Goal: Task Accomplishment & Management: Complete application form

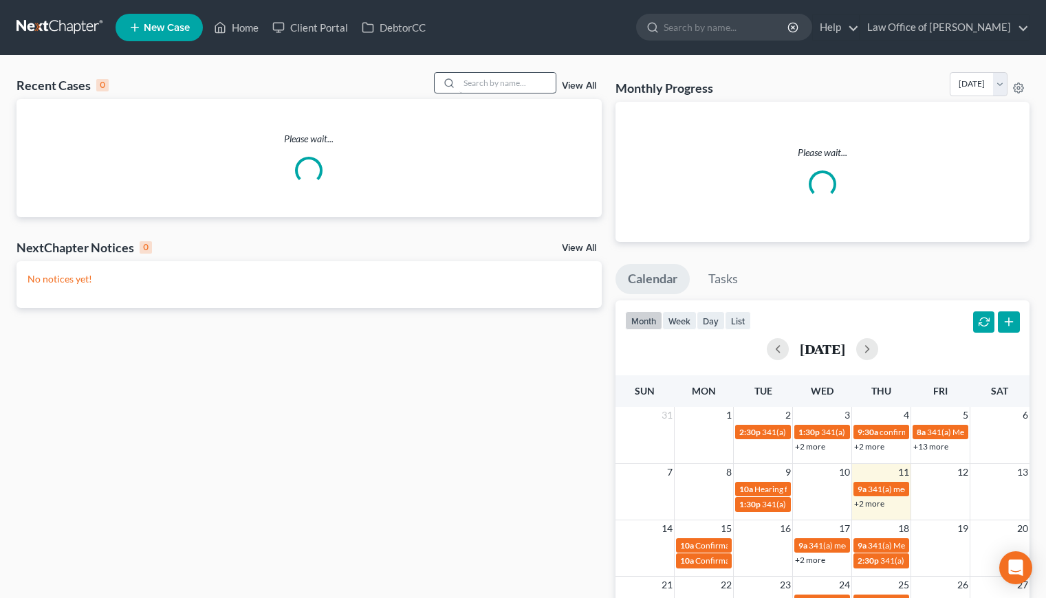
click at [510, 73] on div "Recent Cases 0 View All Please wait... NextChapter Notices 0 View All No notice…" at bounding box center [523, 421] width 1046 height 730
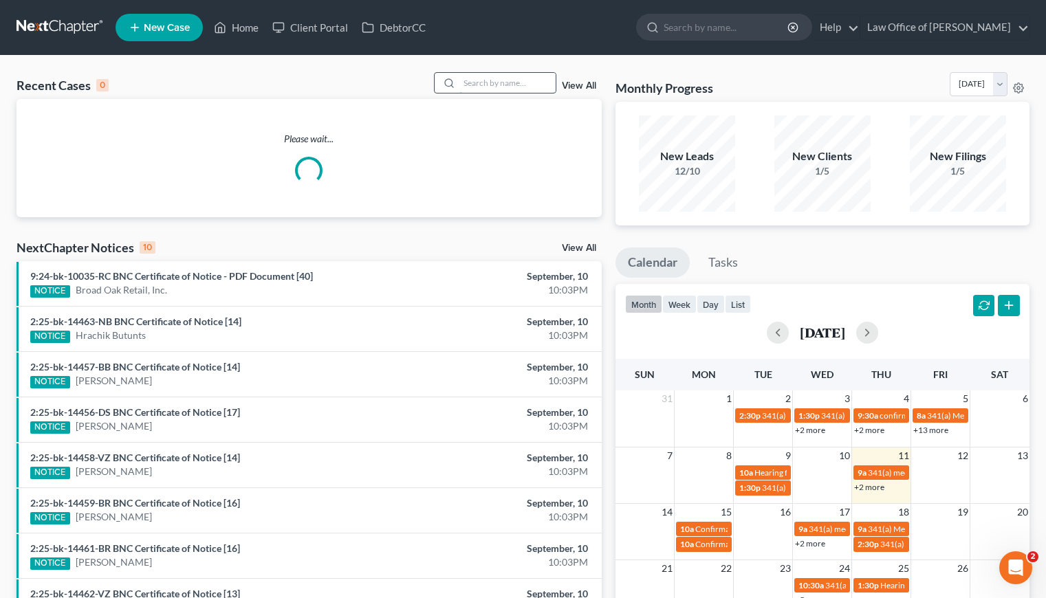
click at [509, 77] on input "search" at bounding box center [507, 83] width 96 height 20
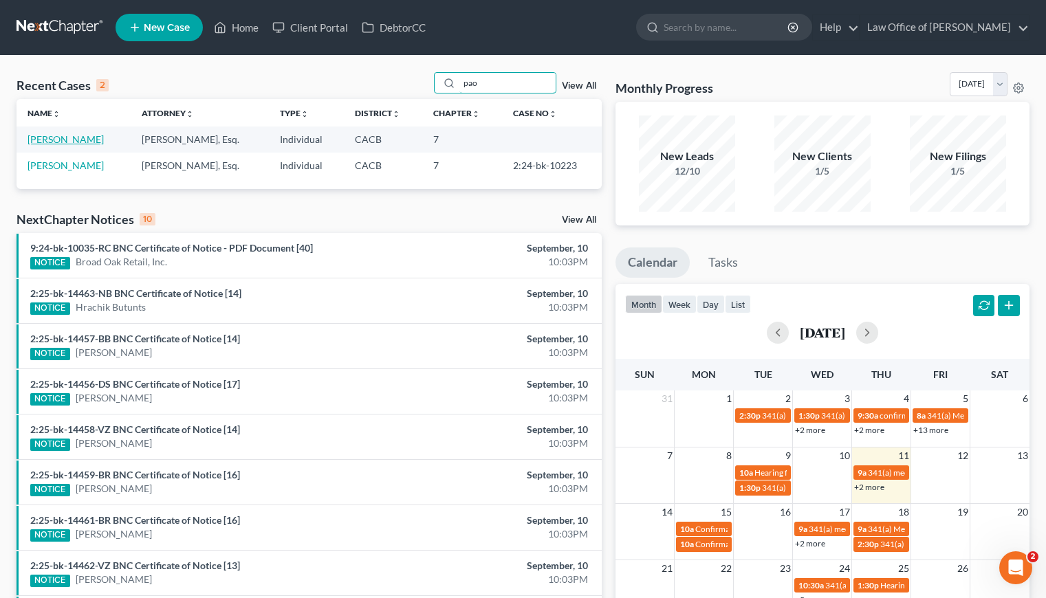
type input "pao"
click at [60, 140] on link "[PERSON_NAME]" at bounding box center [66, 139] width 76 height 12
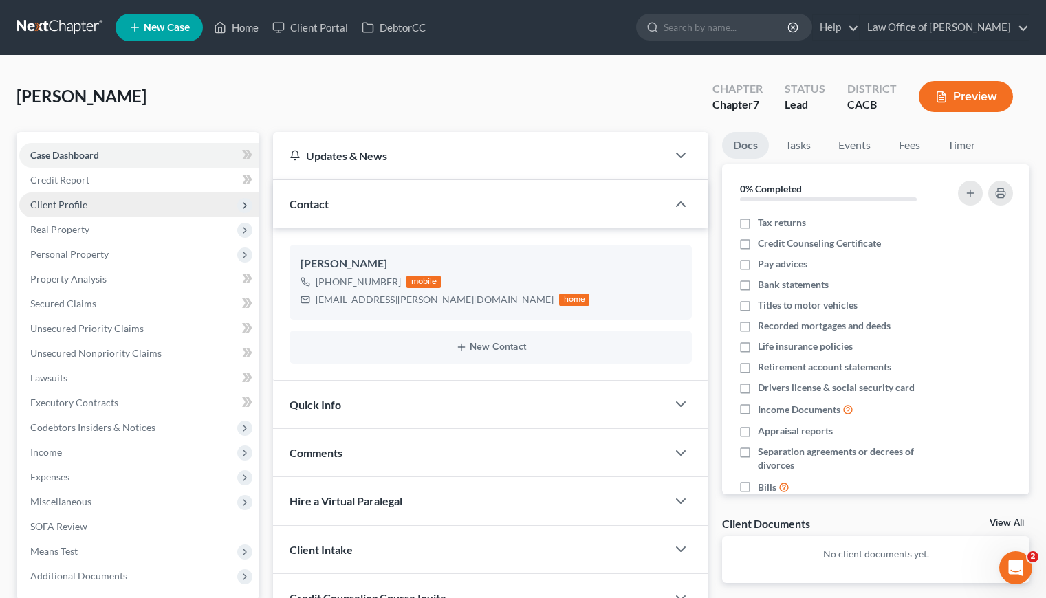
click at [64, 207] on span "Client Profile" at bounding box center [58, 205] width 57 height 12
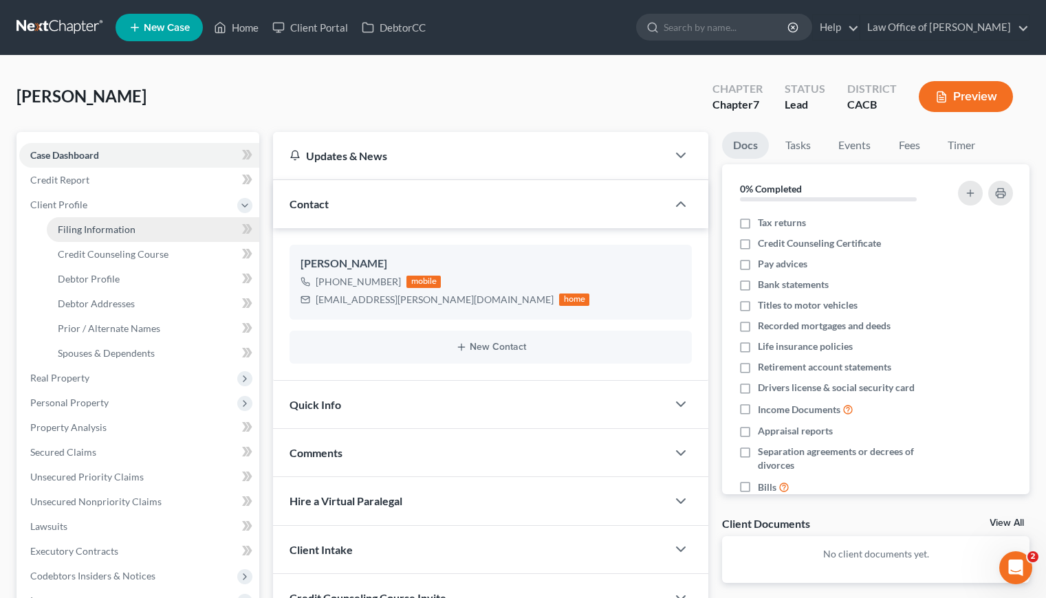
click at [109, 235] on link "Filing Information" at bounding box center [153, 229] width 212 height 25
select select "1"
select select "0"
select select "4"
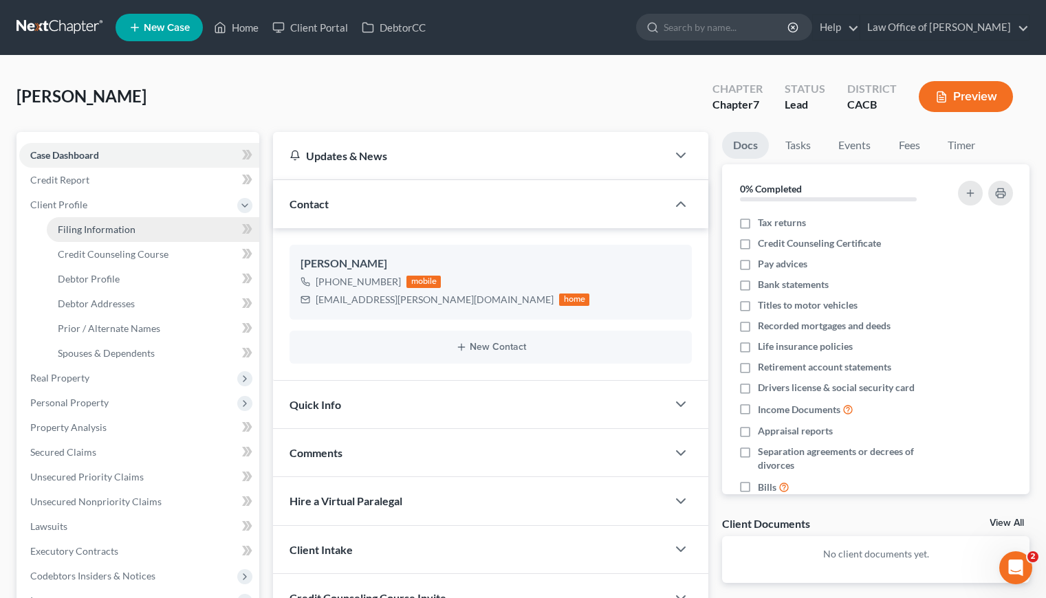
select select "0"
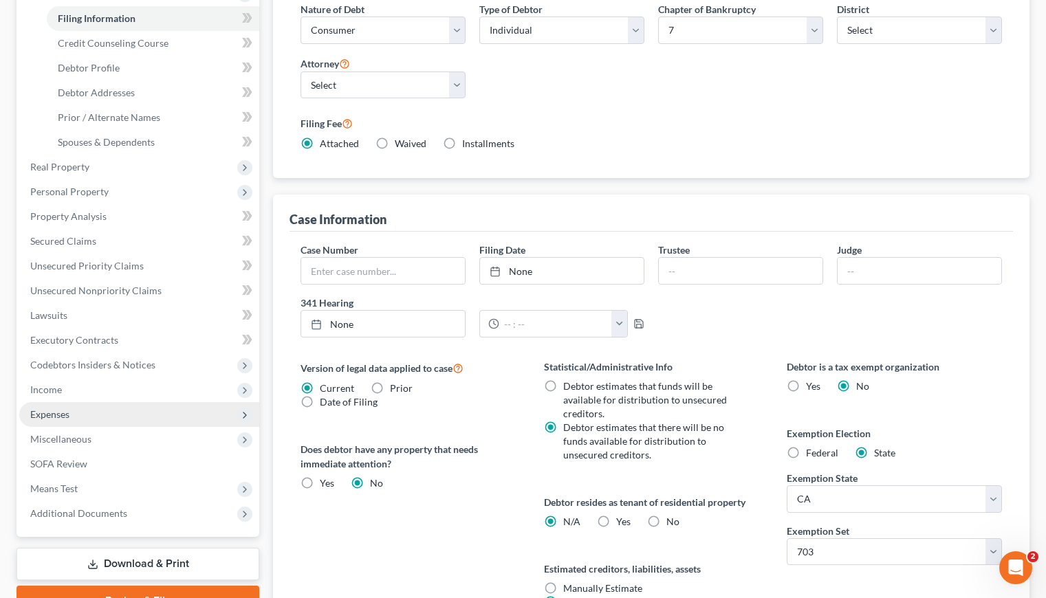
scroll to position [213, 0]
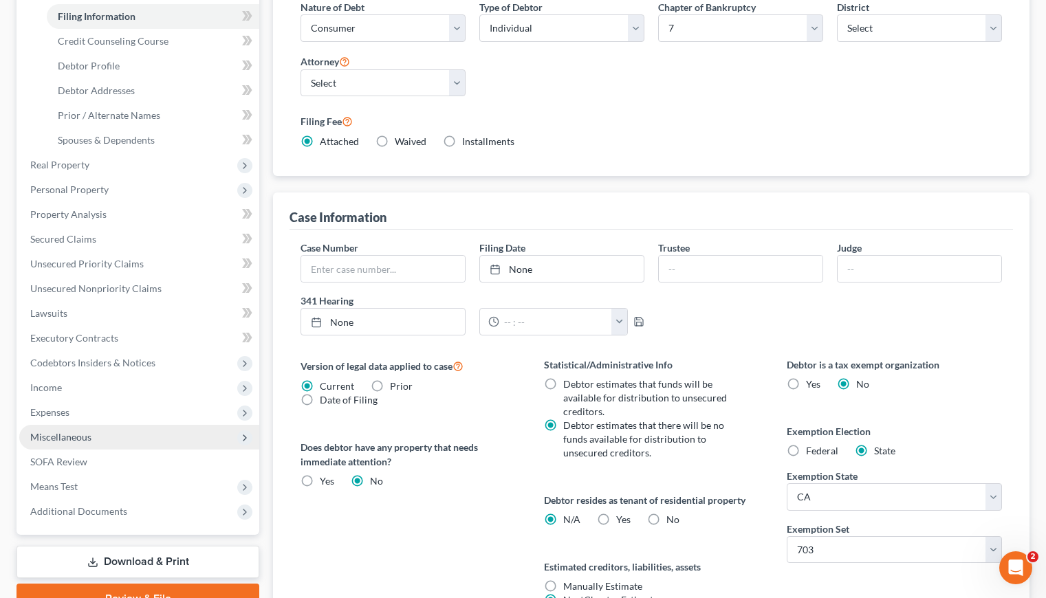
click at [67, 431] on span "Miscellaneous" at bounding box center [60, 437] width 61 height 12
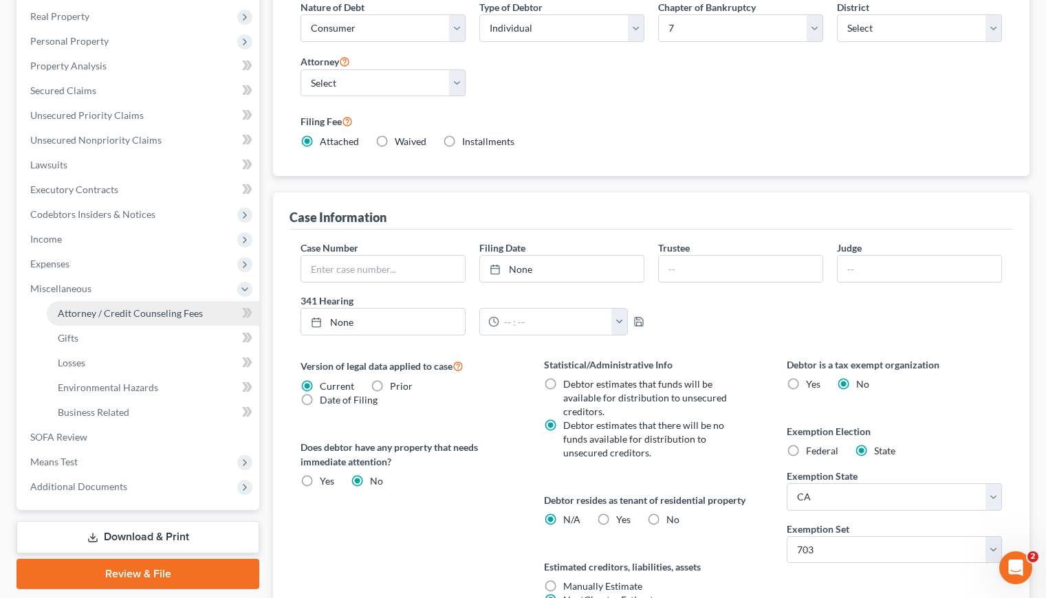
click at [183, 316] on span "Attorney / Credit Counseling Fees" at bounding box center [130, 313] width 145 height 12
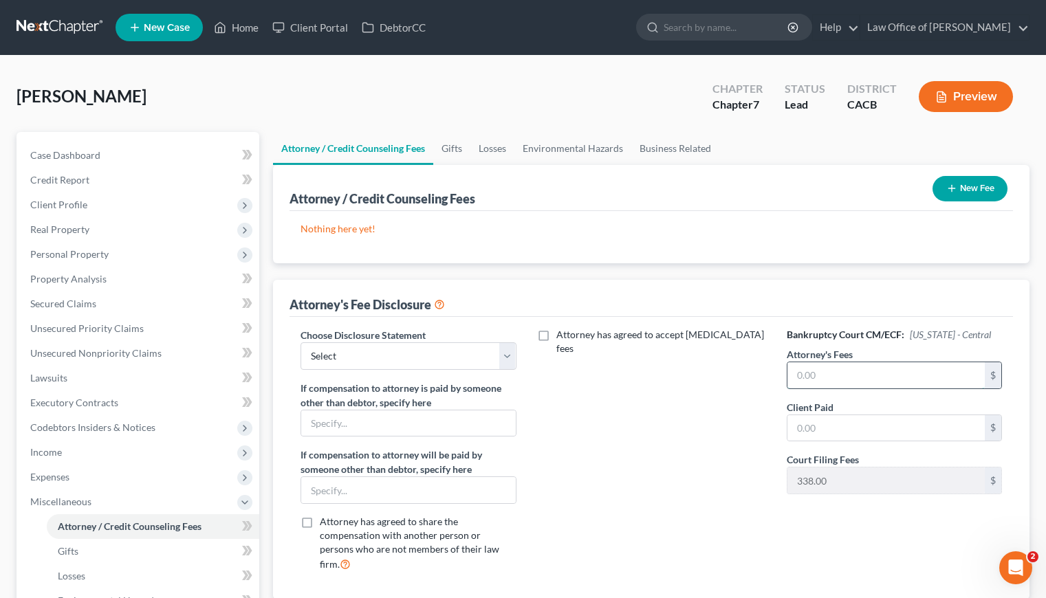
click at [872, 377] on input "text" at bounding box center [885, 375] width 197 height 26
type input "2,000"
click at [843, 426] on input "text" at bounding box center [885, 428] width 197 height 26
type input "2,000"
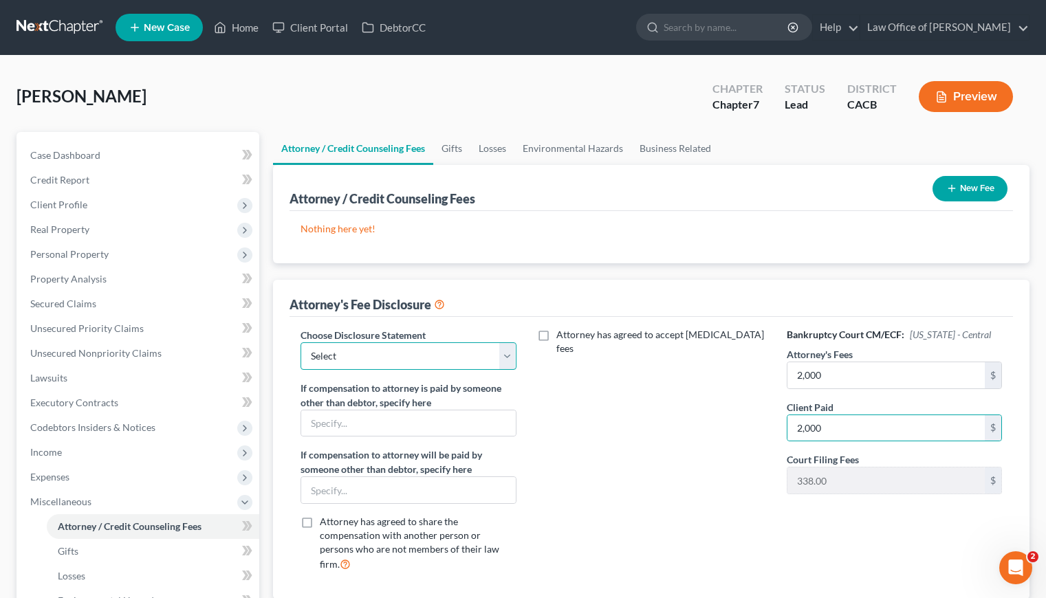
click at [411, 359] on select "Select Disclosure of Attorney Compensation" at bounding box center [407, 356] width 215 height 28
select select "0"
click at [300, 342] on select "Select Disclosure of Attorney Compensation" at bounding box center [407, 356] width 215 height 28
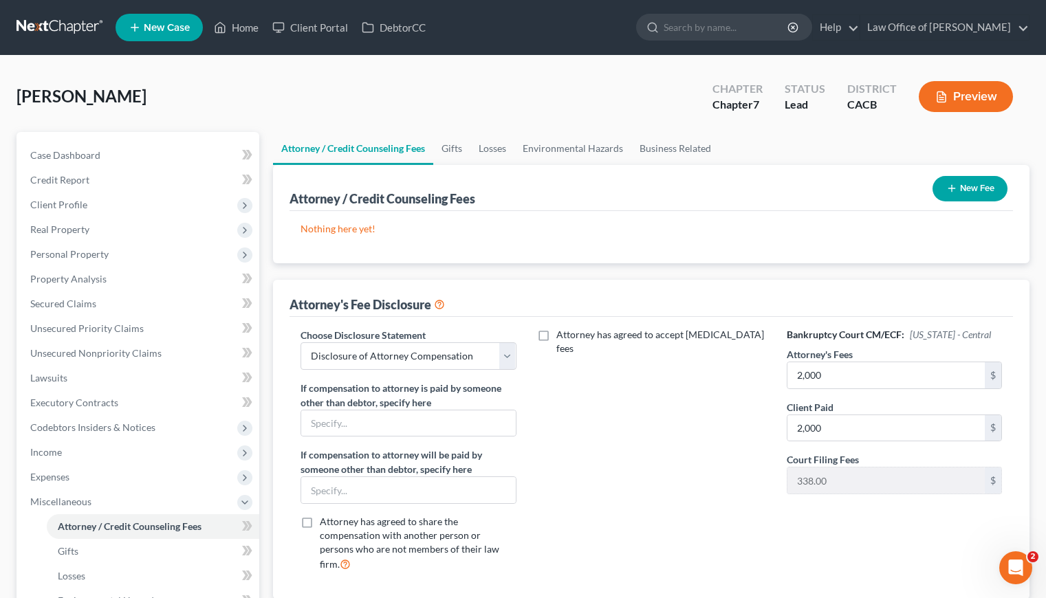
click at [983, 188] on button "New Fee" at bounding box center [969, 188] width 75 height 25
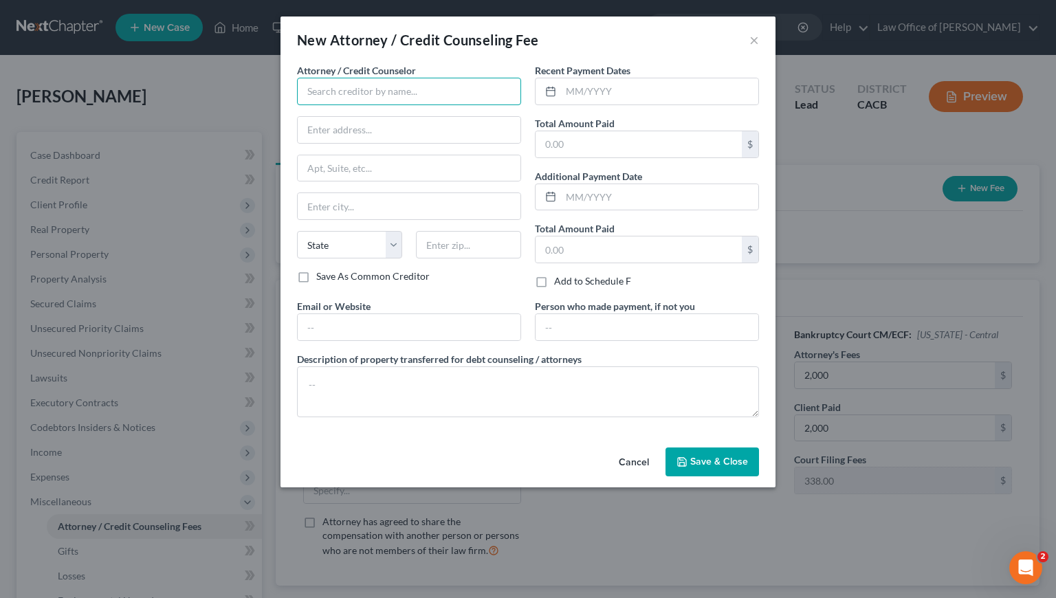
click at [402, 92] on input "text" at bounding box center [409, 92] width 224 height 28
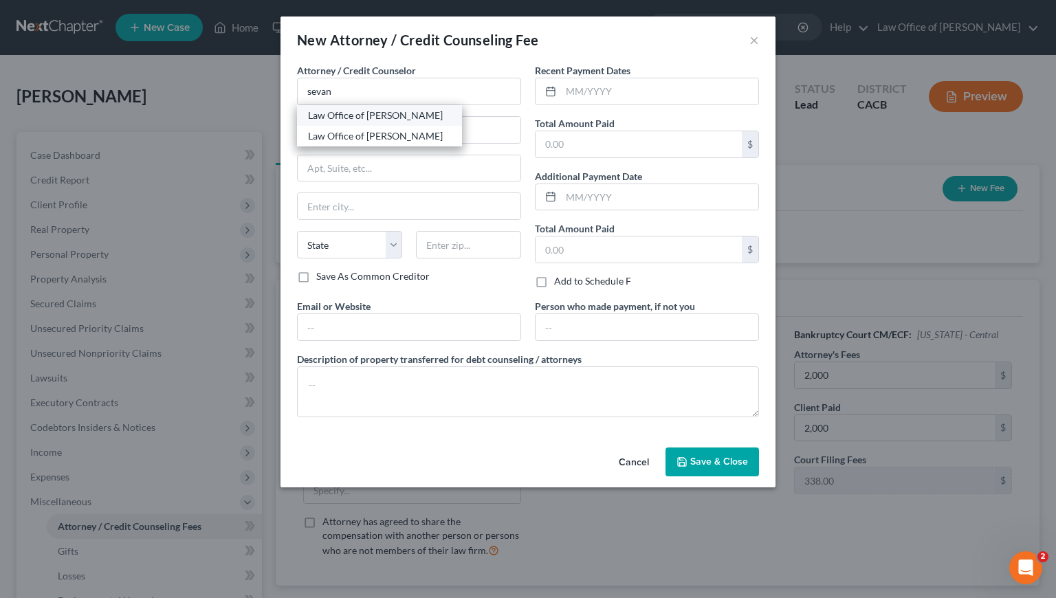
click at [397, 116] on div "Law Office of [PERSON_NAME]" at bounding box center [379, 116] width 143 height 14
type input "Law Office of [PERSON_NAME]"
type input "516 Burchett St., Suite 200"
type input "Glendale"
select select "4"
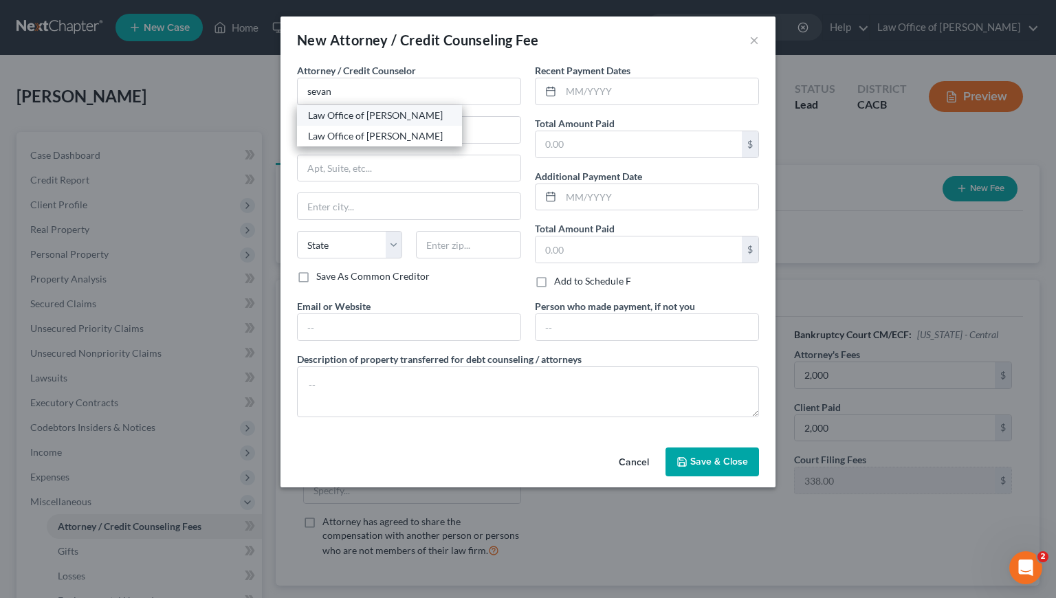
type input "91203"
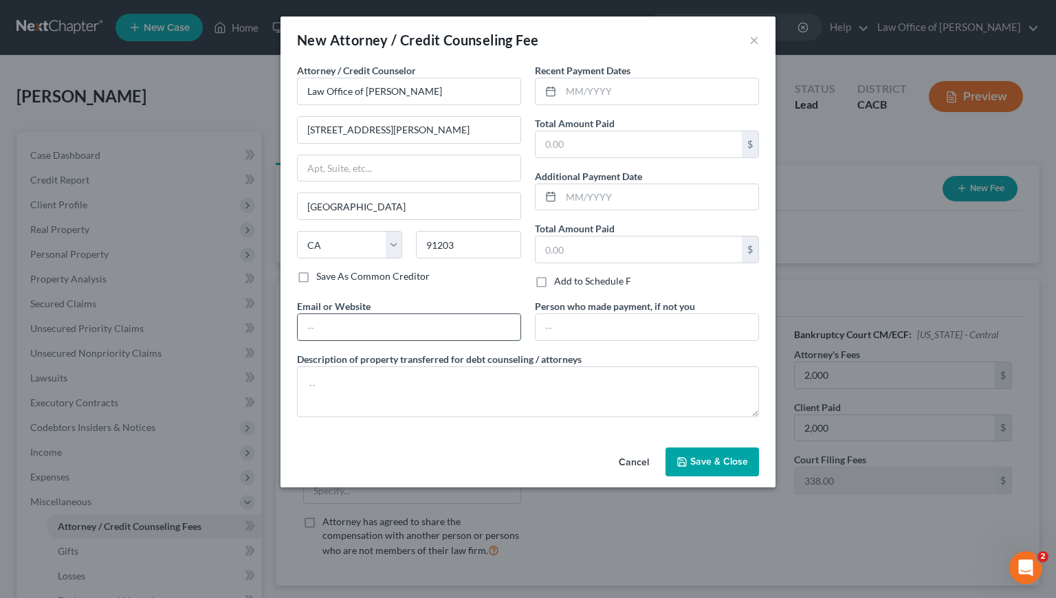
click at [385, 327] on input "text" at bounding box center [409, 327] width 223 height 26
type input "GorginianLaw.com"
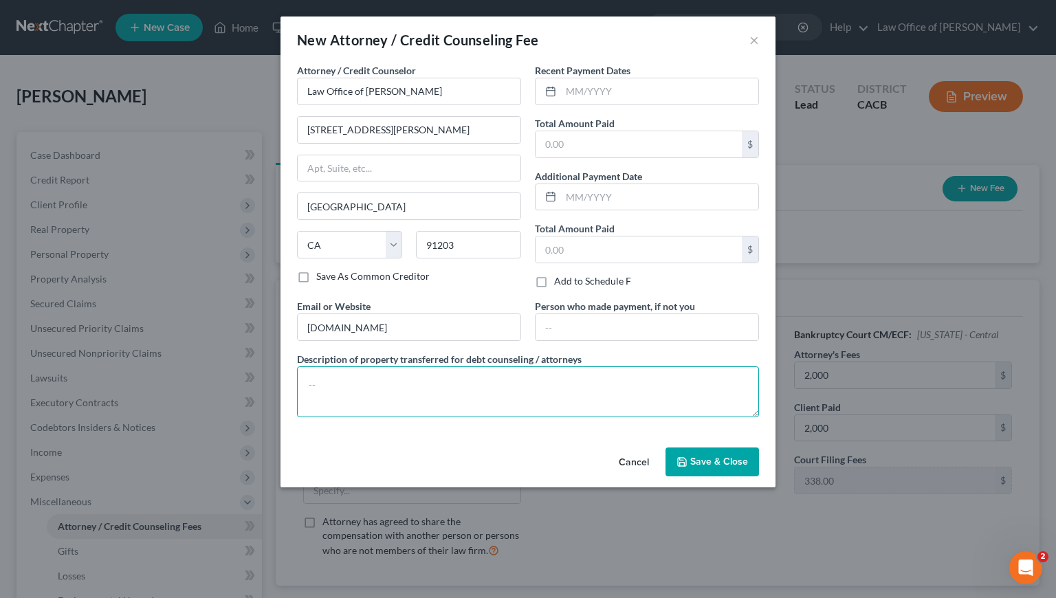
click at [393, 384] on textarea at bounding box center [528, 391] width 462 height 51
type textarea "Debtor's Funds."
click at [608, 89] on input "text" at bounding box center [659, 91] width 197 height 26
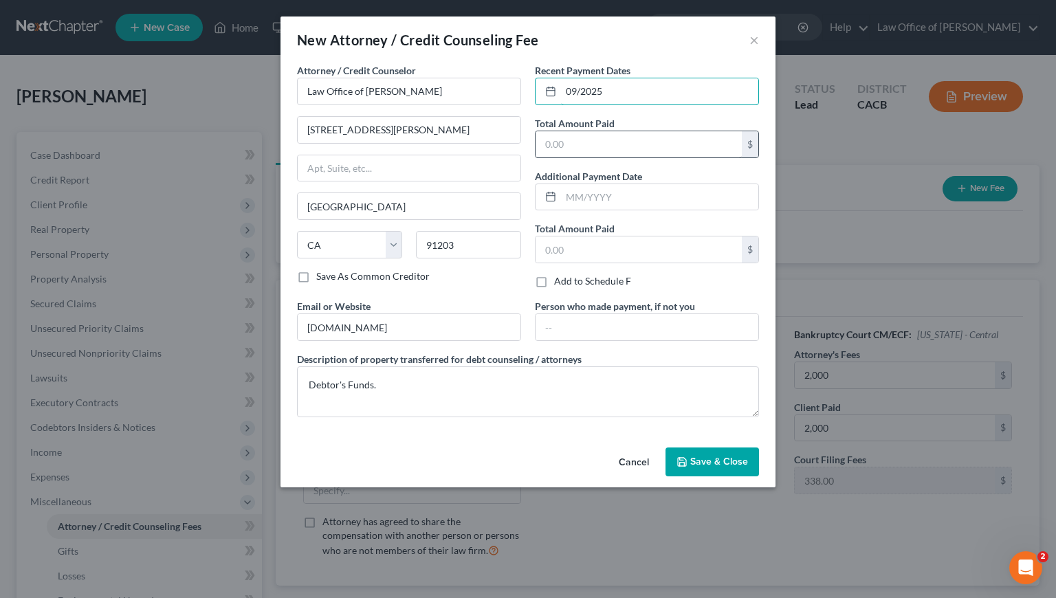
type input "09/2025"
click at [591, 145] on input "text" at bounding box center [639, 144] width 206 height 26
type input "2,000"
click at [714, 457] on span "Save & Close" at bounding box center [719, 462] width 58 height 12
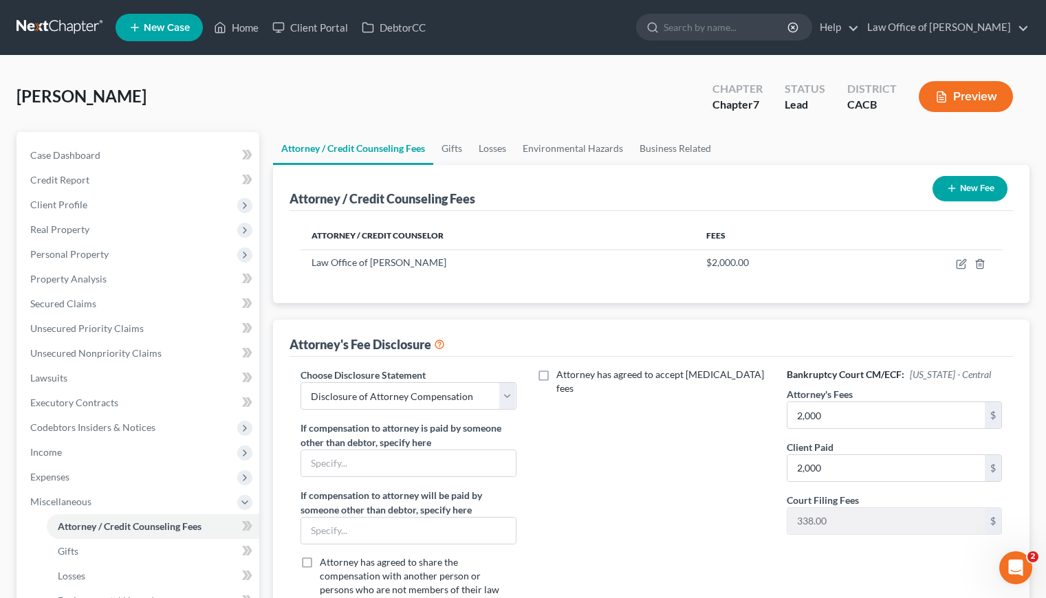
click at [956, 179] on button "New Fee" at bounding box center [969, 188] width 75 height 25
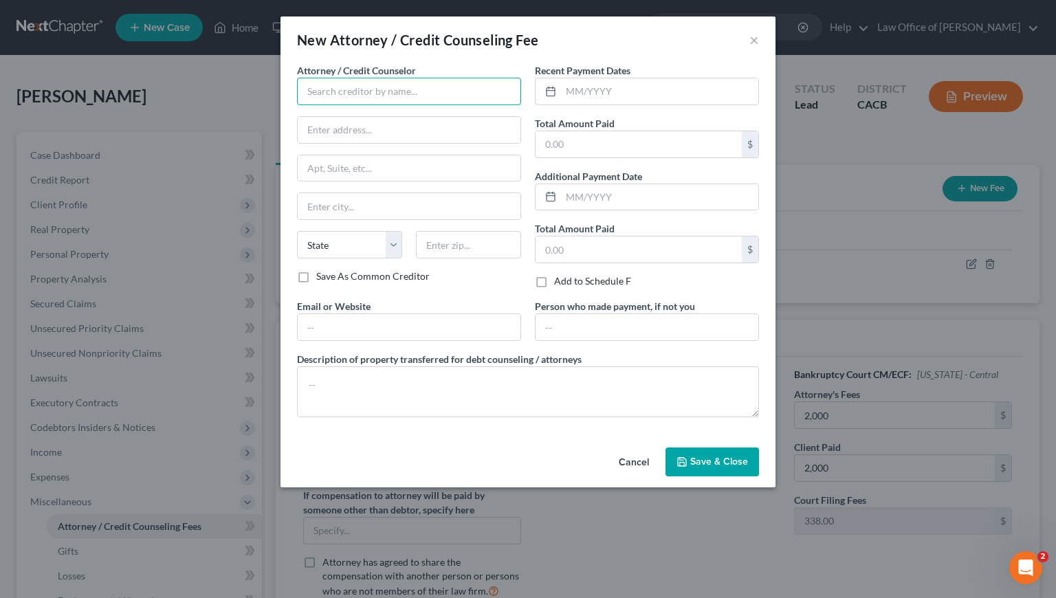
click at [337, 94] on input "text" at bounding box center [409, 92] width 224 height 28
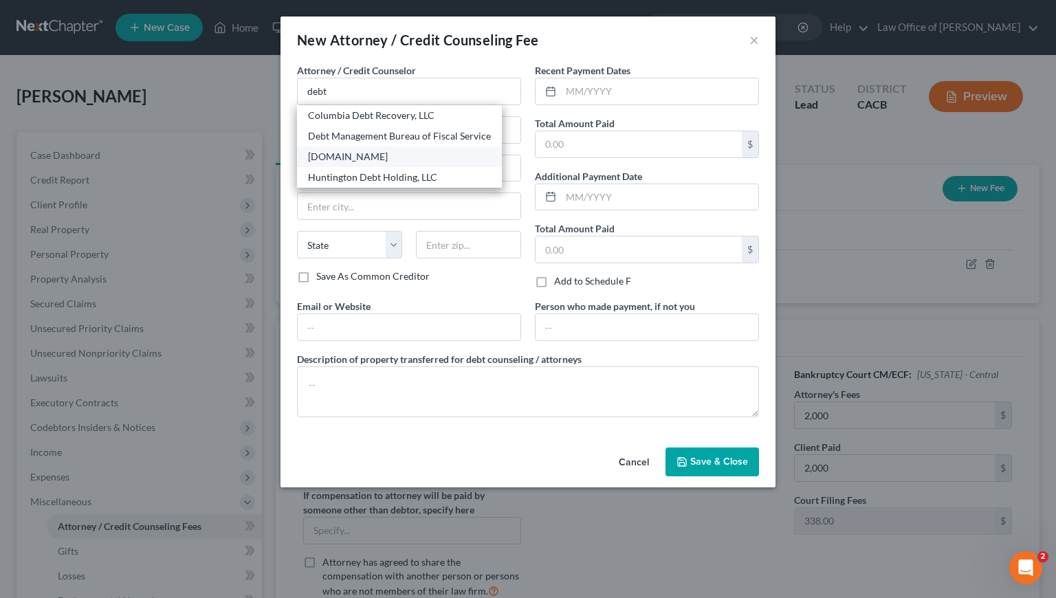
click at [364, 155] on div "DebtorCC.org" at bounding box center [399, 157] width 183 height 14
type input "DebtorCC.org"
type input "Online Course"
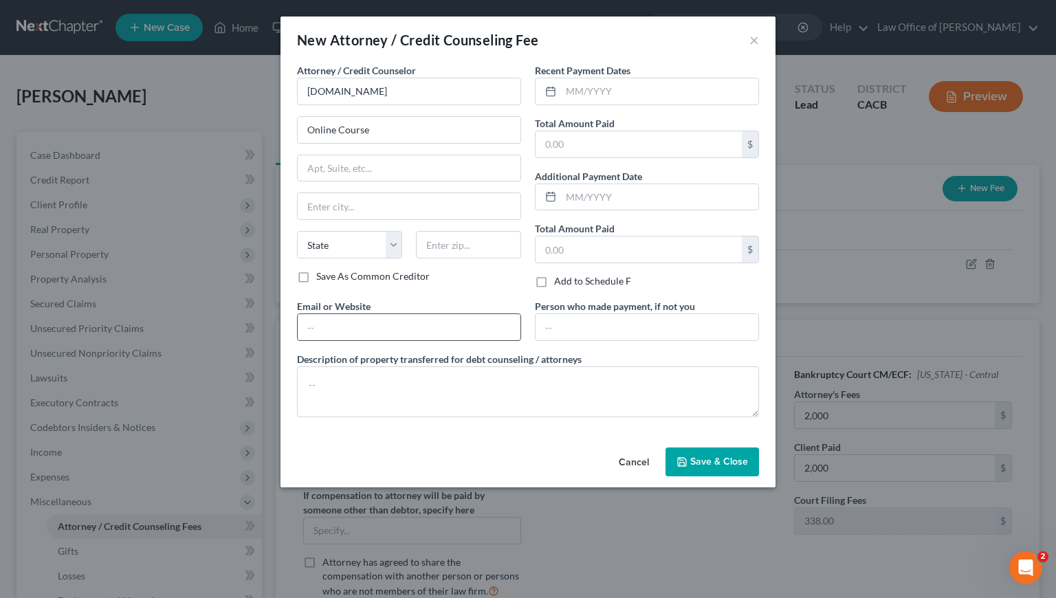
click at [374, 327] on input "text" at bounding box center [409, 327] width 223 height 26
type input "DebtorCC.org"
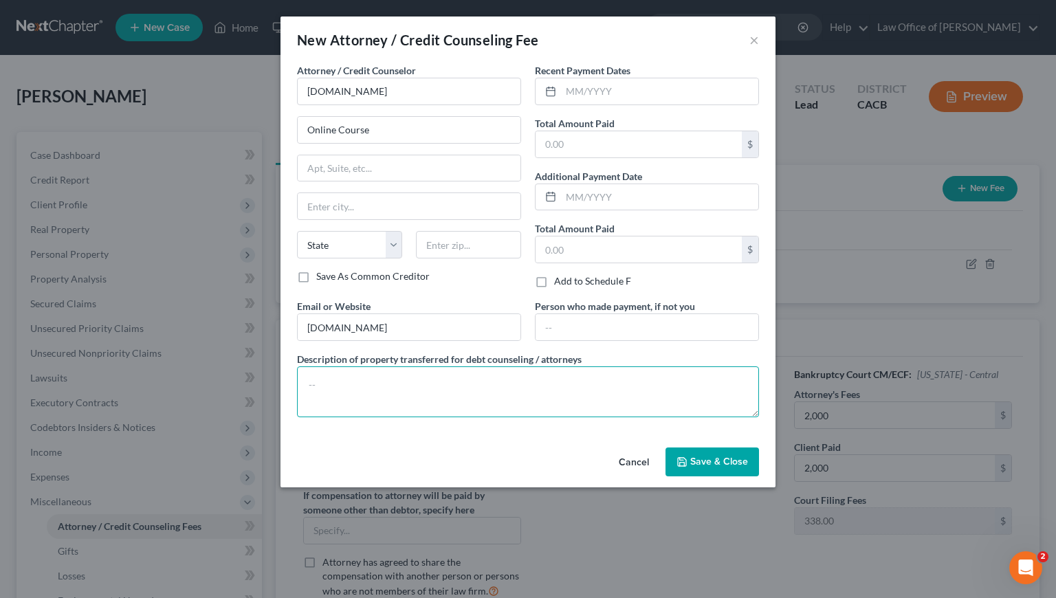
click at [382, 388] on textarea at bounding box center [528, 391] width 462 height 51
paste textarea "Debtor's Funds."
type textarea "Debtor's Funds."
click at [603, 92] on input "text" at bounding box center [659, 91] width 197 height 26
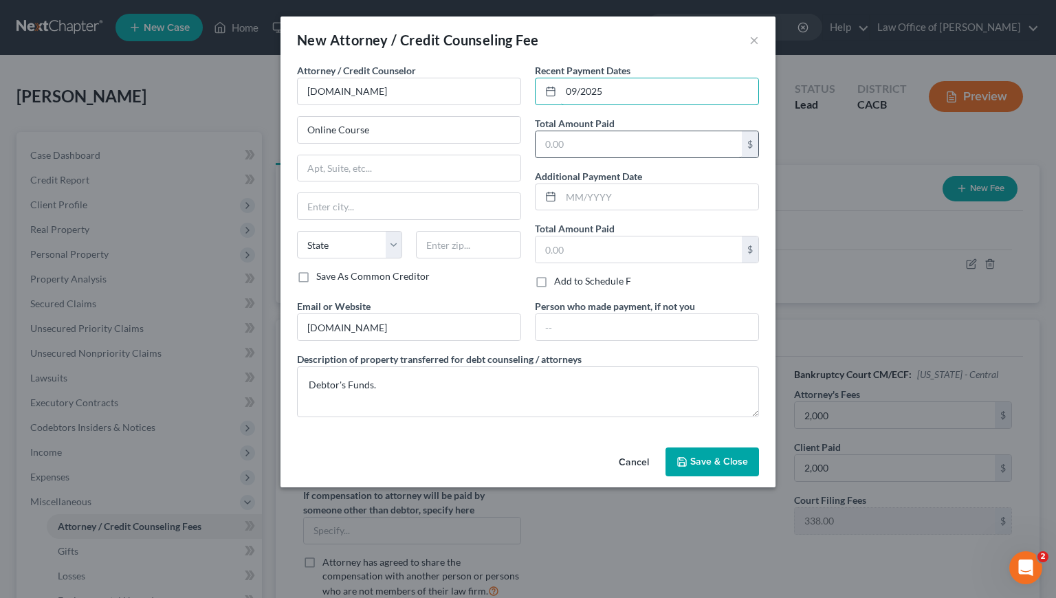
type input "09/2025"
click at [537, 149] on input "text" at bounding box center [639, 144] width 206 height 26
type input "19.95"
click at [719, 467] on span "Save & Close" at bounding box center [719, 462] width 58 height 12
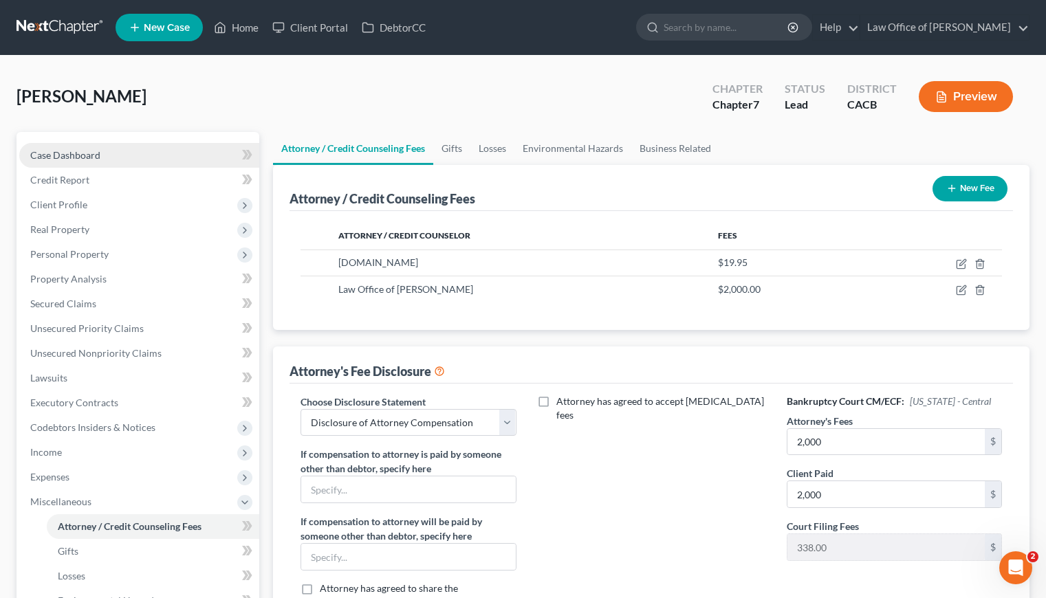
click at [94, 153] on span "Case Dashboard" at bounding box center [65, 155] width 70 height 12
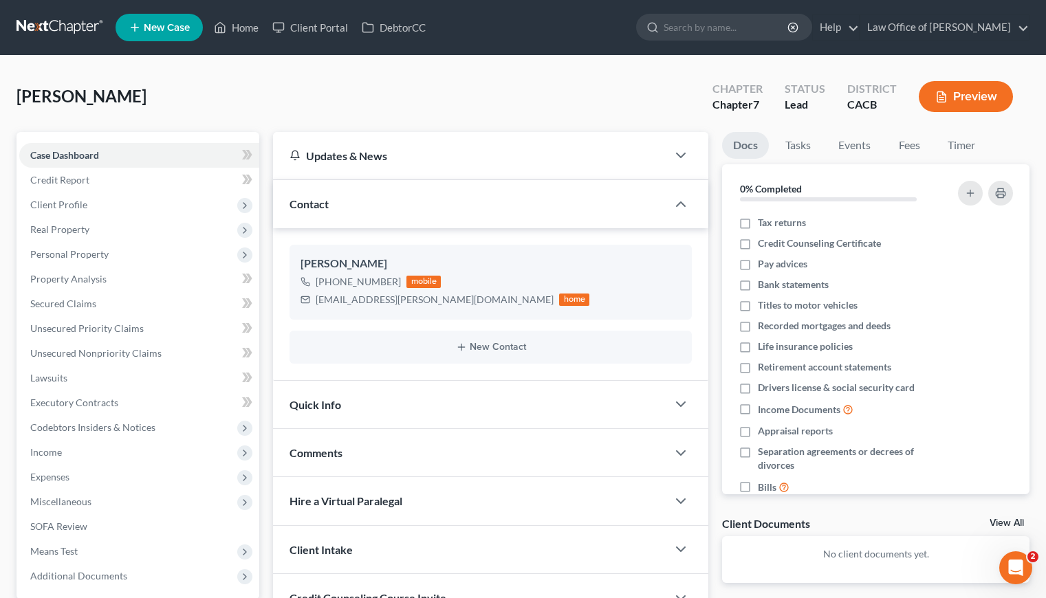
click at [338, 77] on div "Nunez, Paola Upgraded Chapter Chapter 7 Status Lead District CACB Preview" at bounding box center [523, 102] width 1013 height 60
click at [75, 30] on link at bounding box center [61, 27] width 88 height 25
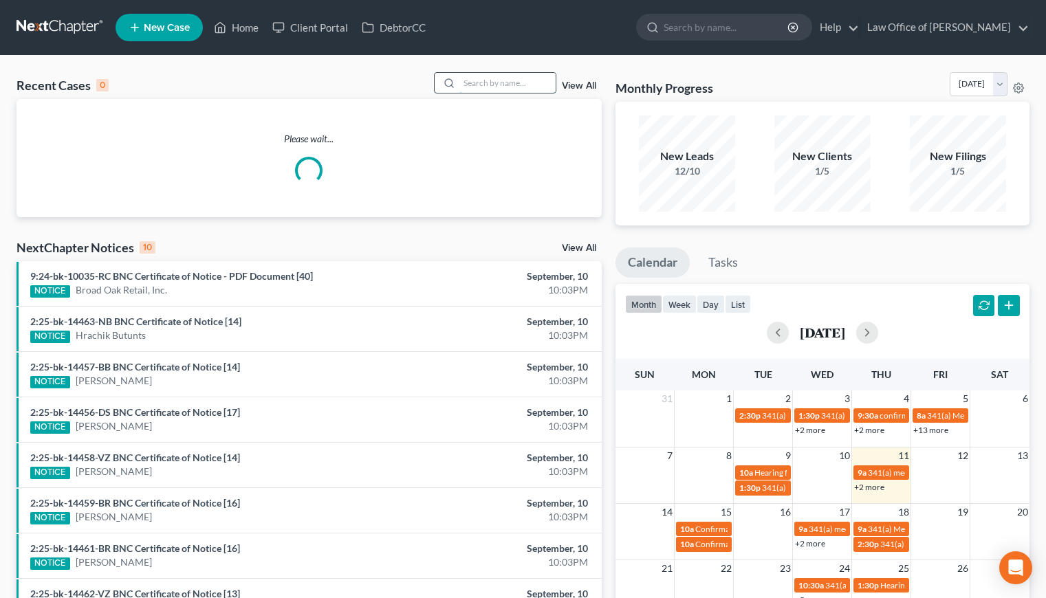
click at [537, 80] on input "search" at bounding box center [507, 83] width 96 height 20
type input "roman"
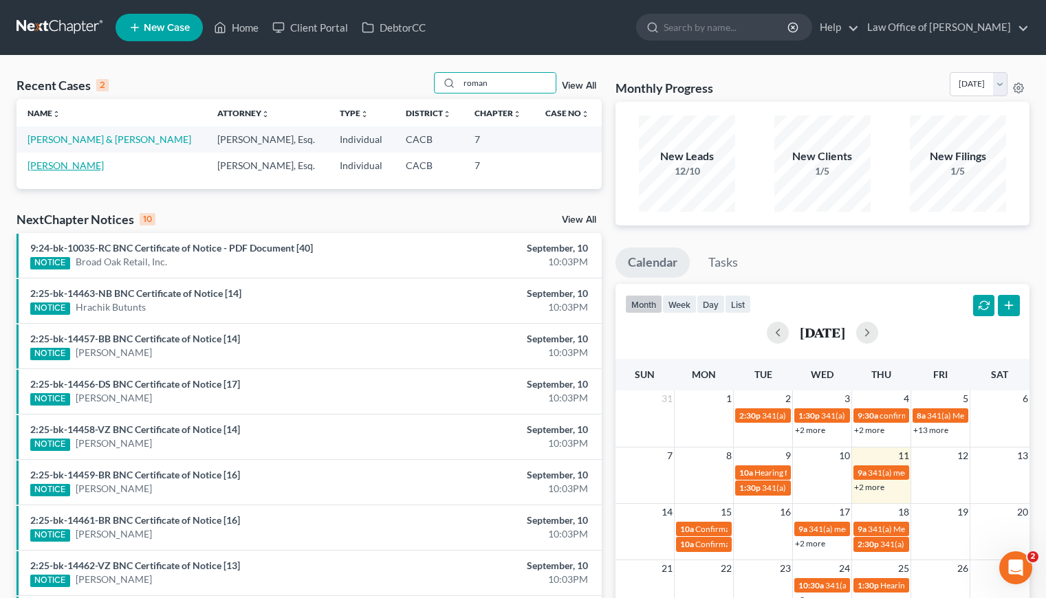
click at [100, 166] on link "[PERSON_NAME]" at bounding box center [66, 166] width 76 height 12
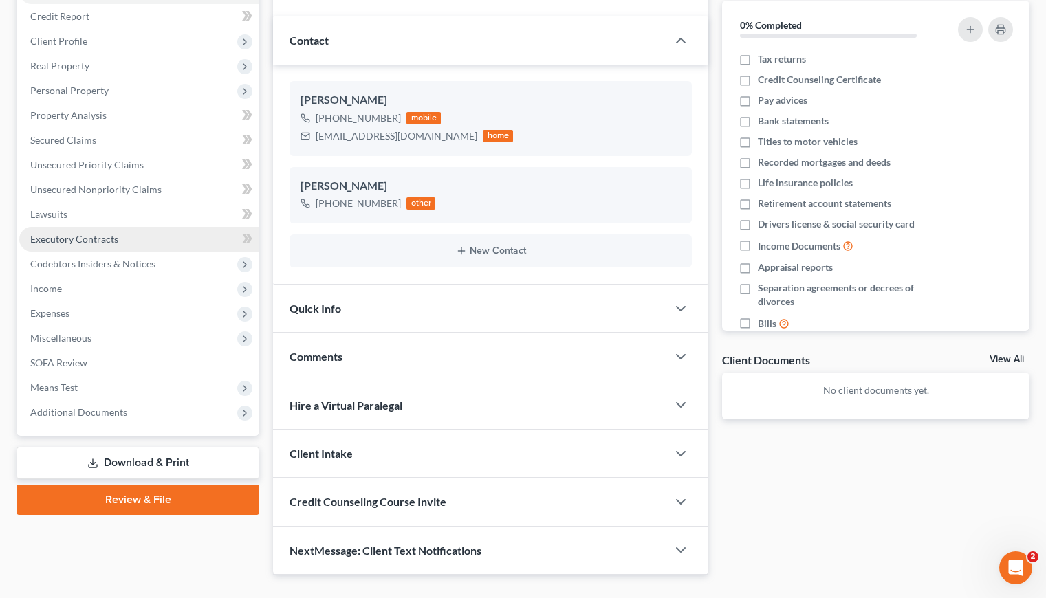
scroll to position [192, 0]
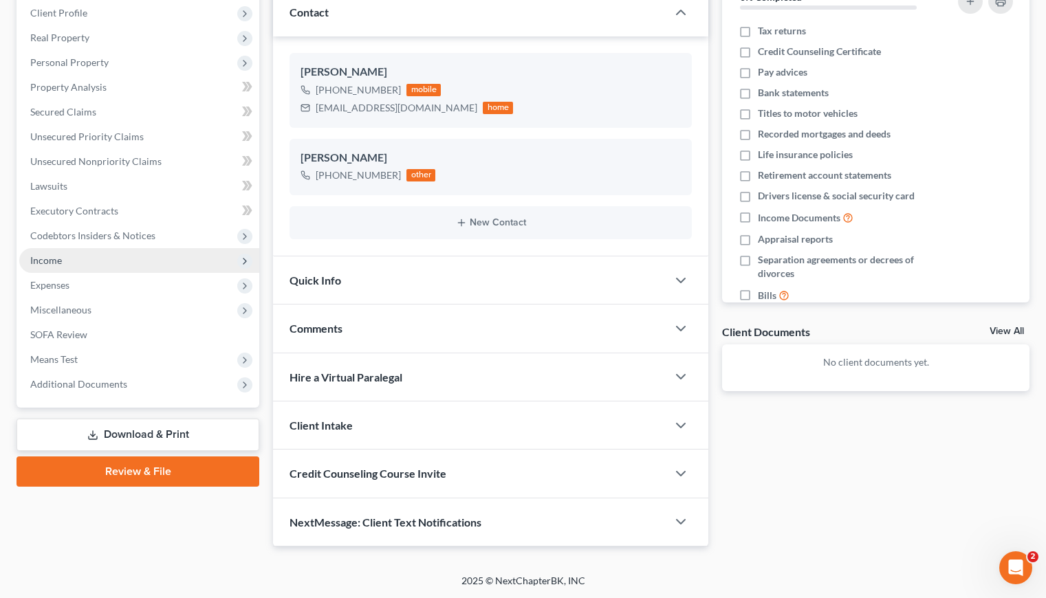
click at [48, 254] on span "Income" at bounding box center [46, 260] width 32 height 12
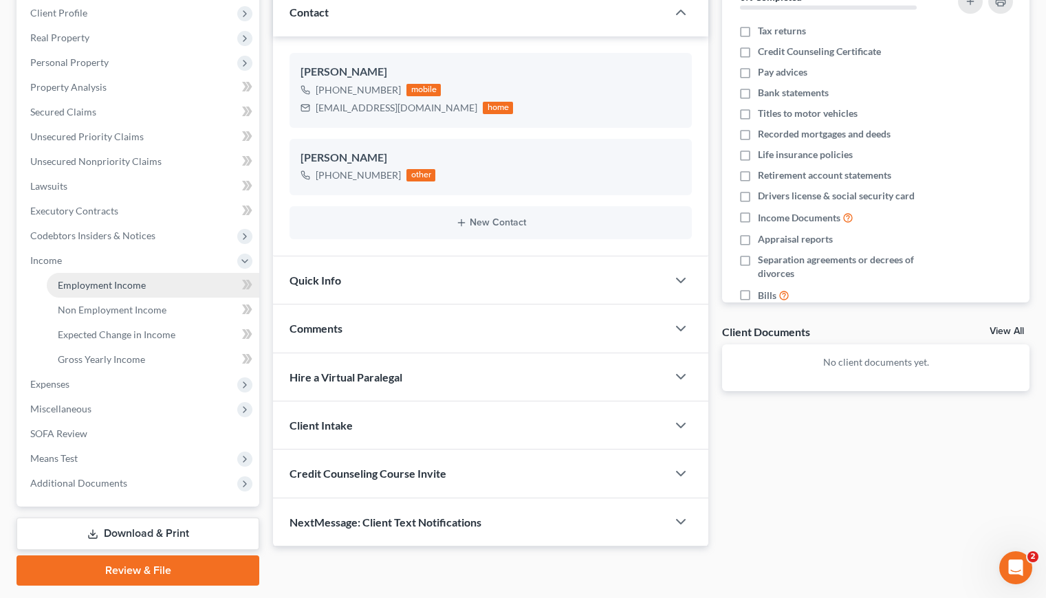
click at [107, 284] on span "Employment Income" at bounding box center [102, 285] width 88 height 12
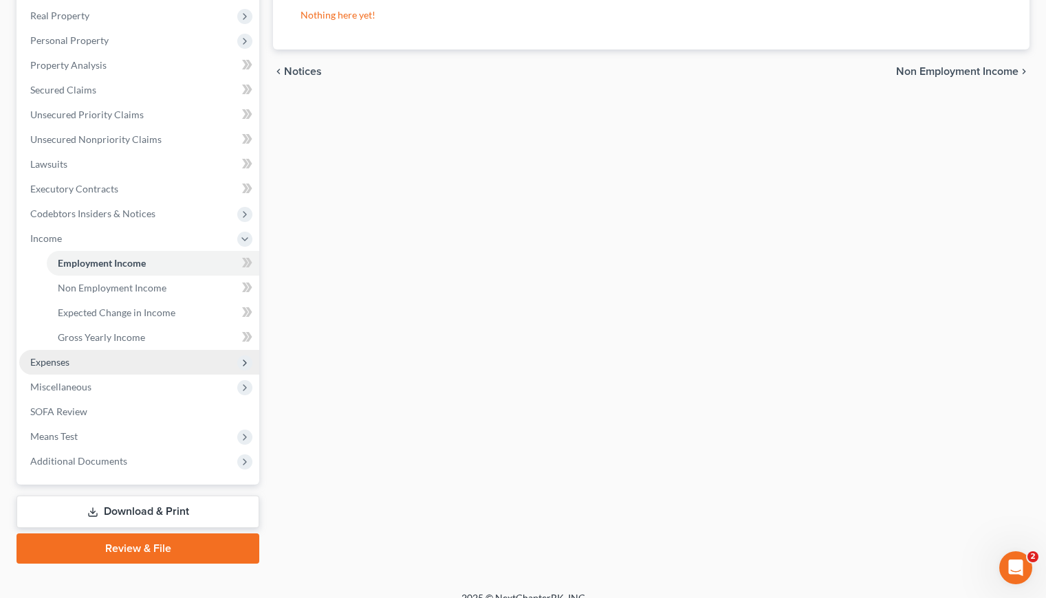
scroll to position [230, 0]
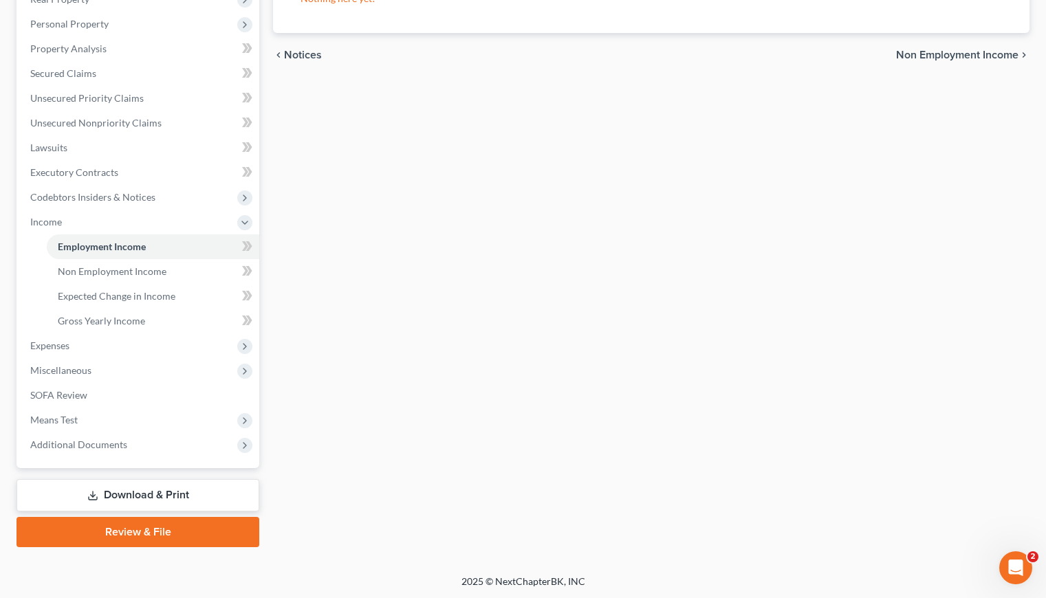
click at [157, 500] on link "Download & Print" at bounding box center [138, 495] width 243 height 32
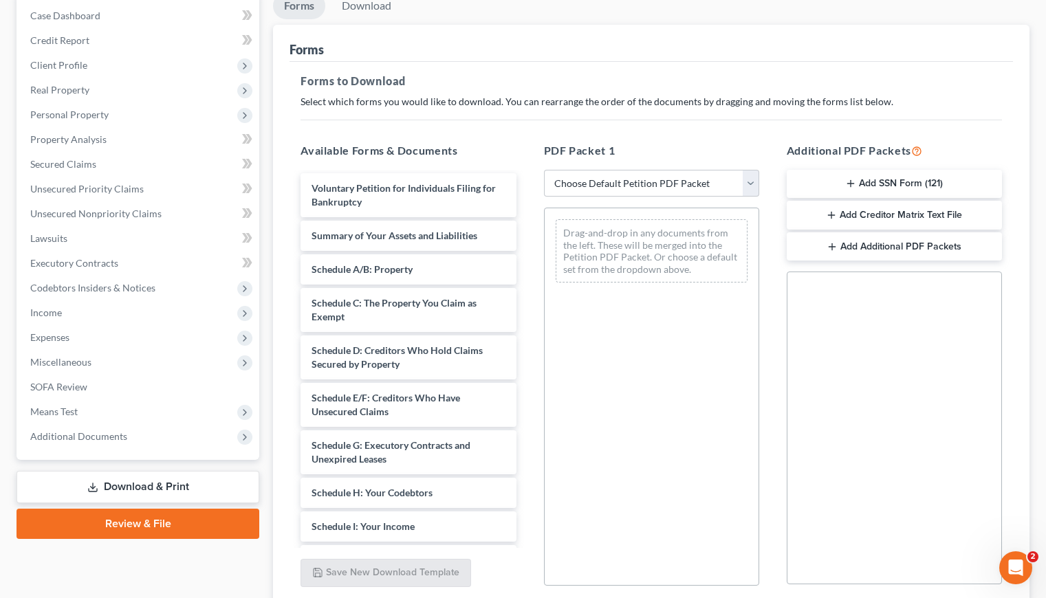
scroll to position [110, 0]
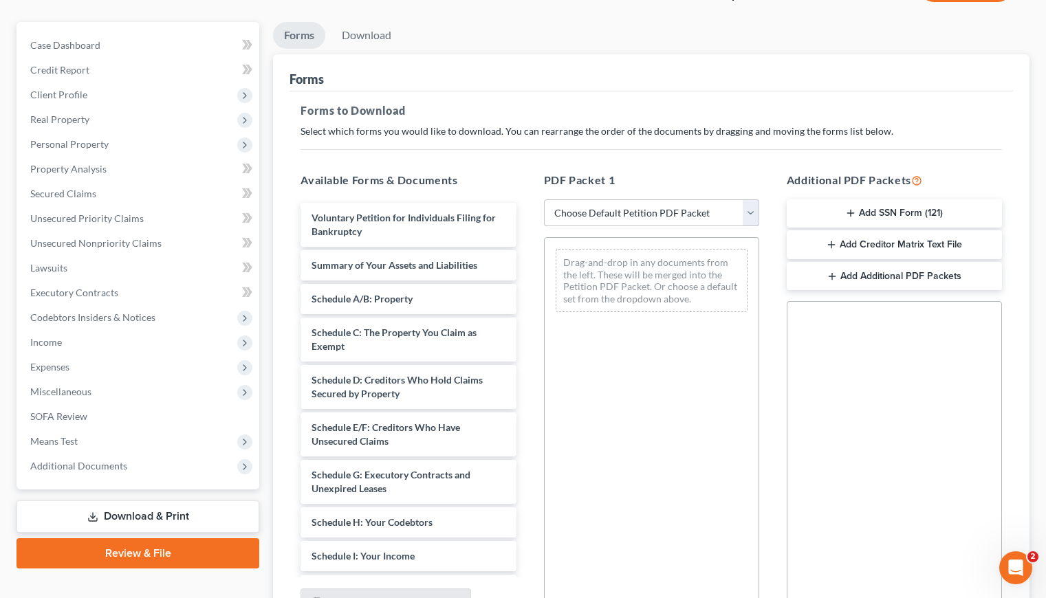
click at [693, 217] on select "Choose Default Petition PDF Packet Complete Bankruptcy Petition (all forms and …" at bounding box center [651, 213] width 215 height 28
select select "6"
click at [544, 199] on select "Choose Default Petition PDF Packet Complete Bankruptcy Petition (all forms and …" at bounding box center [651, 213] width 215 height 28
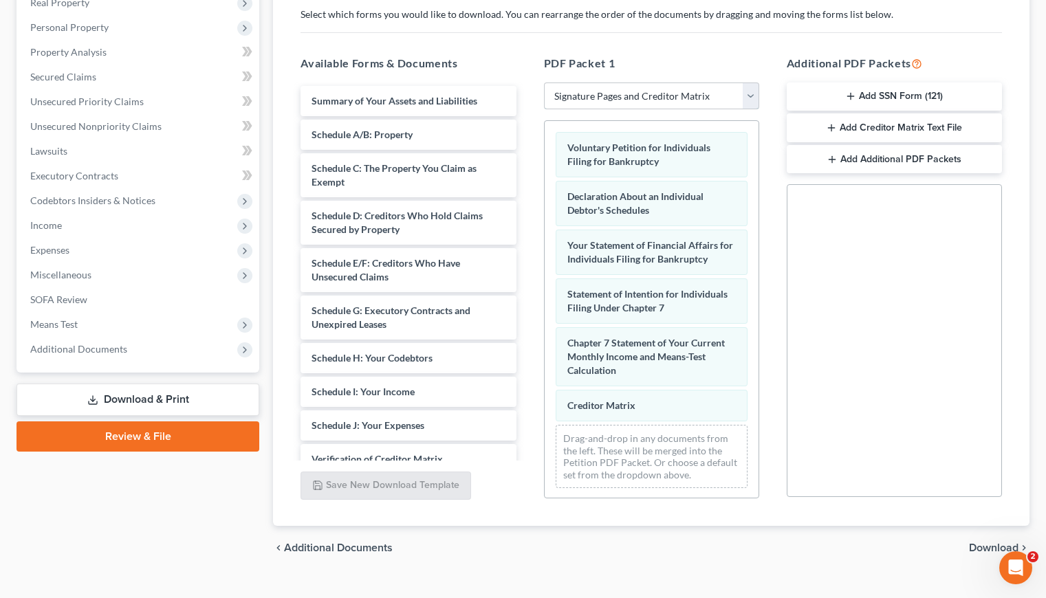
scroll to position [250, 0]
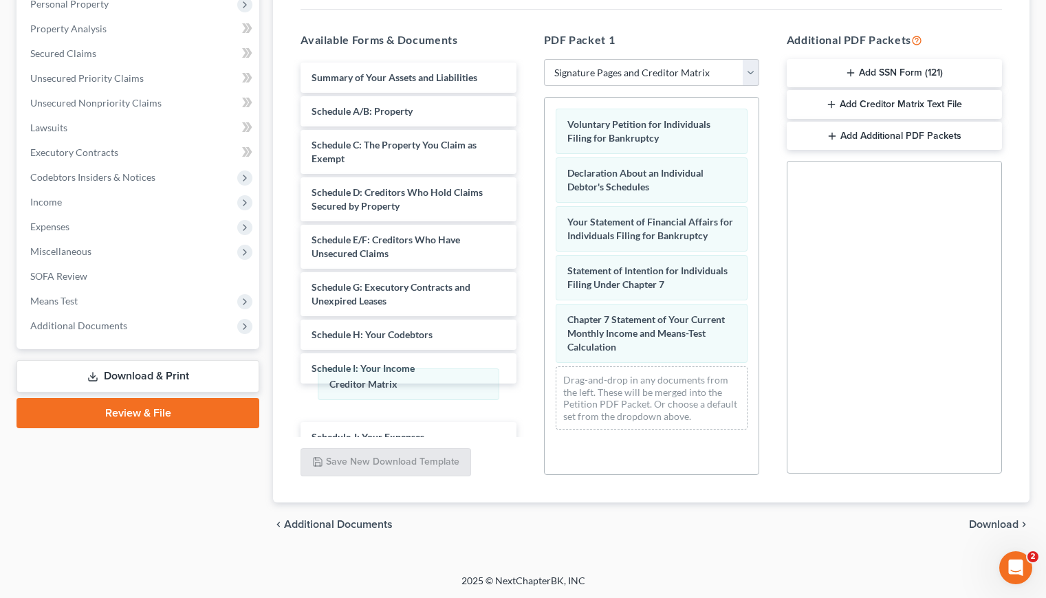
drag, startPoint x: 637, startPoint y: 384, endPoint x: 399, endPoint y: 384, distance: 237.2
click at [545, 384] on div "Creditor Matrix Voluntary Petition for Individuals Filing for Bankruptcy Declar…" at bounding box center [652, 269] width 214 height 343
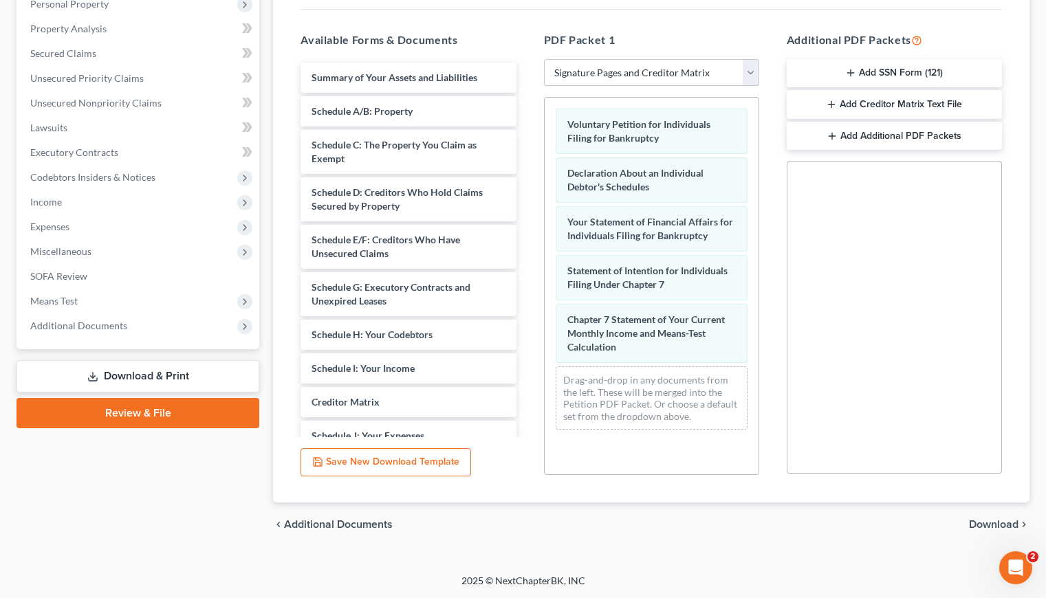
click at [984, 527] on span "Download" at bounding box center [994, 524] width 50 height 11
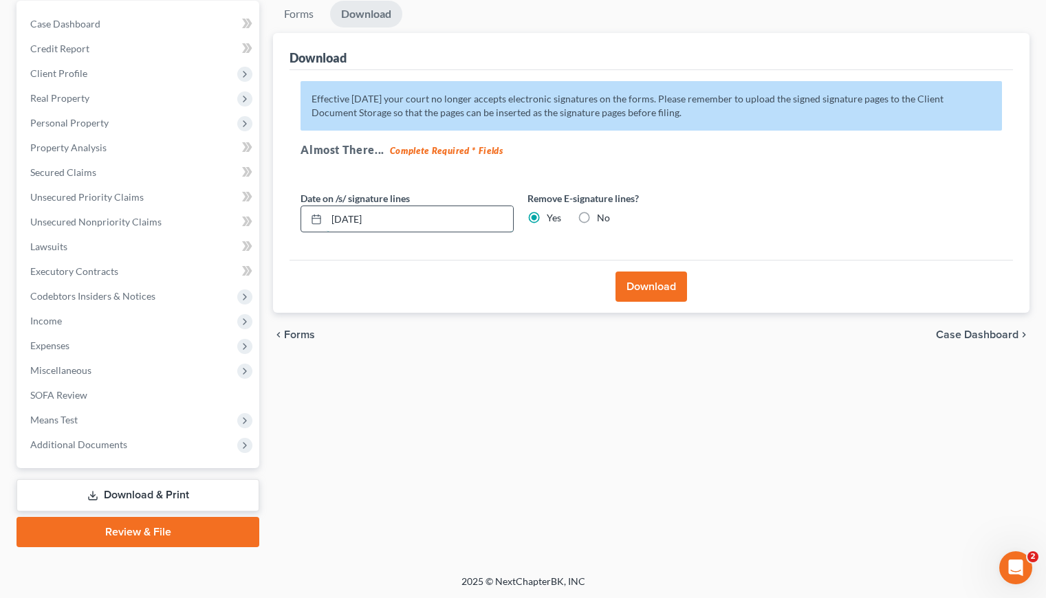
drag, startPoint x: 394, startPoint y: 221, endPoint x: 347, endPoint y: 221, distance: 47.4
click at [347, 221] on input "09/11/2025" at bounding box center [420, 219] width 186 height 26
type input "09/12/2025"
click at [503, 388] on div "Forms Download Forms Forms to Download Select which forms you would like to dow…" at bounding box center [651, 274] width 770 height 547
click at [653, 289] on button "Download" at bounding box center [651, 287] width 72 height 30
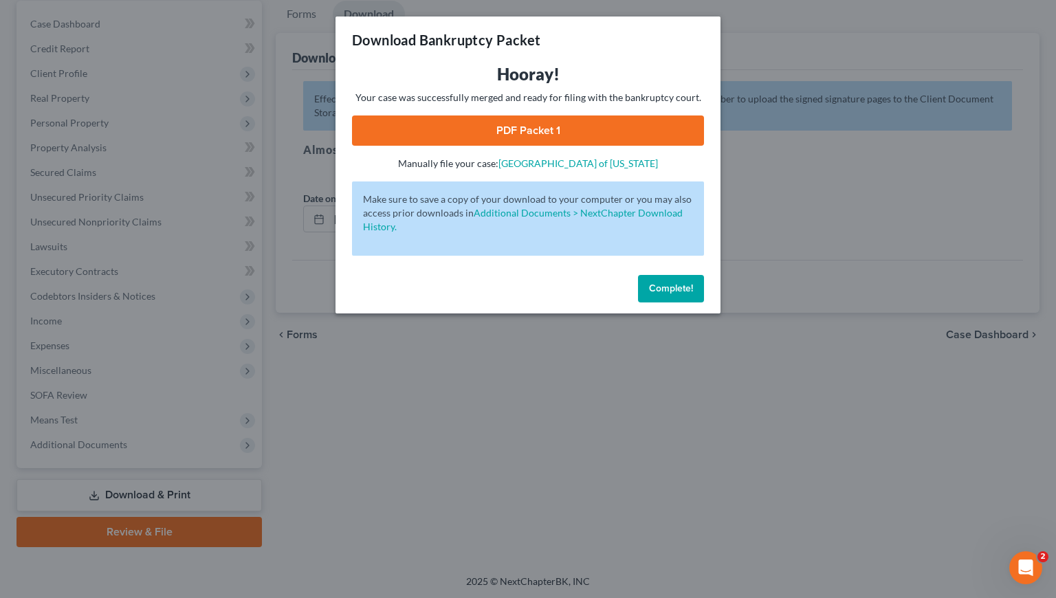
click at [516, 138] on link "PDF Packet 1" at bounding box center [528, 131] width 352 height 30
click at [668, 289] on span "Complete!" at bounding box center [671, 289] width 44 height 12
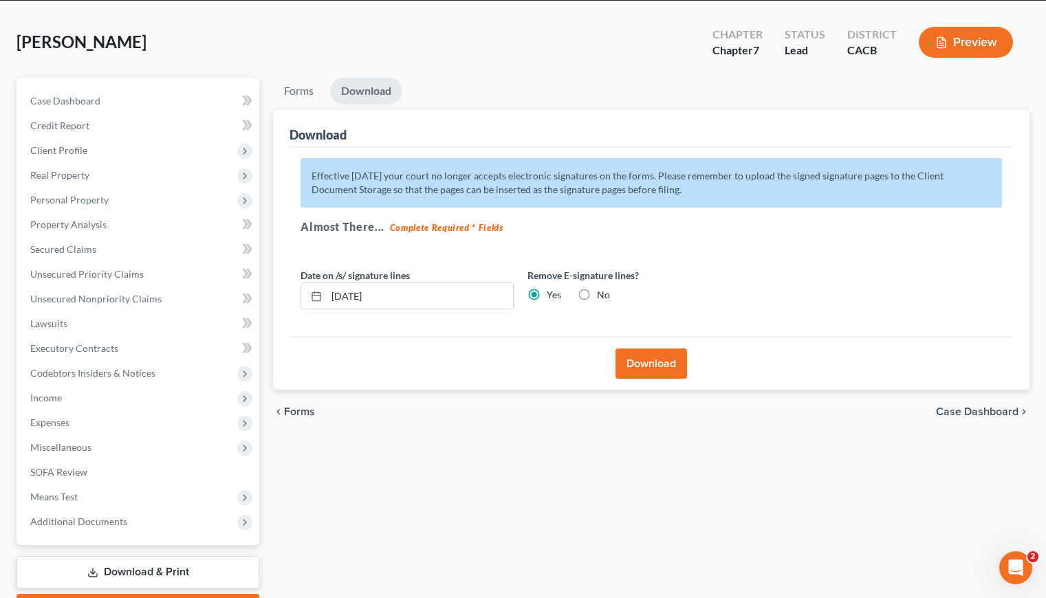
scroll to position [0, 0]
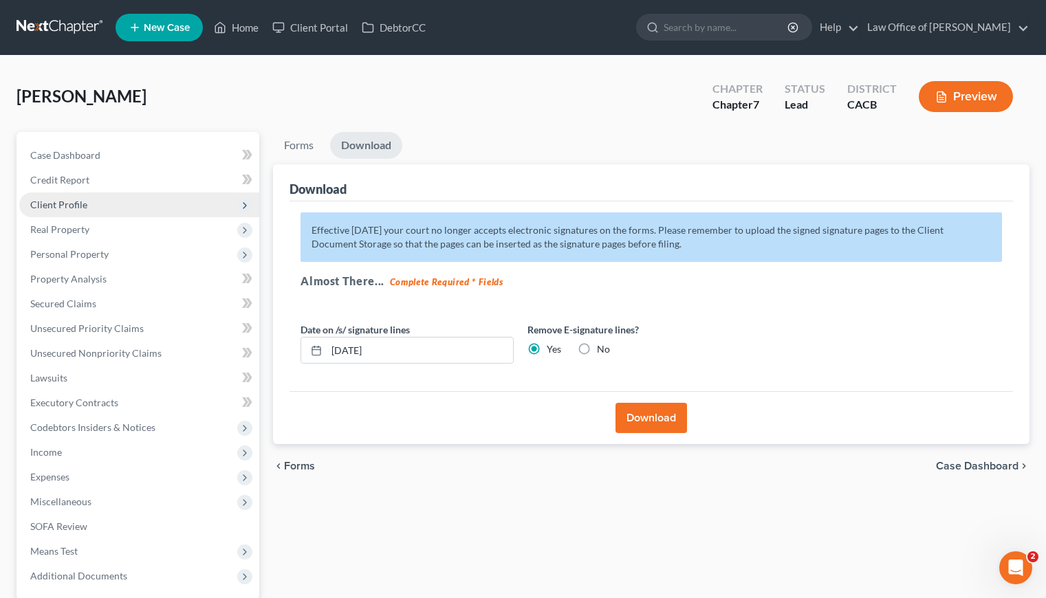
click at [77, 208] on span "Client Profile" at bounding box center [58, 205] width 57 height 12
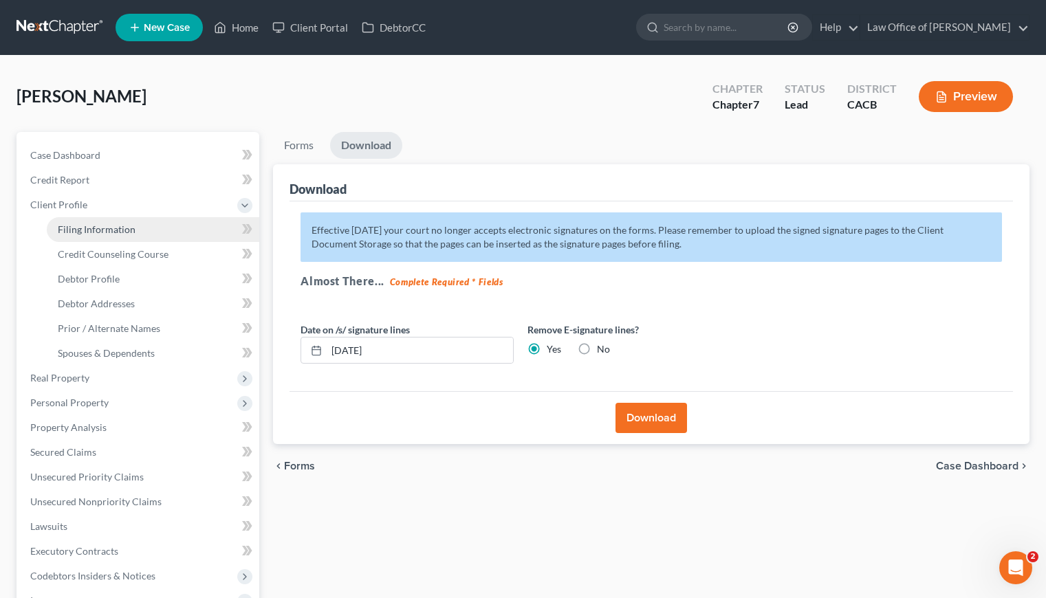
click at [100, 230] on span "Filing Information" at bounding box center [97, 229] width 78 height 12
select select "1"
select select "0"
select select "4"
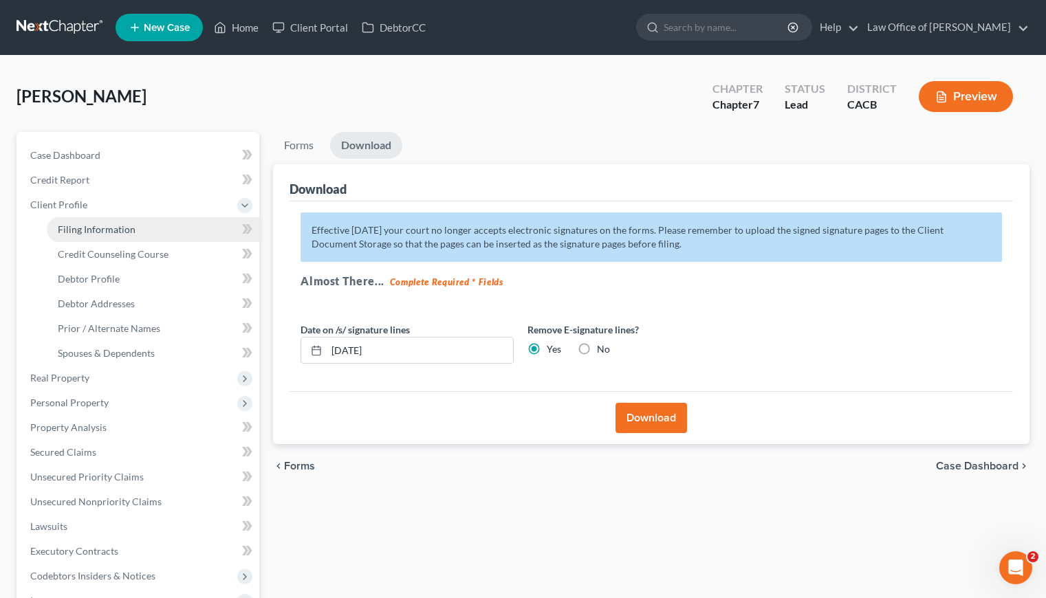
select select "1"
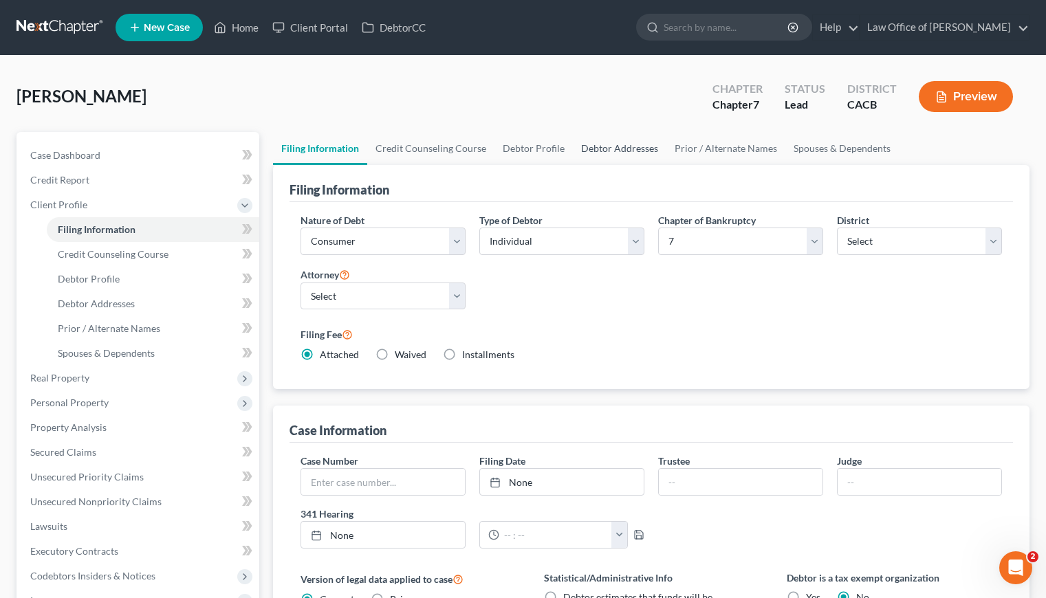
click at [624, 153] on link "Debtor Addresses" at bounding box center [620, 148] width 94 height 33
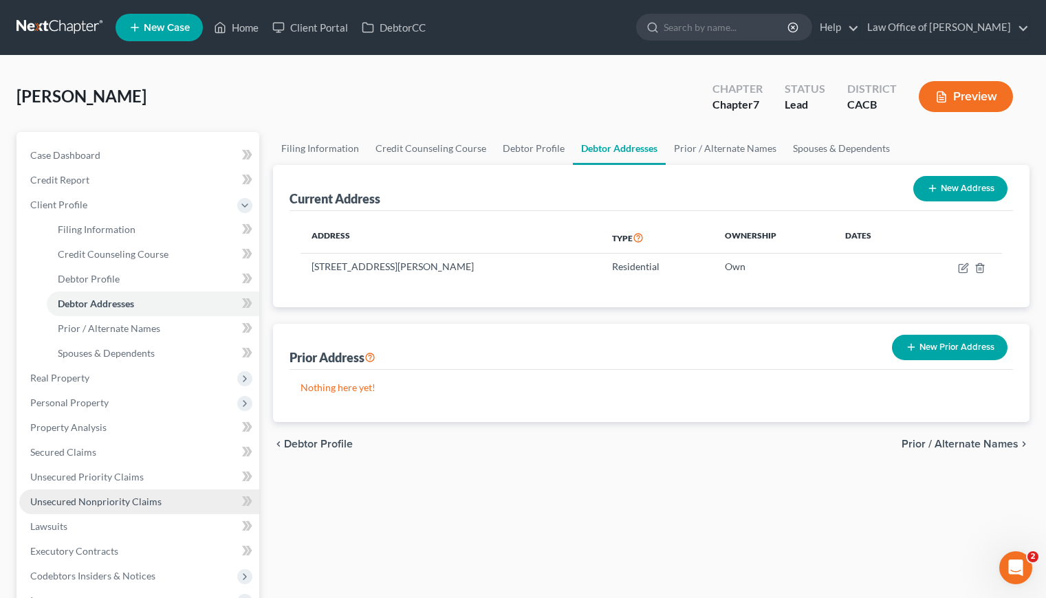
click at [87, 509] on link "Unsecured Nonpriority Claims" at bounding box center [139, 502] width 240 height 25
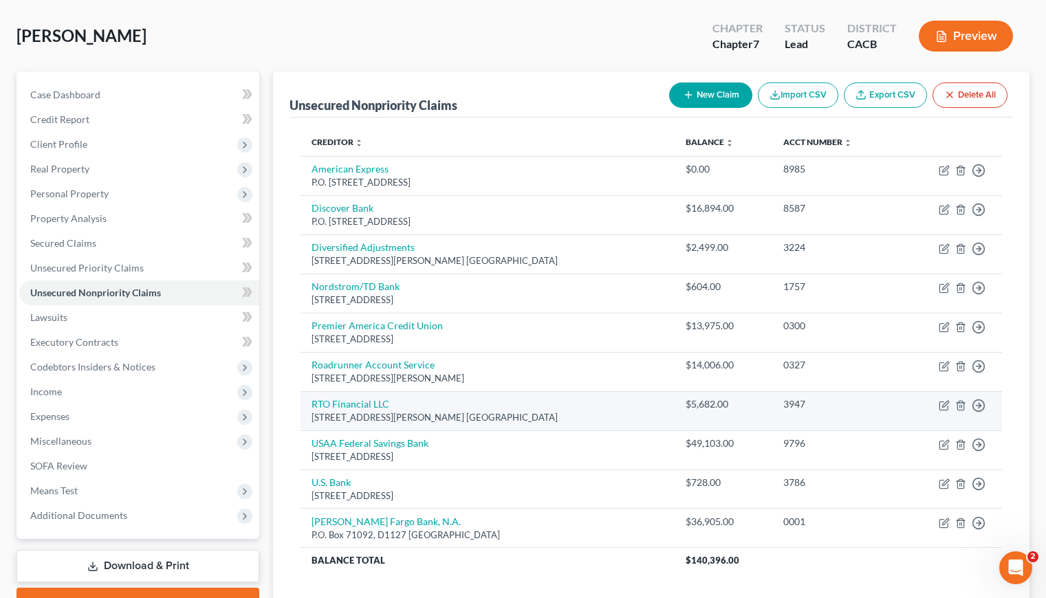
scroll to position [14, 0]
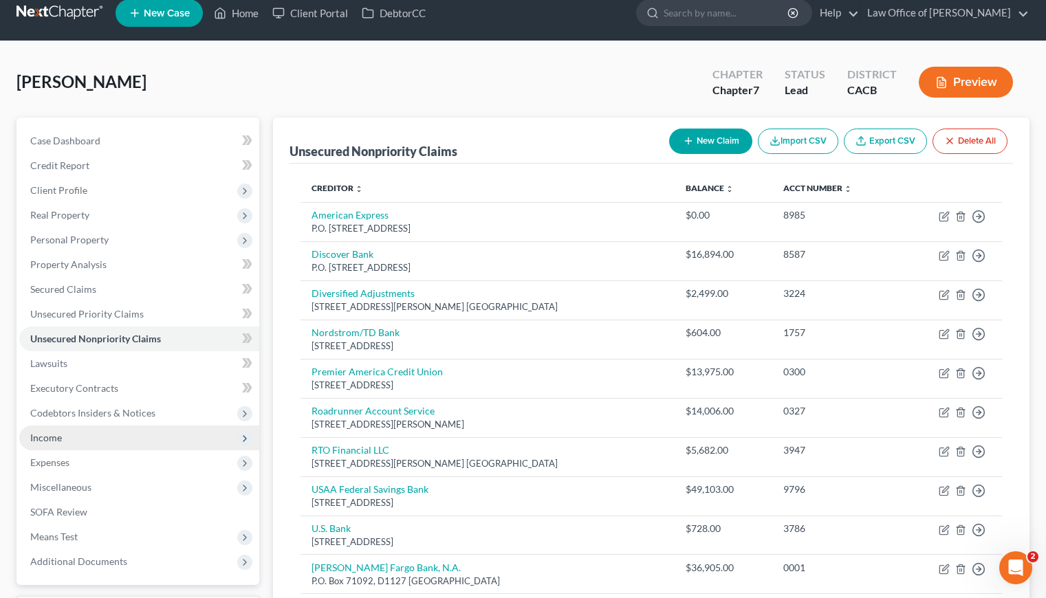
click at [54, 440] on span "Income" at bounding box center [46, 438] width 32 height 12
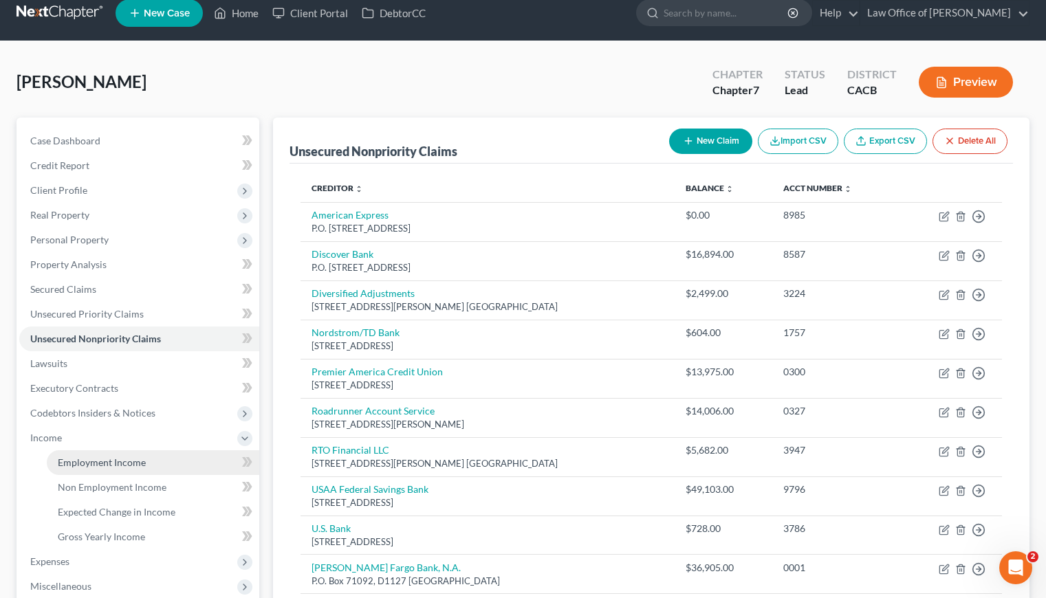
click at [94, 461] on span "Employment Income" at bounding box center [102, 463] width 88 height 12
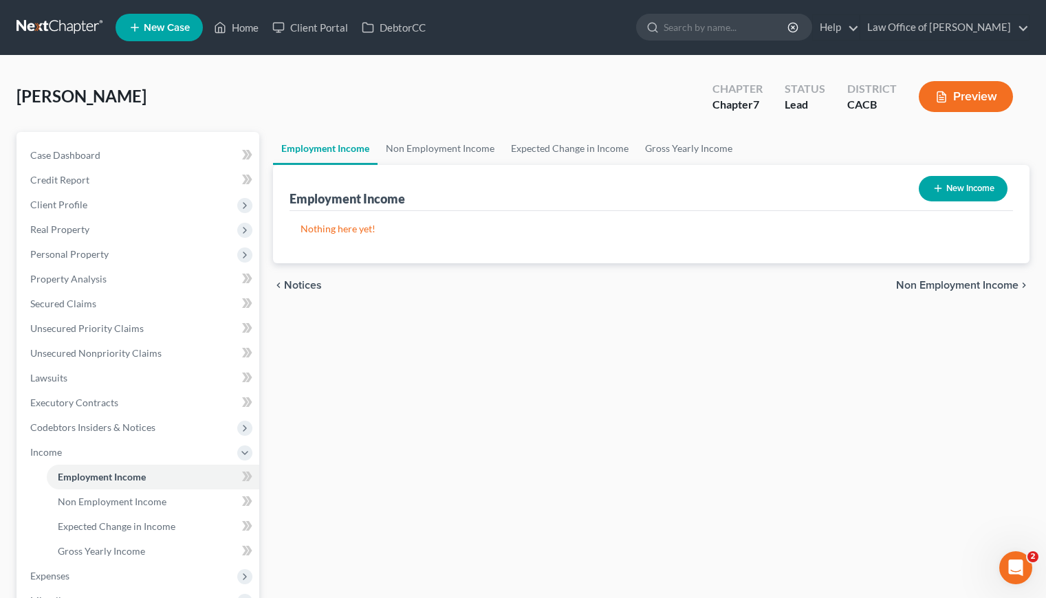
click at [969, 195] on button "New Income" at bounding box center [963, 188] width 89 height 25
select select "0"
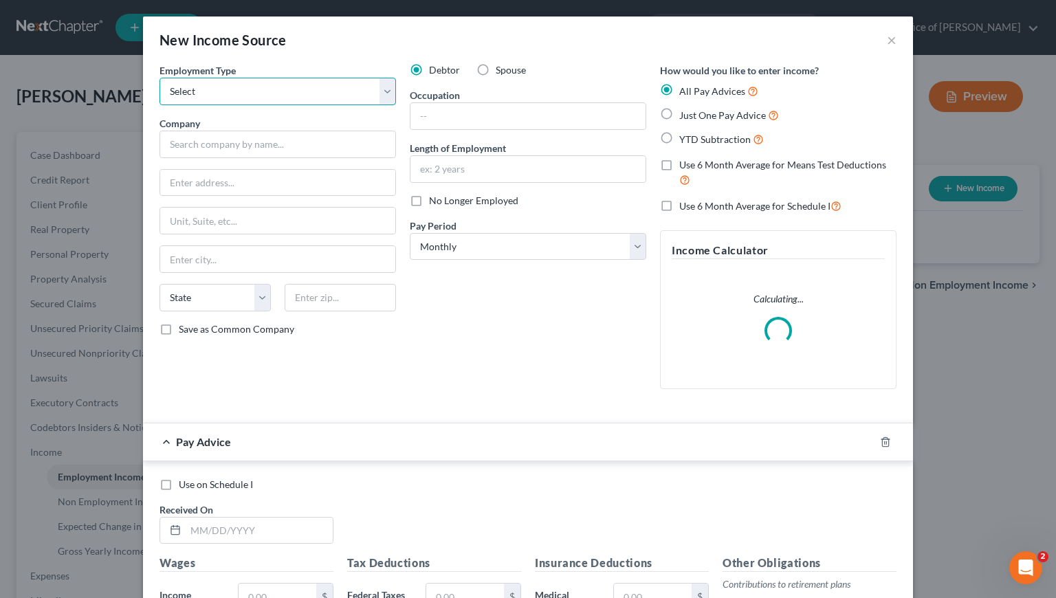
click at [260, 98] on select "Select Full or Part Time Employment Self Employment" at bounding box center [278, 92] width 237 height 28
select select "0"
click at [160, 78] on select "Select Full or Part Time Employment Self Employment" at bounding box center [278, 92] width 237 height 28
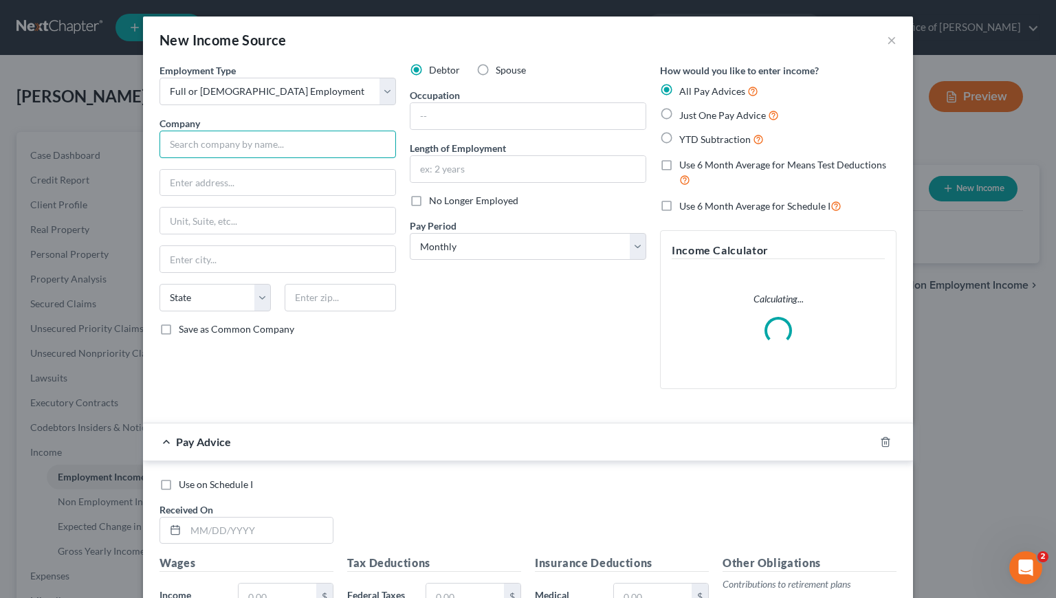
click at [281, 138] on input "text" at bounding box center [278, 145] width 237 height 28
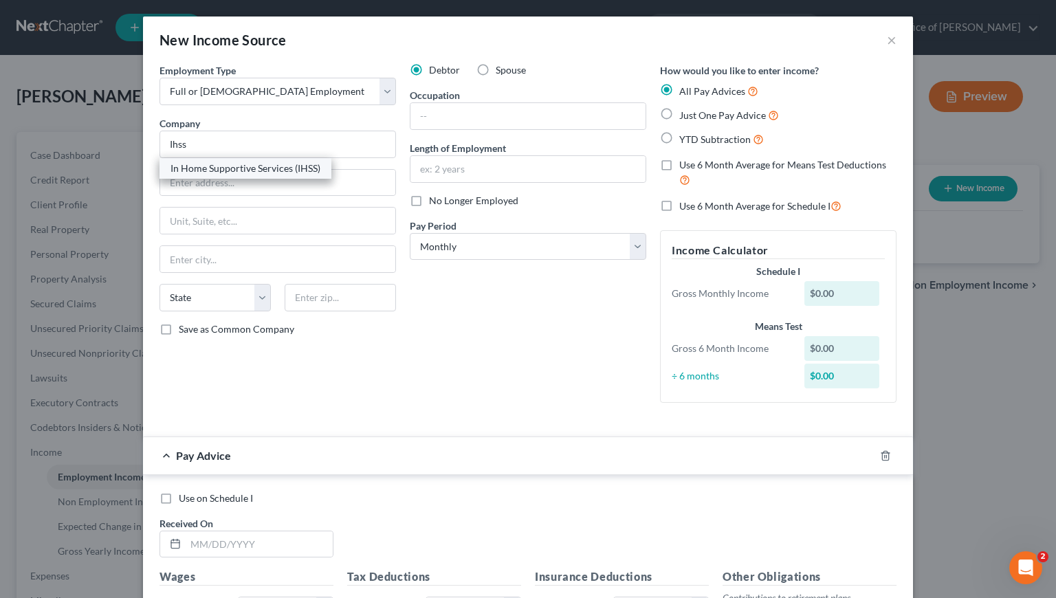
click at [248, 165] on div "In Home Supportive Services (IHSS)" at bounding box center [246, 169] width 150 height 14
type input "In Home Supportive Services (IHSS)"
type input "2707 S Grand Avenue"
type input "[GEOGRAPHIC_DATA]"
select select "4"
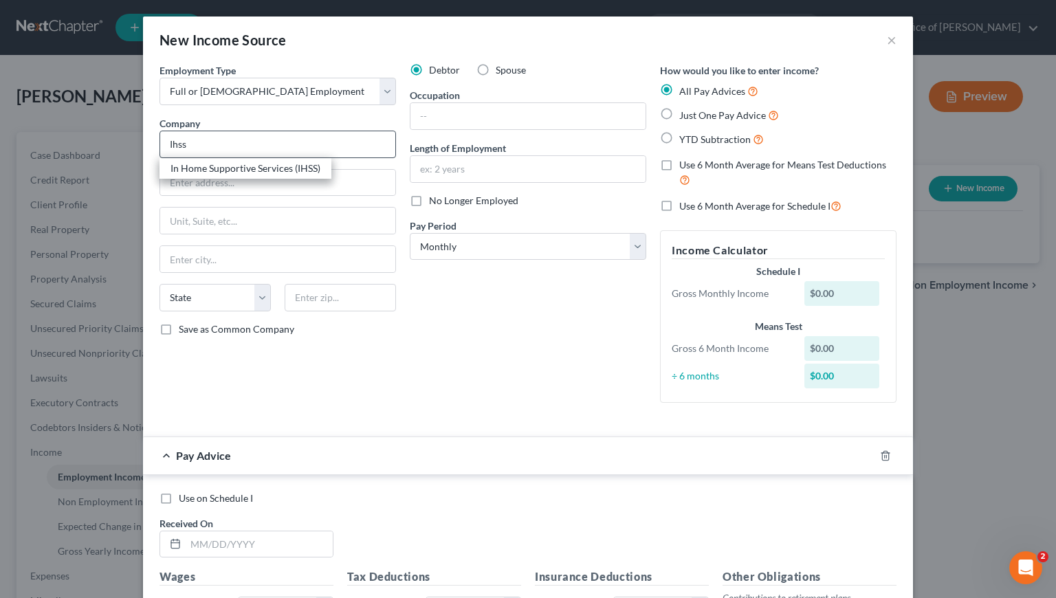
type input "90007"
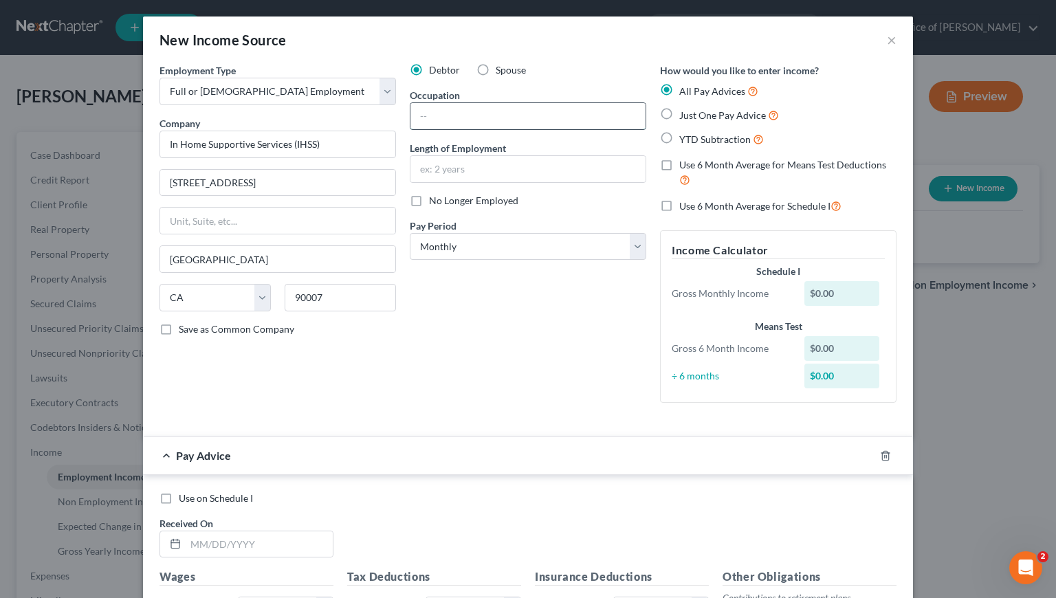
click at [452, 120] on input "text" at bounding box center [527, 116] width 235 height 26
type input "Caretaker for"
drag, startPoint x: 481, startPoint y: 391, endPoint x: 489, endPoint y: 382, distance: 11.7
click at [483, 390] on div "Debtor Spouse Occupation Caretaker for Length of Employment No Longer Employed …" at bounding box center [528, 238] width 250 height 351
click at [679, 116] on label "Just One Pay Advice" at bounding box center [729, 115] width 100 height 16
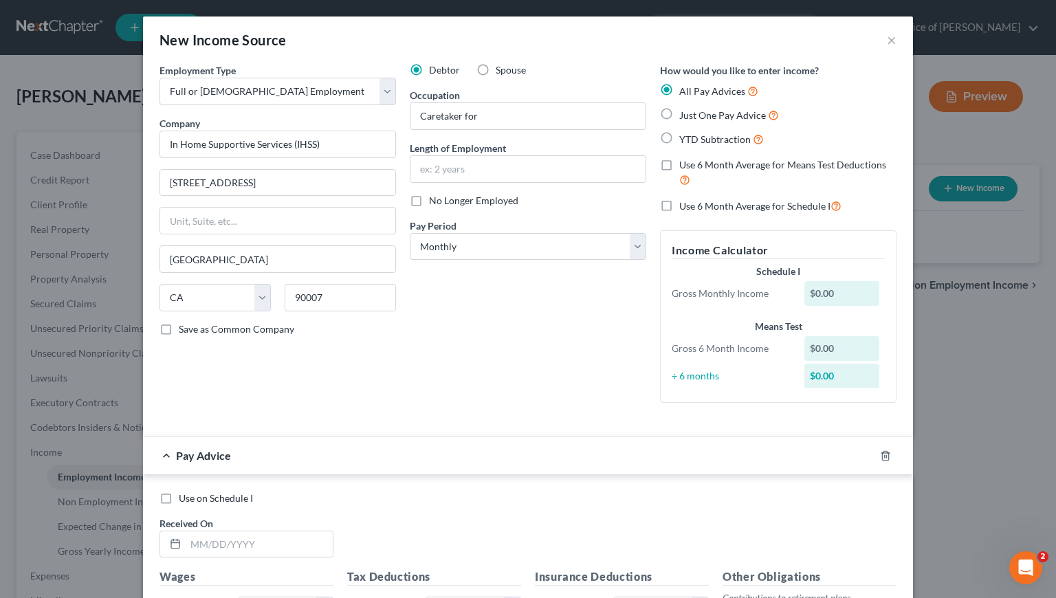
click at [685, 116] on input "Just One Pay Advice" at bounding box center [689, 111] width 9 height 9
radio input "true"
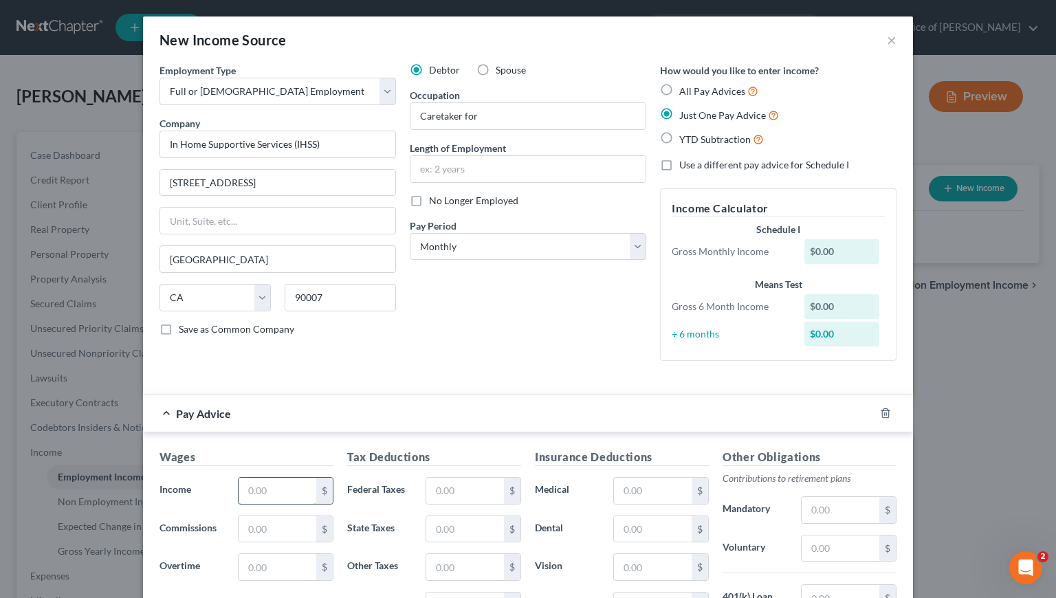
click at [272, 498] on input "text" at bounding box center [278, 491] width 78 height 26
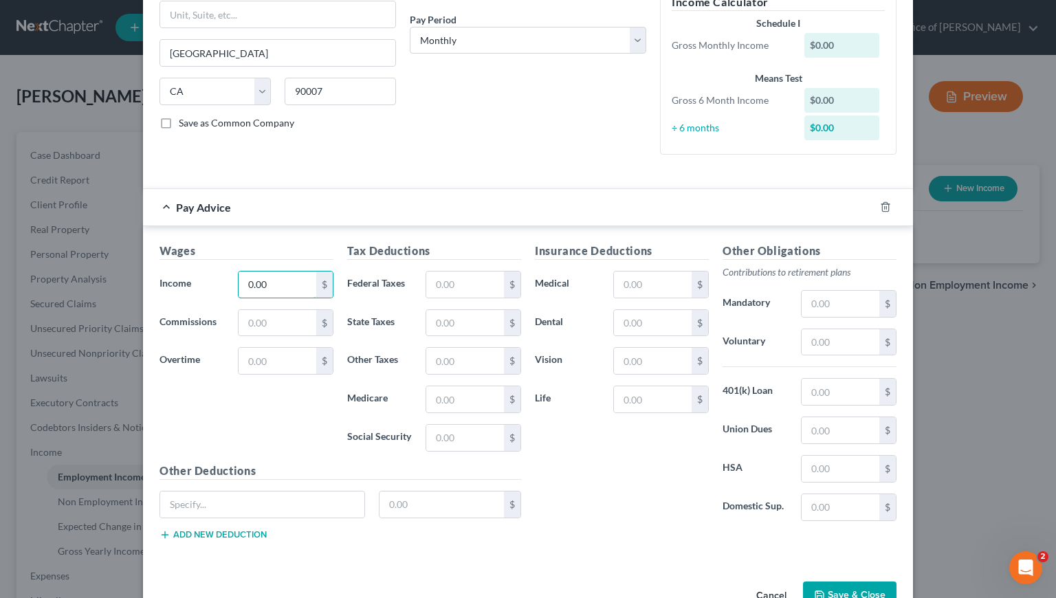
scroll to position [245, 0]
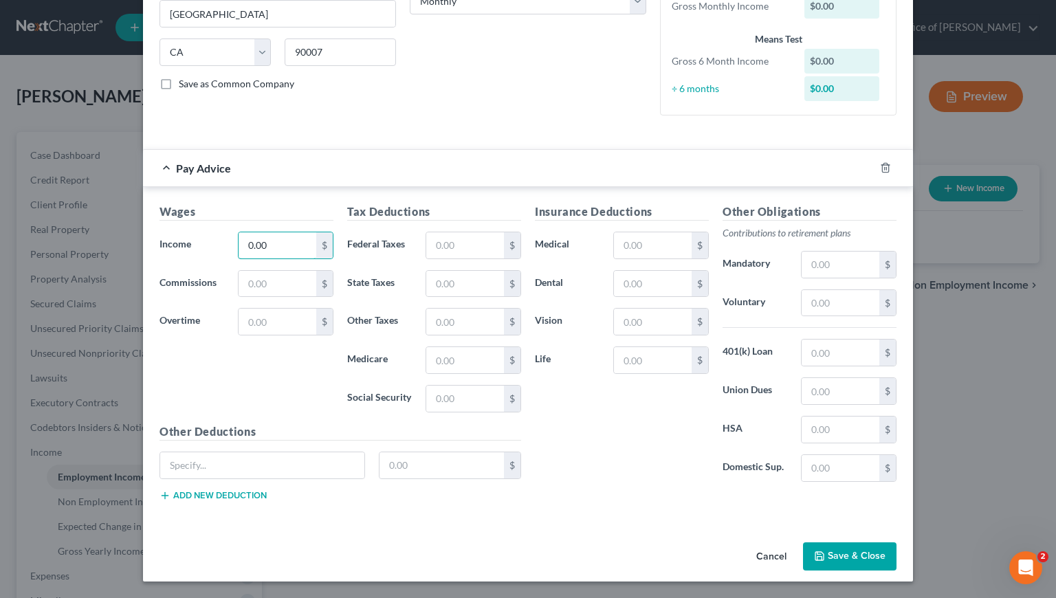
type input "0.00"
click at [837, 554] on button "Save & Close" at bounding box center [850, 556] width 94 height 29
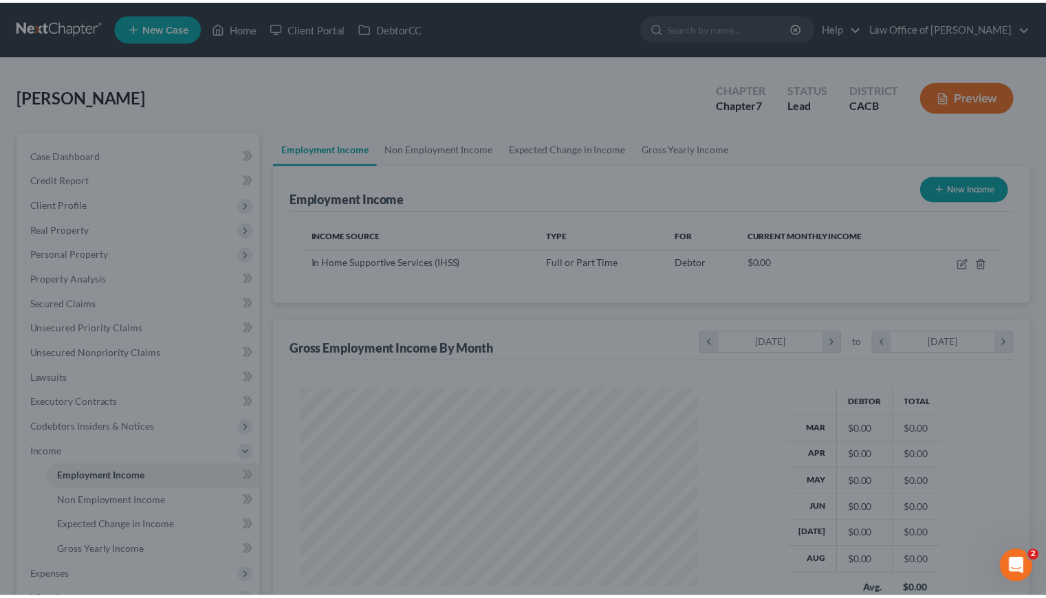
scroll to position [246, 425]
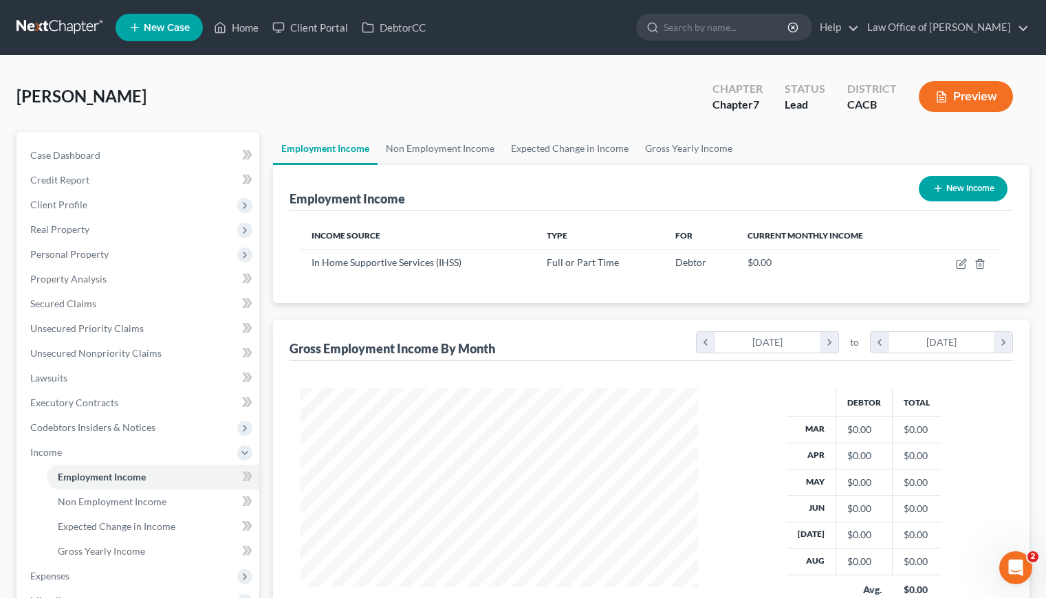
click at [558, 311] on div "Employment Income New Income Income Source Type For Current Monthly Income In H…" at bounding box center [651, 416] width 756 height 503
click at [317, 81] on div "Haghverdian, Roman Upgraded Chapter Chapter 7 Status Lead District CACB Preview" at bounding box center [523, 102] width 1013 height 60
click at [287, 101] on div "Haghverdian, Roman Upgraded Chapter Chapter 7 Status Lead District CACB Preview" at bounding box center [523, 102] width 1013 height 60
click at [422, 102] on div "Haghverdian, Roman Upgraded Chapter Chapter 7 Status Lead District CACB Preview" at bounding box center [523, 102] width 1013 height 60
drag, startPoint x: 416, startPoint y: 93, endPoint x: 414, endPoint y: 84, distance: 9.2
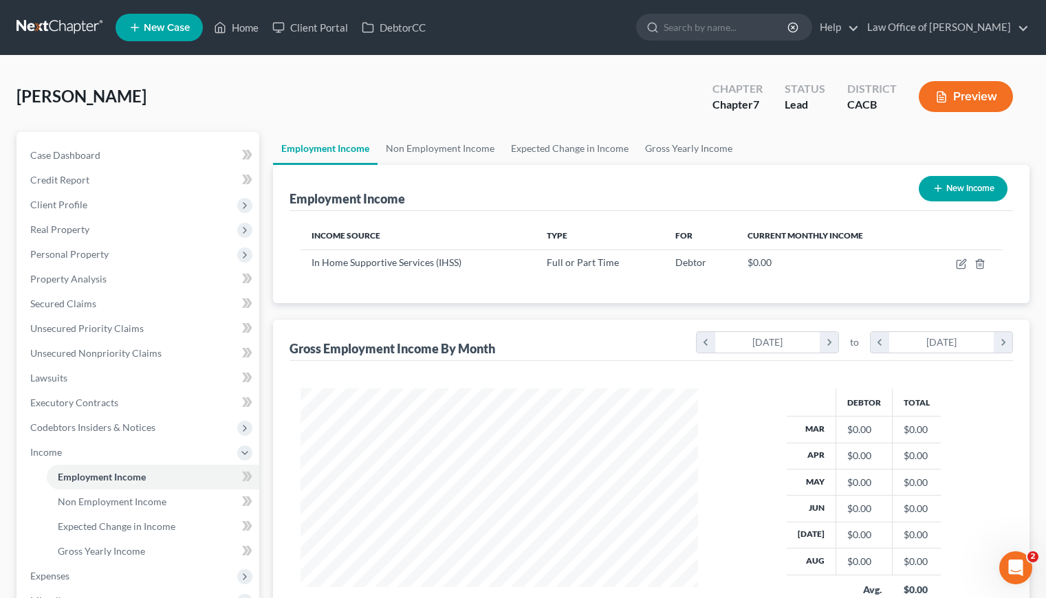
click at [416, 92] on div "Haghverdian, Roman Upgraded Chapter Chapter 7 Status Lead District CACB Preview" at bounding box center [523, 102] width 1013 height 60
click at [43, 12] on nav "Home New Case Client Portal DebtorCC Law Office of Sevan Gorginian megan@gorgin…" at bounding box center [523, 27] width 1046 height 55
click at [50, 23] on link at bounding box center [61, 27] width 88 height 25
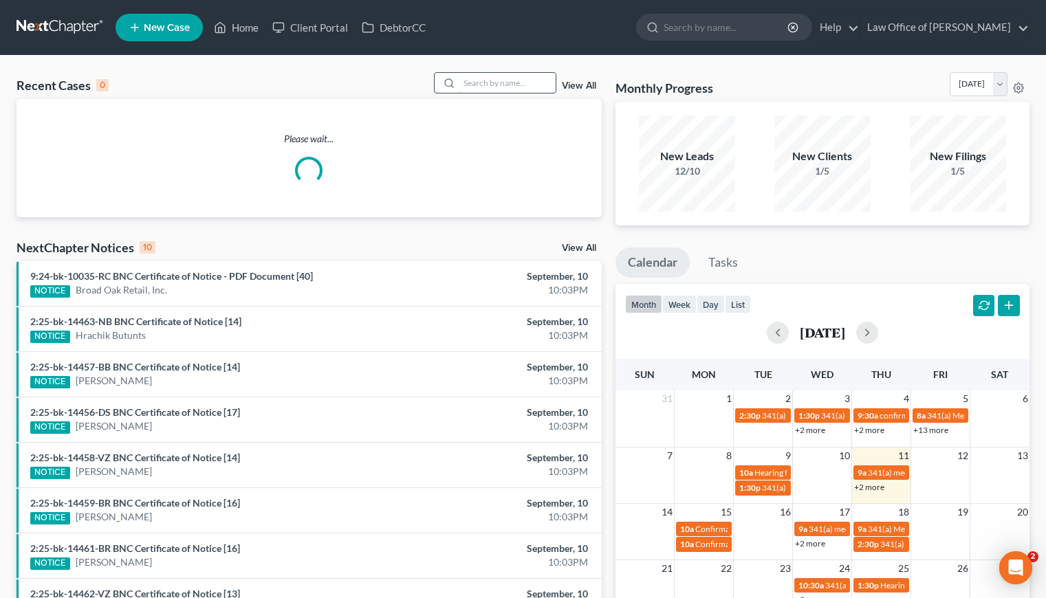
click at [527, 87] on input "search" at bounding box center [507, 83] width 96 height 20
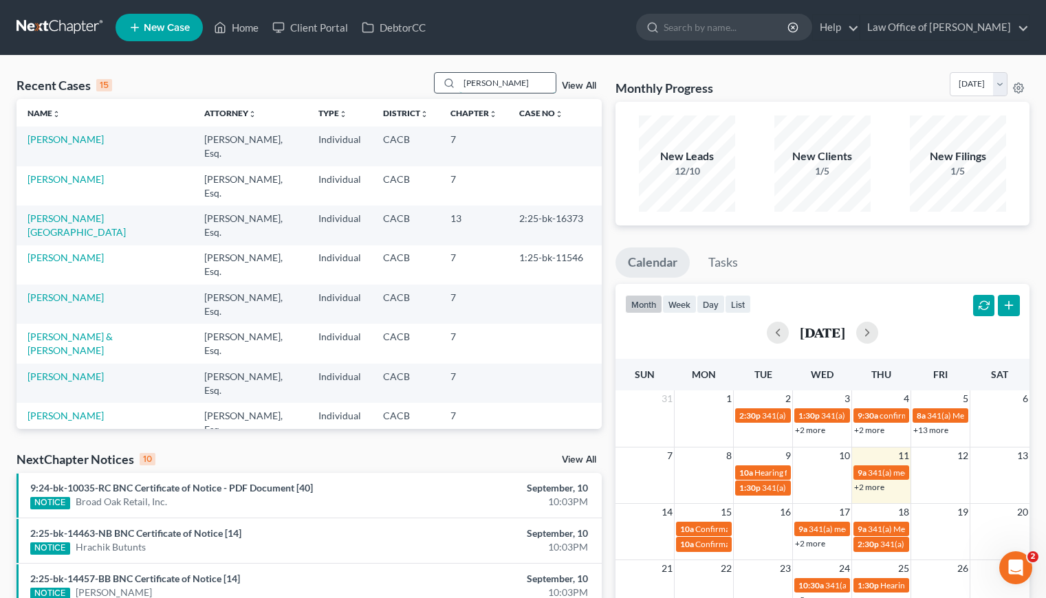
type input "paola"
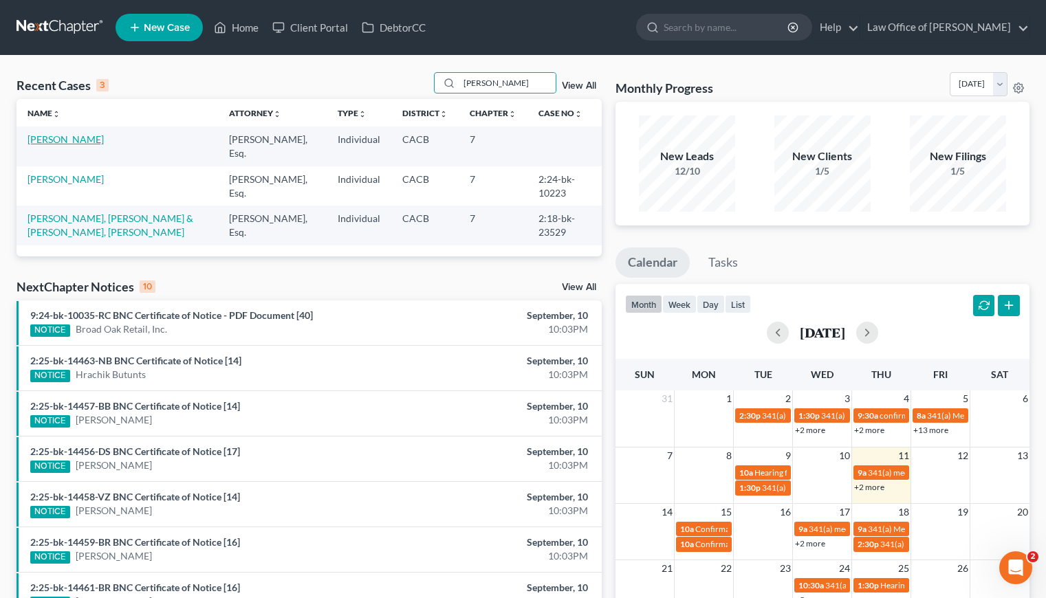
click at [47, 135] on link "Nunez, Paola" at bounding box center [66, 139] width 76 height 12
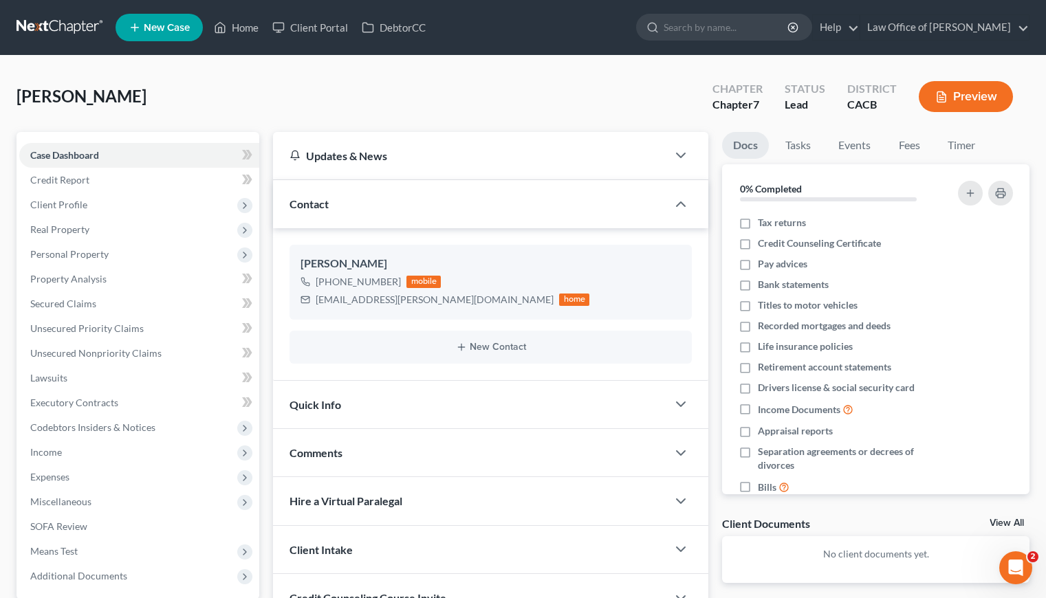
click at [232, 65] on div "Nunez, Paola Upgraded Chapter Chapter 7 Status Lead District CACB Preview Petit…" at bounding box center [523, 381] width 1046 height 650
click at [74, 205] on span "Client Profile" at bounding box center [58, 205] width 57 height 12
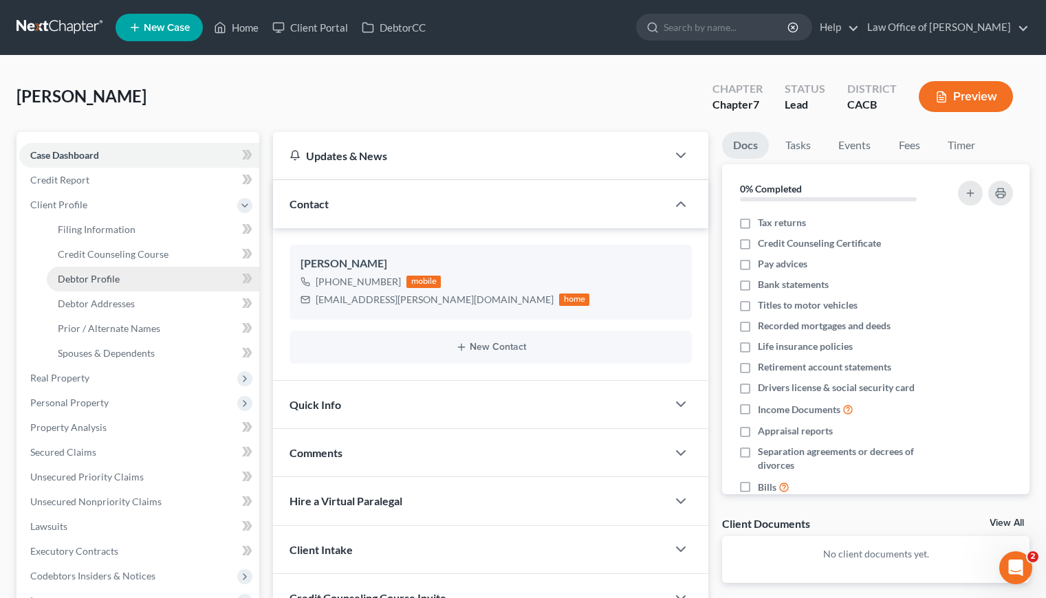
click at [98, 280] on span "Debtor Profile" at bounding box center [89, 279] width 62 height 12
select select "0"
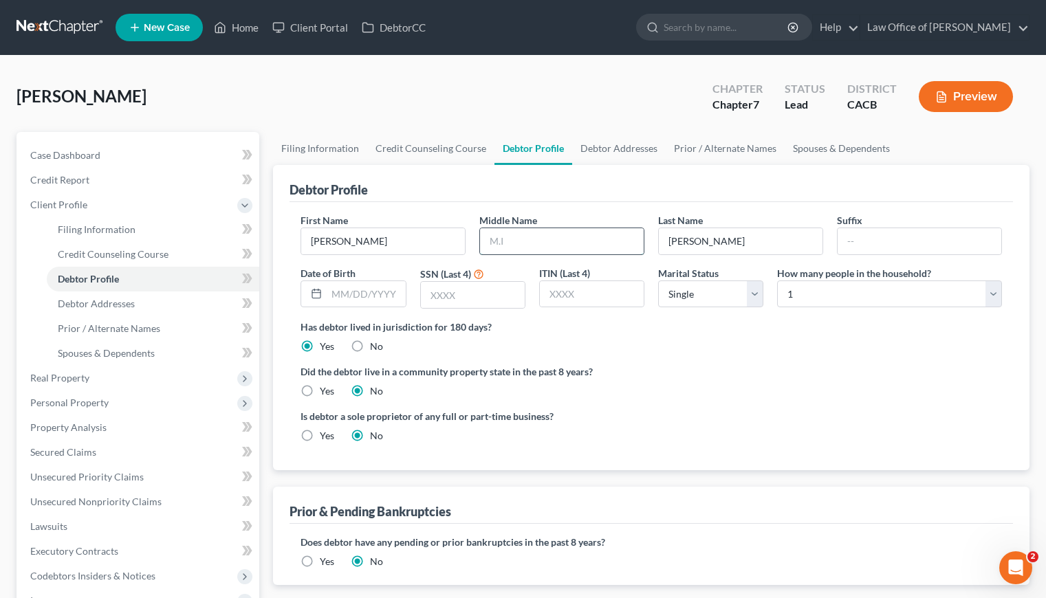
click at [540, 247] on input "text" at bounding box center [562, 241] width 164 height 26
type input "Alejandra"
click at [738, 336] on div "Has debtor lived in jurisdiction for 180 days? Yes No Debtor must reside in jur…" at bounding box center [650, 337] width 701 height 34
click at [374, 292] on input "text" at bounding box center [366, 294] width 78 height 26
type input "08/24/1992"
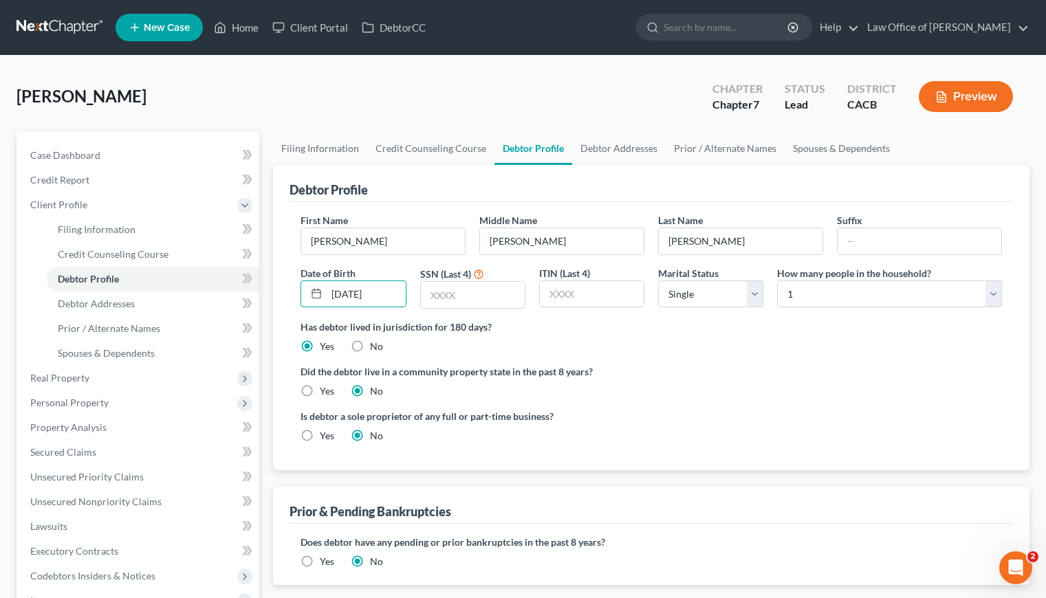
click at [320, 391] on label "Yes" at bounding box center [327, 391] width 14 height 14
click at [325, 391] on input "Yes" at bounding box center [329, 388] width 9 height 9
radio input "true"
radio input "false"
click at [452, 298] on input "text" at bounding box center [473, 295] width 104 height 26
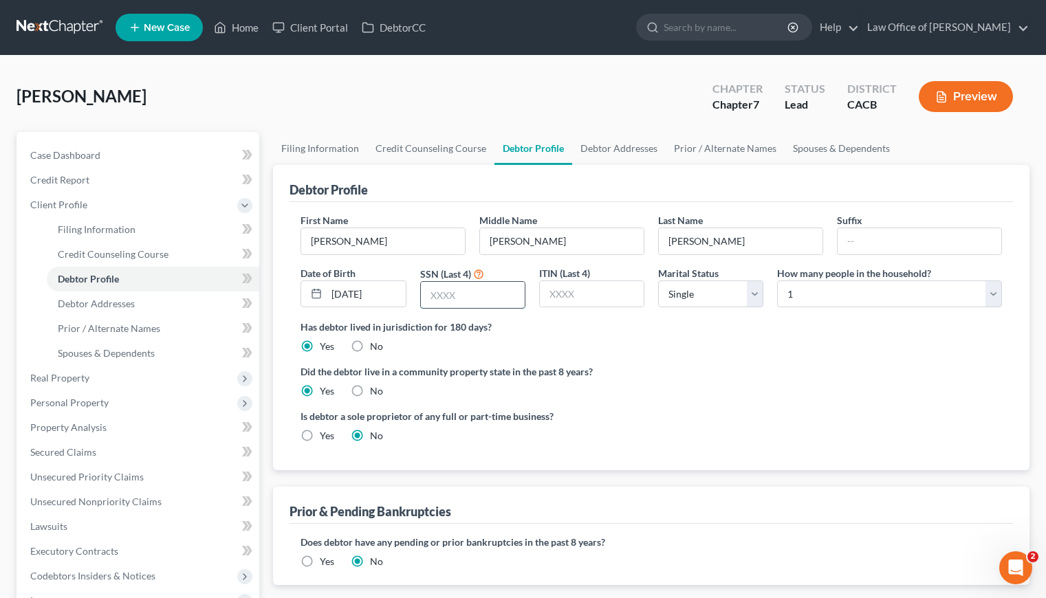
click at [444, 296] on input "text" at bounding box center [473, 295] width 104 height 26
type input "5253"
click at [710, 362] on ng-include "First Name Paola Middle Name Alejandra Last Name Nunez Suffix Date of Birth 08/…" at bounding box center [650, 333] width 701 height 241
click at [623, 356] on ng-include "First Name Paola Middle Name Alejandra Last Name Nunez Suffix Date of Birth 08/…" at bounding box center [650, 333] width 701 height 241
click at [627, 149] on link "Debtor Addresses" at bounding box center [619, 148] width 94 height 33
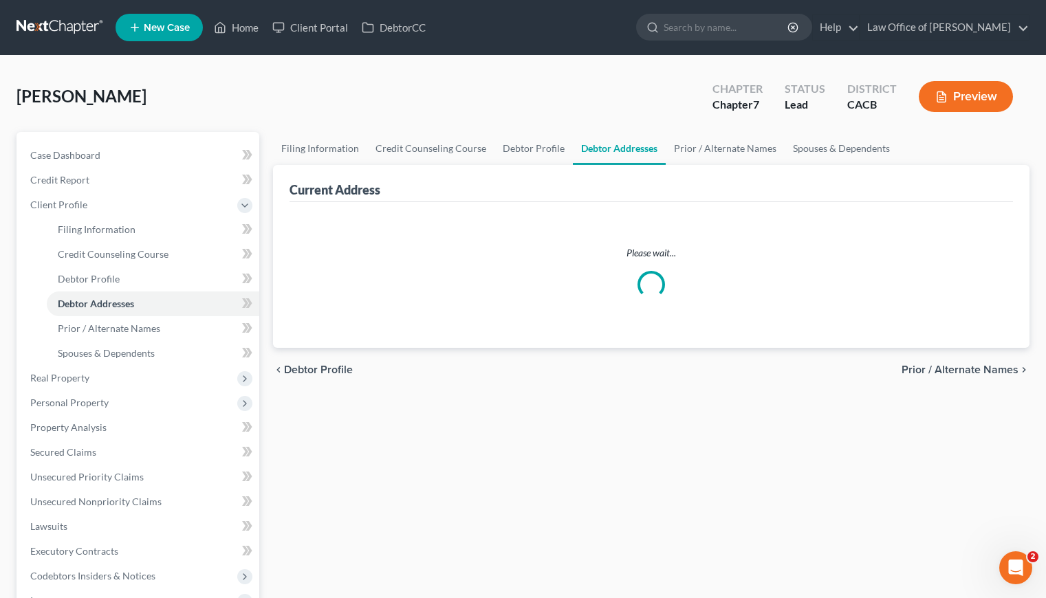
select select "0"
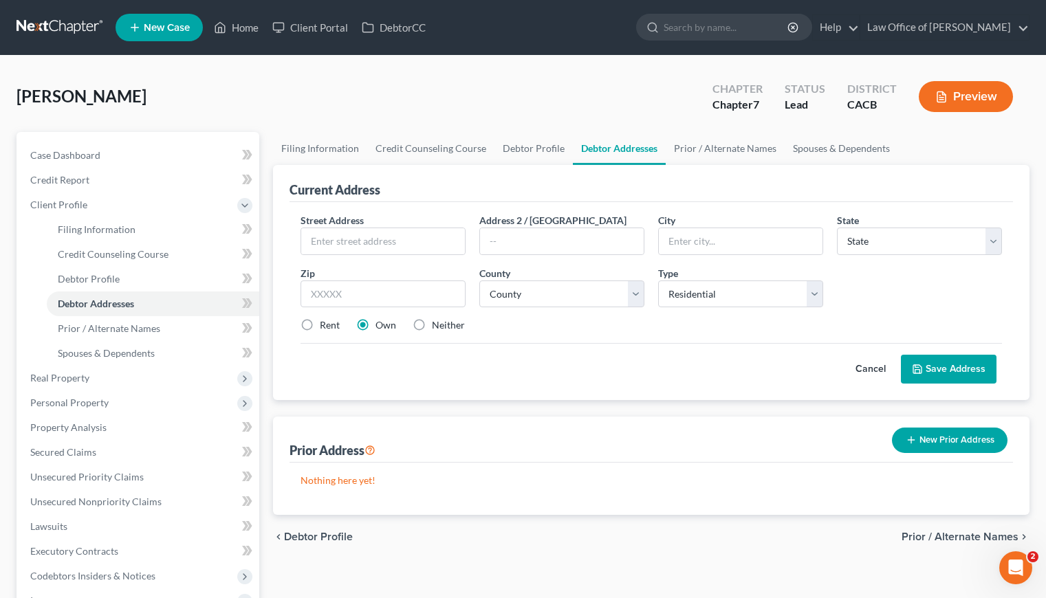
click at [320, 324] on label "Rent" at bounding box center [330, 325] width 20 height 14
click at [325, 324] on input "Rent" at bounding box center [329, 322] width 9 height 9
radio input "true"
click at [364, 244] on input "text" at bounding box center [383, 241] width 164 height 26
type input "711 1/2 Maltman Ave"
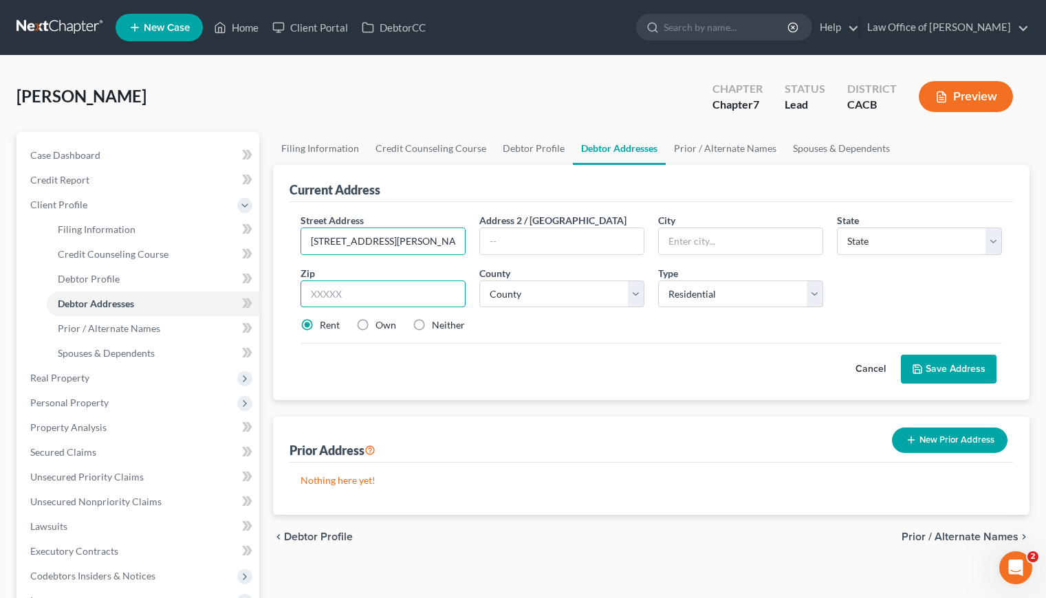
click at [420, 293] on input "text" at bounding box center [382, 295] width 165 height 28
type input "90026"
click at [607, 371] on div "Cancel Save Address" at bounding box center [650, 363] width 701 height 41
type input "Los Angeles"
select select "4"
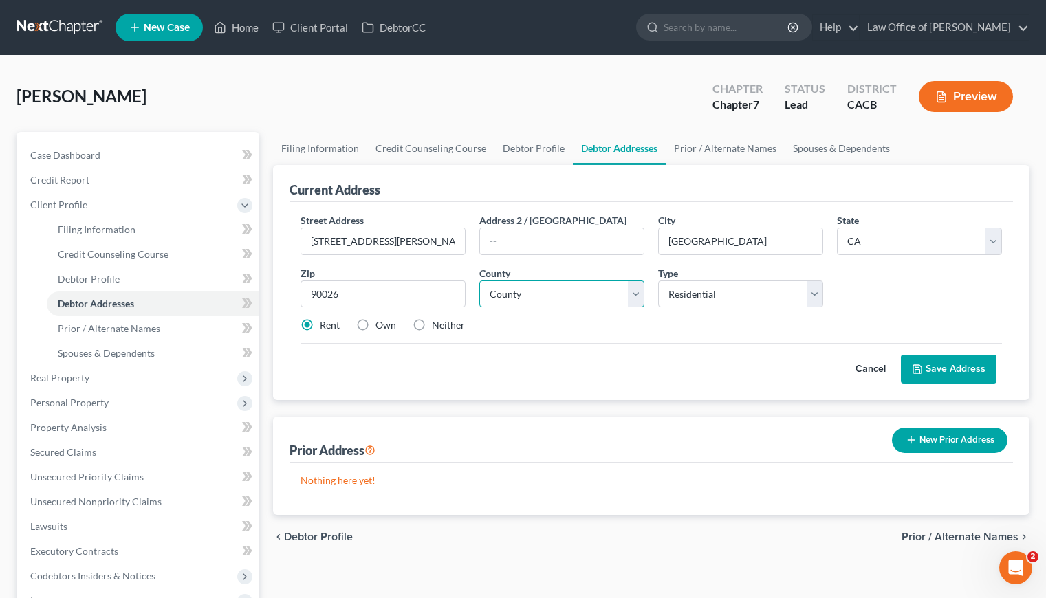
click at [557, 298] on select "County" at bounding box center [561, 295] width 165 height 28
select select "18"
click at [479, 281] on select "County Alameda County Alpine County Amador County Butte County Calaveras County…" at bounding box center [561, 295] width 165 height 28
click at [567, 382] on div "Cancel Save Address" at bounding box center [650, 363] width 701 height 41
click at [942, 367] on button "Save Address" at bounding box center [949, 369] width 96 height 29
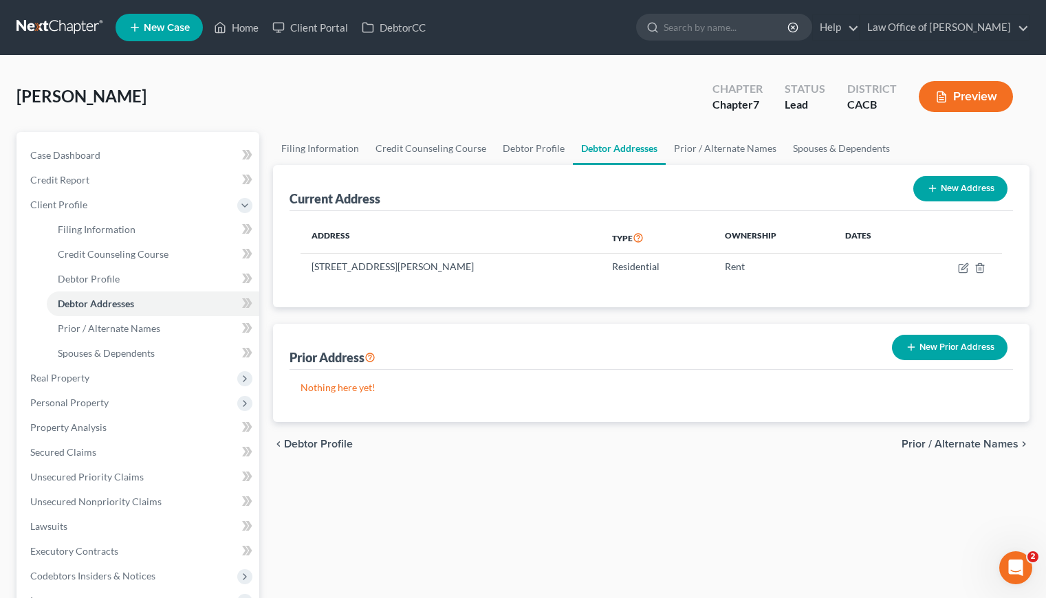
click at [309, 87] on div "Nunez, Paola Upgraded Chapter Chapter 7 Status Lead District CACB Preview" at bounding box center [523, 102] width 1013 height 60
click at [50, 21] on link at bounding box center [61, 27] width 88 height 25
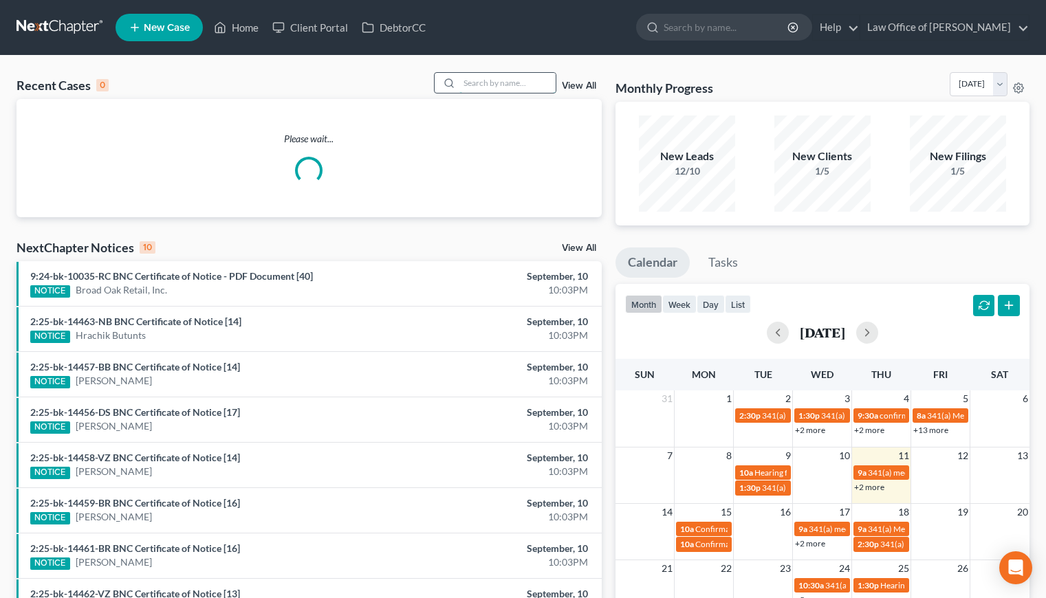
click at [507, 81] on input "search" at bounding box center [507, 83] width 96 height 20
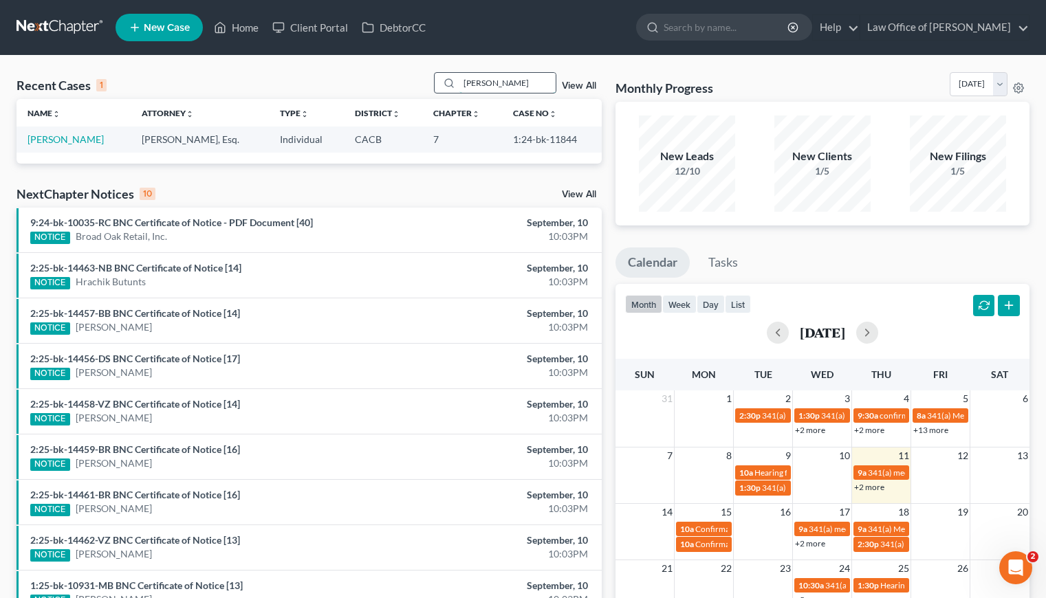
drag, startPoint x: 504, startPoint y: 85, endPoint x: 469, endPoint y: 87, distance: 35.1
click at [470, 86] on input "hugo" at bounding box center [507, 83] width 96 height 20
type input "h"
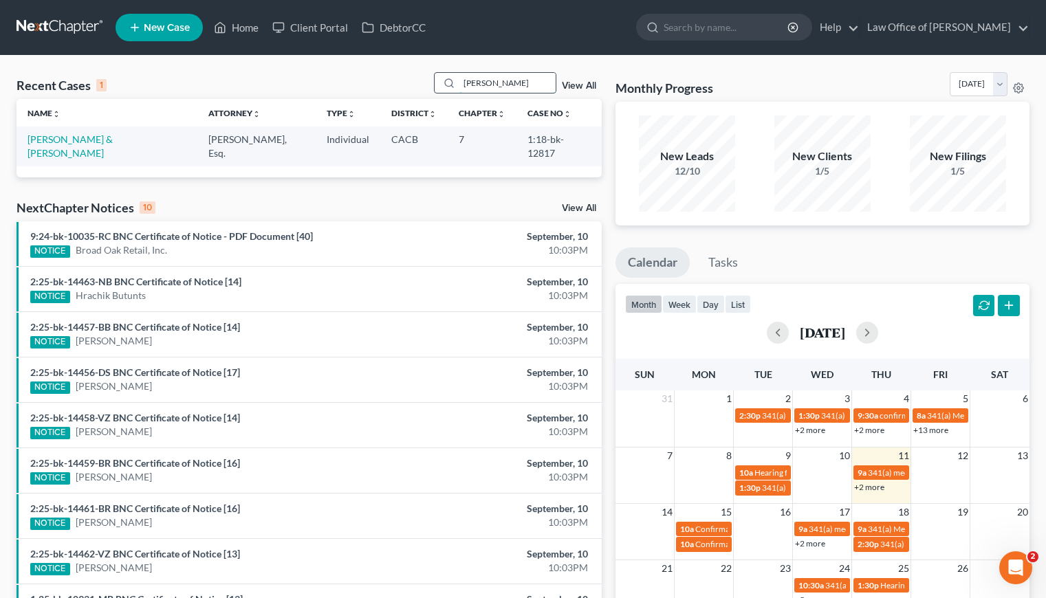
click at [469, 87] on input "tony" at bounding box center [507, 83] width 96 height 20
type input "tony"
click at [167, 29] on span "New Case" at bounding box center [167, 28] width 46 height 10
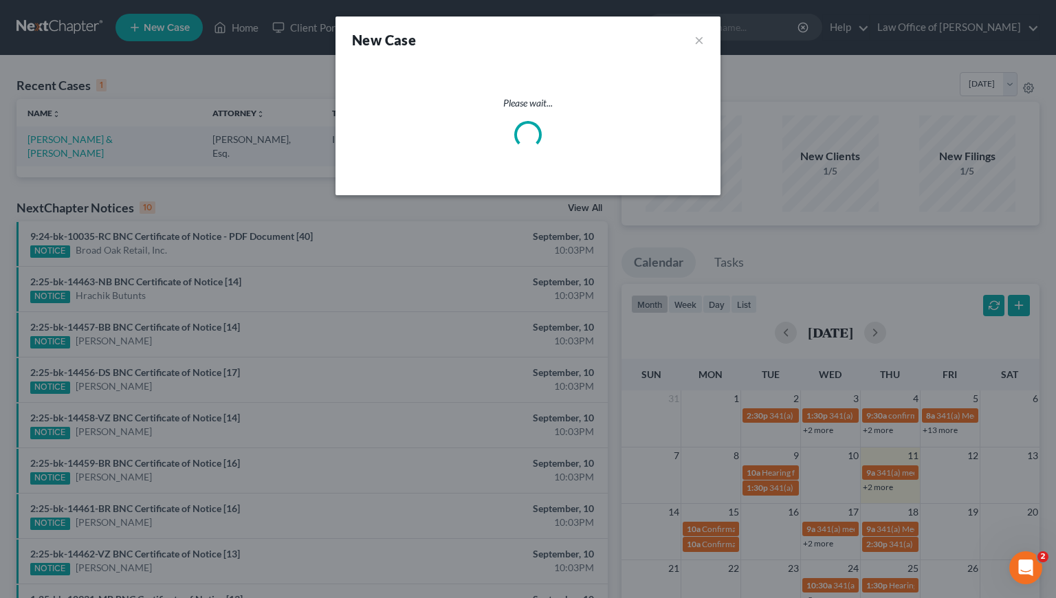
select select "7"
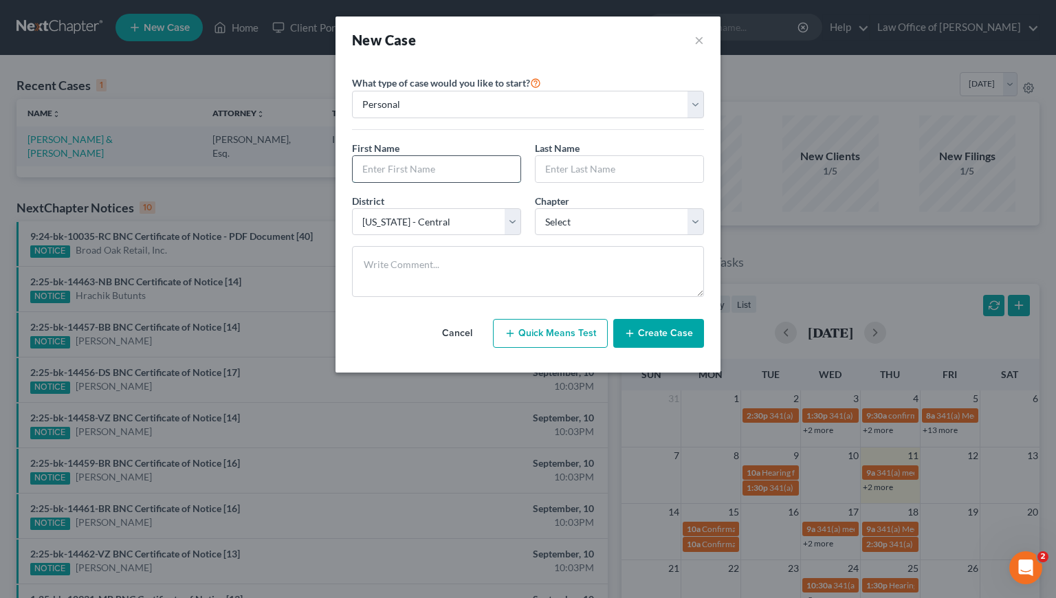
click at [420, 168] on input "text" at bounding box center [437, 169] width 168 height 26
type input "Hugo"
click at [594, 173] on input "text" at bounding box center [620, 169] width 168 height 26
type input "Cervantes"
click at [589, 223] on select "Select 7 11 12 13" at bounding box center [619, 222] width 169 height 28
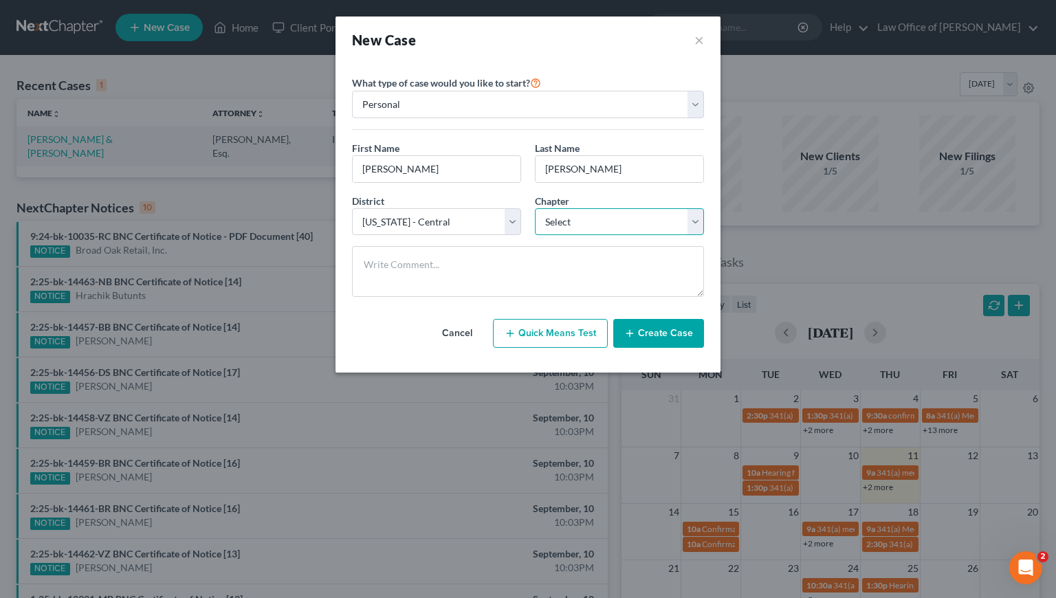
select select "0"
click at [535, 208] on select "Select 7 11 12 13" at bounding box center [619, 222] width 169 height 28
click at [665, 334] on button "Create Case" at bounding box center [658, 333] width 91 height 29
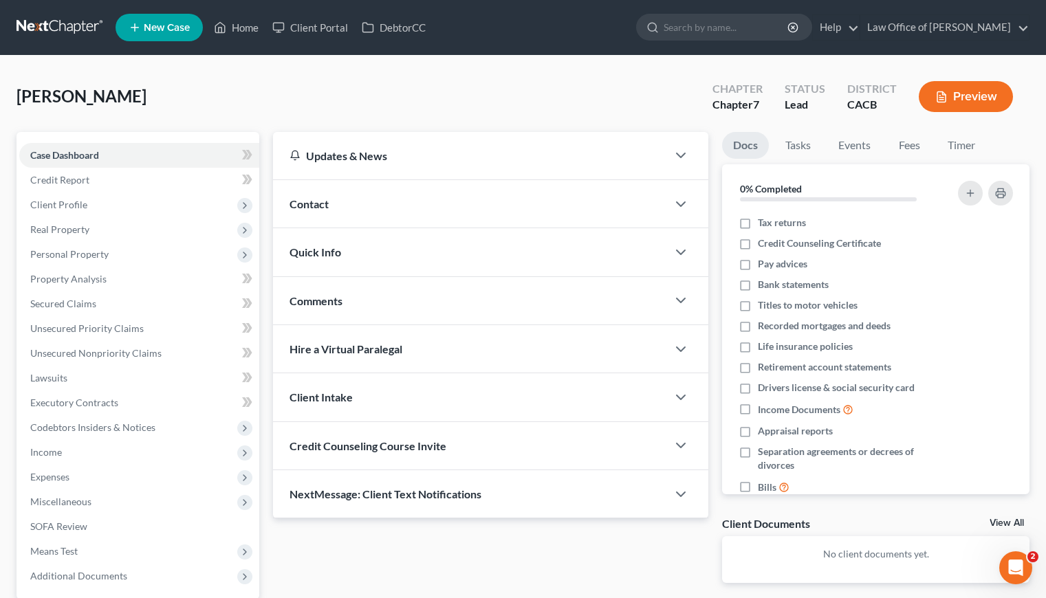
click at [318, 205] on span "Contact" at bounding box center [308, 203] width 39 height 13
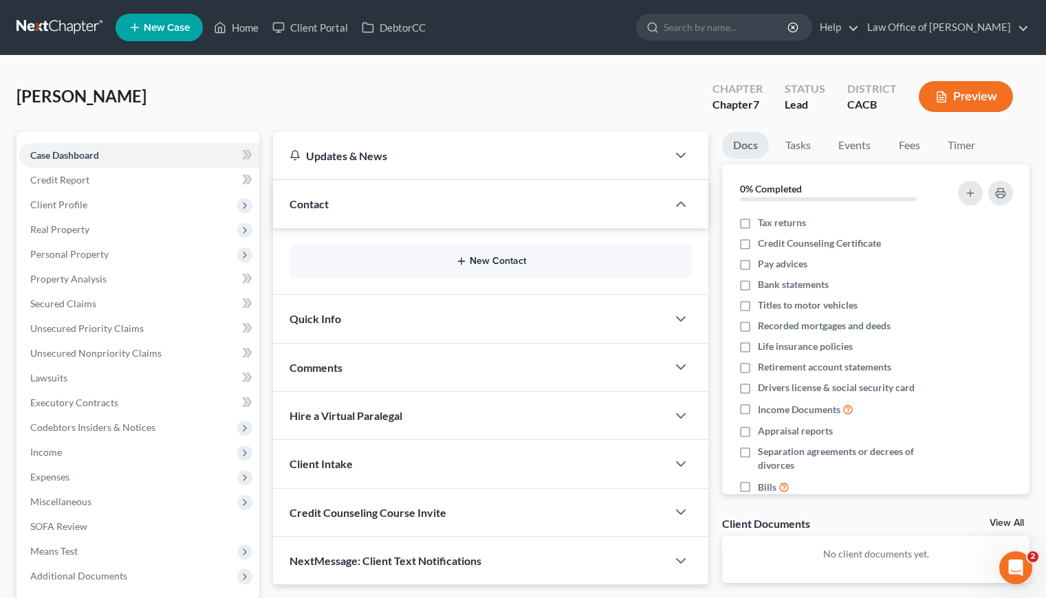
click at [479, 261] on button "New Contact" at bounding box center [490, 261] width 380 height 11
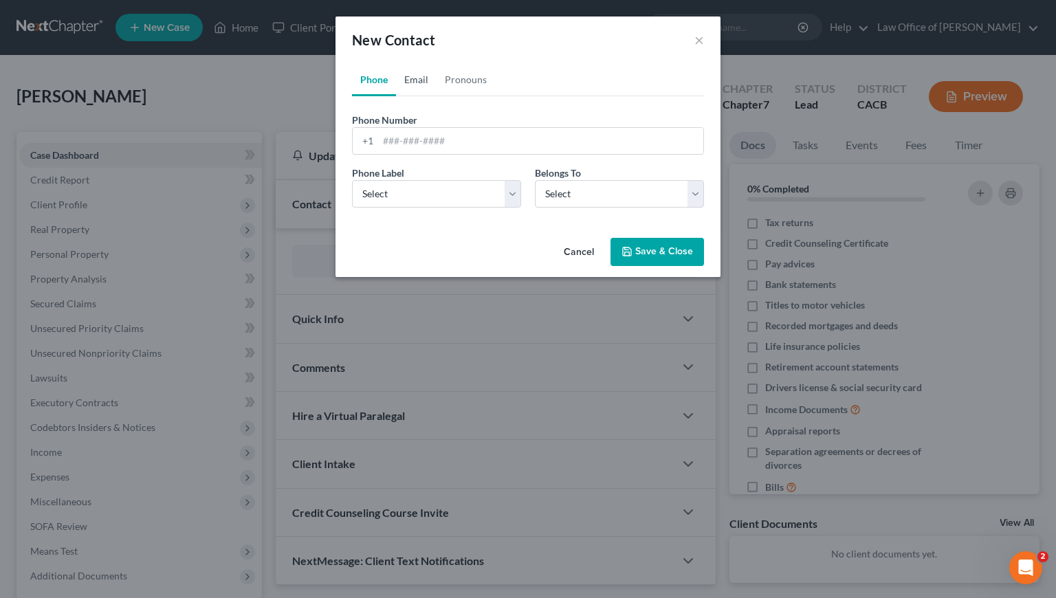
click at [419, 77] on link "Email" at bounding box center [416, 79] width 41 height 33
click at [445, 140] on input "email" at bounding box center [540, 141] width 325 height 26
paste input "tonycervantes058@gmail.com"
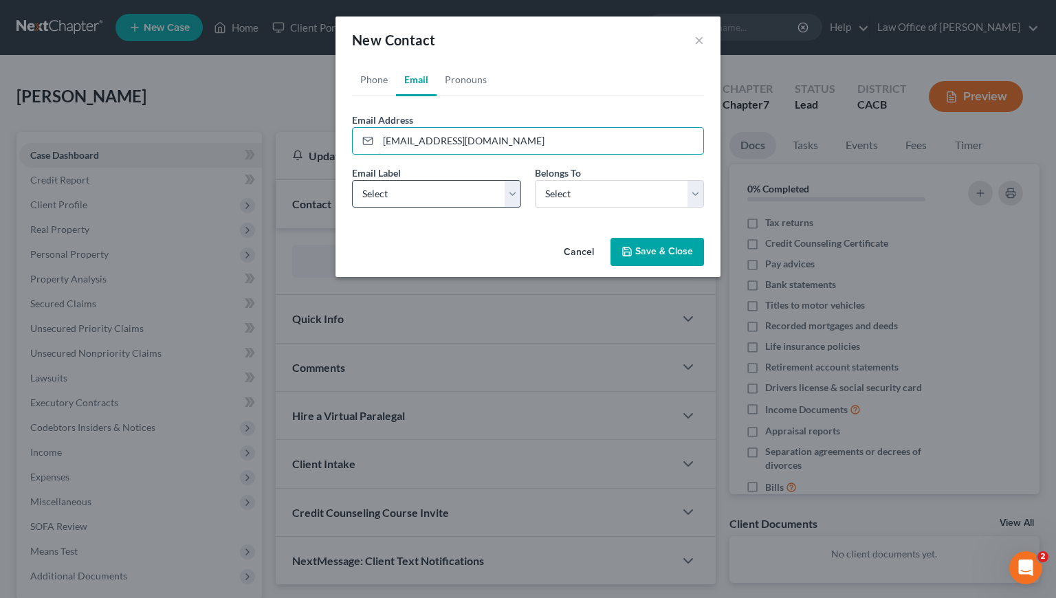
type input "tonycervantes058@gmail.com"
click at [430, 193] on select "Select Home Work Other" at bounding box center [436, 194] width 169 height 28
select select "0"
click at [352, 180] on select "Select Home Work Other" at bounding box center [436, 194] width 169 height 28
click at [549, 201] on select "Select Client Other" at bounding box center [619, 194] width 169 height 28
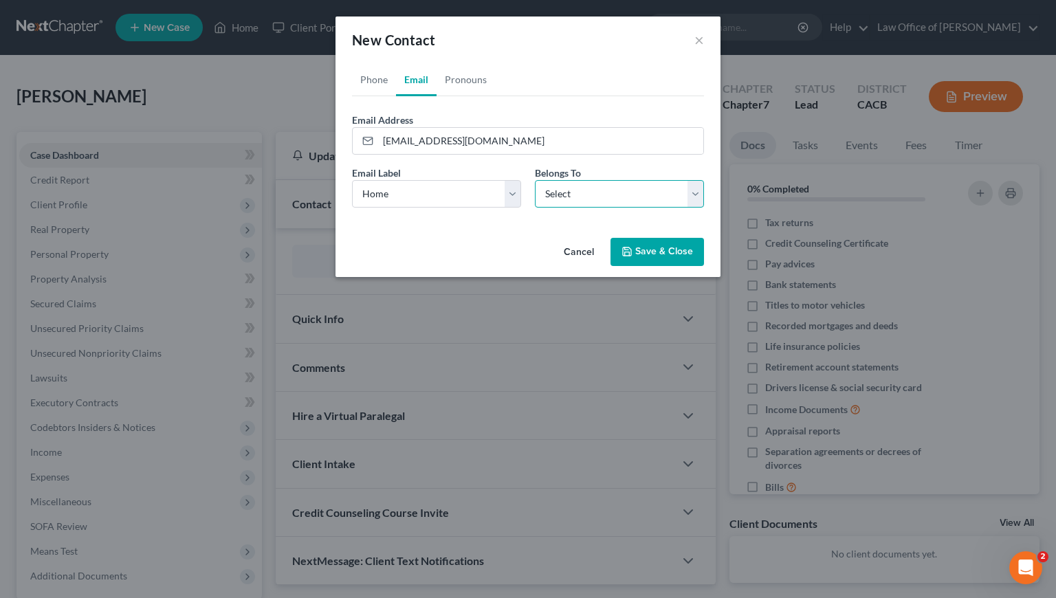
select select "0"
click at [535, 180] on select "Select Client Other" at bounding box center [619, 194] width 169 height 28
select select "0"
click at [375, 81] on link "Phone" at bounding box center [374, 79] width 44 height 33
click at [435, 144] on input "tel" at bounding box center [540, 141] width 325 height 26
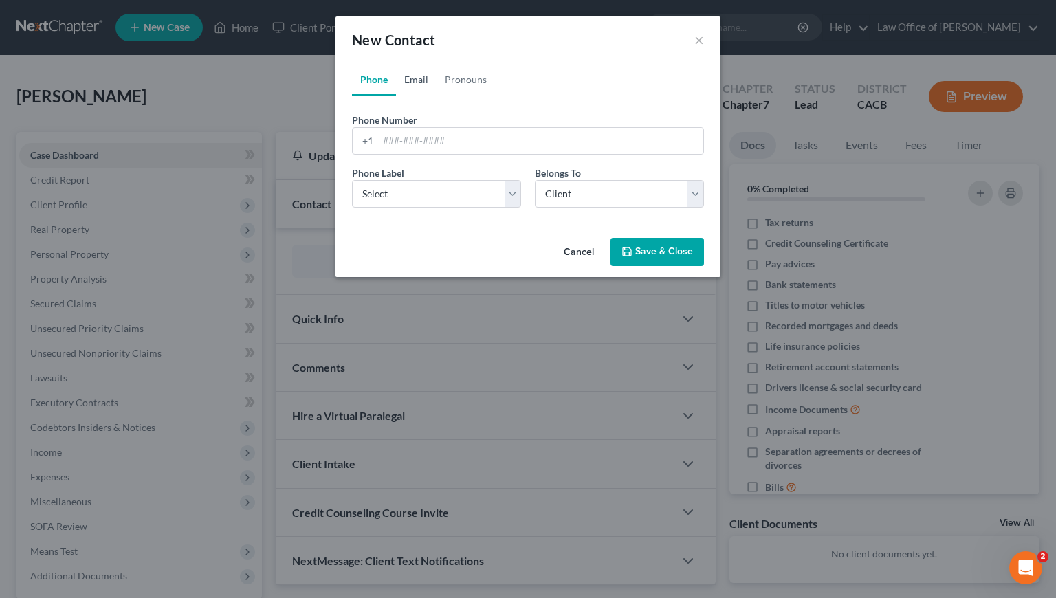
click at [413, 87] on link "Email" at bounding box center [416, 79] width 41 height 33
click at [371, 82] on link "Phone" at bounding box center [374, 79] width 44 height 33
click at [410, 78] on link "Email" at bounding box center [416, 79] width 41 height 33
click at [376, 79] on link "Phone" at bounding box center [374, 79] width 44 height 33
click at [450, 144] on input "tel" at bounding box center [540, 141] width 325 height 26
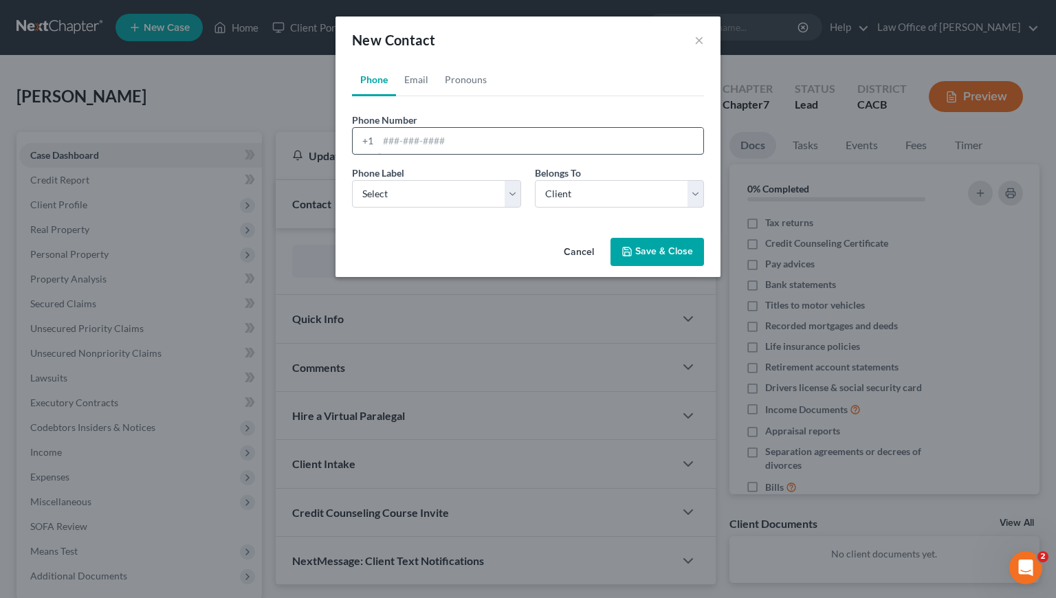
paste input "(415) 732-9712"
type input "(415) 732-9712"
click at [432, 198] on select "Select Mobile Home Work Other" at bounding box center [436, 194] width 169 height 28
select select "0"
click at [352, 180] on select "Select Mobile Home Work Other" at bounding box center [436, 194] width 169 height 28
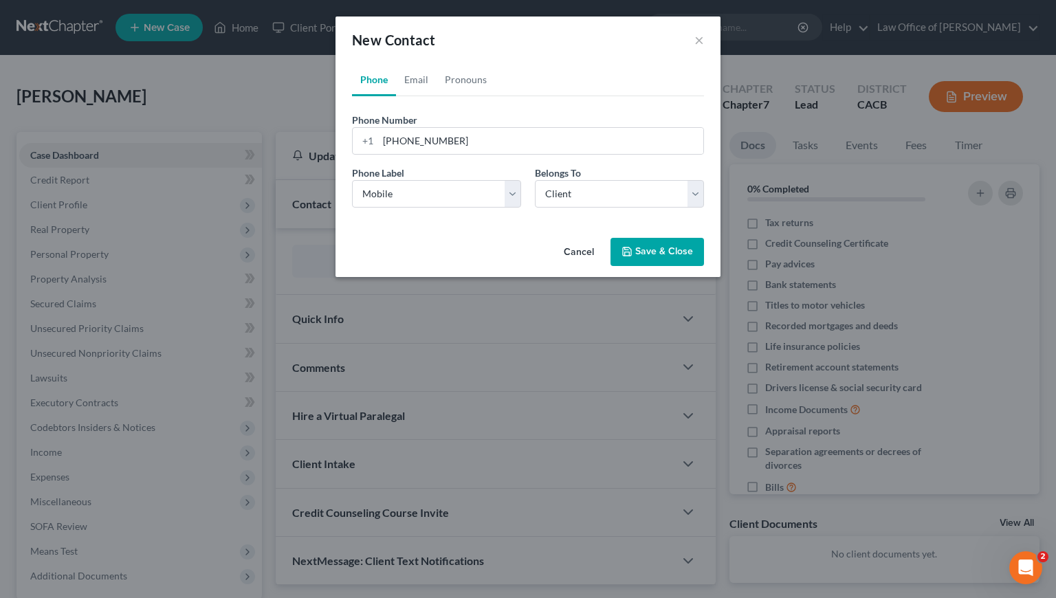
click at [681, 259] on button "Save & Close" at bounding box center [658, 252] width 94 height 29
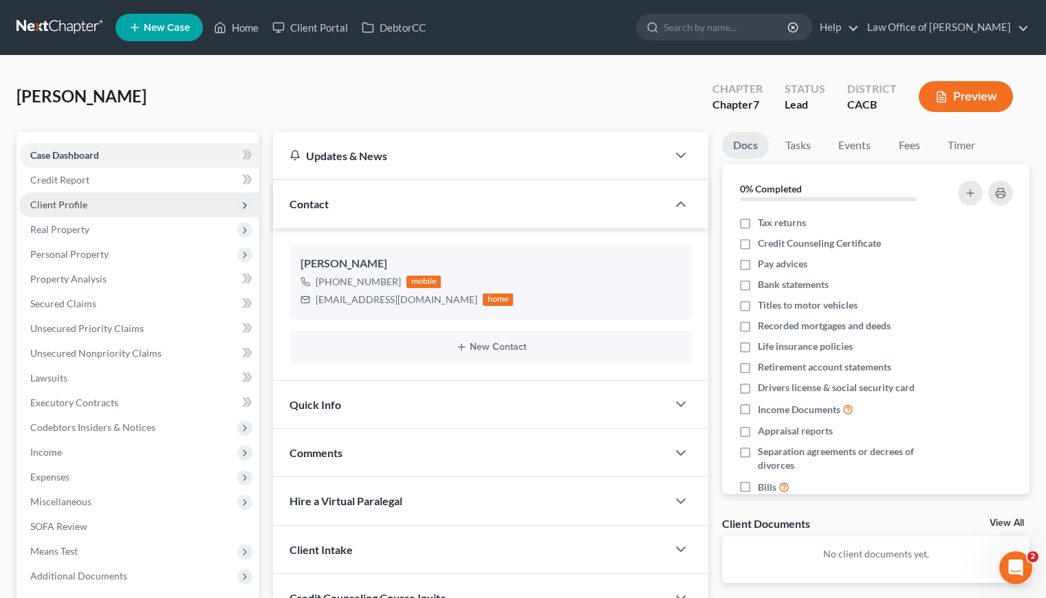
click at [56, 201] on span "Client Profile" at bounding box center [58, 205] width 57 height 12
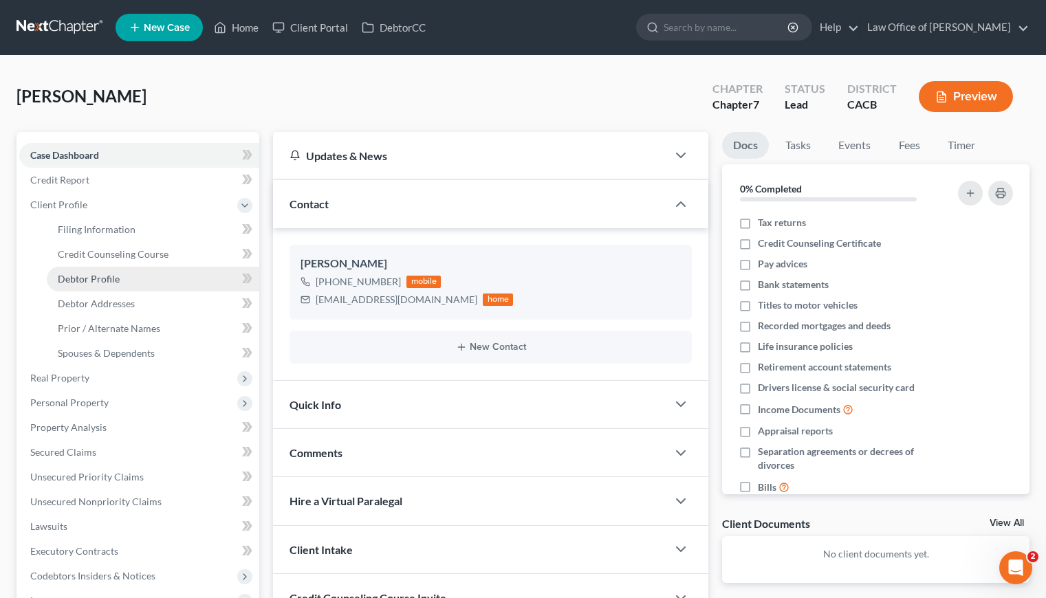
click at [114, 273] on span "Debtor Profile" at bounding box center [89, 279] width 62 height 12
select select "0"
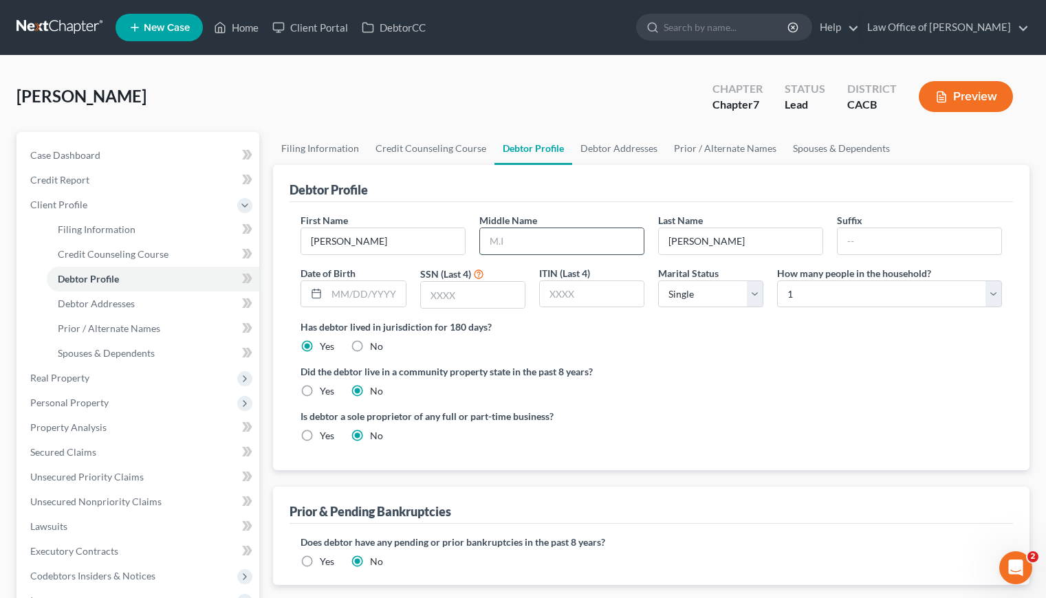
click at [529, 243] on input "text" at bounding box center [562, 241] width 164 height 26
type input "Antonio"
click at [363, 297] on input "text" at bounding box center [366, 294] width 78 height 26
type input "03/13/1997"
click at [320, 391] on label "Yes" at bounding box center [327, 391] width 14 height 14
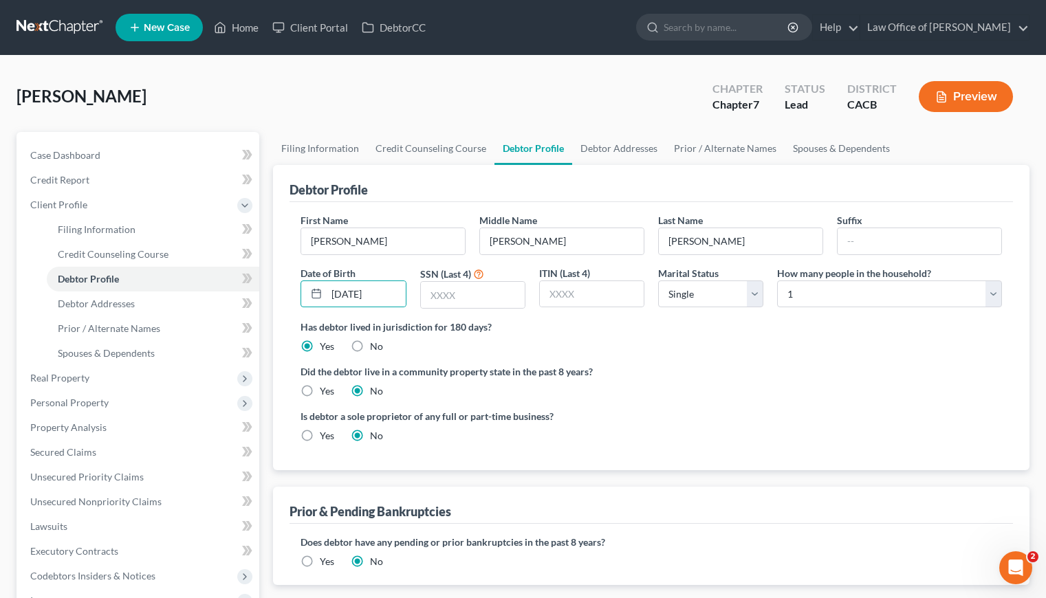
click at [325, 391] on input "Yes" at bounding box center [329, 388] width 9 height 9
radio input "true"
radio input "false"
click at [457, 294] on input "text" at bounding box center [473, 295] width 104 height 26
type input "0534"
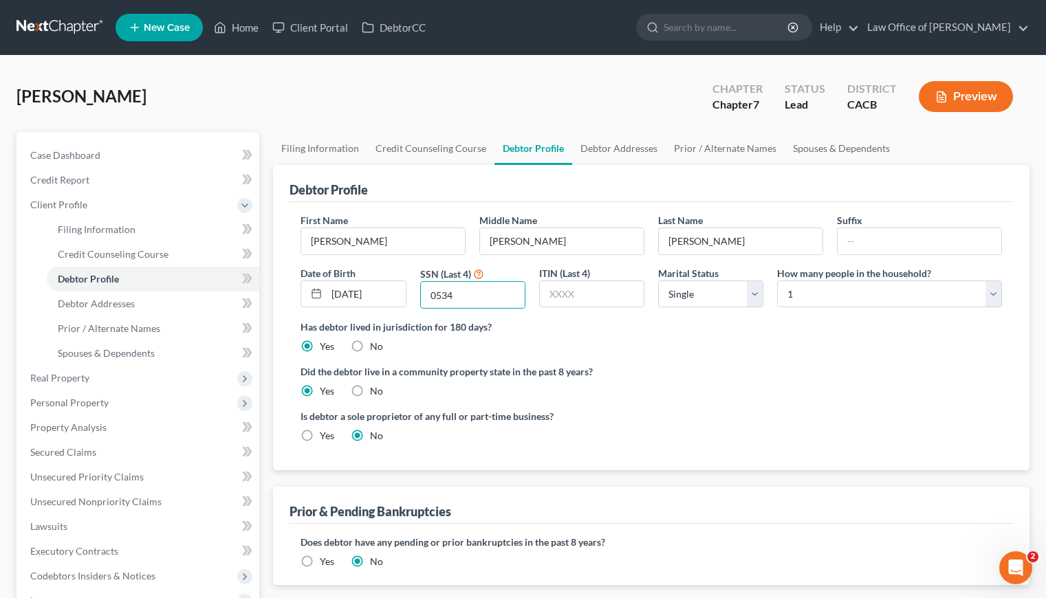
click at [630, 339] on div "Has debtor lived in jurisdiction for 180 days? Yes No Debtor must reside in jur…" at bounding box center [650, 337] width 701 height 34
click at [608, 149] on link "Debtor Addresses" at bounding box center [619, 148] width 94 height 33
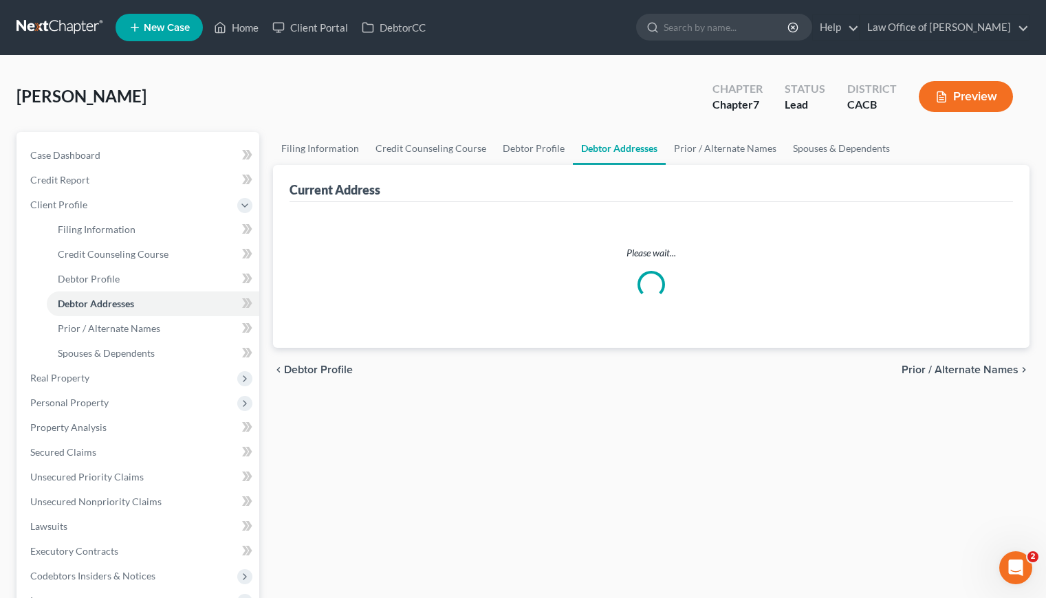
select select "0"
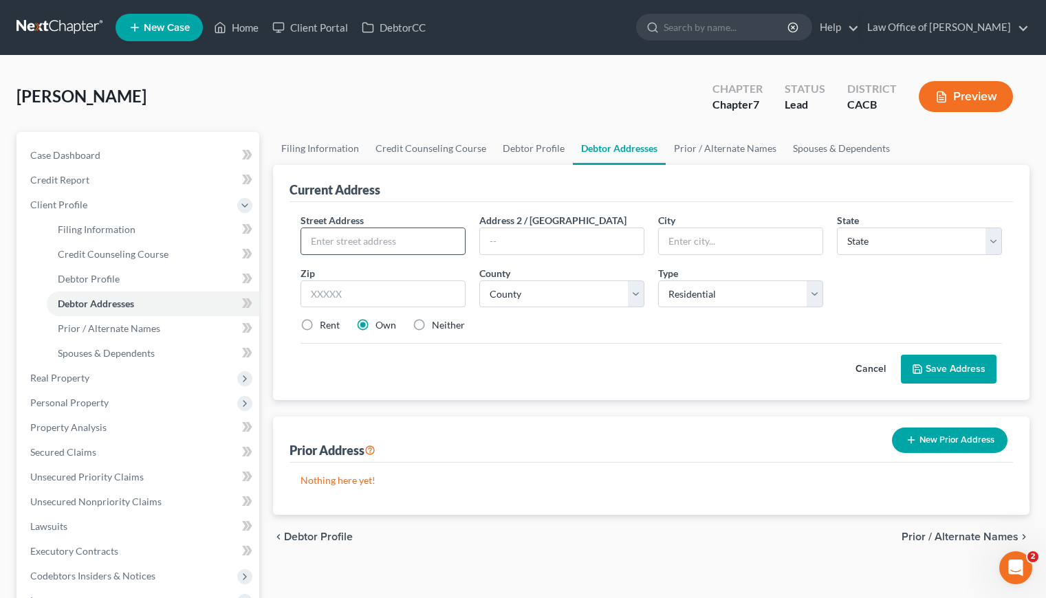
click at [366, 250] on input "text" at bounding box center [383, 241] width 164 height 26
type input "[STREET_ADDRESS][PERSON_NAME]"
click at [538, 234] on input "text" at bounding box center [562, 241] width 164 height 26
type input "#1861"
click at [380, 293] on input "text" at bounding box center [382, 295] width 165 height 28
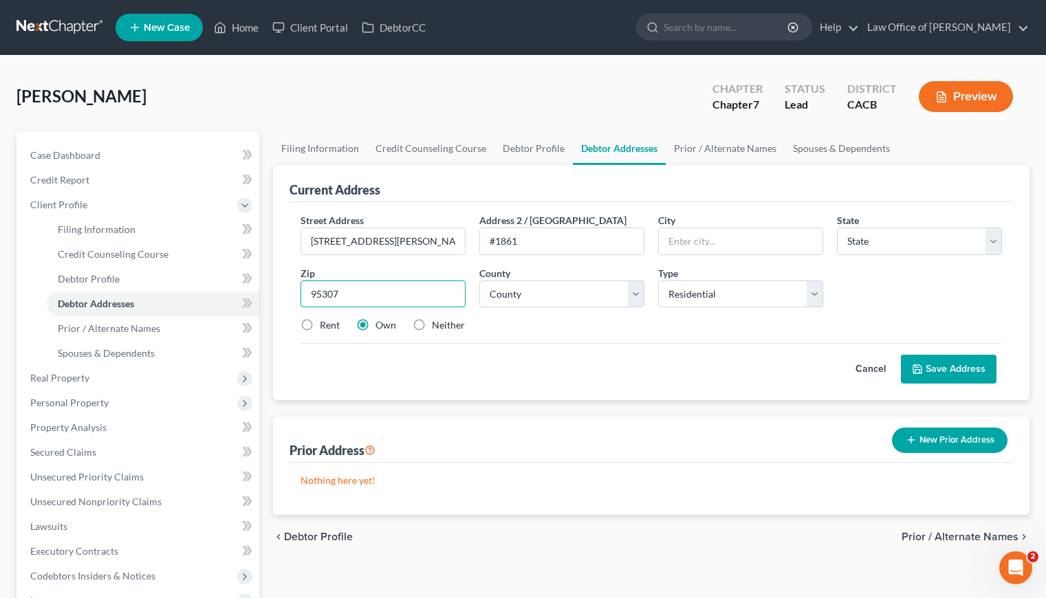
type input "95307"
click at [499, 382] on div "Cancel Save Address" at bounding box center [650, 363] width 701 height 41
type input "Ceres"
select select "4"
click at [320, 324] on label "Rent" at bounding box center [330, 325] width 20 height 14
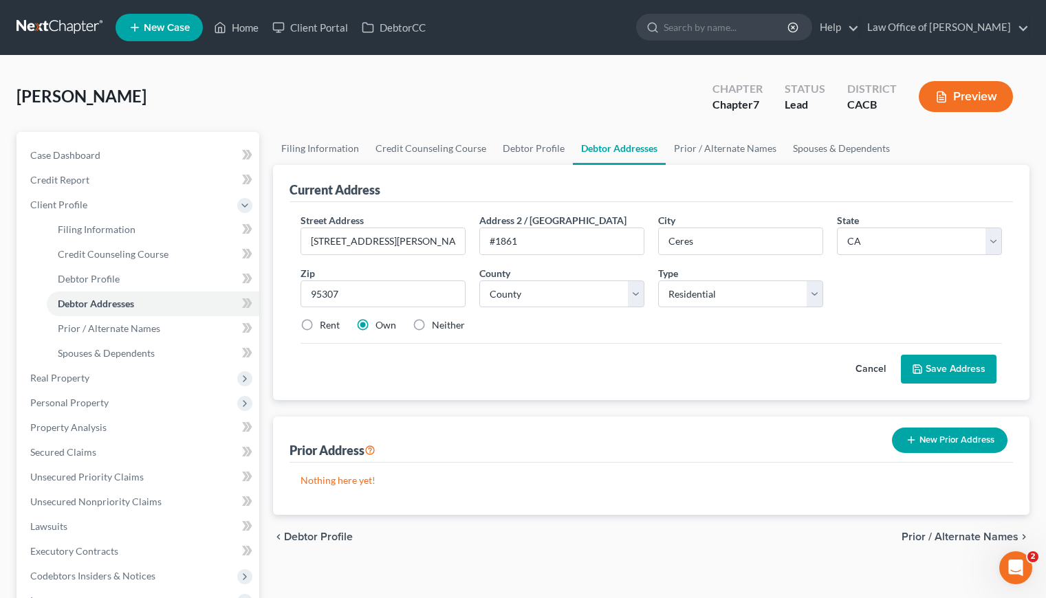
click at [325, 324] on input "Rent" at bounding box center [329, 322] width 9 height 9
radio input "true"
drag, startPoint x: 347, startPoint y: 296, endPoint x: 301, endPoint y: 294, distance: 45.4
click at [301, 294] on input "95307" at bounding box center [382, 295] width 165 height 28
click at [559, 295] on select "County Alameda County Alpine County Amador County Butte County Calaveras County…" at bounding box center [561, 295] width 165 height 28
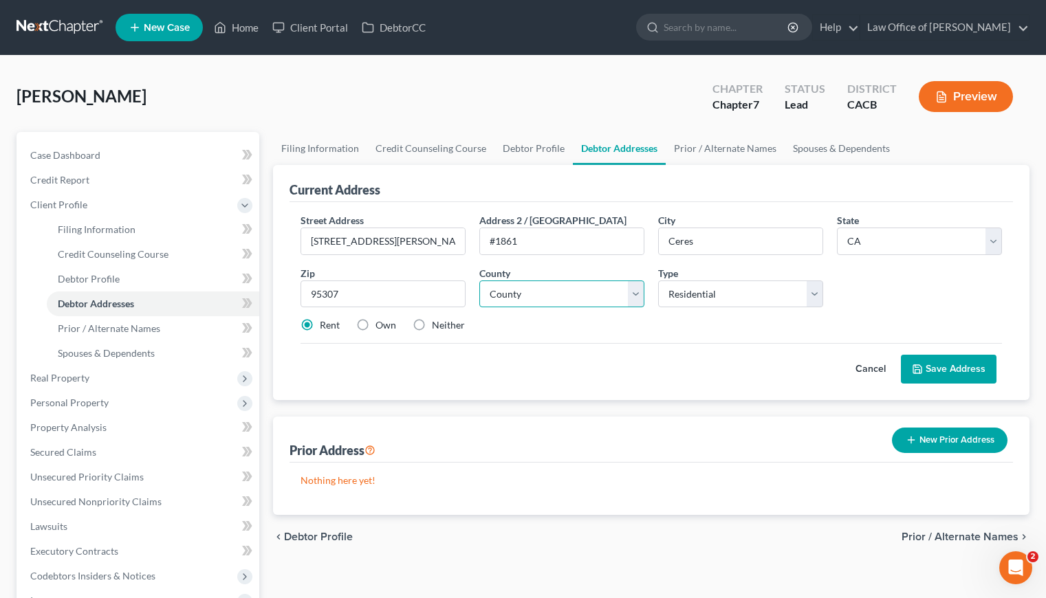
select select "49"
click at [479, 281] on select "County Alameda County Alpine County Amador County Butte County Calaveras County…" at bounding box center [561, 295] width 165 height 28
click at [589, 347] on div "Cancel Save Address" at bounding box center [650, 363] width 701 height 41
click at [936, 365] on button "Save Address" at bounding box center [949, 369] width 96 height 29
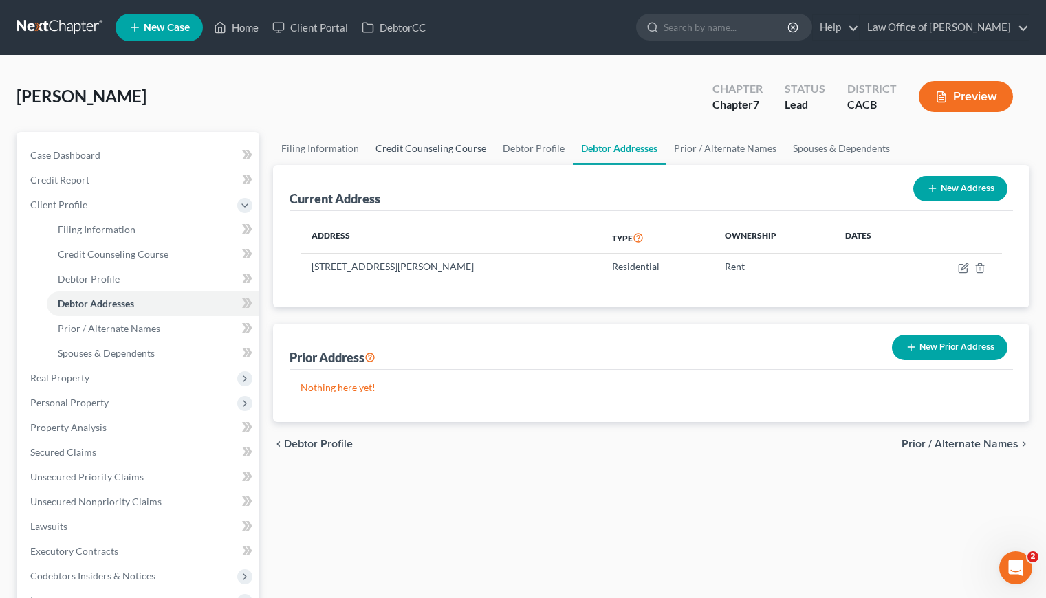
click at [425, 149] on link "Credit Counseling Course" at bounding box center [430, 148] width 127 height 33
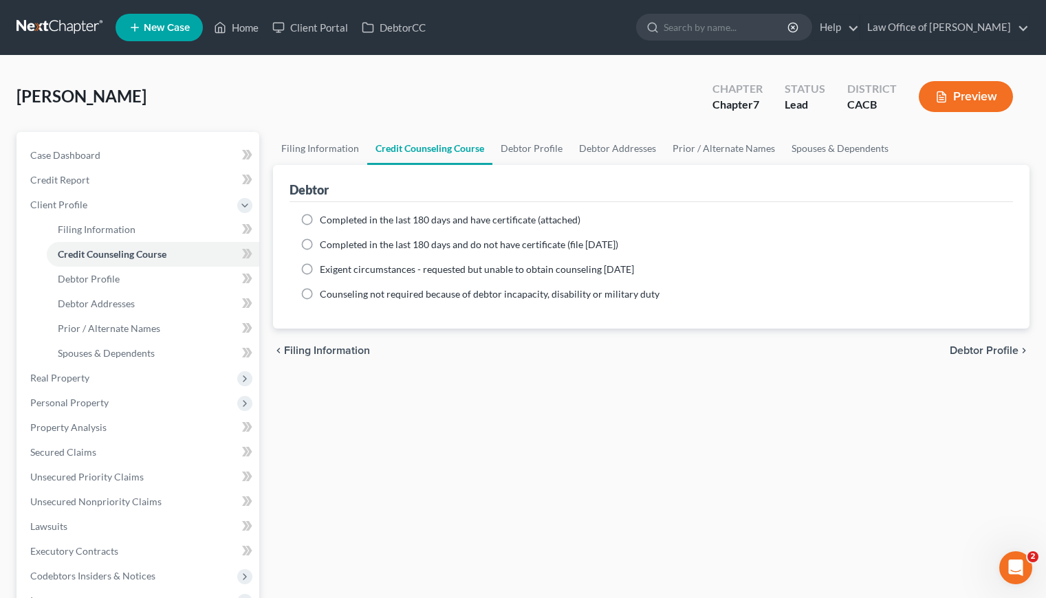
click at [320, 218] on label "Completed in the last 180 days and have certificate (attached)" at bounding box center [450, 220] width 261 height 14
click at [325, 218] on input "Completed in the last 180 days and have certificate (attached)" at bounding box center [329, 217] width 9 height 9
radio input "true"
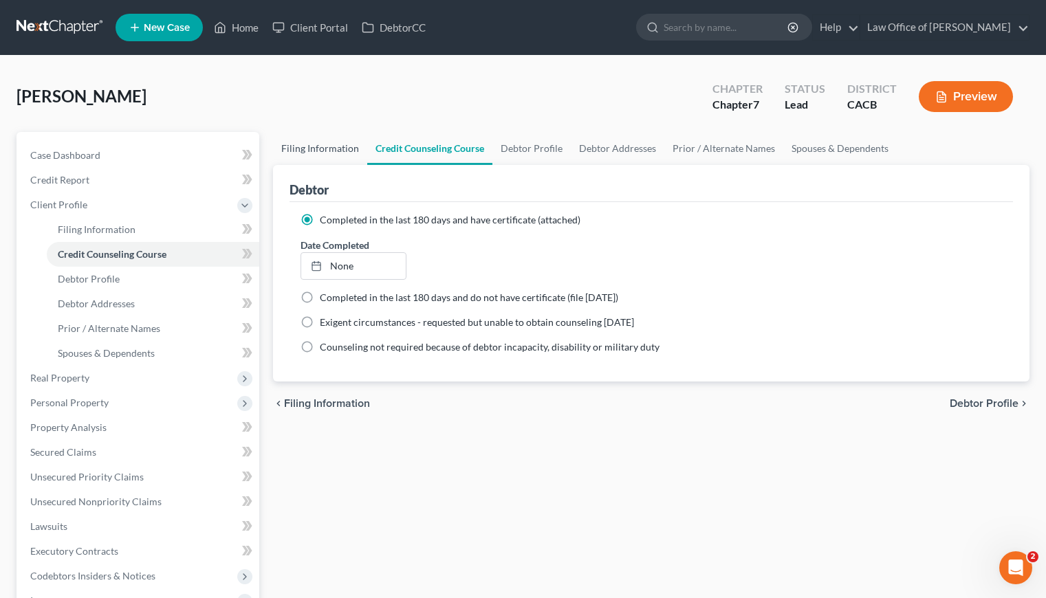
click at [320, 149] on link "Filing Information" at bounding box center [320, 148] width 94 height 33
select select "1"
select select "0"
select select "7"
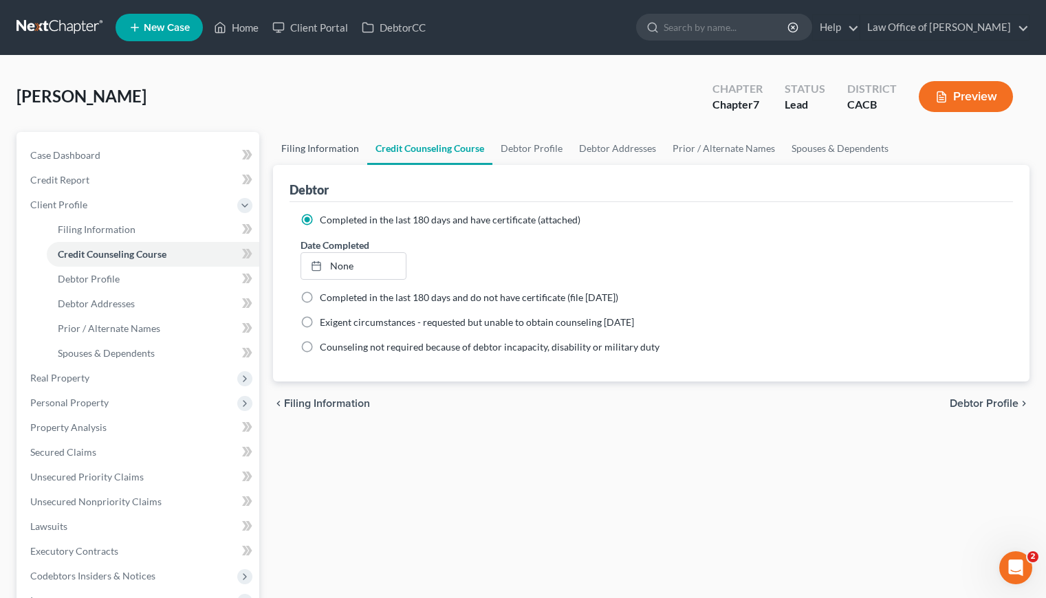
select select "4"
select select "0"
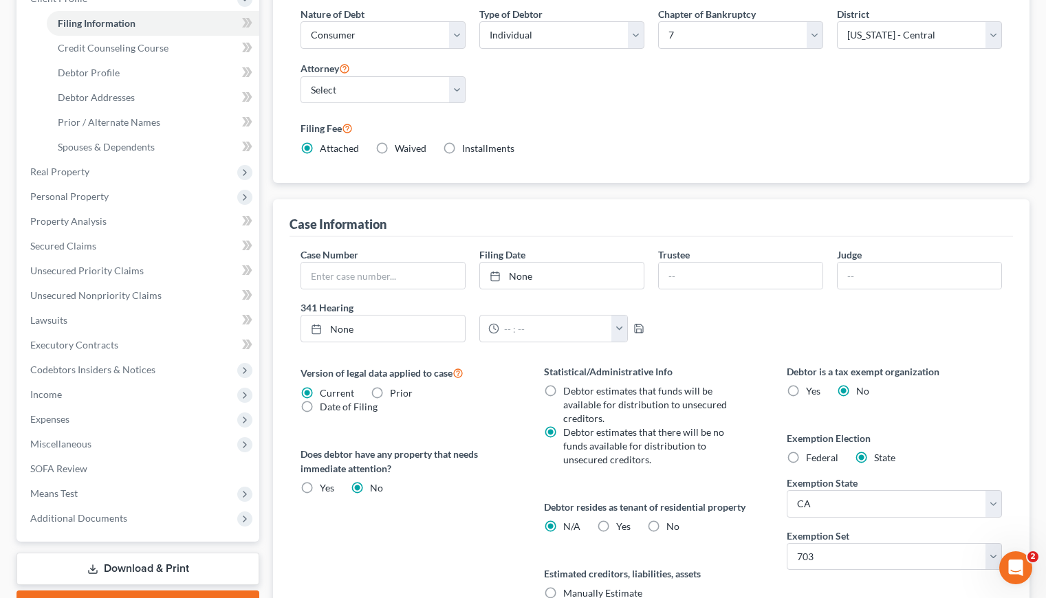
scroll to position [226, 0]
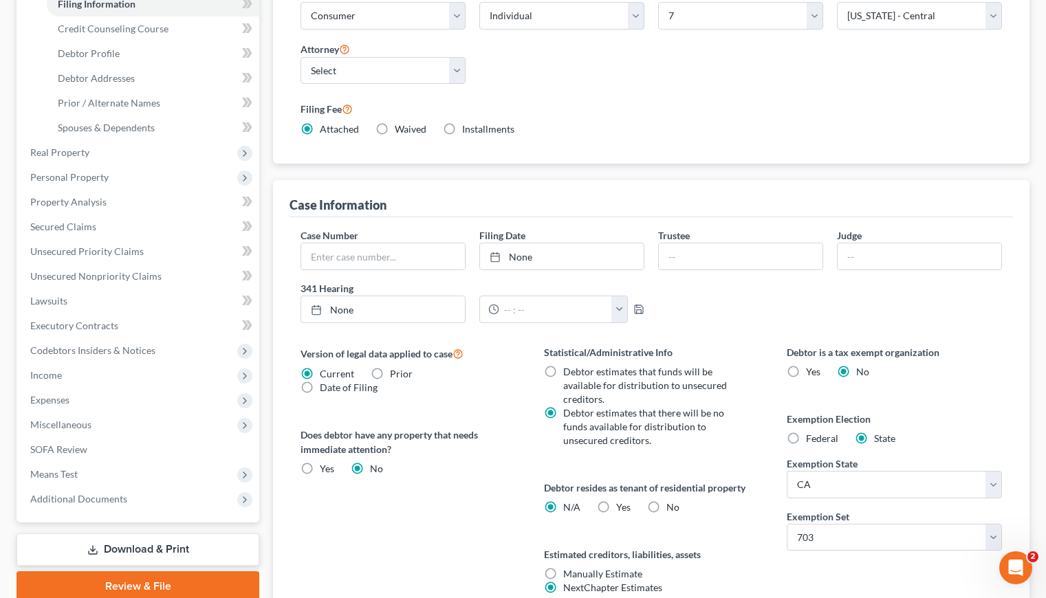
click at [616, 504] on label "Yes Yes" at bounding box center [623, 508] width 14 height 14
click at [622, 504] on input "Yes Yes" at bounding box center [626, 505] width 9 height 9
radio input "true"
radio input "false"
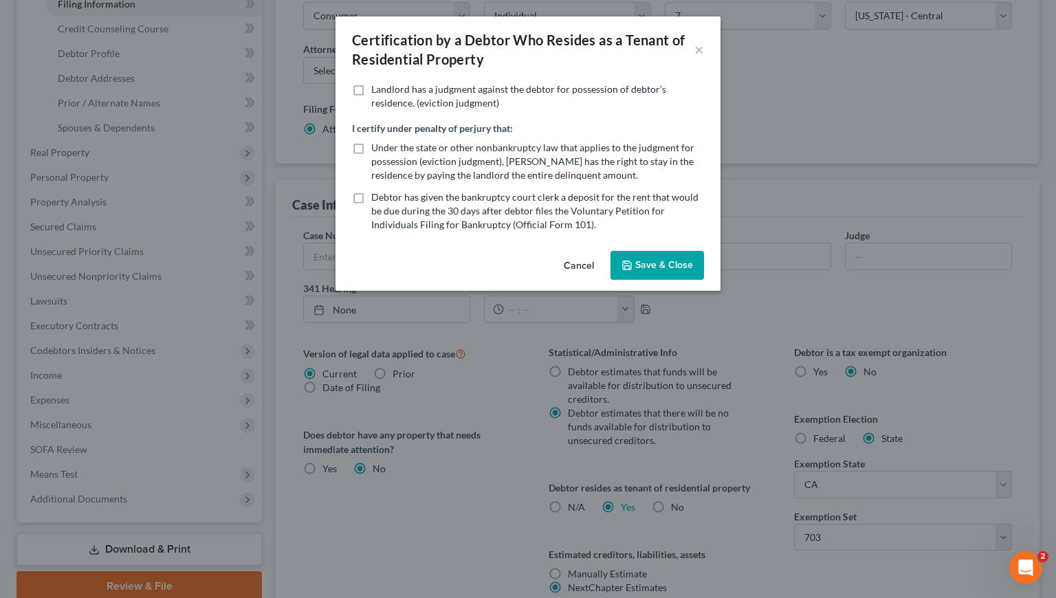
click at [671, 274] on button "Save & Close" at bounding box center [658, 265] width 94 height 29
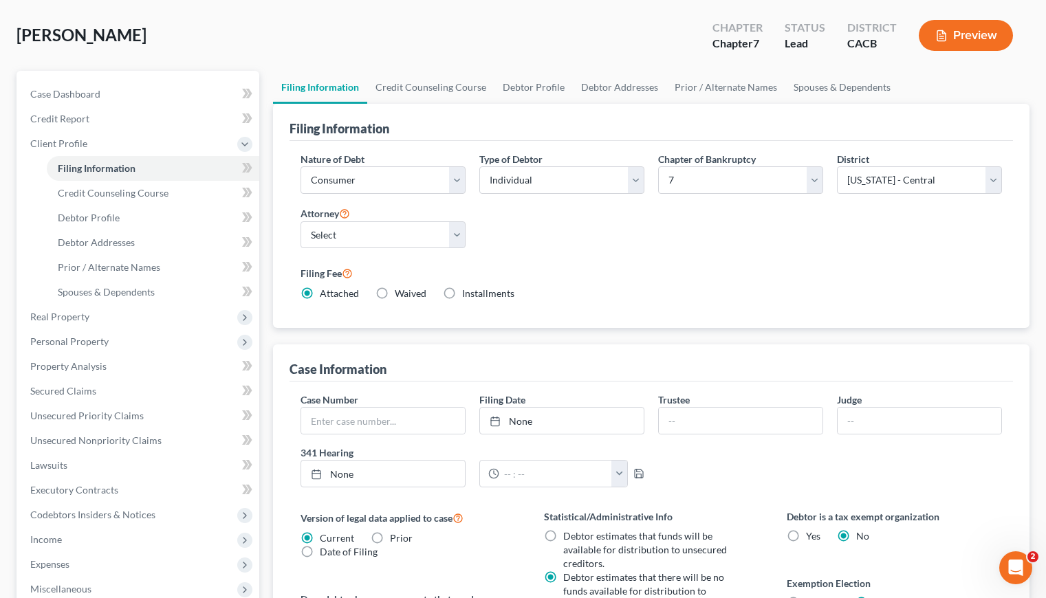
scroll to position [0, 0]
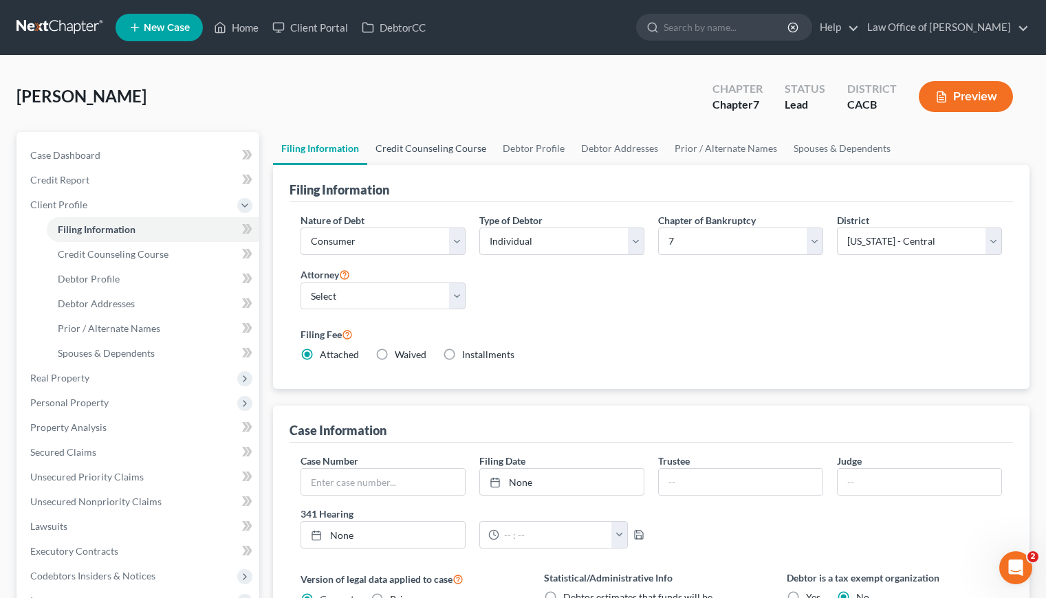
click at [452, 153] on link "Credit Counseling Course" at bounding box center [430, 148] width 127 height 33
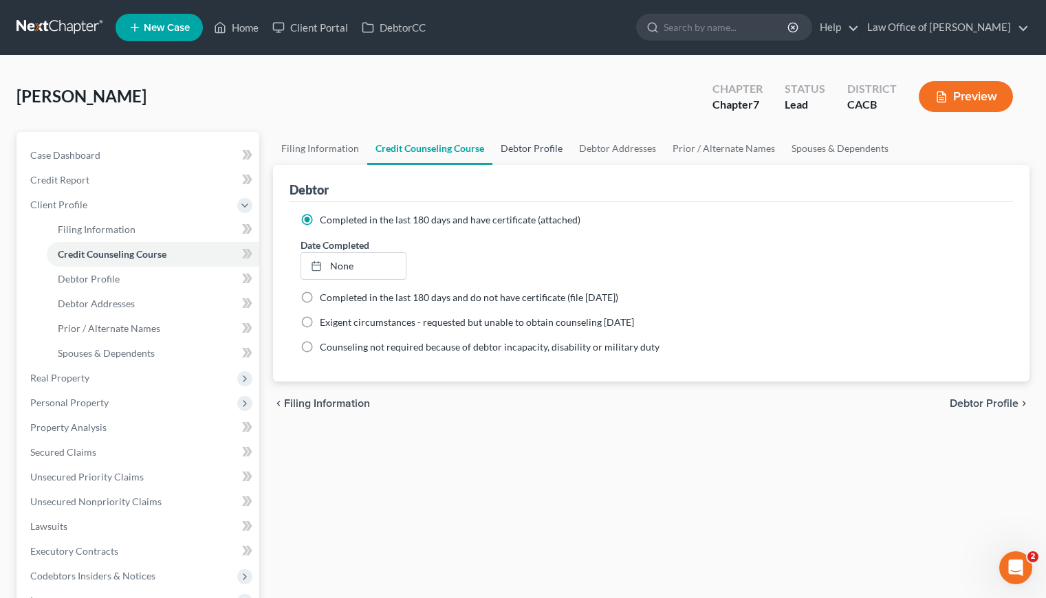
click at [531, 149] on link "Debtor Profile" at bounding box center [531, 148] width 78 height 33
select select "0"
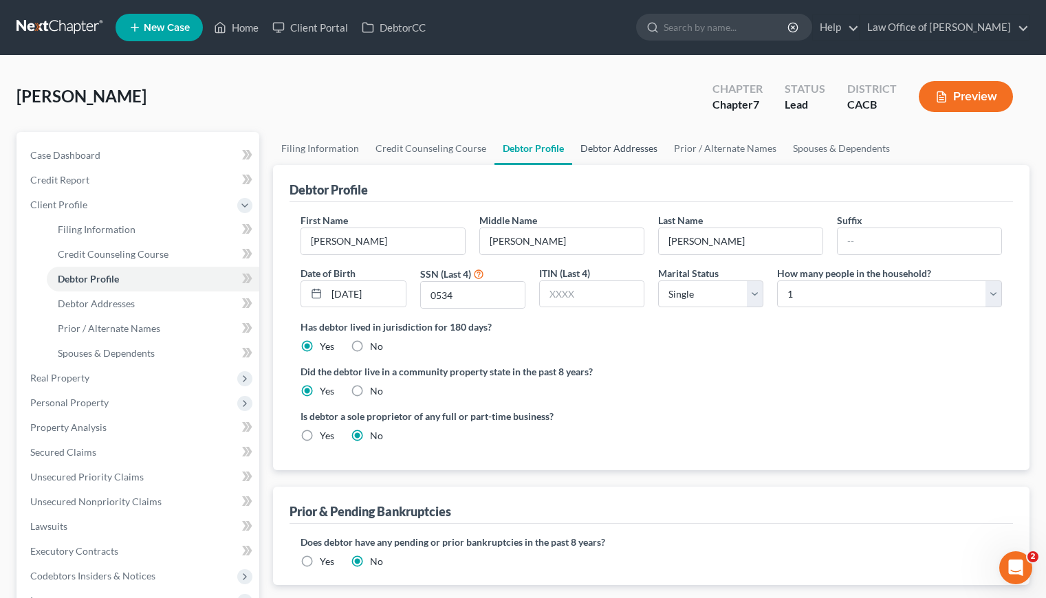
click at [611, 151] on link "Debtor Addresses" at bounding box center [619, 148] width 94 height 33
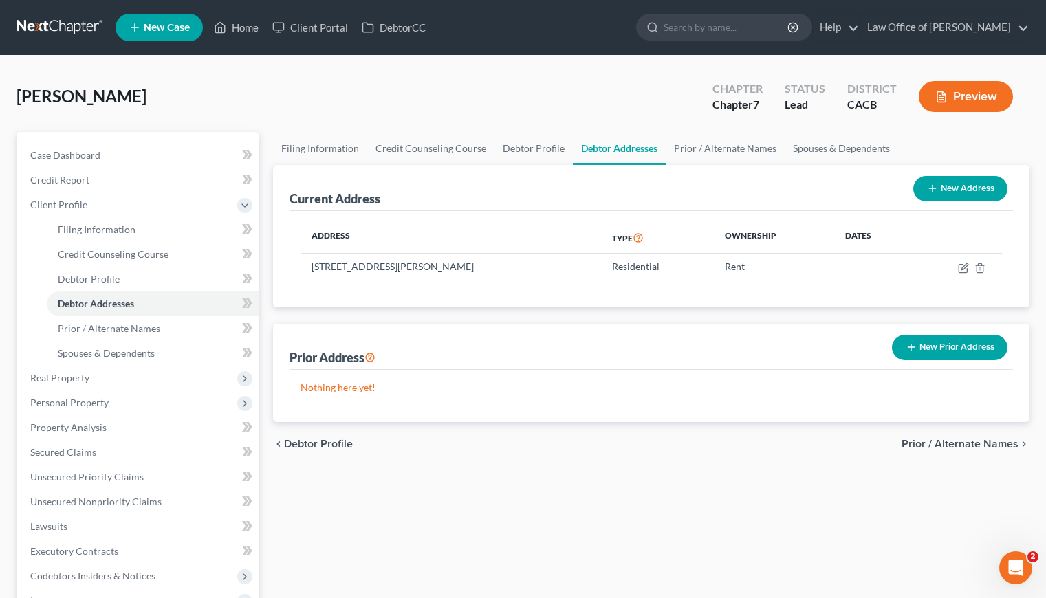
click at [551, 393] on p "Nothing here yet!" at bounding box center [650, 388] width 701 height 14
click at [470, 518] on div "Filing Information Credit Counseling Course Debtor Profile Debtor Addresses Pri…" at bounding box center [651, 479] width 770 height 695
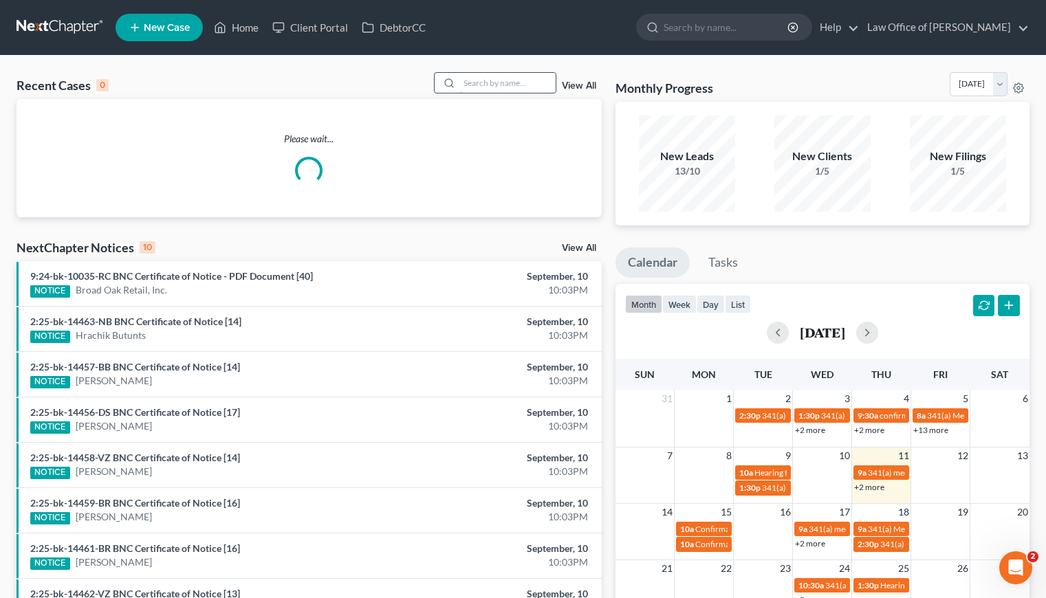
click at [484, 83] on input "search" at bounding box center [507, 83] width 96 height 20
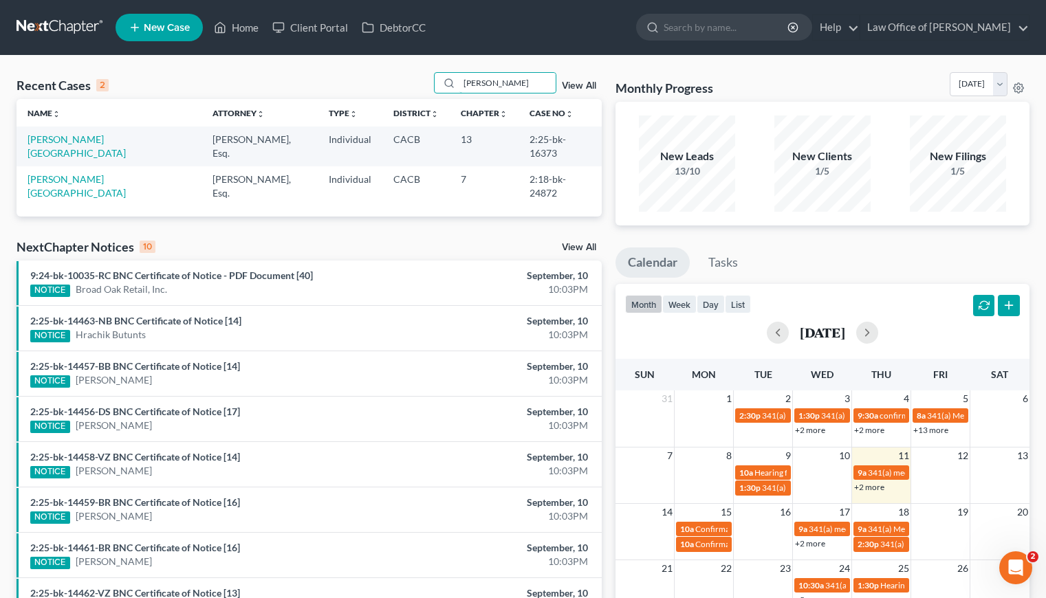
type input "[PERSON_NAME]"
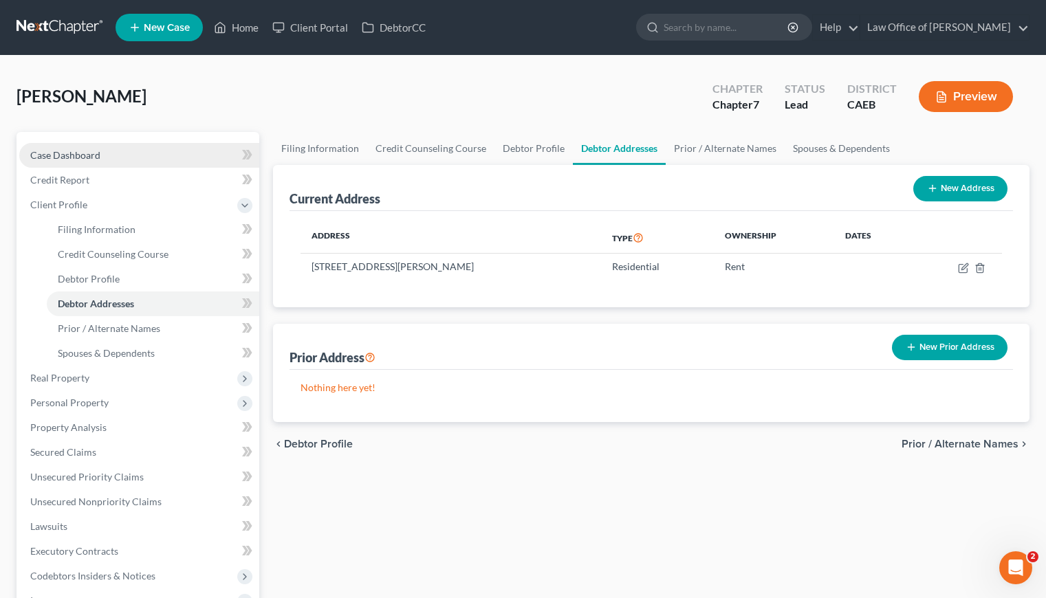
click at [89, 153] on span "Case Dashboard" at bounding box center [65, 155] width 70 height 12
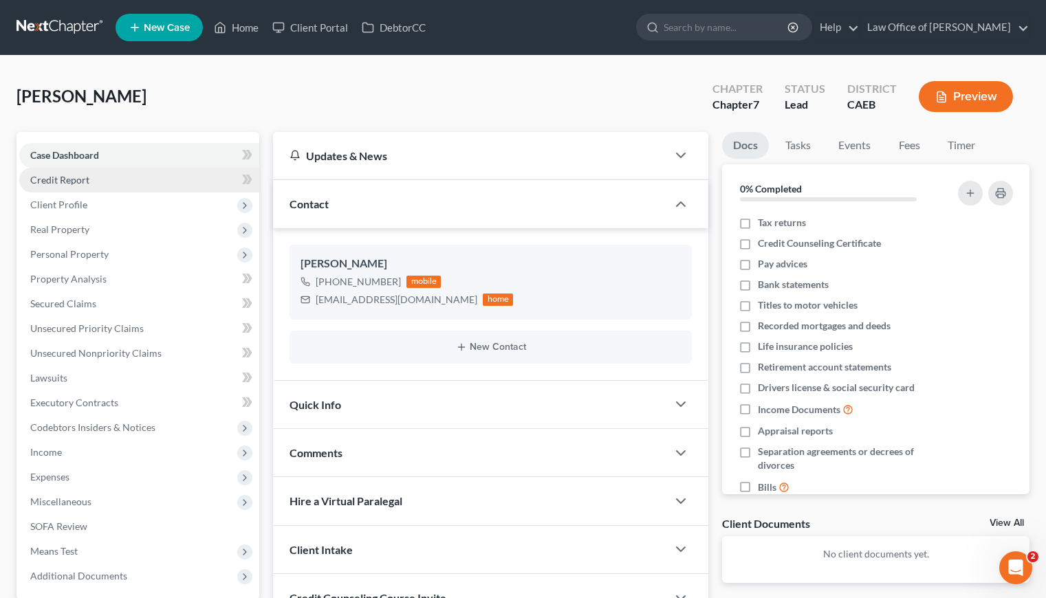
click at [80, 179] on span "Credit Report" at bounding box center [59, 180] width 59 height 12
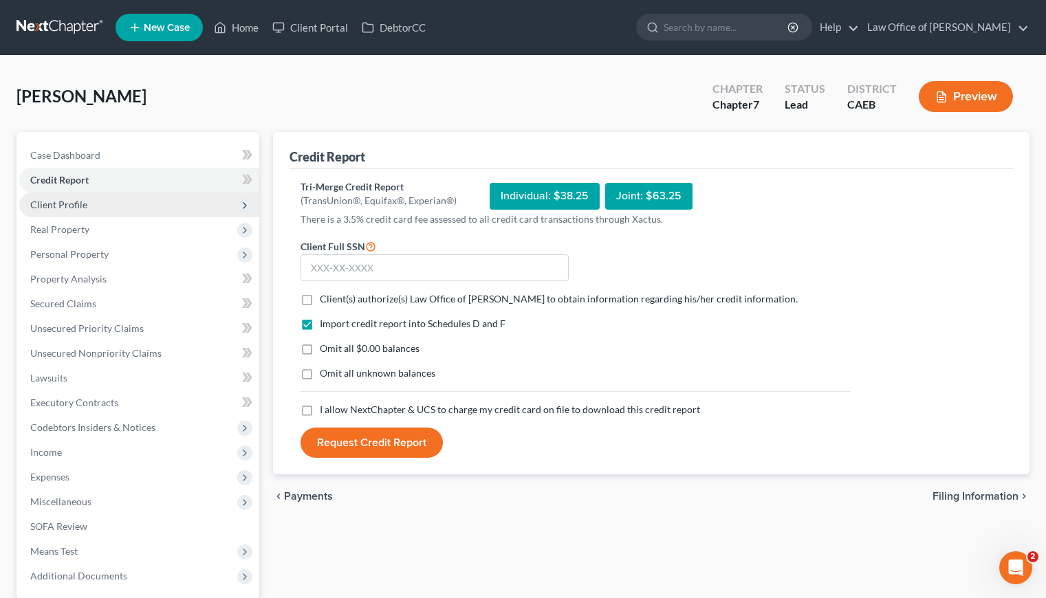
click at [79, 204] on span "Client Profile" at bounding box center [58, 205] width 57 height 12
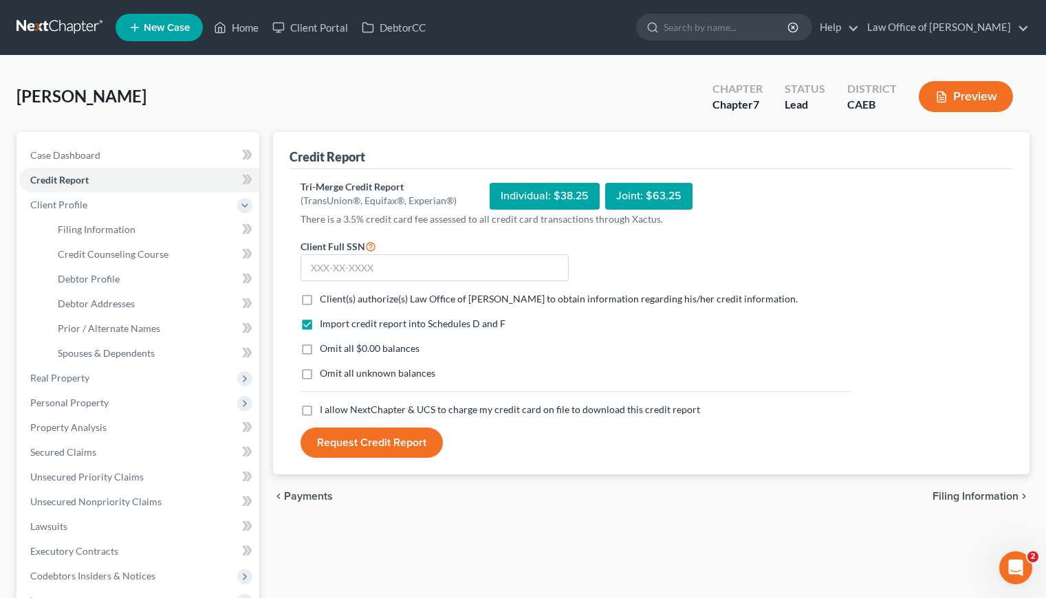
click at [860, 103] on div "CAEB" at bounding box center [872, 105] width 50 height 16
click at [862, 92] on div "District" at bounding box center [872, 89] width 50 height 16
click at [872, 105] on div "CAEB" at bounding box center [872, 105] width 50 height 16
click at [107, 226] on span "Filing Information" at bounding box center [97, 229] width 78 height 12
select select "1"
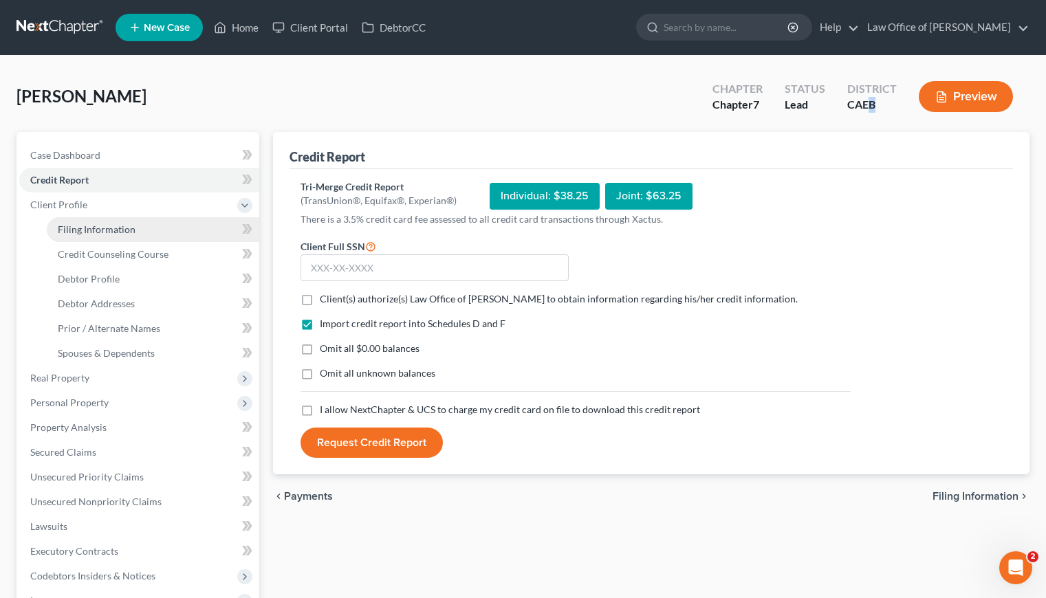
select select "0"
select select "4"
select select "0"
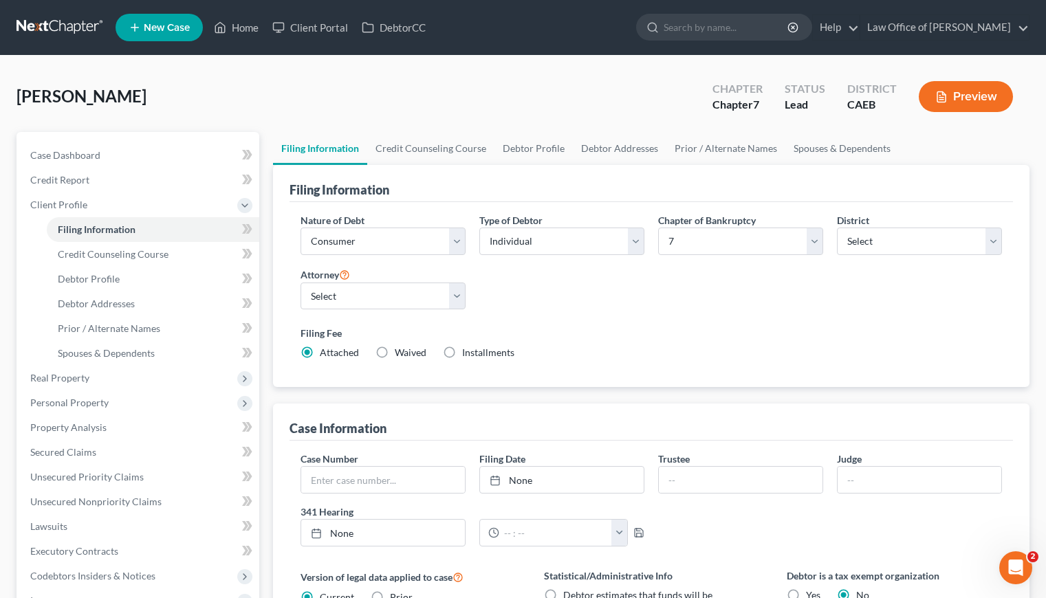
drag, startPoint x: 741, startPoint y: 301, endPoint x: 753, endPoint y: 295, distance: 13.8
click at [741, 301] on div "Nature of Debt Select Business Consumer Other Nature of Business Select Clearin…" at bounding box center [651, 292] width 715 height 158
click at [836, 313] on div "Nature of Debt Select Business Consumer Other Nature of Business Select Clearin…" at bounding box center [651, 292] width 715 height 158
click at [96, 270] on link "Debtor Profile" at bounding box center [153, 279] width 212 height 25
select select "0"
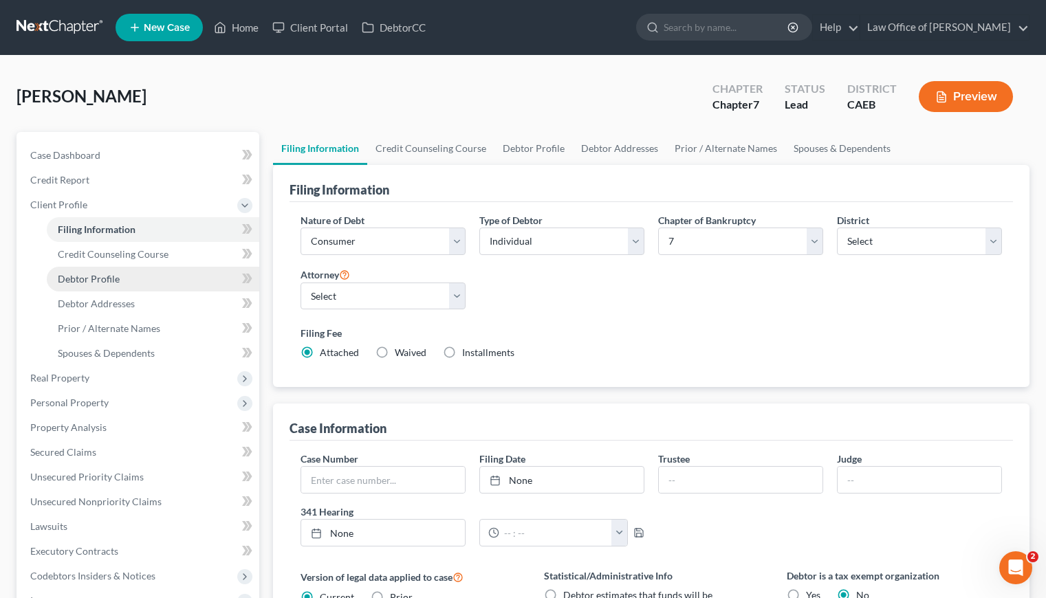
select select "0"
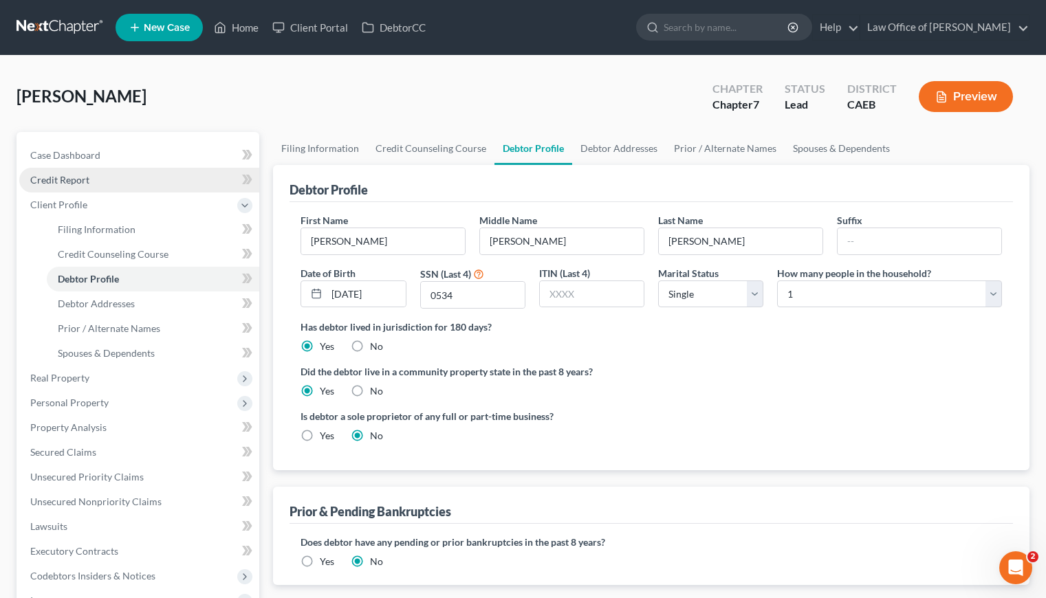
scroll to position [280, 0]
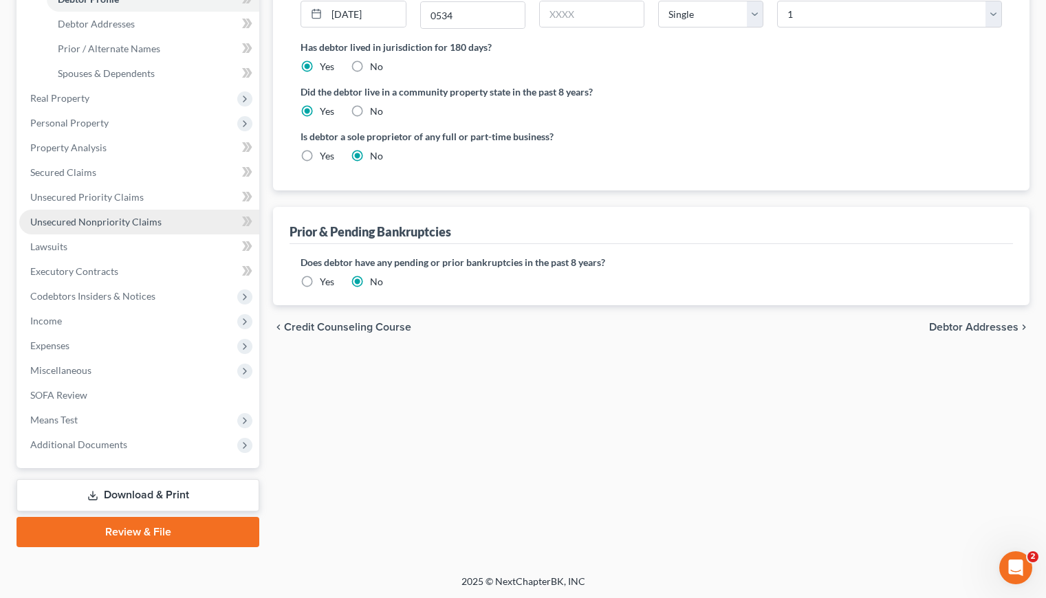
click at [105, 223] on span "Unsecured Nonpriority Claims" at bounding box center [95, 222] width 131 height 12
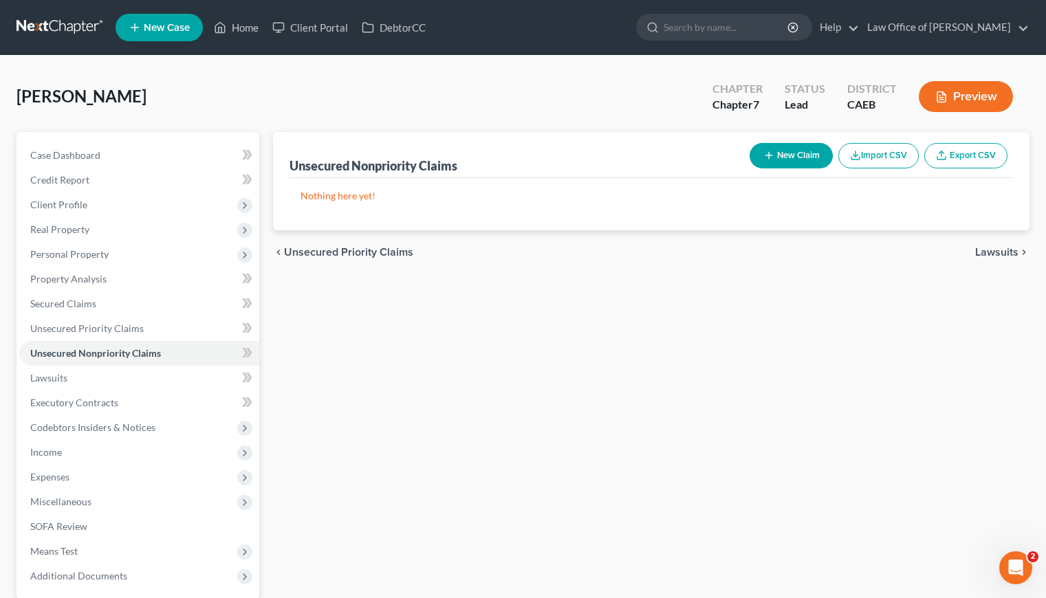
click at [764, 155] on icon "button" at bounding box center [768, 155] width 11 height 11
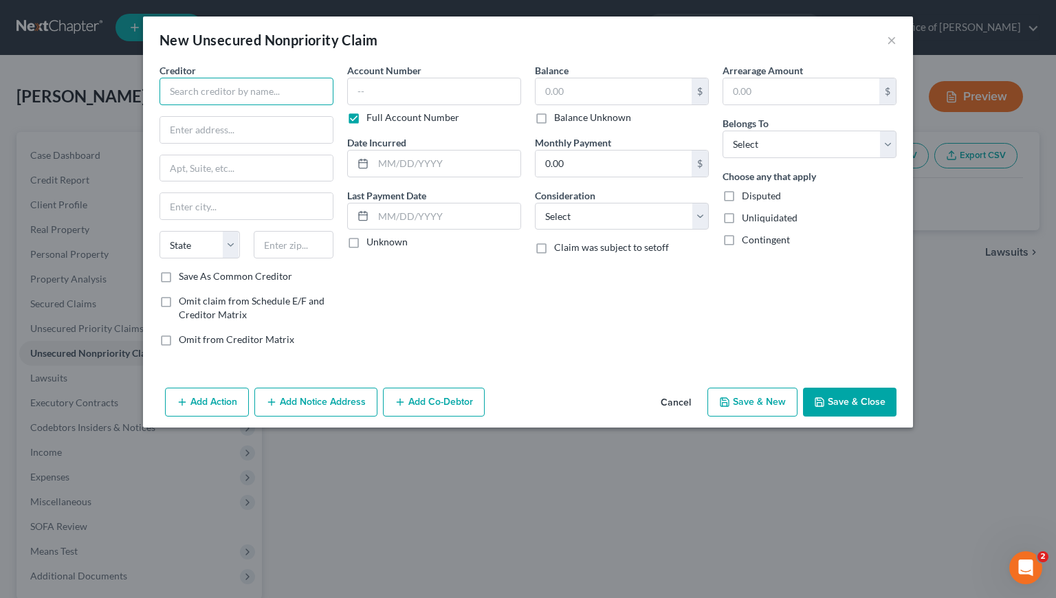
click at [229, 92] on input "text" at bounding box center [247, 92] width 174 height 28
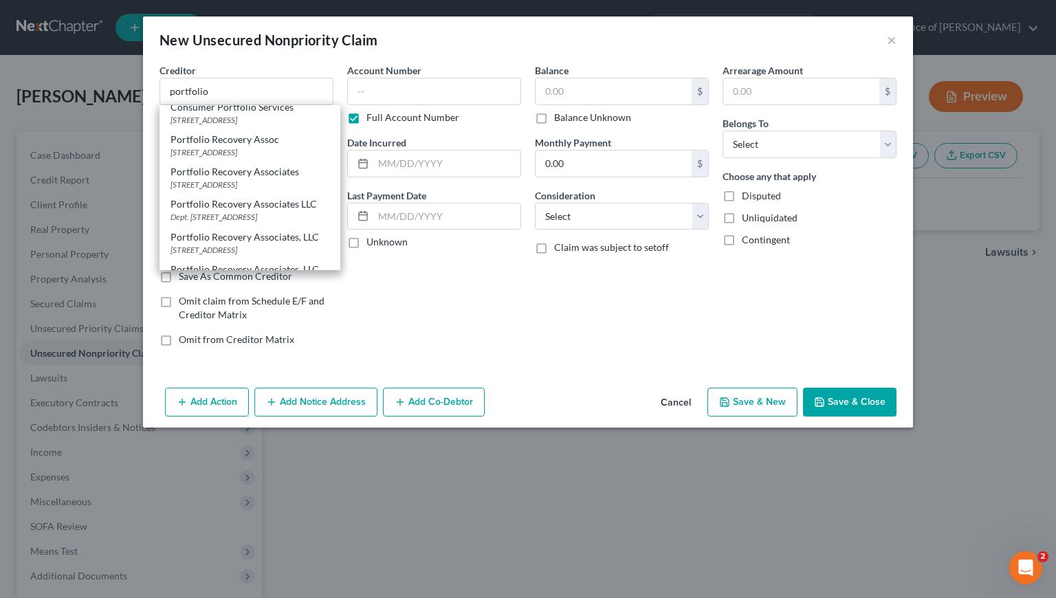
scroll to position [270, 0]
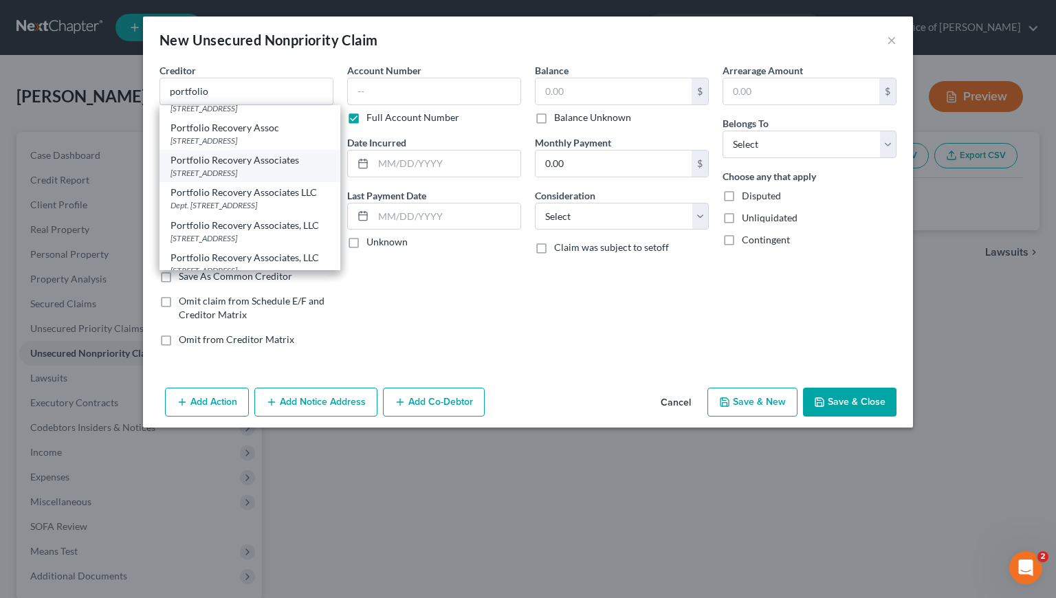
click at [258, 179] on div "[STREET_ADDRESS]" at bounding box center [250, 173] width 159 height 12
type input "Portfolio Recovery Associates"
type input "PO Box 12914"
type input "[GEOGRAPHIC_DATA]"
select select "48"
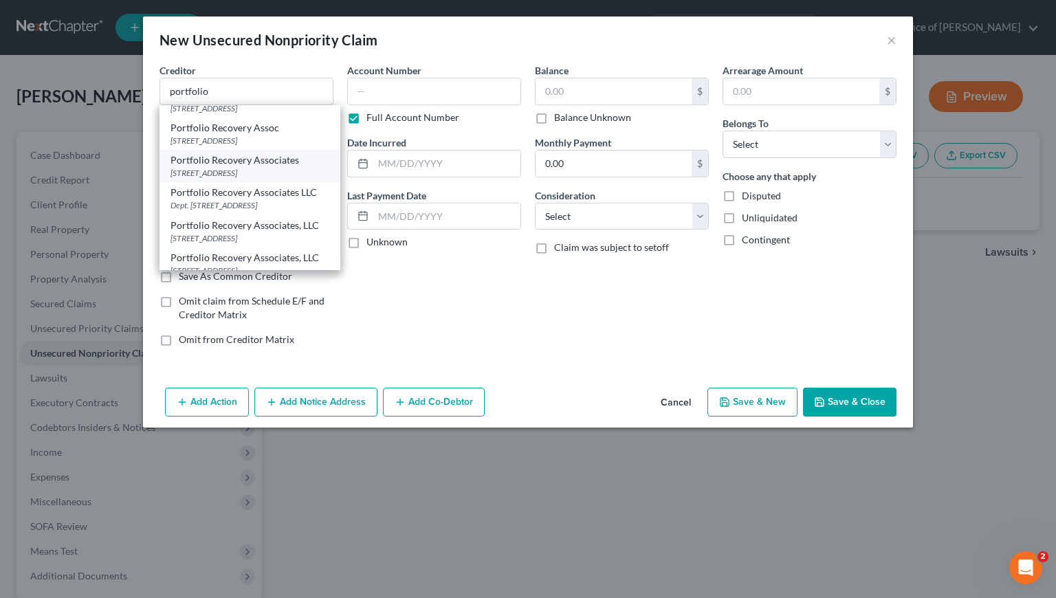
type input "23541"
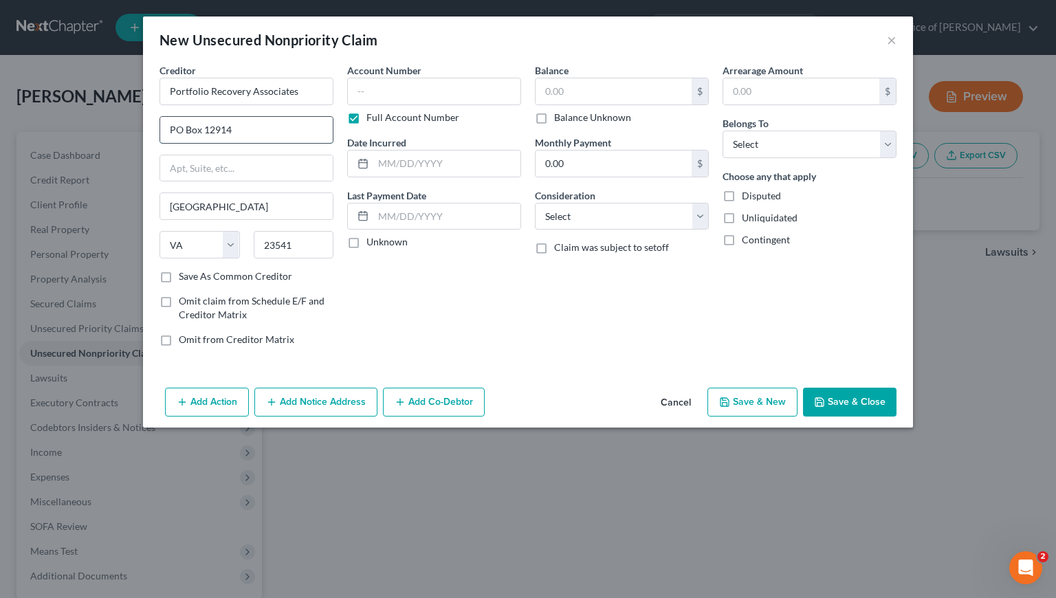
click at [176, 129] on input "PO Box 12914" at bounding box center [246, 130] width 173 height 26
click at [183, 131] on input "P.O Box 12914" at bounding box center [246, 130] width 173 height 26
type input "P.O. Box 12914"
click at [381, 92] on input "text" at bounding box center [434, 92] width 174 height 28
type input "0540"
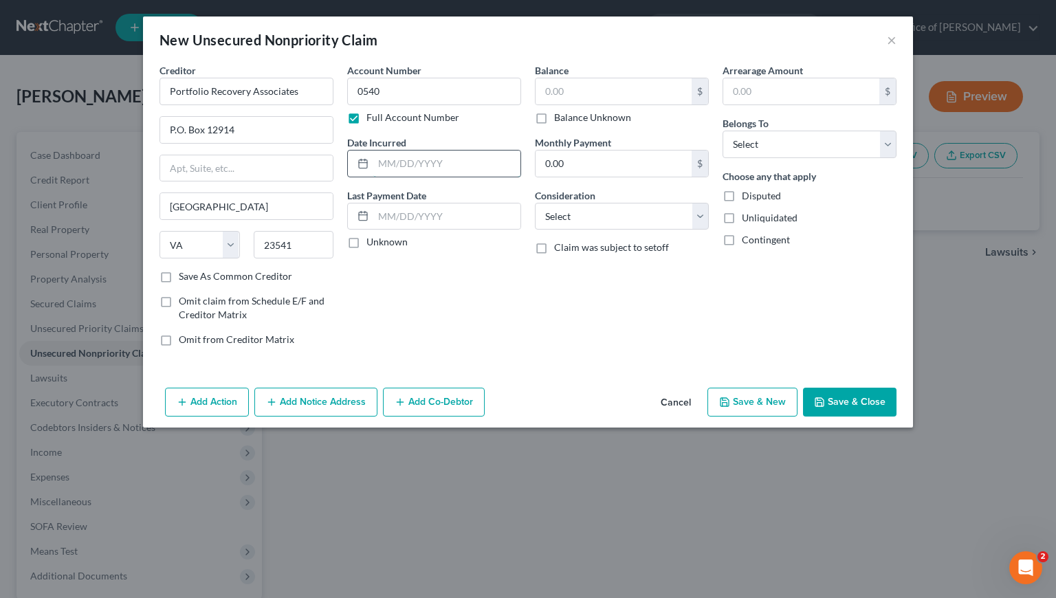
click at [441, 164] on input "text" at bounding box center [446, 164] width 147 height 26
type input "[DATE]"
click at [619, 85] on input "text" at bounding box center [614, 91] width 156 height 26
type input "1,482"
click at [619, 217] on select "Select Cable / Satellite Services Collection Agency Credit Card Debt Debt Couns…" at bounding box center [622, 217] width 174 height 28
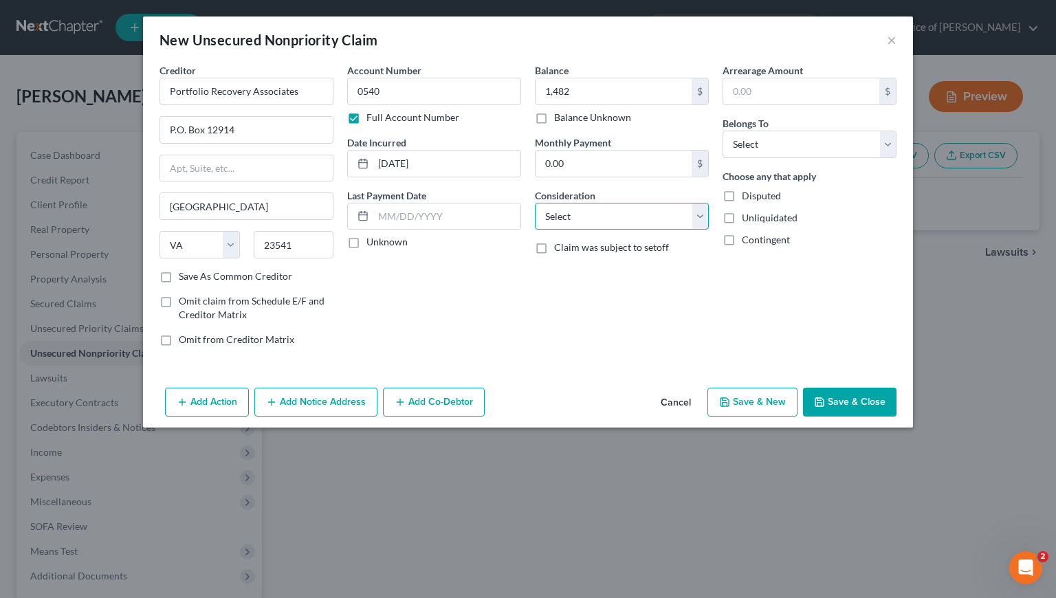
select select "1"
click at [535, 203] on select "Select Cable / Satellite Services Collection Agency Credit Card Debt Debt Couns…" at bounding box center [622, 217] width 174 height 28
click at [754, 146] on select "Select Debtor 1 Only Debtor 2 Only Debtor 1 And Debtor 2 Only At Least One Of T…" at bounding box center [810, 145] width 174 height 28
select select "0"
click at [723, 131] on select "Select Debtor 1 Only Debtor 2 Only Debtor 1 And Debtor 2 Only At Least One Of T…" at bounding box center [810, 145] width 174 height 28
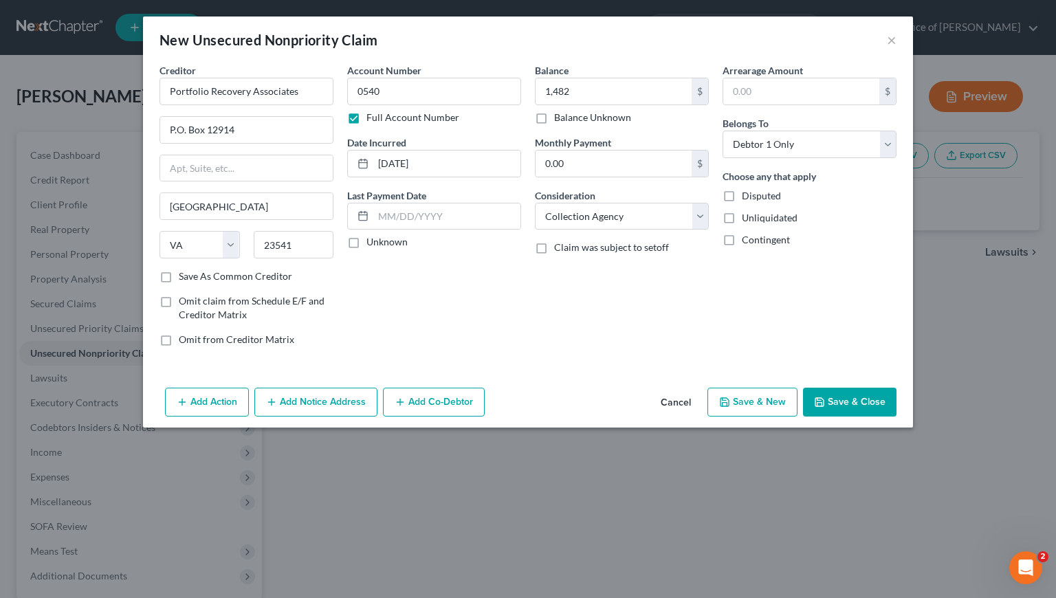
click at [536, 291] on div "Balance 1,482.00 $ Balance Unknown Balance Undetermined 1,482 $ Balance Unknown…" at bounding box center [622, 210] width 188 height 294
click at [760, 408] on button "Save & New" at bounding box center [753, 402] width 90 height 29
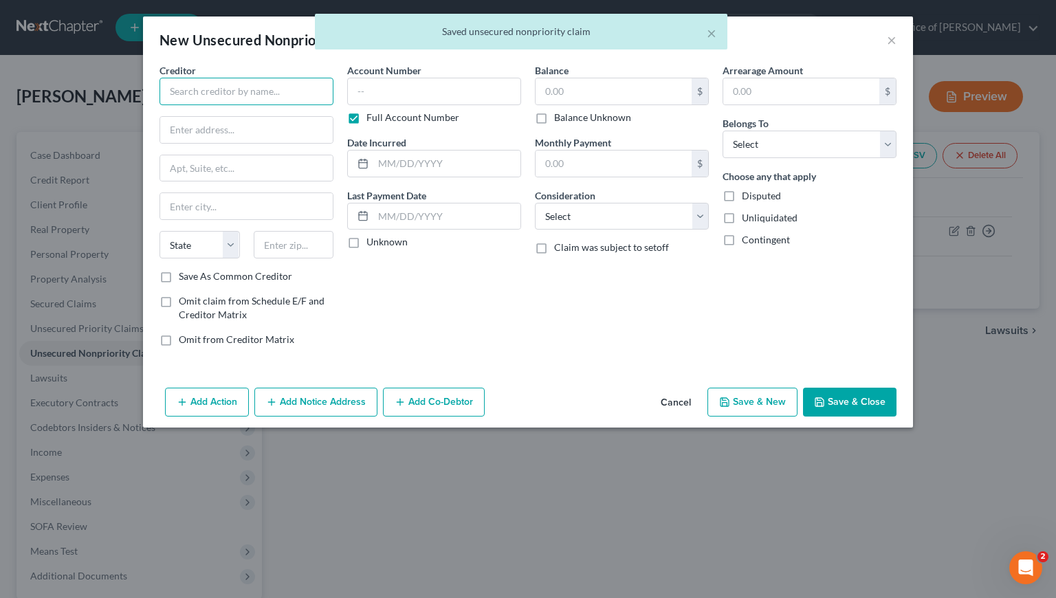
click at [240, 98] on input "text" at bounding box center [247, 92] width 174 height 28
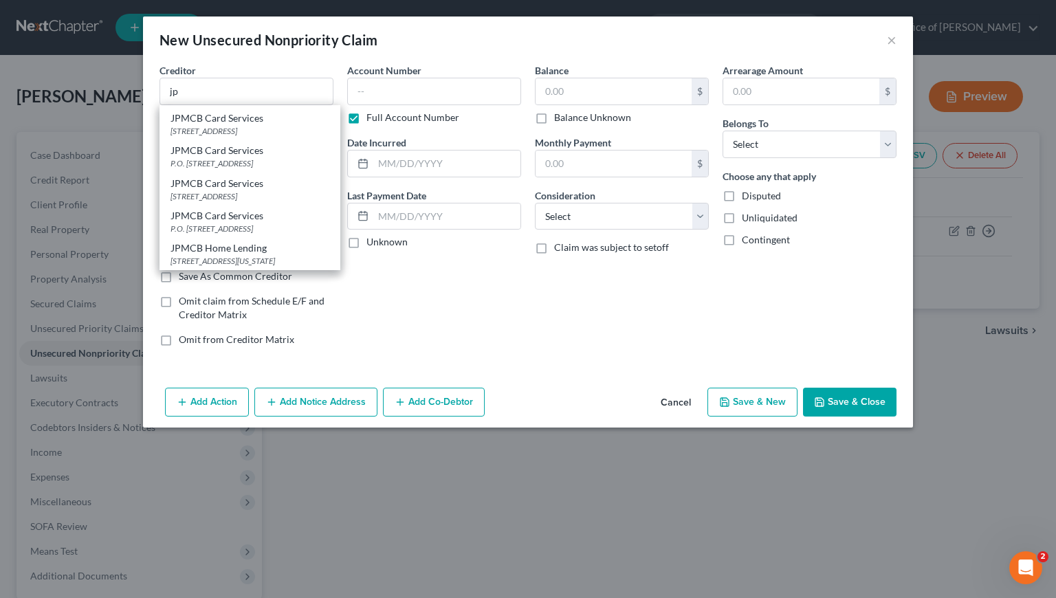
scroll to position [130, 0]
click at [218, 165] on div "P.O. [STREET_ADDRESS]" at bounding box center [250, 163] width 159 height 12
type input "JPMCB Card Services"
type input "P.O. Box 15298"
type input "Wilmington"
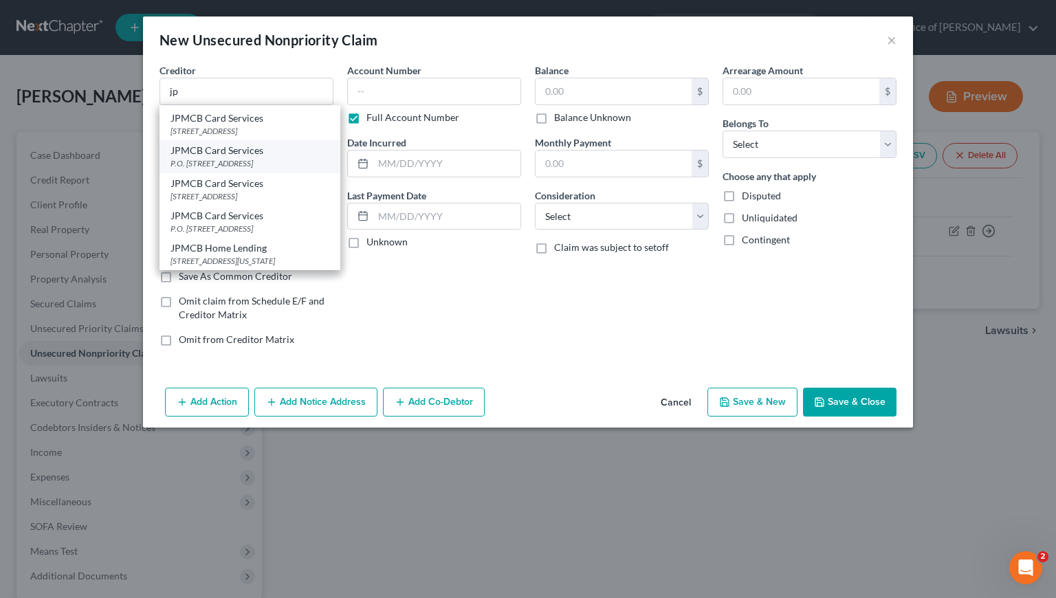
select select "7"
type input "19850"
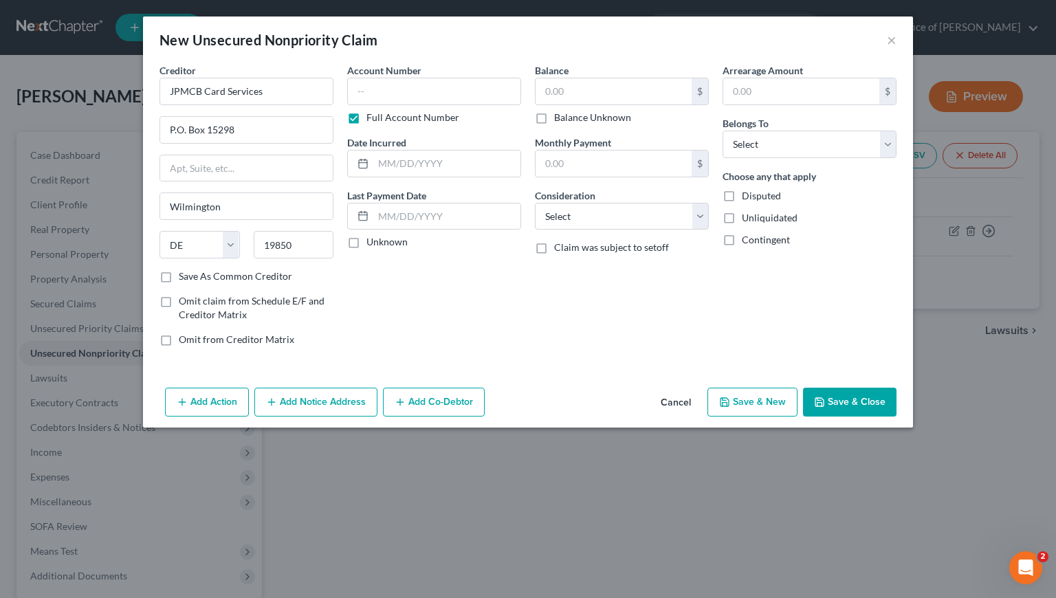
scroll to position [0, 0]
click at [307, 407] on button "Add Notice Address" at bounding box center [315, 402] width 123 height 29
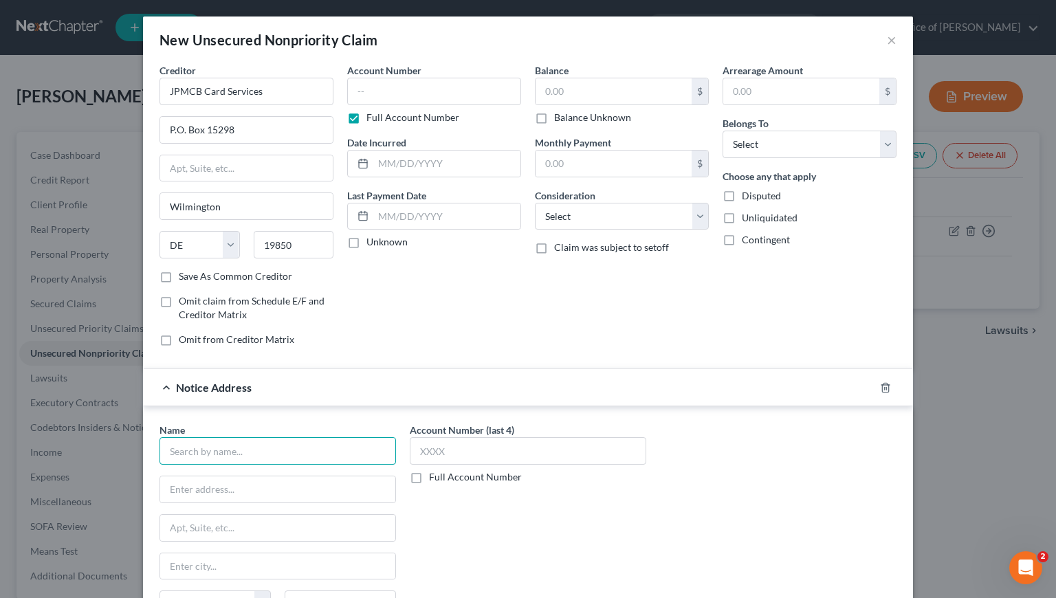
click at [285, 456] on input "text" at bounding box center [278, 451] width 237 height 28
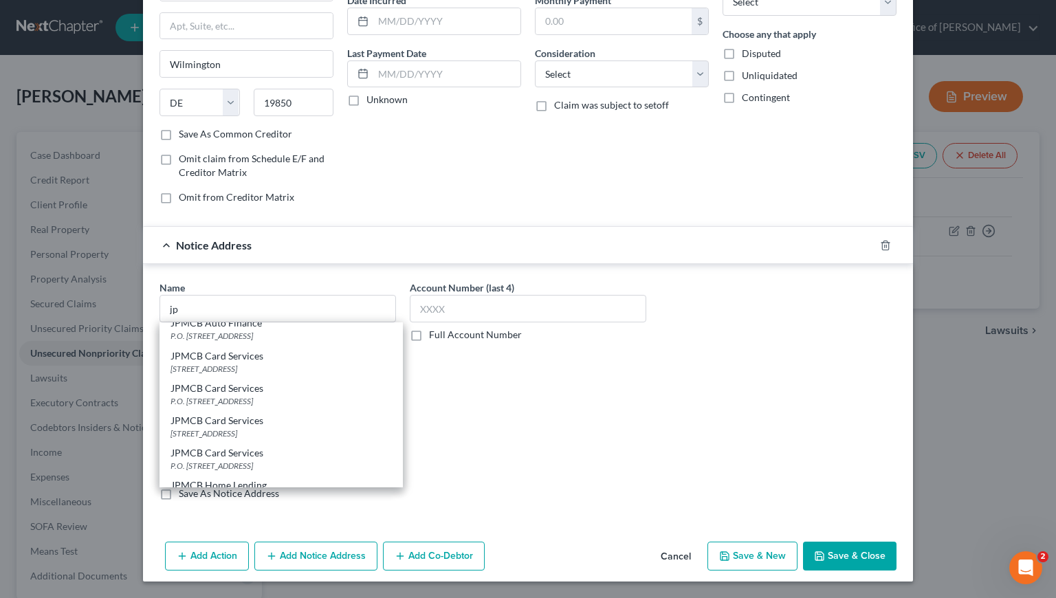
scroll to position [94, 0]
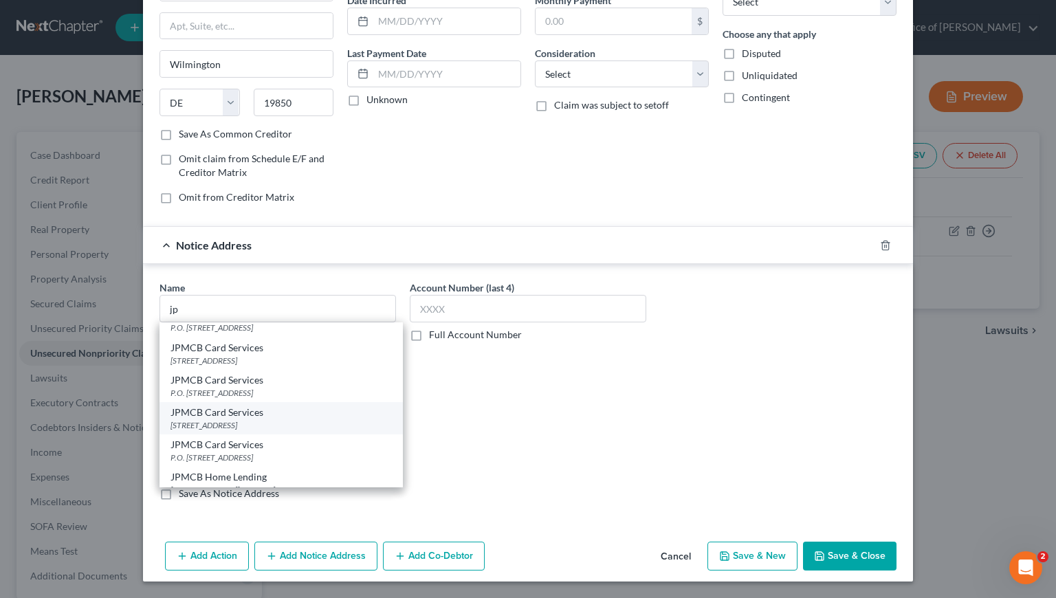
click at [226, 419] on div "PO Box 15369, Wilmington, DE 19850" at bounding box center [281, 425] width 221 height 12
type input "JPMCB Card Services"
type input "PO Box 15369"
type input "Wilmington"
select select "7"
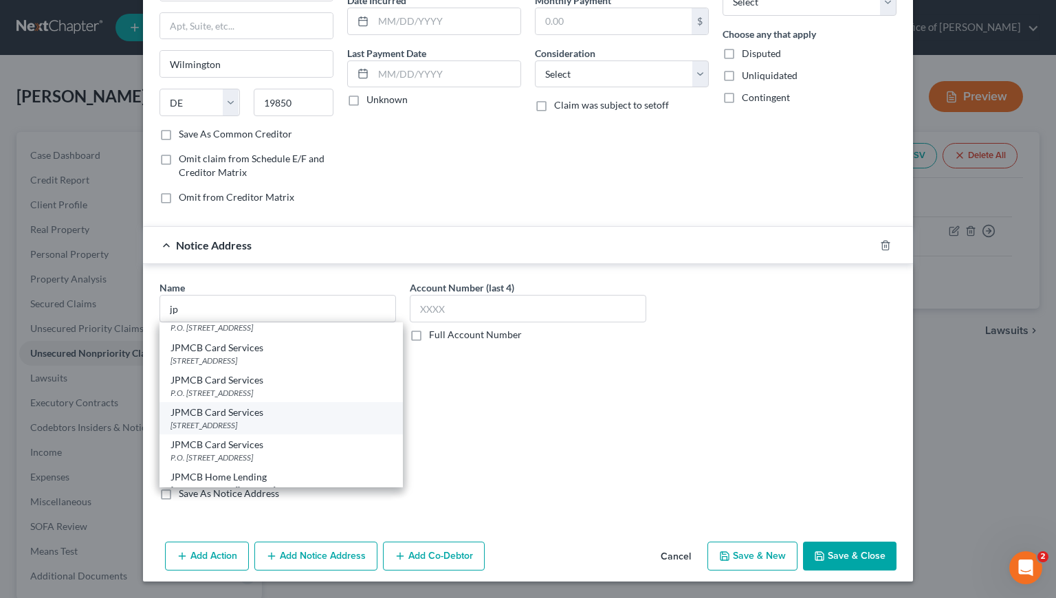
type input "19850"
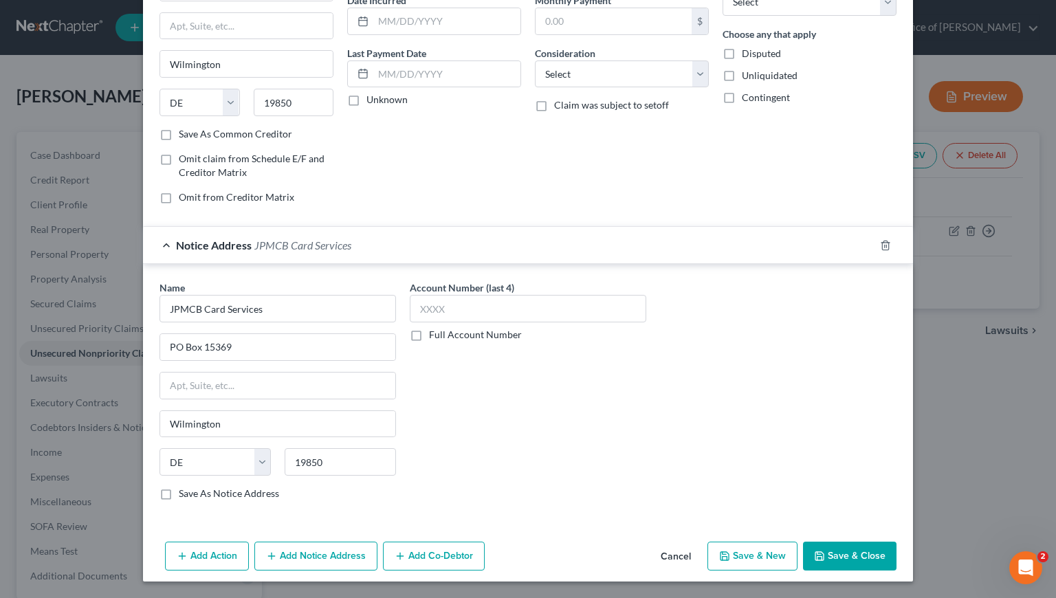
scroll to position [0, 0]
click at [172, 347] on input "PO Box 15369" at bounding box center [277, 347] width 235 height 26
click at [177, 349] on input "P.O Box 15369" at bounding box center [277, 347] width 235 height 26
type input "P.O. Box 15369"
click at [429, 336] on label "Full Account Number" at bounding box center [475, 335] width 93 height 14
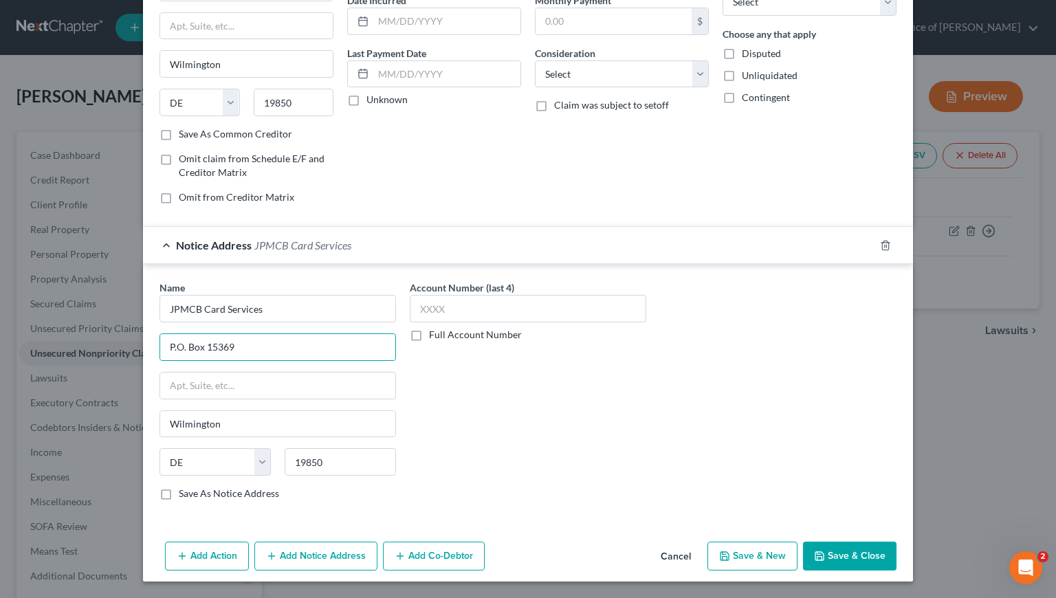
click at [435, 336] on input "Full Account Number" at bounding box center [439, 332] width 9 height 9
click at [437, 316] on input "text" at bounding box center [528, 309] width 237 height 28
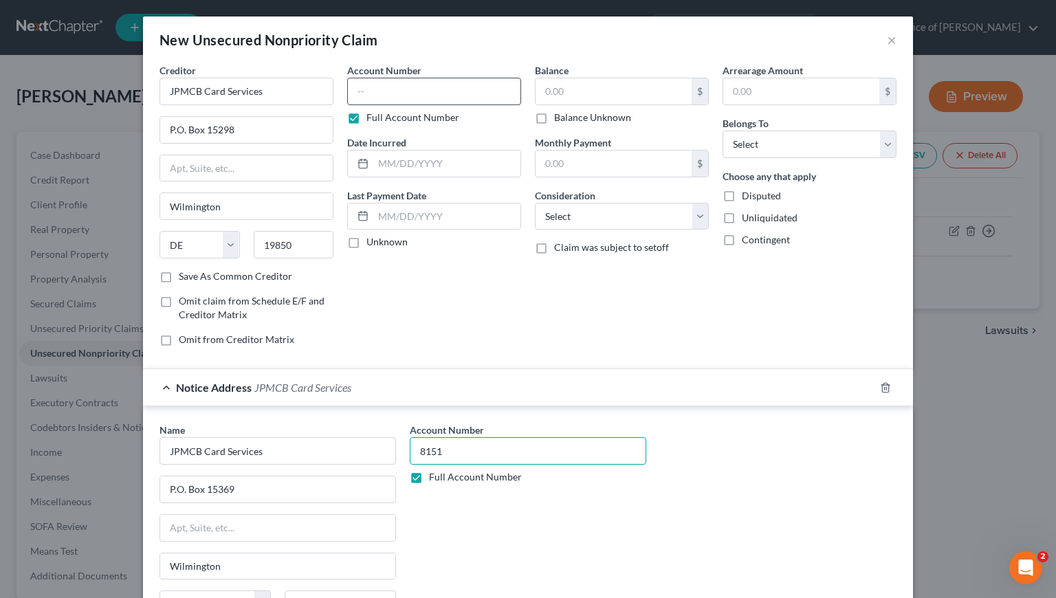
type input "8151"
click at [409, 78] on input "text" at bounding box center [434, 92] width 174 height 28
type input "8151"
click at [424, 164] on input "text" at bounding box center [446, 164] width 147 height 26
type input "5/18/2021"
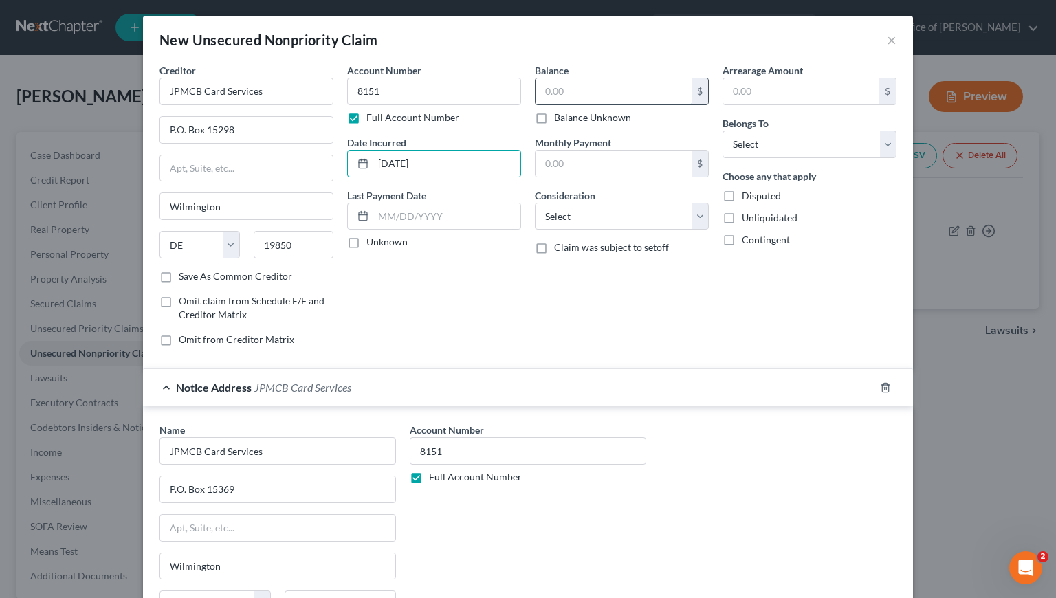
click at [566, 98] on input "text" at bounding box center [614, 91] width 156 height 26
type input "2,007"
click at [613, 215] on select "Select Cable / Satellite Services Collection Agency Credit Card Debt Debt Couns…" at bounding box center [622, 217] width 174 height 28
select select "2"
click at [535, 203] on select "Select Cable / Satellite Services Collection Agency Credit Card Debt Debt Couns…" at bounding box center [622, 217] width 174 height 28
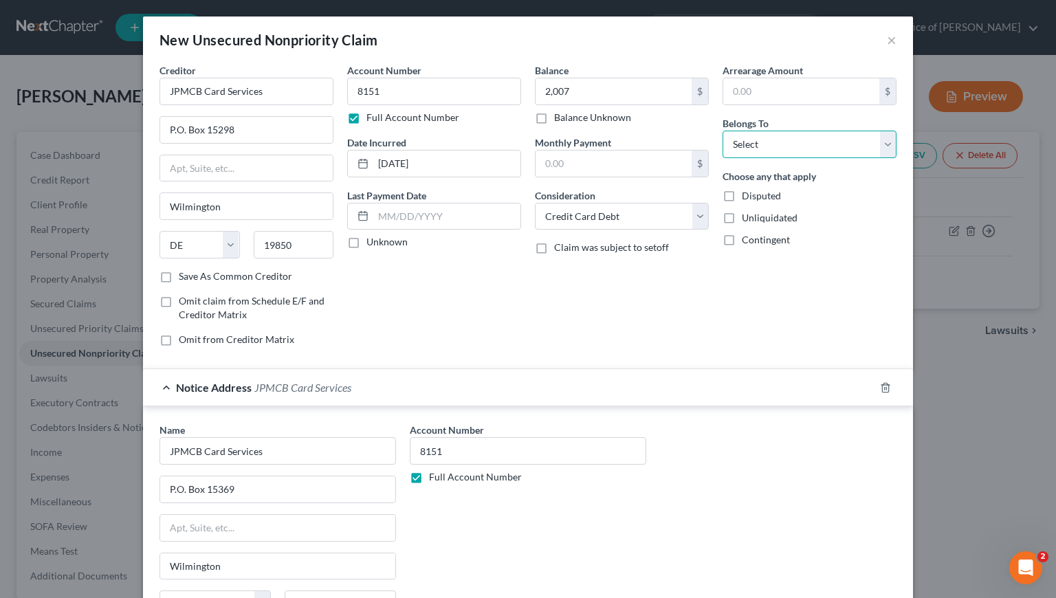
click at [759, 142] on select "Select Debtor 1 Only Debtor 2 Only Debtor 1 And Debtor 2 Only At Least One Of T…" at bounding box center [810, 145] width 174 height 28
select select "0"
click at [723, 131] on select "Select Debtor 1 Only Debtor 2 Only Debtor 1 And Debtor 2 Only At Least One Of T…" at bounding box center [810, 145] width 174 height 28
click at [440, 307] on div "Account Number 8151 Full Account Number Date Incurred 5/18/2021 Last Payment Da…" at bounding box center [434, 210] width 188 height 294
click at [531, 325] on div "Balance 2,007.00 $ Balance Unknown Balance Undetermined 2,007 $ Balance Unknown…" at bounding box center [622, 210] width 188 height 294
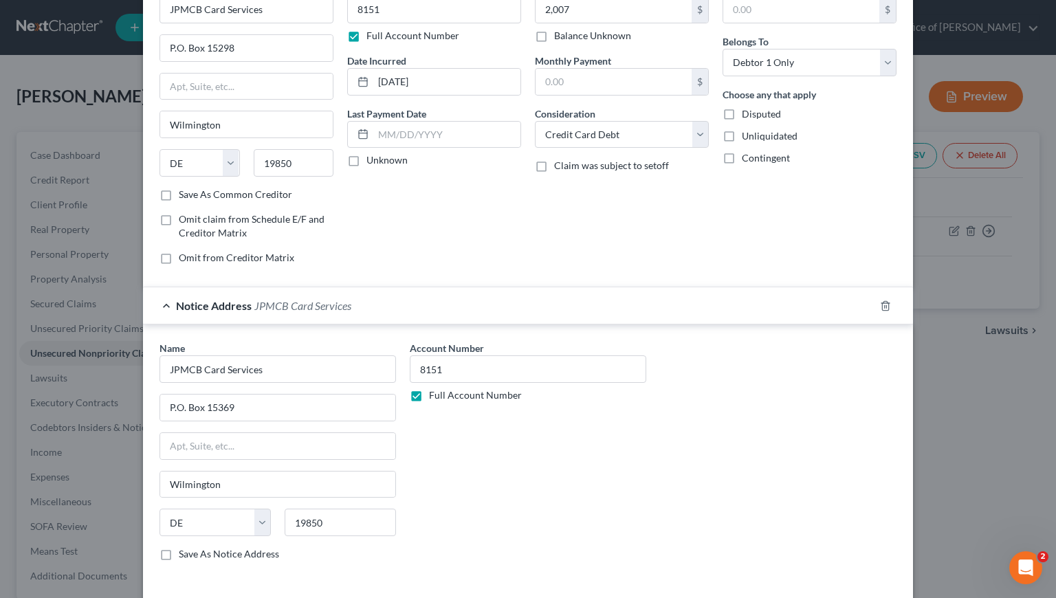
scroll to position [142, 0]
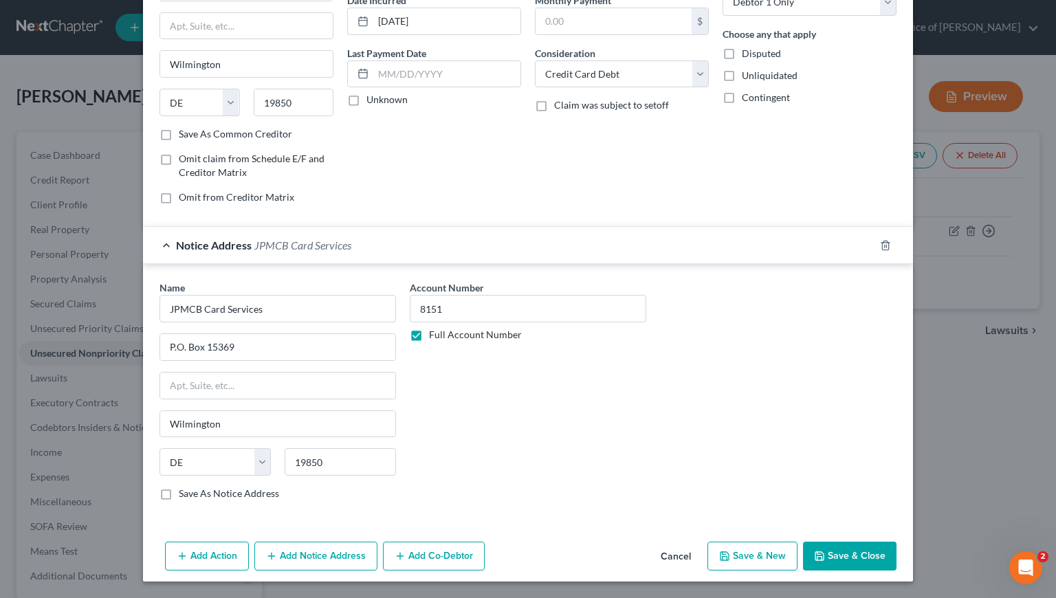
click at [762, 561] on button "Save & New" at bounding box center [753, 556] width 90 height 29
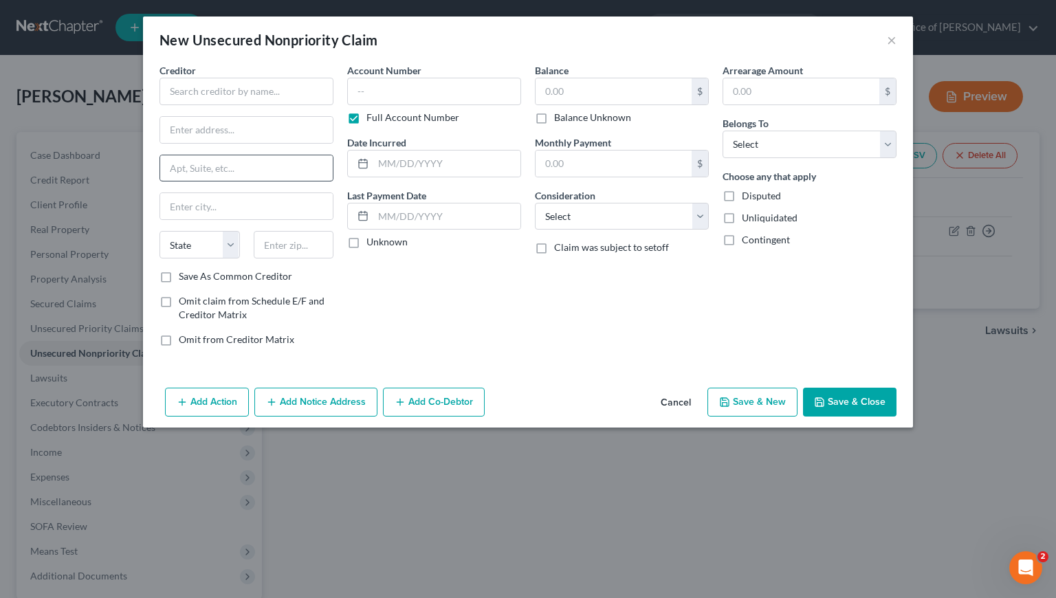
type input "2,007.00"
type input "0.00"
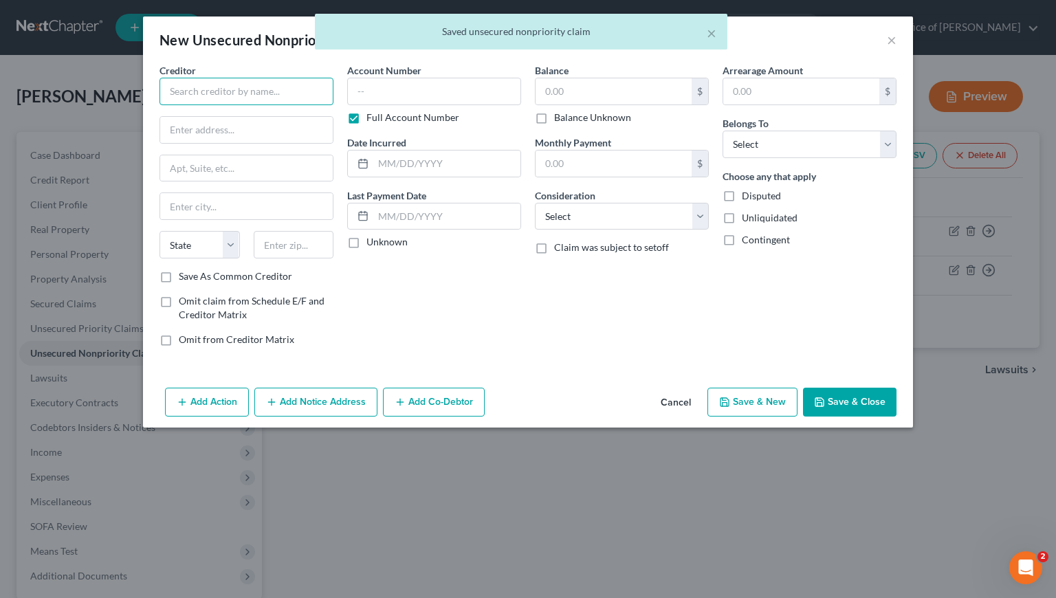
click at [223, 90] on input "text" at bounding box center [247, 92] width 174 height 28
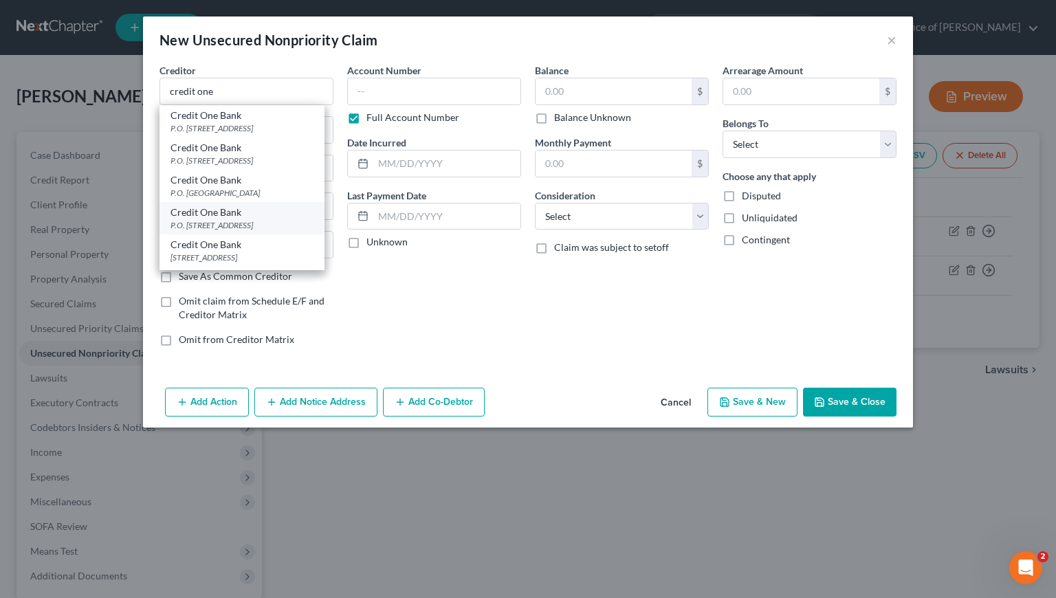
click at [259, 222] on div "P.O. Box 98873, Las Vegas, NV 89193" at bounding box center [242, 225] width 143 height 12
type input "Credit One Bank"
type input "P.O. Box 98873"
type input "Las Vegas"
select select "31"
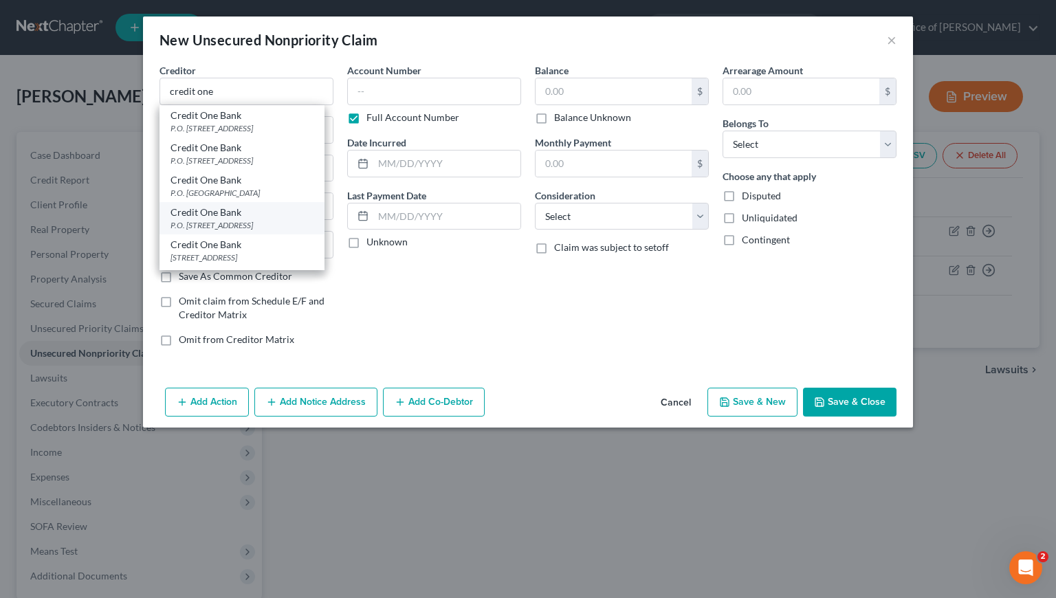
type input "89193"
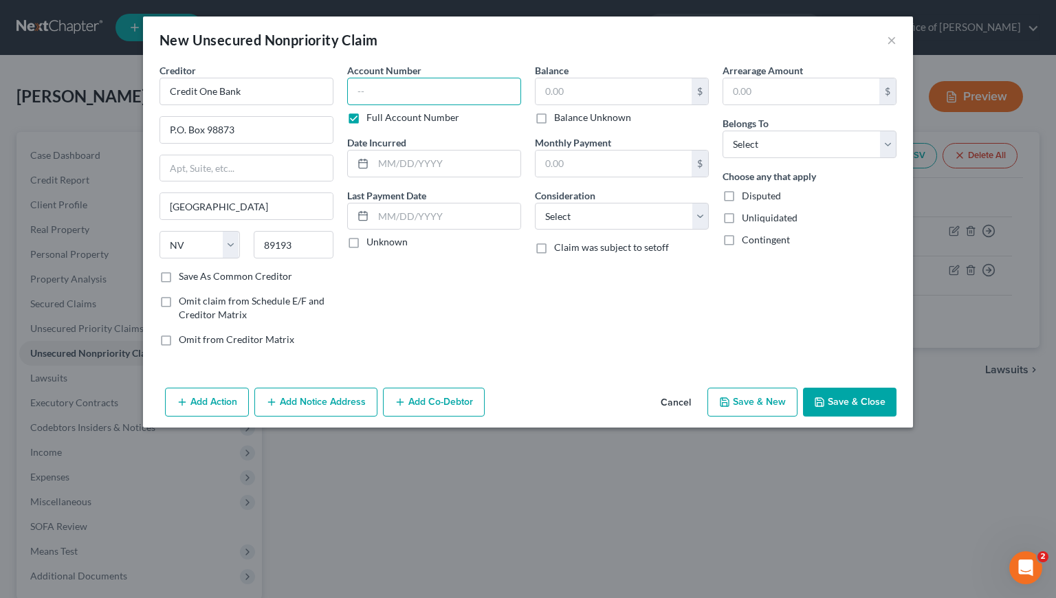
click at [445, 92] on input "text" at bounding box center [434, 92] width 174 height 28
type input "7444"
click at [423, 161] on input "text" at bounding box center [446, 164] width 147 height 26
type input "3/19/2025"
click at [626, 91] on input "text" at bounding box center [614, 91] width 156 height 26
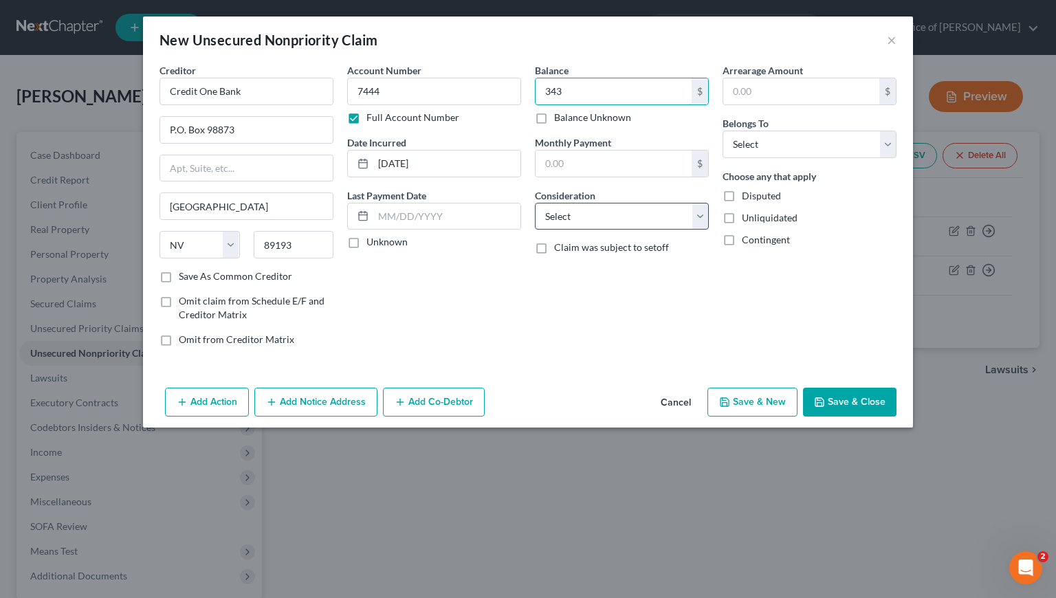
type input "343"
click at [604, 215] on select "Select Cable / Satellite Services Collection Agency Credit Card Debt Debt Couns…" at bounding box center [622, 217] width 174 height 28
select select "2"
click at [535, 203] on select "Select Cable / Satellite Services Collection Agency Credit Card Debt Debt Couns…" at bounding box center [622, 217] width 174 height 28
click at [761, 142] on select "Select Debtor 1 Only Debtor 2 Only Debtor 1 And Debtor 2 Only At Least One Of T…" at bounding box center [810, 145] width 174 height 28
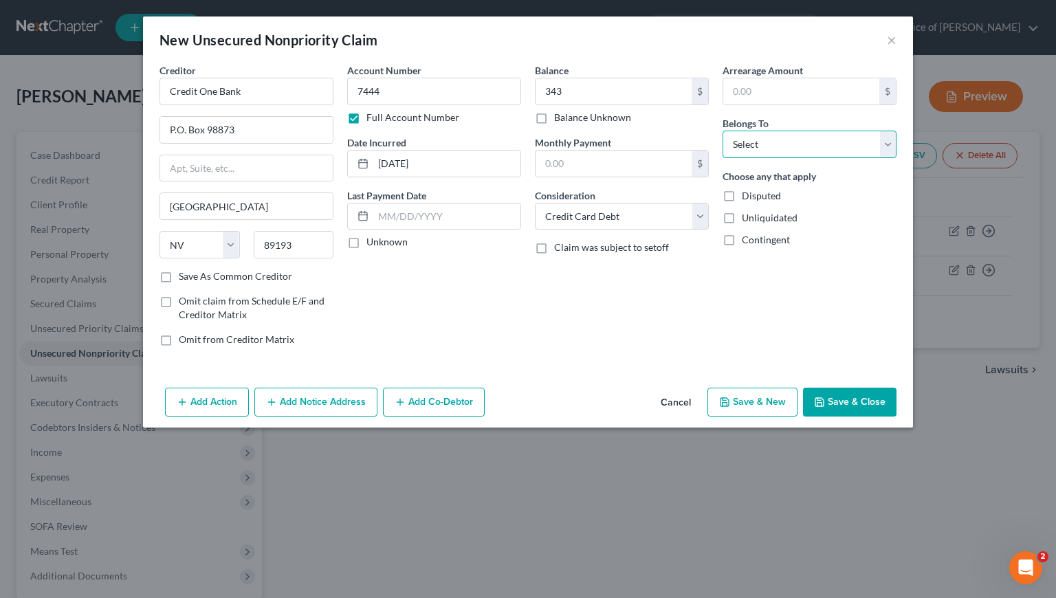
select select "0"
click at [723, 131] on select "Select Debtor 1 Only Debtor 2 Only Debtor 1 And Debtor 2 Only At Least One Of T…" at bounding box center [810, 145] width 174 height 28
click at [491, 309] on div "Account Number 7444 Full Account Number Date Incurred 3/19/2025 Last Payment Da…" at bounding box center [434, 210] width 188 height 294
click at [751, 403] on button "Save & New" at bounding box center [753, 402] width 90 height 29
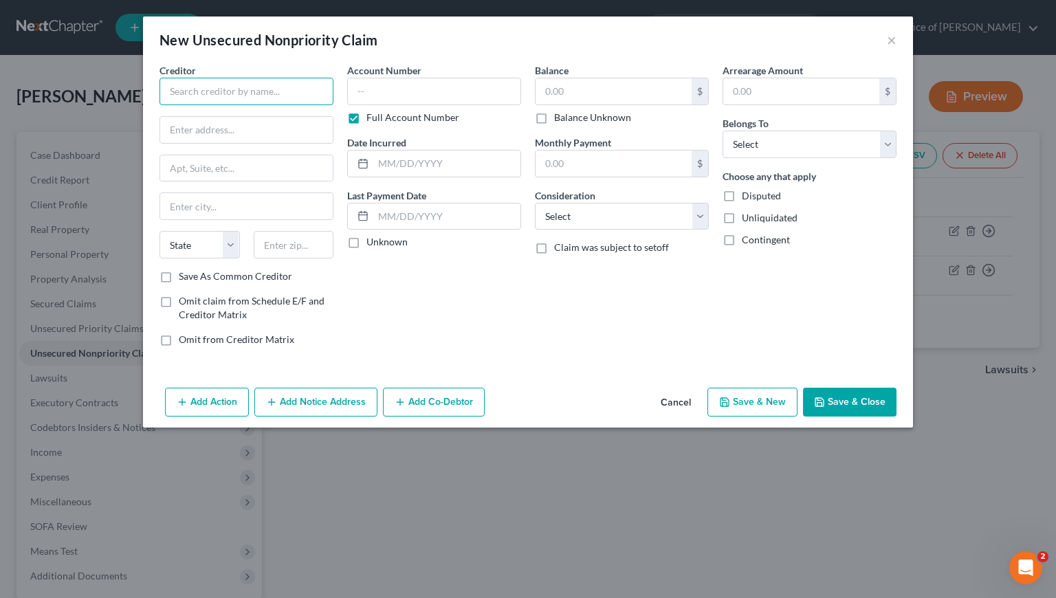
click at [257, 87] on input "text" at bounding box center [247, 92] width 174 height 28
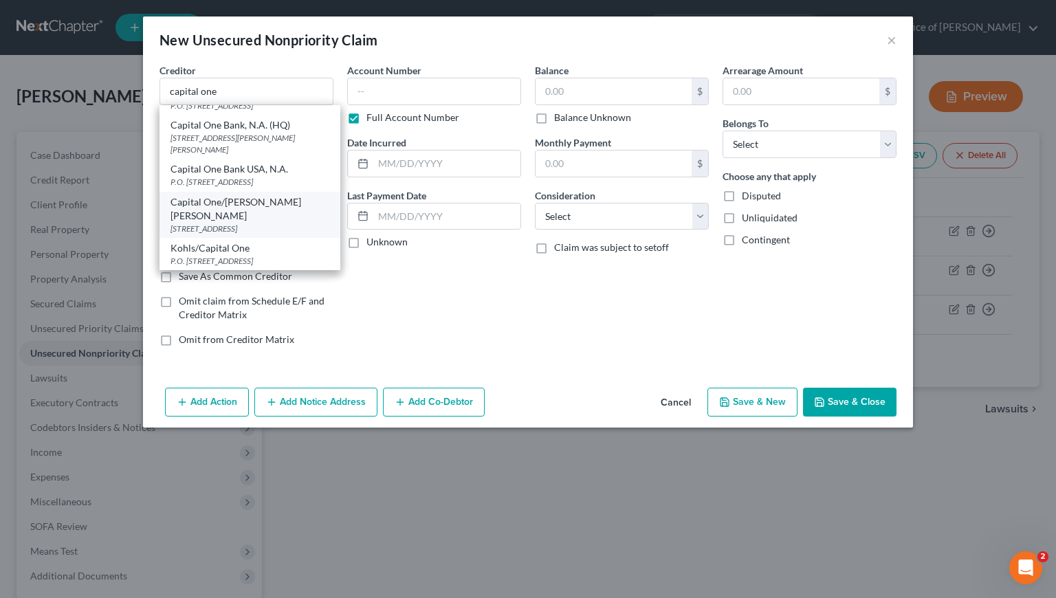
scroll to position [329, 0]
click at [225, 188] on div "P.O. Box 31293, Salt Lake City, UT 84131" at bounding box center [250, 182] width 159 height 12
type input "Capital One Bank USA, N.A."
type input "P.O. Box 31293"
type input "Salt Lake City"
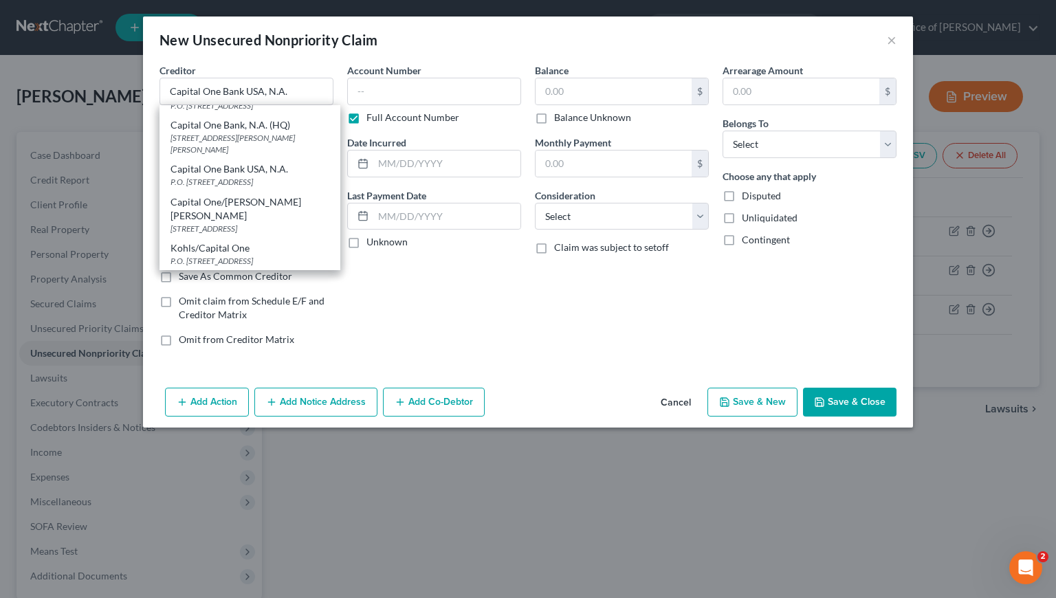
select select "46"
type input "84131"
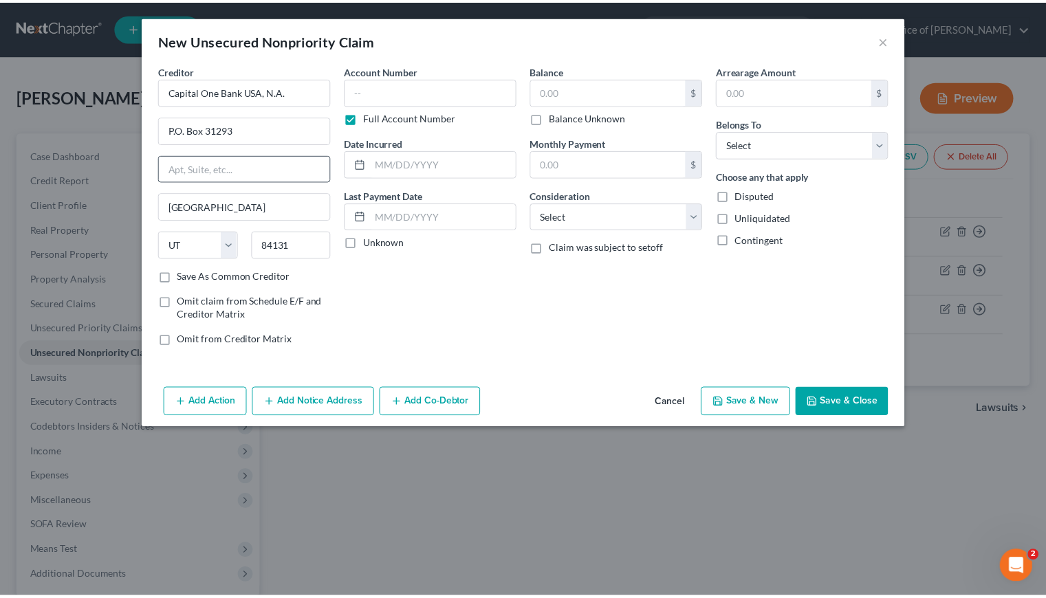
scroll to position [0, 0]
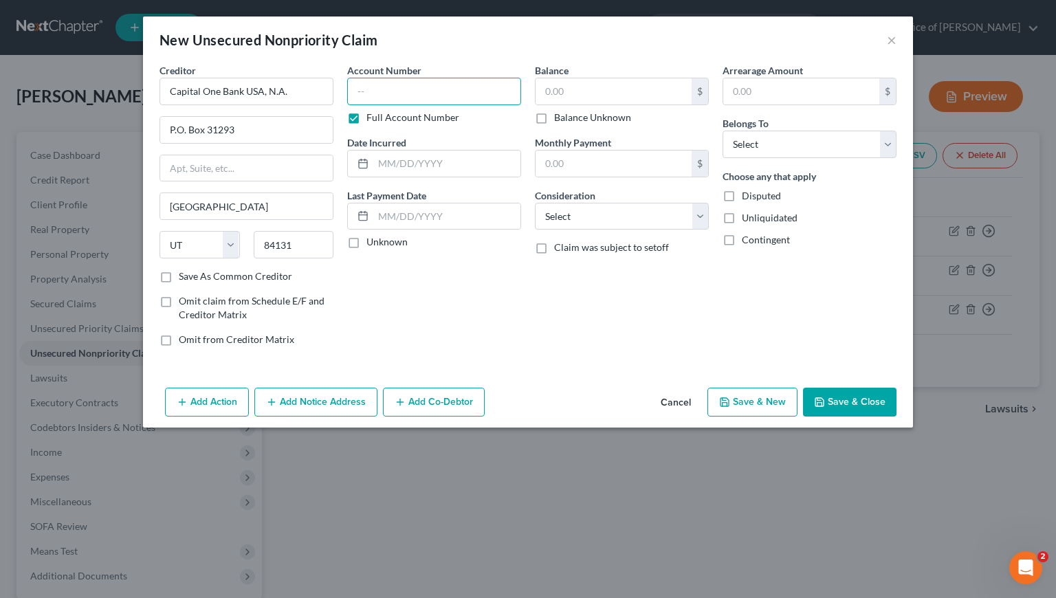
click at [400, 95] on input "text" at bounding box center [434, 92] width 174 height 28
type input "3576"
click at [581, 90] on input "text" at bounding box center [614, 91] width 156 height 26
type input "1,884"
click at [420, 166] on input "text" at bounding box center [446, 164] width 147 height 26
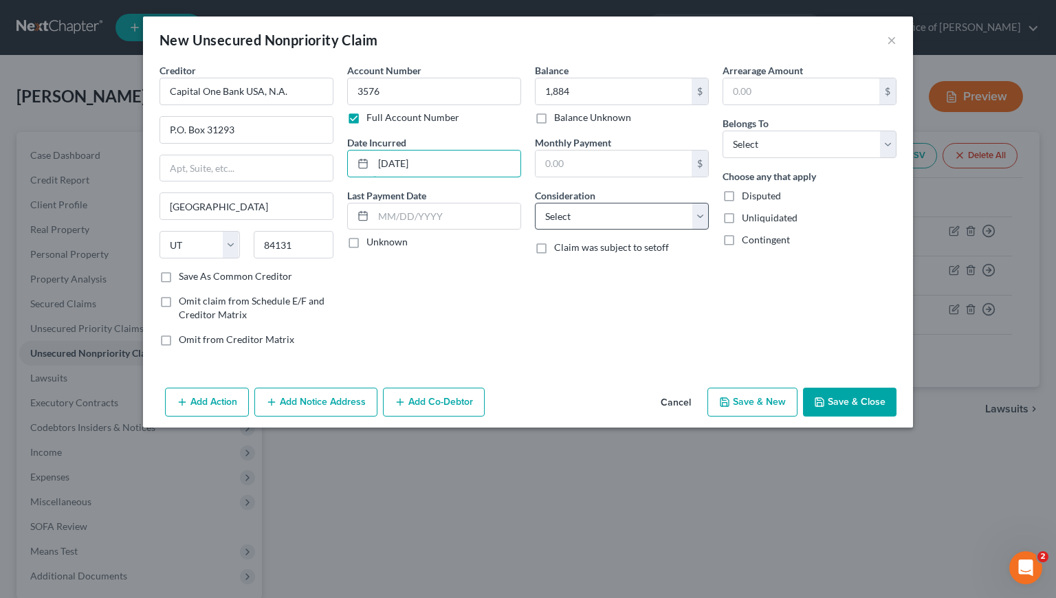
type input "1/9/2020"
click at [593, 213] on select "Select Cable / Satellite Services Collection Agency Credit Card Debt Debt Couns…" at bounding box center [622, 217] width 174 height 28
select select "2"
click at [535, 203] on select "Select Cable / Satellite Services Collection Agency Credit Card Debt Debt Couns…" at bounding box center [622, 217] width 174 height 28
click at [782, 144] on select "Select Debtor 1 Only Debtor 2 Only Debtor 1 And Debtor 2 Only At Least One Of T…" at bounding box center [810, 145] width 174 height 28
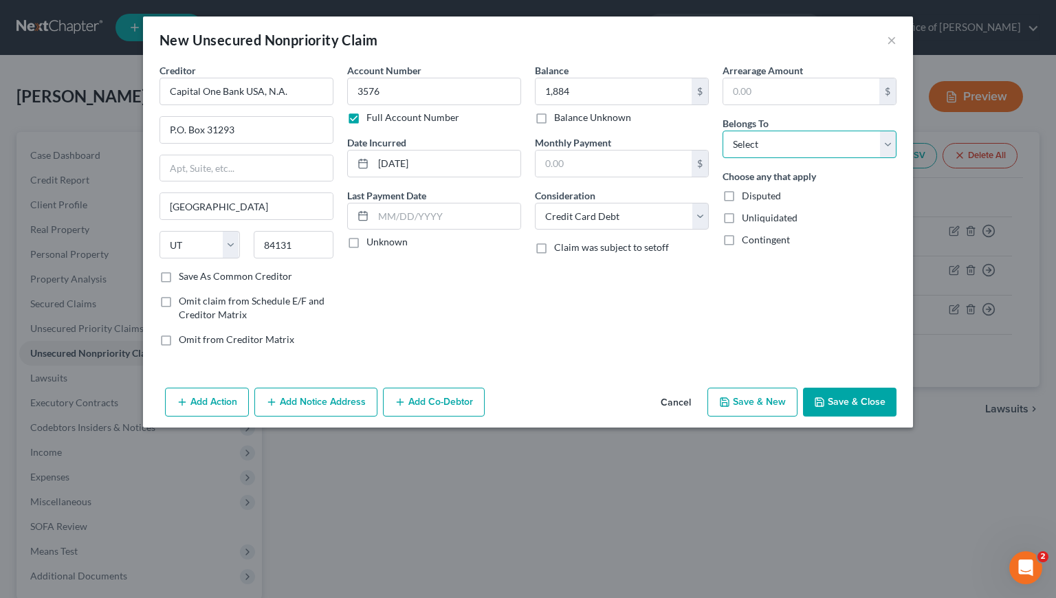
select select "0"
click at [723, 131] on select "Select Debtor 1 Only Debtor 2 Only Debtor 1 And Debtor 2 Only At Least One Of T…" at bounding box center [810, 145] width 174 height 28
click at [491, 322] on div "Account Number 3576 Full Account Number Date Incurred 1/9/2020 Last Payment Dat…" at bounding box center [434, 210] width 188 height 294
click at [774, 402] on button "Save & New" at bounding box center [753, 402] width 90 height 29
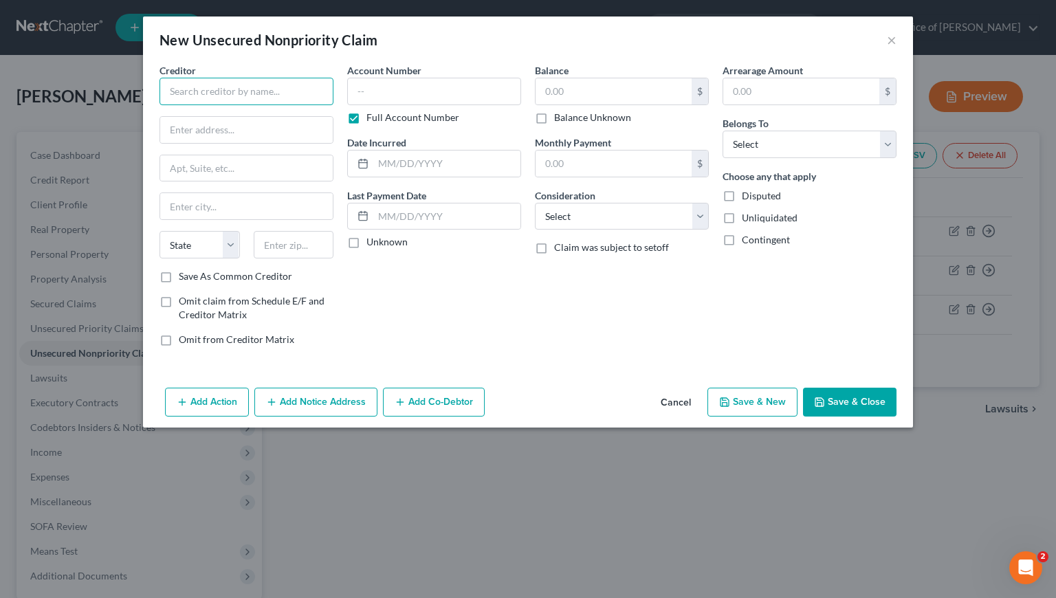
click at [269, 97] on input "text" at bounding box center [247, 92] width 174 height 28
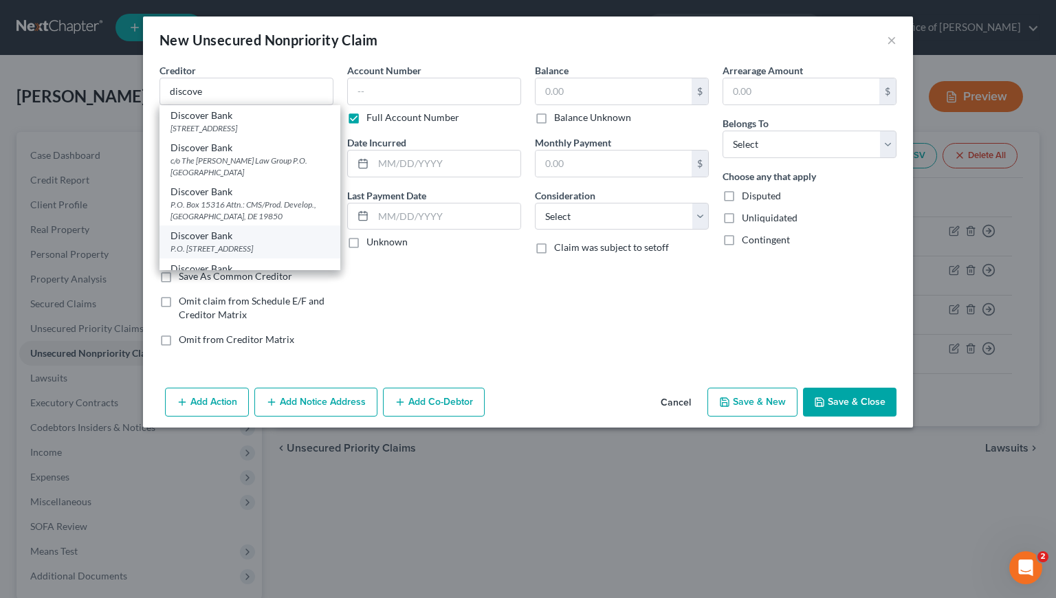
click at [226, 247] on div "P.O. Box 30939, Salt Lake City, UT 84130" at bounding box center [250, 249] width 159 height 12
type input "Discover Bank"
type input "P.O. Box 30939"
type input "Salt Lake City"
select select "46"
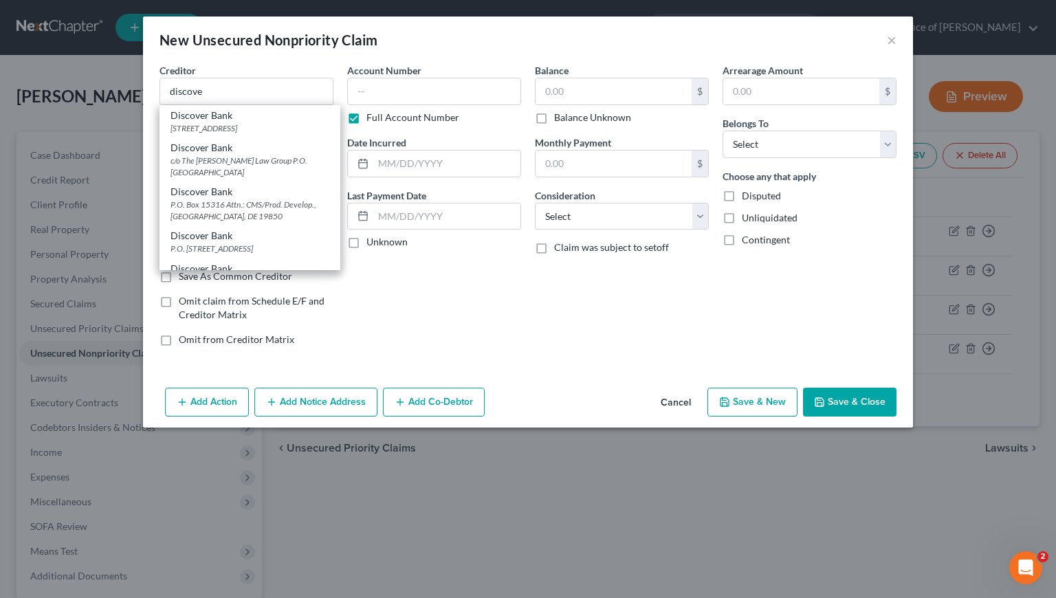
type input "84130"
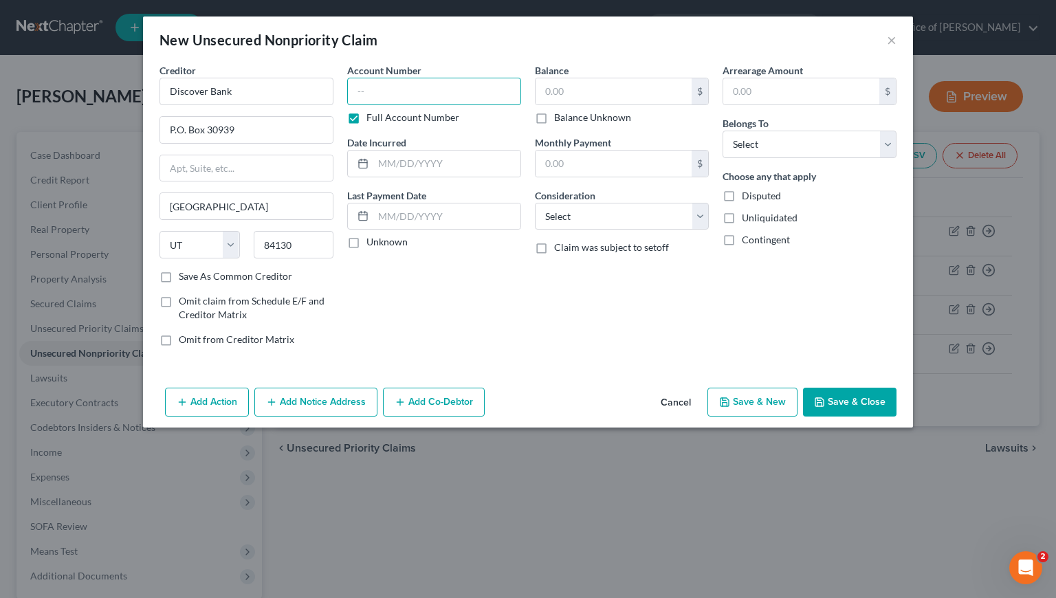
click at [413, 89] on input "text" at bounding box center [434, 92] width 174 height 28
type input "3465"
click at [413, 164] on input "text" at bounding box center [446, 164] width 147 height 26
type input "4/4/2022"
click at [598, 89] on input "text" at bounding box center [614, 91] width 156 height 26
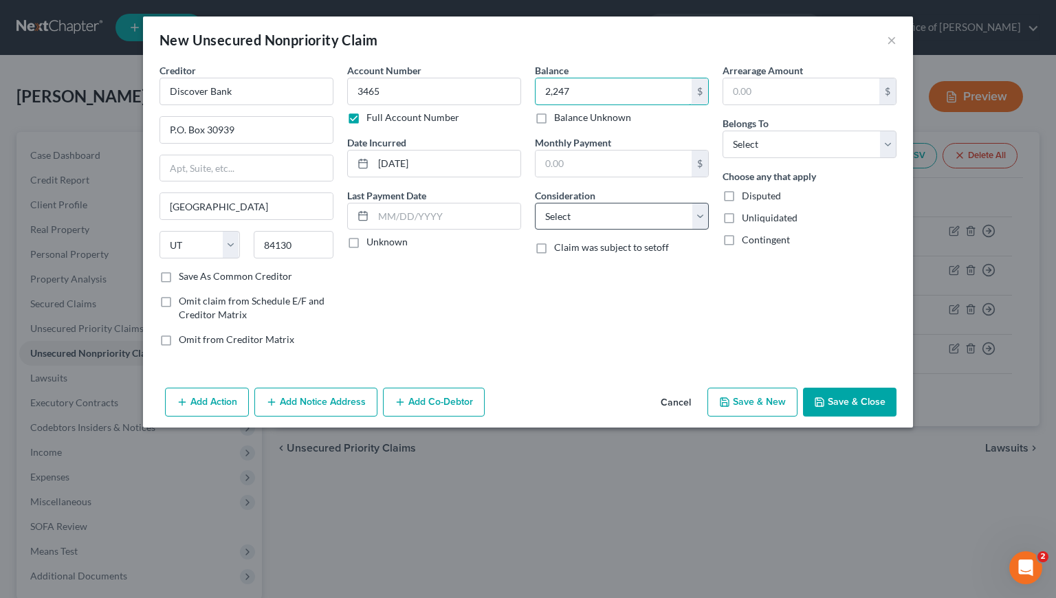
type input "2,247"
click at [608, 212] on select "Select Cable / Satellite Services Collection Agency Credit Card Debt Debt Couns…" at bounding box center [622, 217] width 174 height 28
select select "2"
click at [535, 203] on select "Select Cable / Satellite Services Collection Agency Credit Card Debt Debt Couns…" at bounding box center [622, 217] width 174 height 28
click at [764, 144] on select "Select Debtor 1 Only Debtor 2 Only Debtor 1 And Debtor 2 Only At Least One Of T…" at bounding box center [810, 145] width 174 height 28
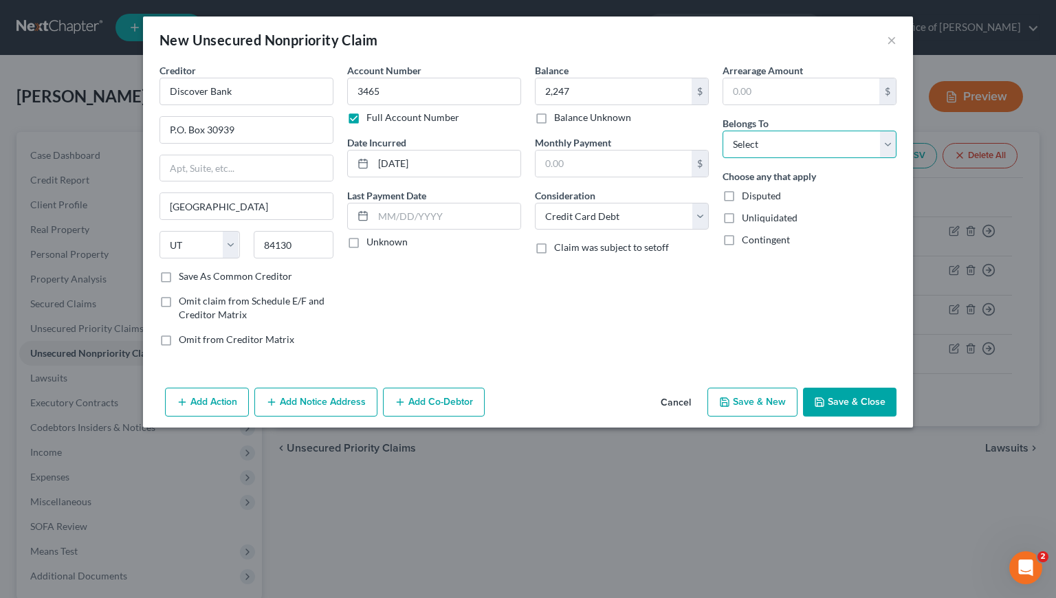
select select "0"
click at [723, 131] on select "Select Debtor 1 Only Debtor 2 Only Debtor 1 And Debtor 2 Only At Least One Of T…" at bounding box center [810, 145] width 174 height 28
click at [504, 329] on div "Account Number 3465 Full Account Number Date Incurred 4/4/2022 Last Payment Dat…" at bounding box center [434, 210] width 188 height 294
click at [767, 404] on button "Save & New" at bounding box center [753, 402] width 90 height 29
type input "2,247.00"
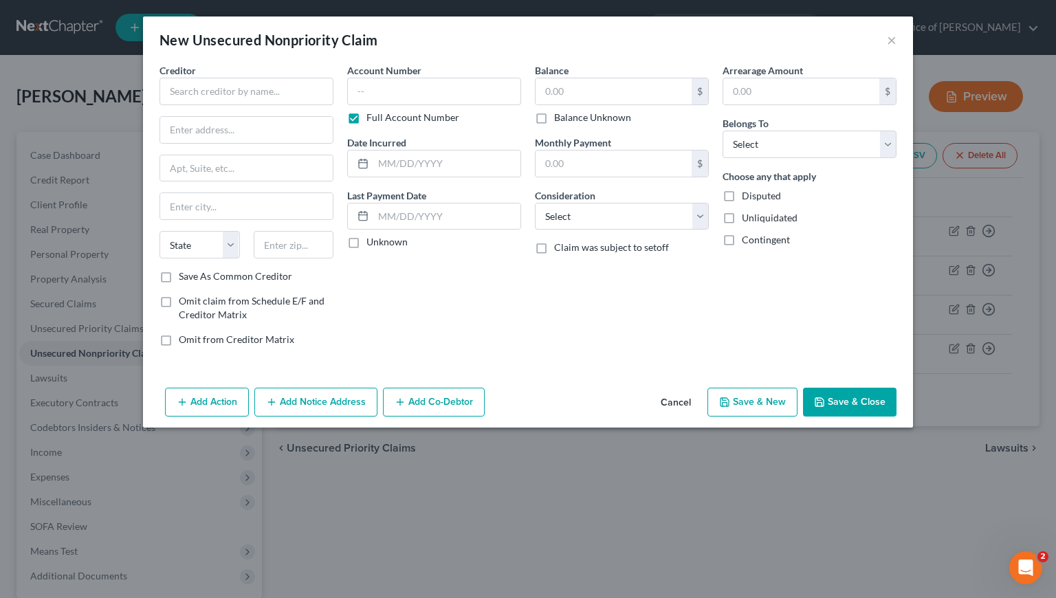
type input "0.00"
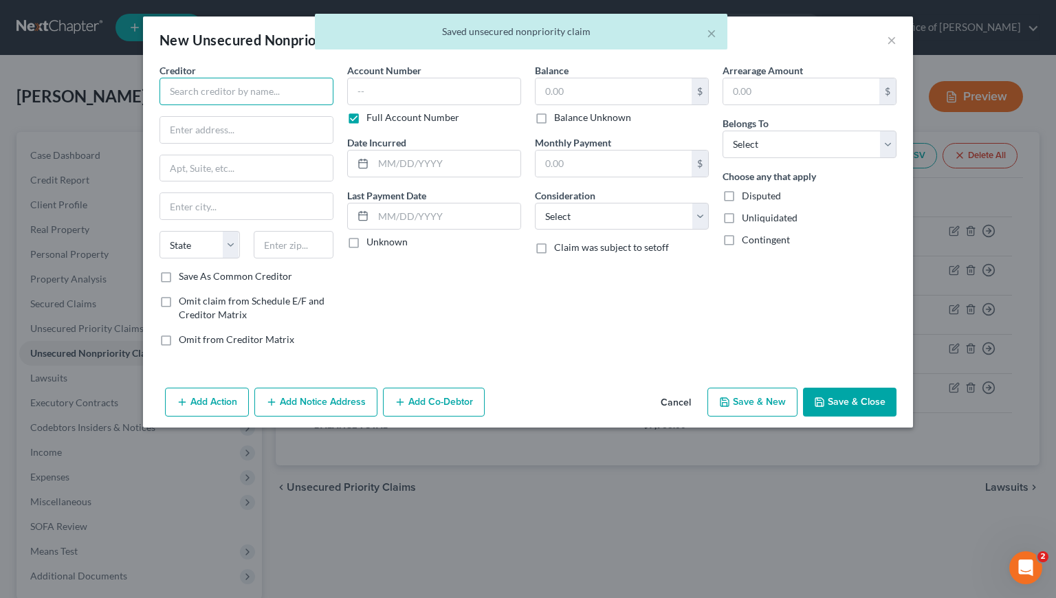
click at [211, 78] on input "text" at bounding box center [247, 92] width 174 height 28
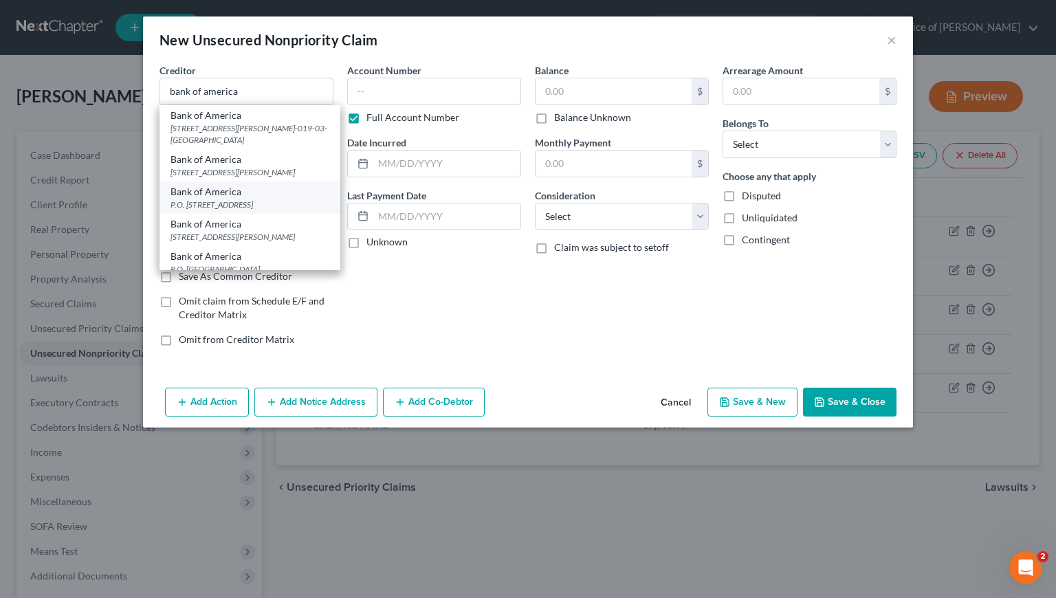
click at [220, 199] on div "Bank of America" at bounding box center [250, 192] width 159 height 14
type input "Bank of America"
type input "P.O. Box 982238"
type input "El Paso"
select select "45"
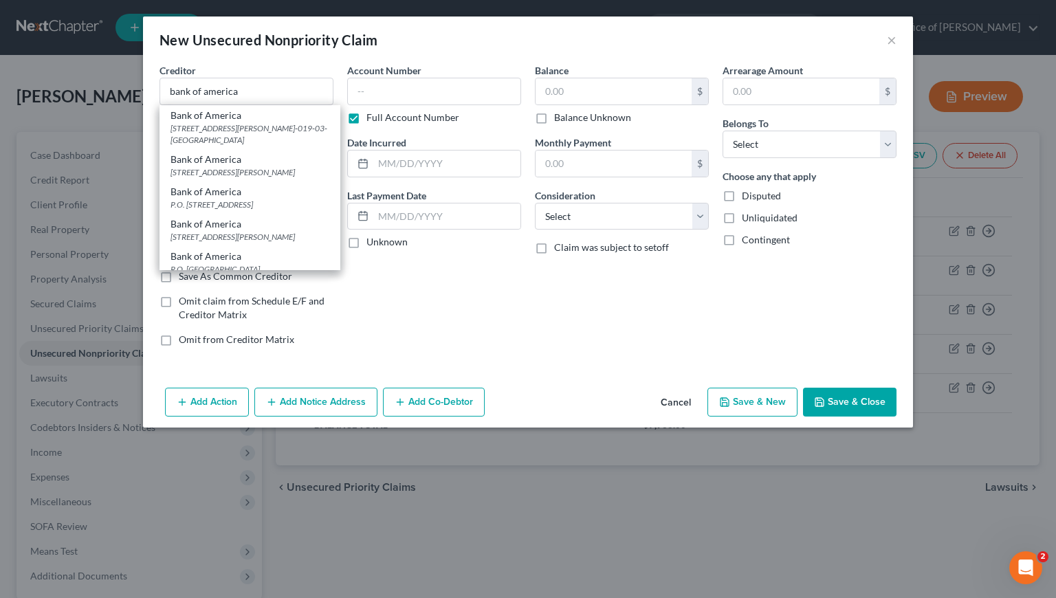
type input "79998"
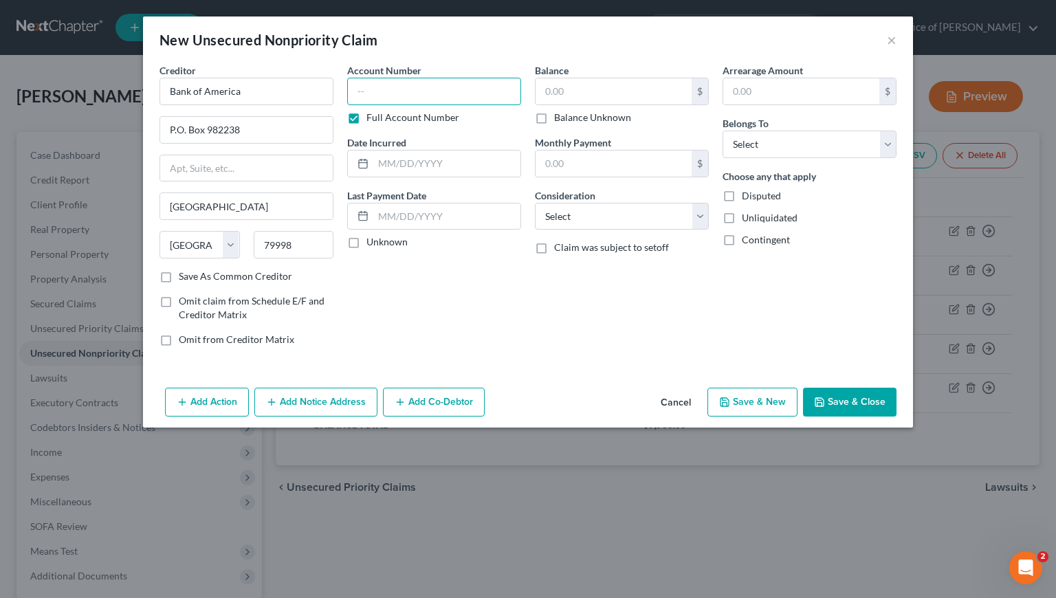
click at [391, 86] on input "text" at bounding box center [434, 92] width 174 height 28
type input "7313"
click at [426, 157] on input "text" at bounding box center [446, 164] width 147 height 26
type input "11/2/2020"
click at [628, 91] on input "text" at bounding box center [614, 91] width 156 height 26
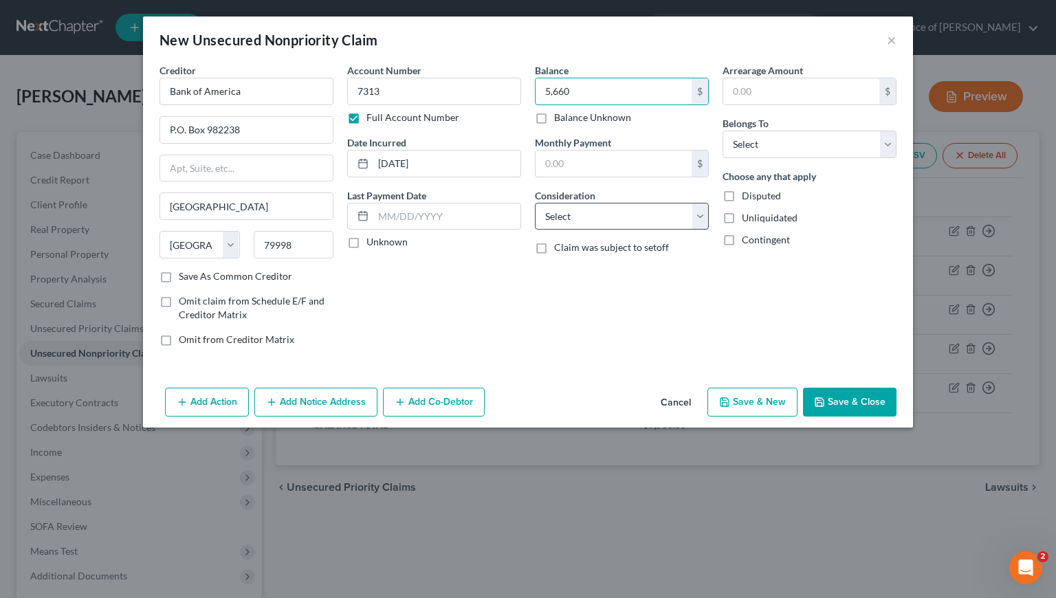
type input "5,660"
click at [608, 224] on select "Select Cable / Satellite Services Collection Agency Credit Card Debt Debt Couns…" at bounding box center [622, 217] width 174 height 28
select select "2"
click at [535, 203] on select "Select Cable / Satellite Services Collection Agency Credit Card Debt Debt Couns…" at bounding box center [622, 217] width 174 height 28
click at [756, 152] on select "Select Debtor 1 Only Debtor 2 Only Debtor 1 And Debtor 2 Only At Least One Of T…" at bounding box center [810, 145] width 174 height 28
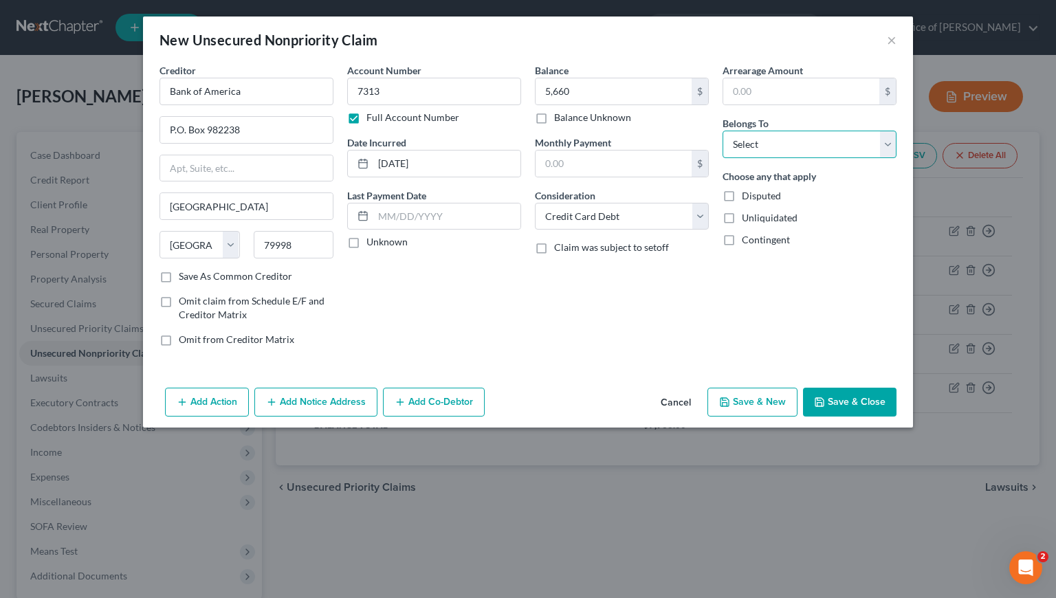
select select "0"
click at [723, 131] on select "Select Debtor 1 Only Debtor 2 Only Debtor 1 And Debtor 2 Only At Least One Of T…" at bounding box center [810, 145] width 174 height 28
click at [744, 320] on div "Arrearage Amount $ Belongs To * Select Debtor 1 Only Debtor 2 Only Debtor 1 And…" at bounding box center [810, 210] width 188 height 294
click at [763, 402] on button "Save & New" at bounding box center [753, 402] width 90 height 29
type input "5,660.00"
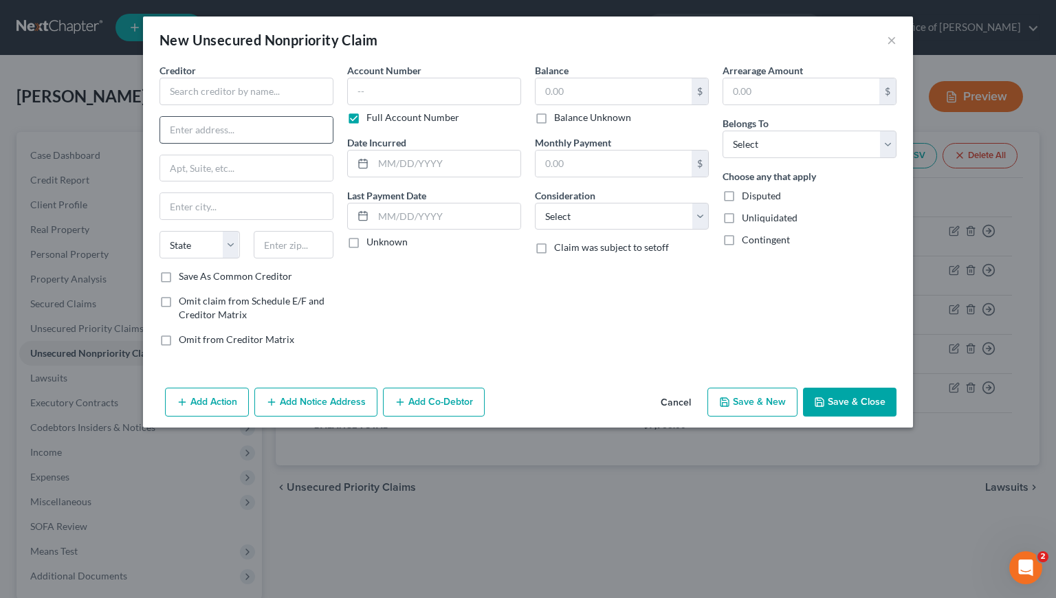
type input "0.00"
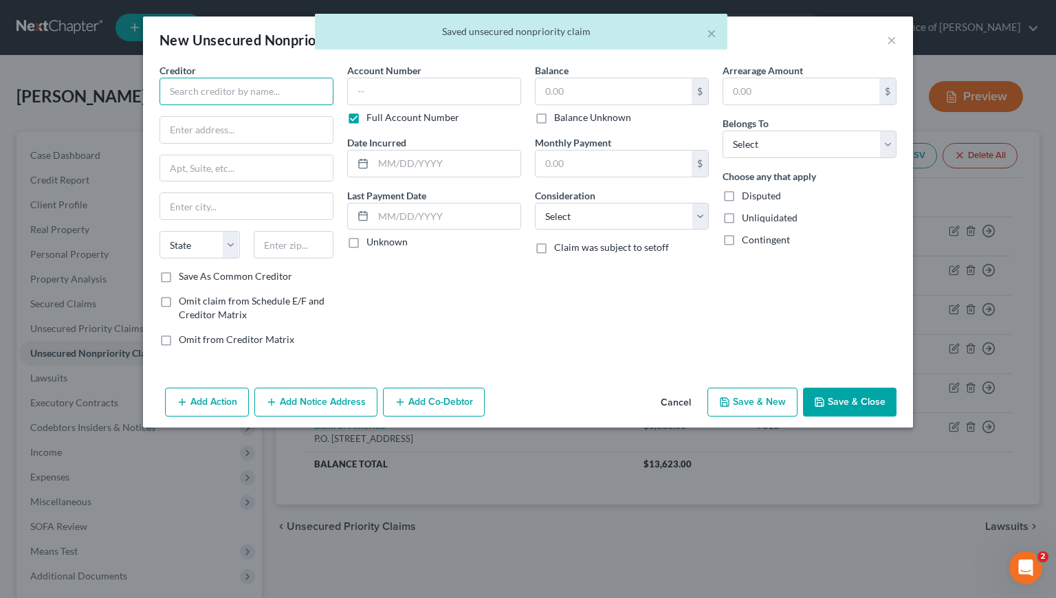
click at [210, 100] on input "text" at bounding box center [247, 92] width 174 height 28
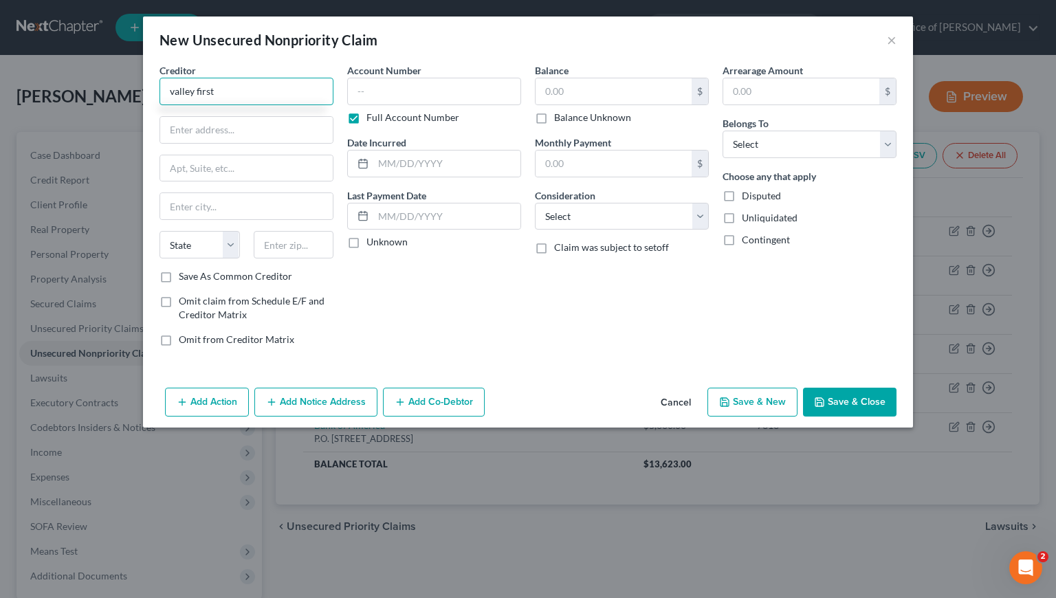
drag, startPoint x: 232, startPoint y: 91, endPoint x: 167, endPoint y: 91, distance: 64.6
click at [167, 91] on input "valley first" at bounding box center [247, 92] width 174 height 28
type input "Valley First Credit Union"
drag, startPoint x: 160, startPoint y: 278, endPoint x: 179, endPoint y: 270, distance: 20.3
click at [179, 277] on label "Save As Common Creditor" at bounding box center [235, 277] width 113 height 14
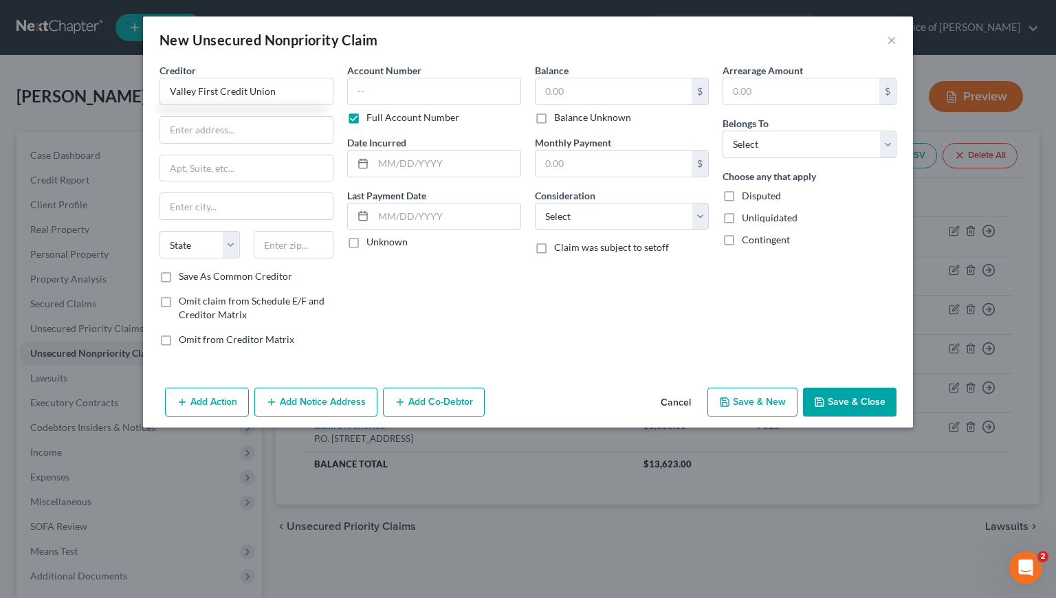
click at [184, 277] on input "Save As Common Creditor" at bounding box center [188, 274] width 9 height 9
checkbox input "true"
click at [252, 130] on input "text" at bounding box center [246, 130] width 173 height 26
click at [217, 130] on input "P.O. Box" at bounding box center [246, 130] width 173 height 26
type input "P.O. Box 1411"
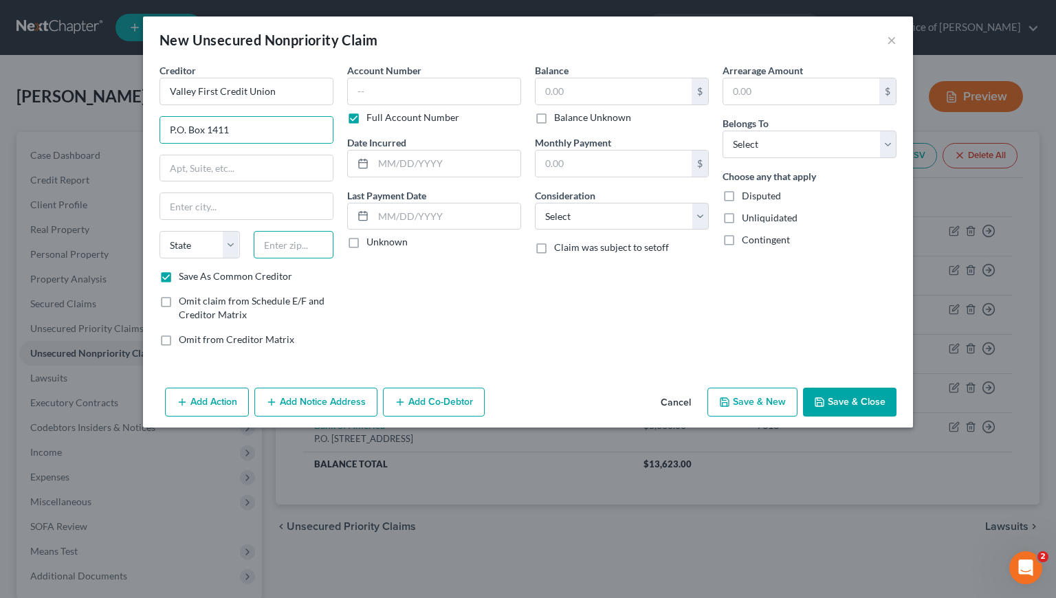
click at [300, 248] on input "text" at bounding box center [294, 245] width 80 height 28
type input "95353"
click at [388, 336] on div "Account Number Full Account Number Date Incurred Last Payment Date Unknown" at bounding box center [434, 210] width 188 height 294
type input "Modesto"
select select "4"
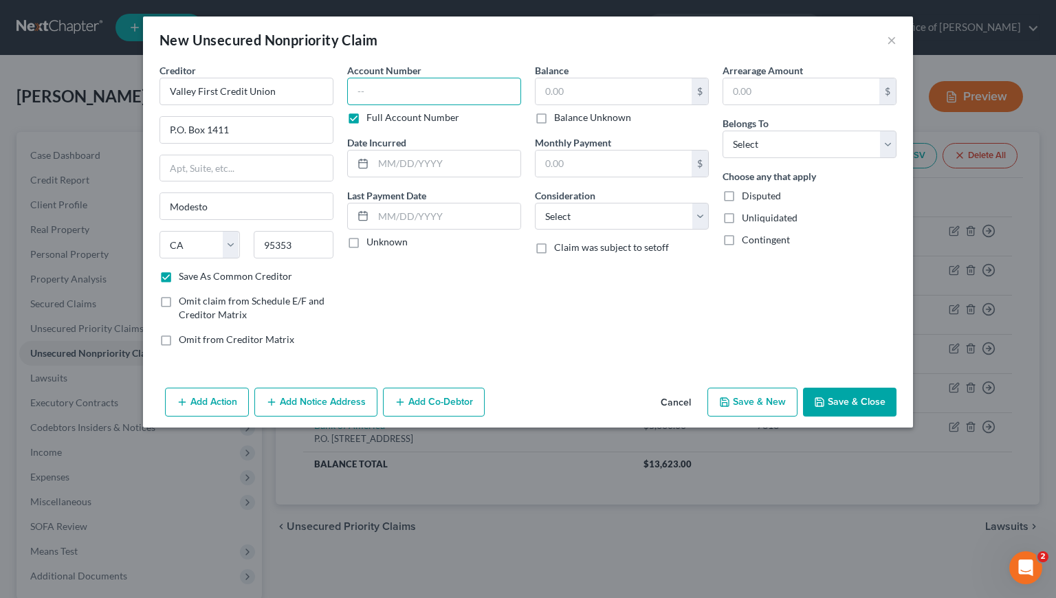
click at [394, 89] on input "text" at bounding box center [434, 92] width 174 height 28
type input "0500"
drag, startPoint x: 402, startPoint y: 91, endPoint x: 349, endPoint y: 90, distance: 53.6
click at [349, 89] on input "0500" at bounding box center [434, 92] width 174 height 28
click at [680, 403] on button "Cancel" at bounding box center [676, 403] width 52 height 28
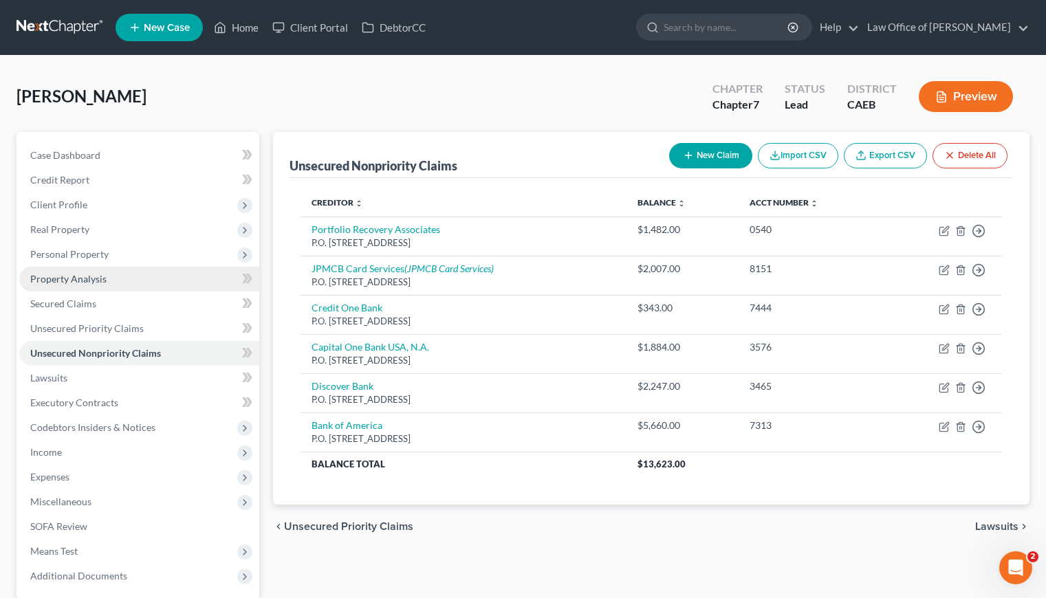
click at [69, 285] on link "Property Analysis" at bounding box center [139, 279] width 240 height 25
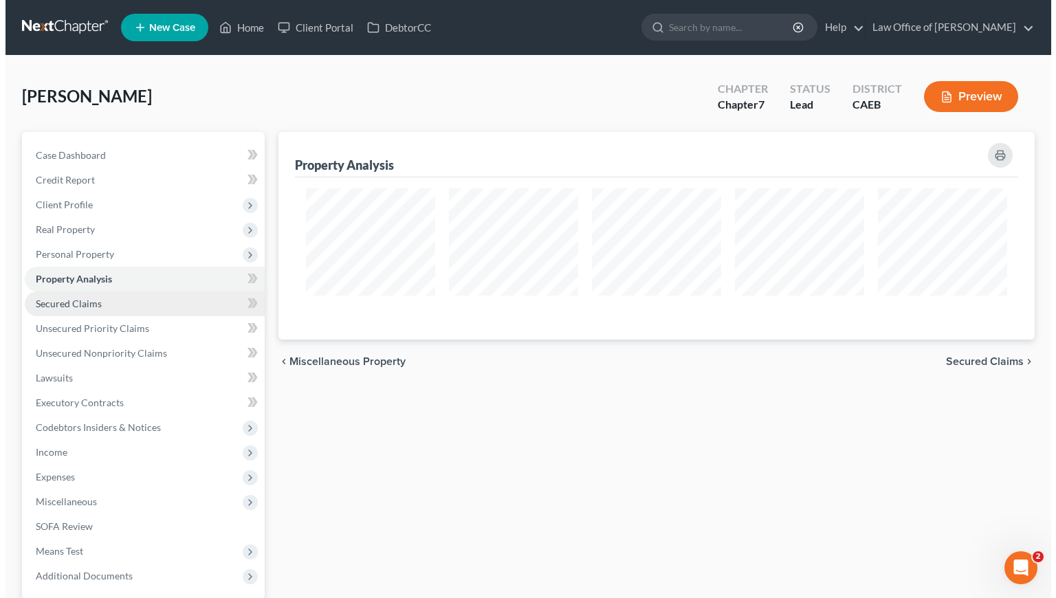
scroll to position [208, 756]
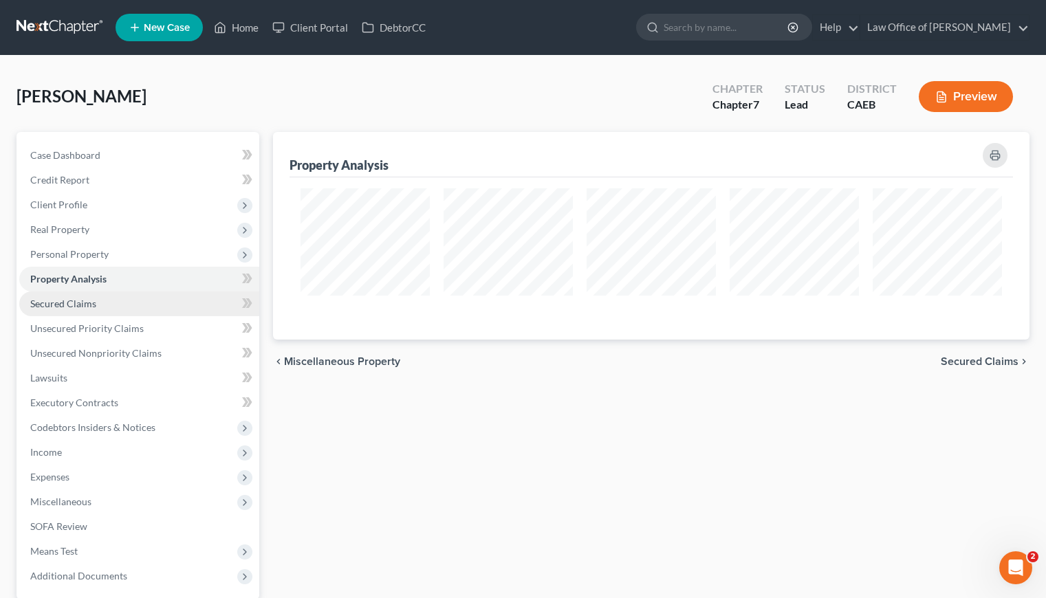
click at [72, 303] on span "Secured Claims" at bounding box center [63, 304] width 66 height 12
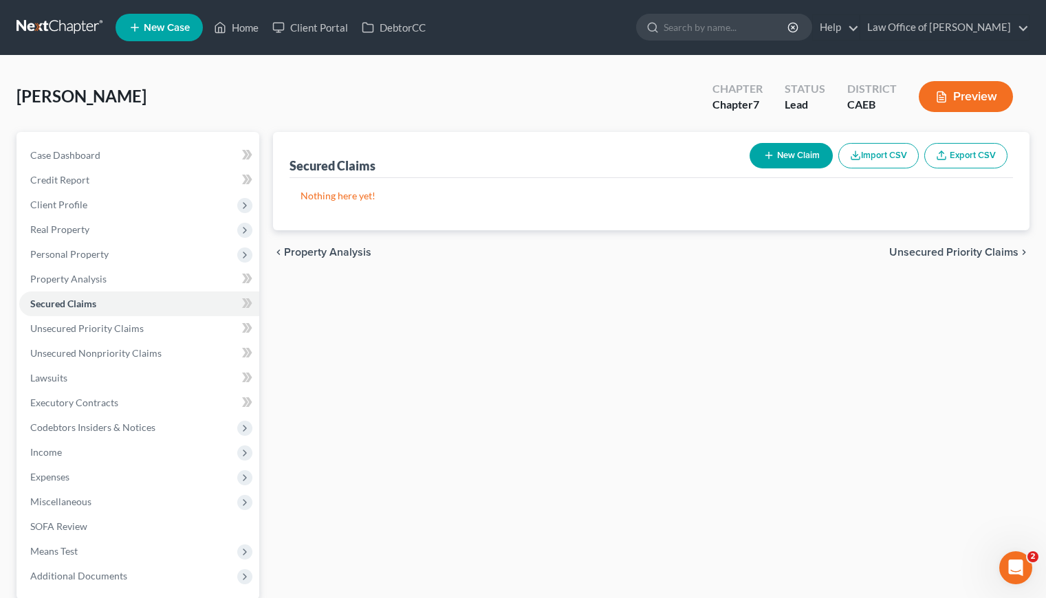
click at [780, 152] on button "New Claim" at bounding box center [790, 155] width 83 height 25
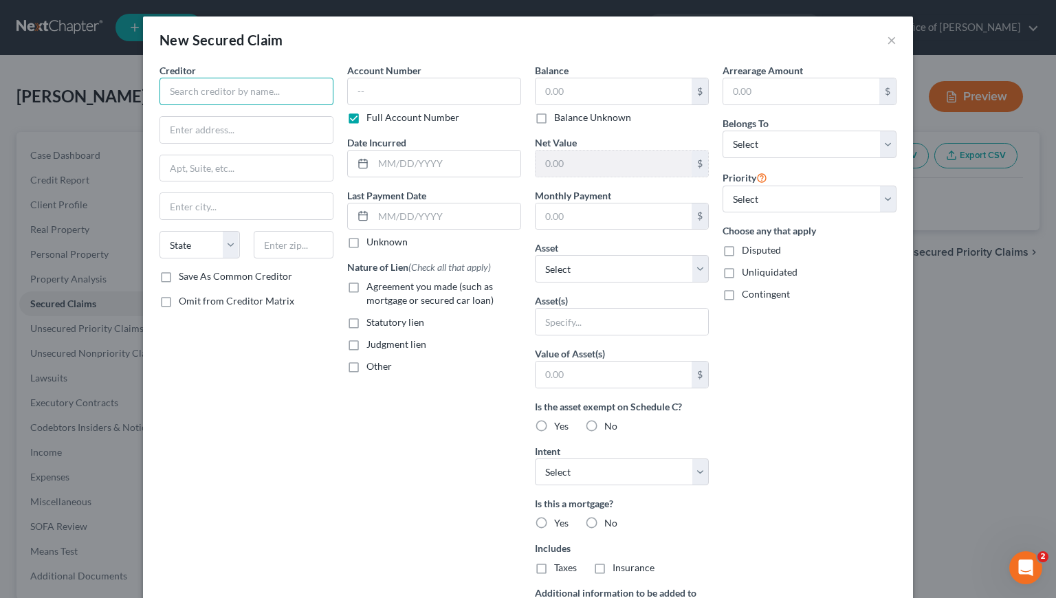
click at [213, 93] on input "text" at bounding box center [247, 92] width 174 height 28
type input "Valley First Credit Union"
click at [233, 122] on input "text" at bounding box center [246, 130] width 173 height 26
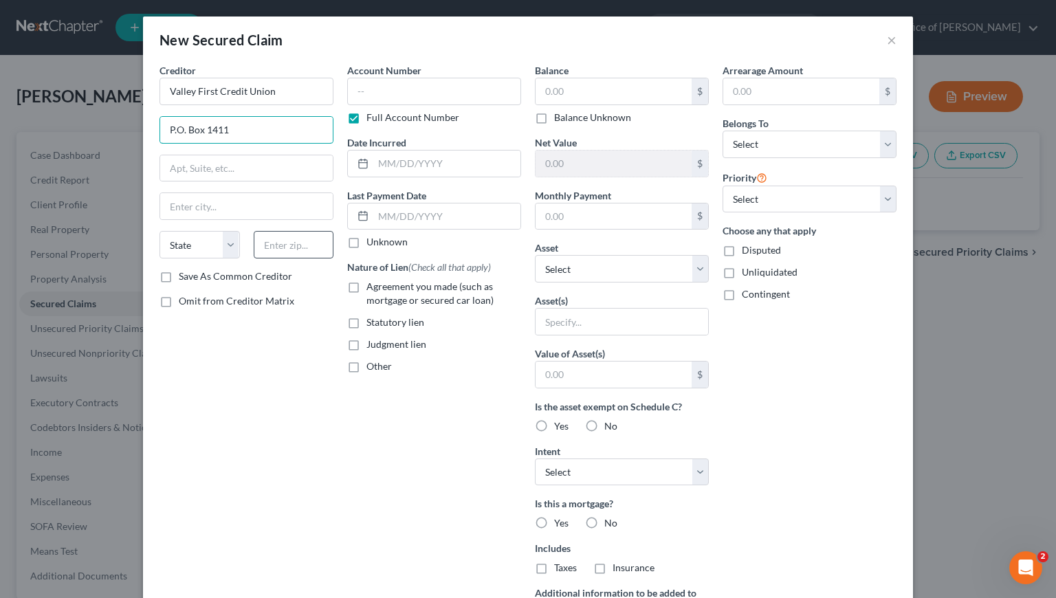
type input "P.O. Box 1411"
click at [302, 242] on input "text" at bounding box center [294, 245] width 80 height 28
type input "95353"
drag, startPoint x: 237, startPoint y: 351, endPoint x: 221, endPoint y: 333, distance: 24.4
click at [237, 351] on div "Creditor * Valley First Credit Union P.O. Box 1411 State AL AK AR AZ CA CO CT D…" at bounding box center [247, 369] width 188 height 613
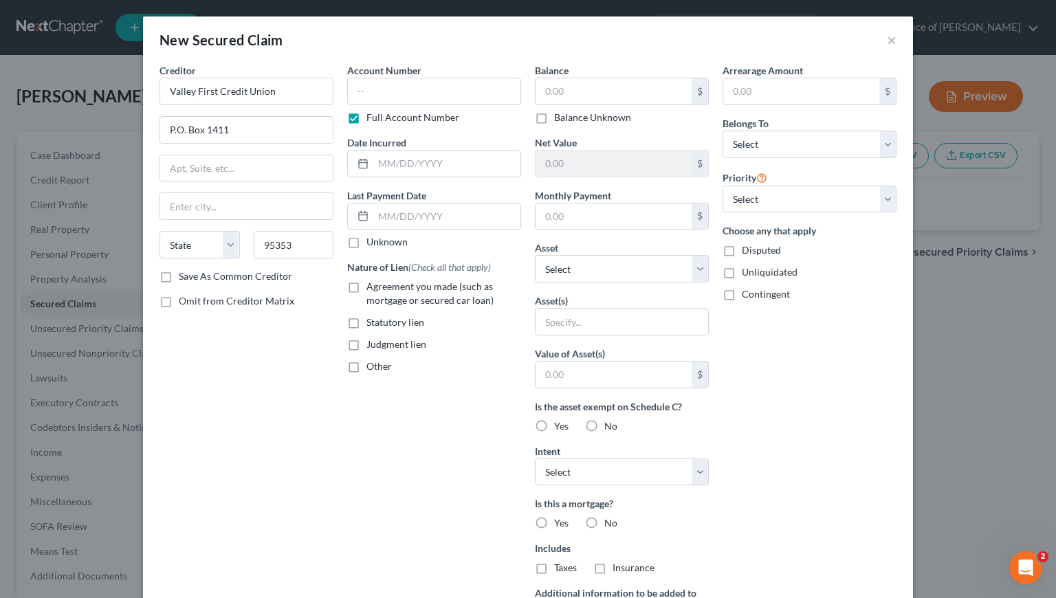
type input "Modesto"
select select "4"
click at [179, 276] on label "Save As Common Creditor" at bounding box center [235, 277] width 113 height 14
click at [184, 276] on input "Save As Common Creditor" at bounding box center [188, 274] width 9 height 9
checkbox input "true"
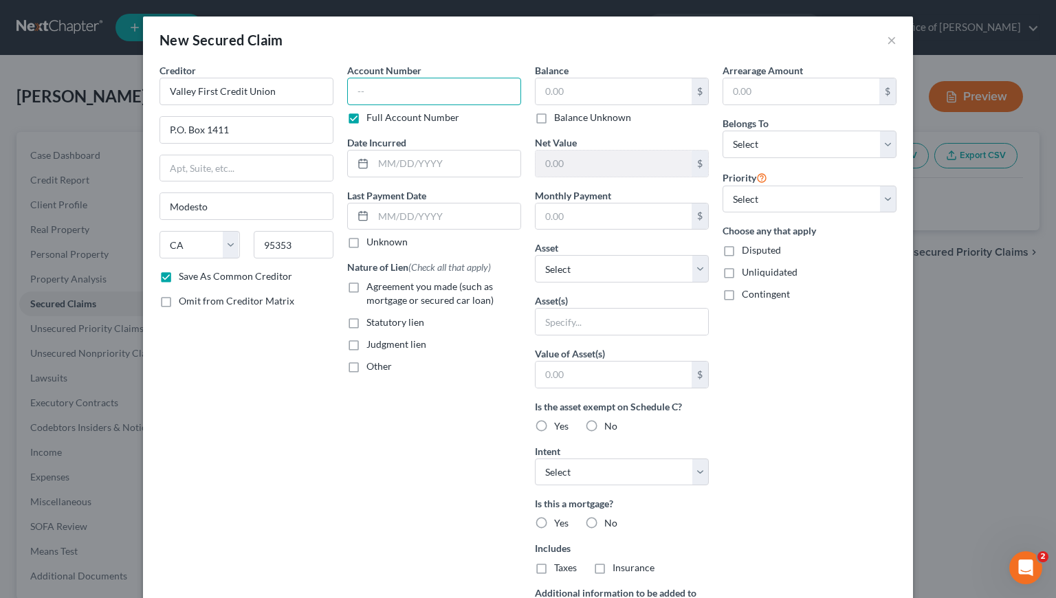
click at [403, 92] on input "text" at bounding box center [434, 92] width 174 height 28
type input "0500"
click at [366, 287] on label "Agreement you made (such as mortgage or secured car loan)" at bounding box center [443, 294] width 155 height 28
click at [372, 287] on input "Agreement you made (such as mortgage or secured car loan)" at bounding box center [376, 284] width 9 height 9
checkbox input "true"
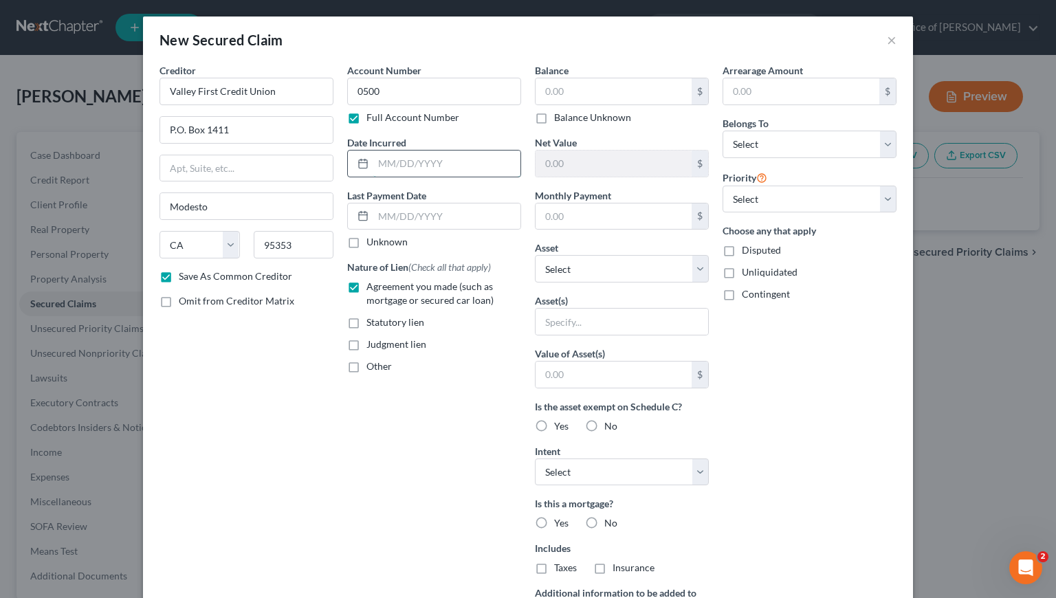
click at [421, 160] on input "text" at bounding box center [446, 164] width 147 height 26
type input "9/22/2022"
click at [579, 90] on input "text" at bounding box center [614, 91] width 156 height 26
type input "14,014"
click at [587, 49] on div "New Secured Claim ×" at bounding box center [528, 40] width 770 height 47
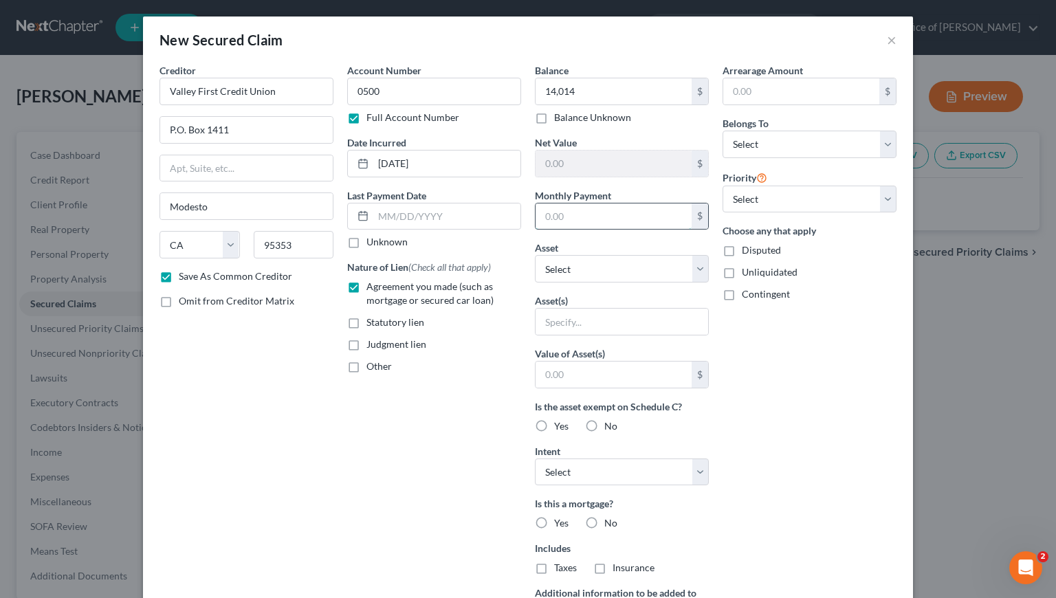
click at [581, 217] on input "text" at bounding box center [614, 217] width 156 height 26
click at [582, 219] on input "text" at bounding box center [614, 217] width 156 height 26
type input "472"
click at [796, 380] on div "Arrearage Amount $ Belongs To * Select Debtor 1 Only Debtor 2 Only Debtor 1 And…" at bounding box center [810, 369] width 188 height 613
click at [646, 266] on select "Select Other Multiple Assets" at bounding box center [622, 269] width 174 height 28
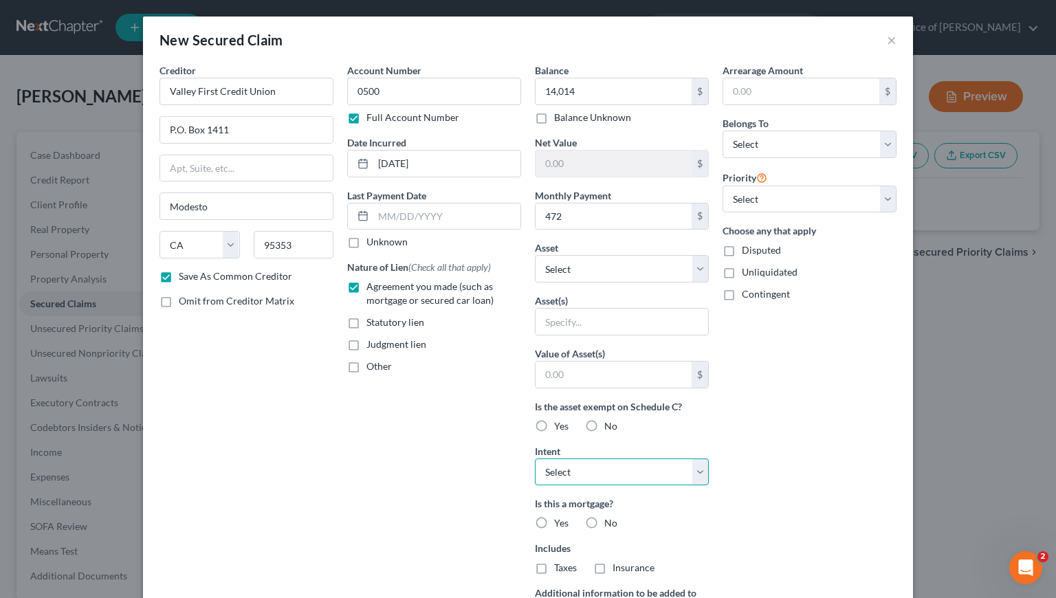
click at [597, 480] on select "Select Surrender Redeem Reaffirm Avoid Other" at bounding box center [622, 473] width 174 height 28
select select "2"
click at [535, 459] on select "Select Surrender Redeem Reaffirm Avoid Other" at bounding box center [622, 473] width 174 height 28
click at [774, 478] on div "Arrearage Amount $ Belongs To * Select Debtor 1 Only Debtor 2 Only Debtor 1 And…" at bounding box center [810, 369] width 188 height 613
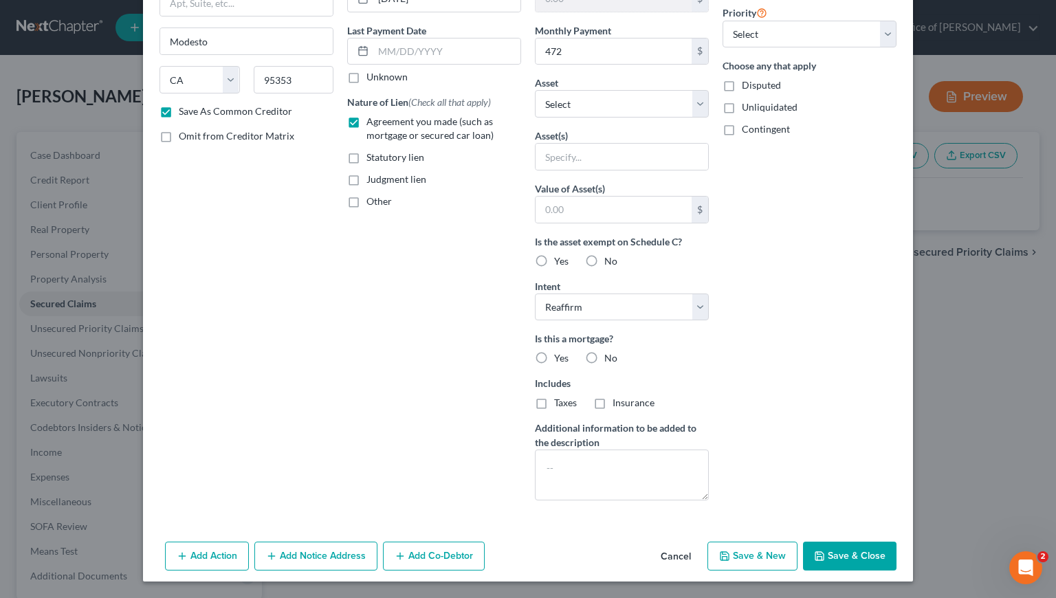
click at [604, 355] on label "No" at bounding box center [610, 358] width 13 height 14
click at [610, 355] on input "No" at bounding box center [614, 355] width 9 height 9
radio input "true"
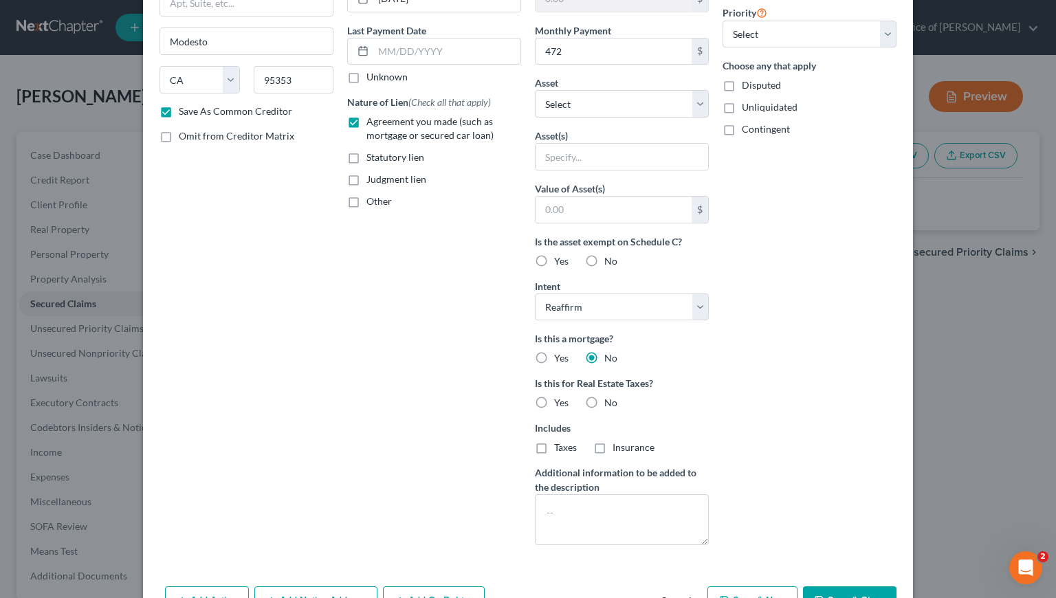
click at [604, 404] on label "No" at bounding box center [610, 403] width 13 height 14
click at [610, 404] on input "No" at bounding box center [614, 400] width 9 height 9
radio input "true"
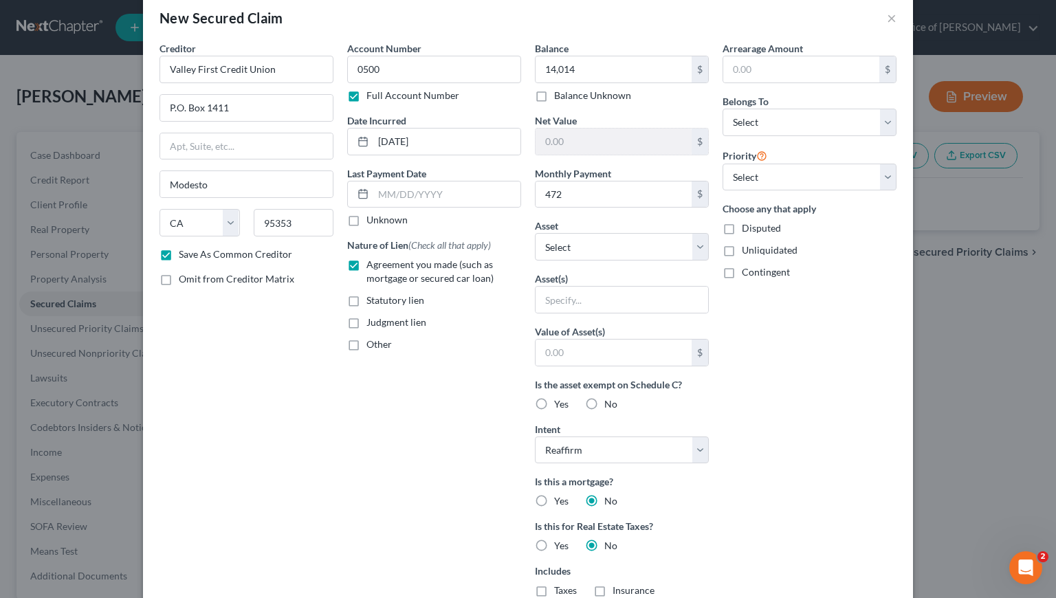
scroll to position [0, 0]
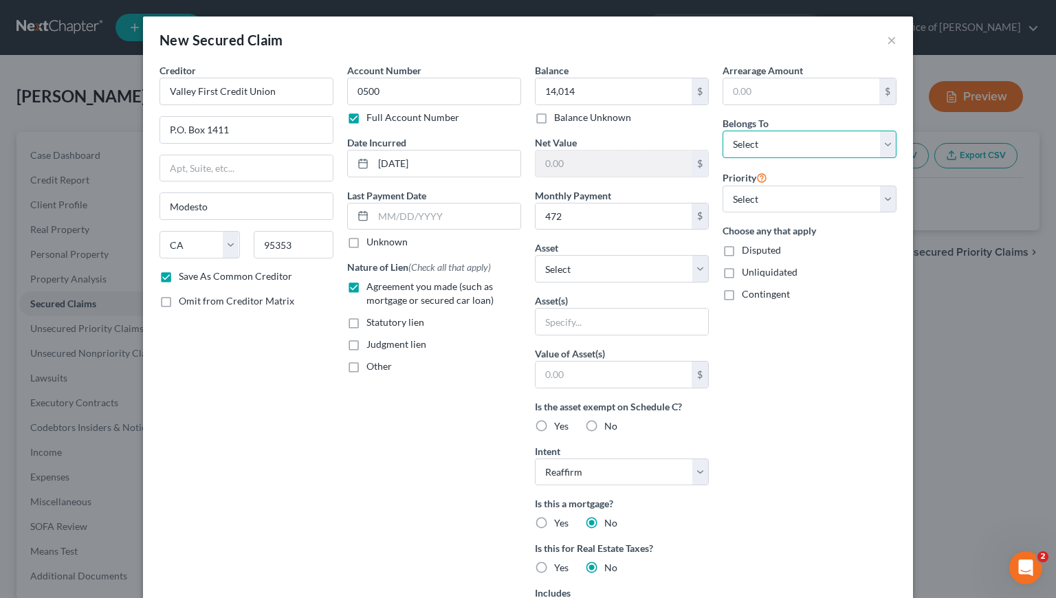
click at [778, 150] on select "Select Debtor 1 Only Debtor 2 Only Debtor 1 And Debtor 2 Only At Least One Of T…" at bounding box center [810, 145] width 174 height 28
select select "0"
click at [723, 131] on select "Select Debtor 1 Only Debtor 2 Only Debtor 1 And Debtor 2 Only At Least One Of T…" at bounding box center [810, 145] width 174 height 28
click at [771, 197] on select "Select 1st 2nd 3rd 4th 5th 6th 7th 8th 9th 10th 11th 12th 13th 14th 15th 16th 1…" at bounding box center [810, 200] width 174 height 28
select select "0"
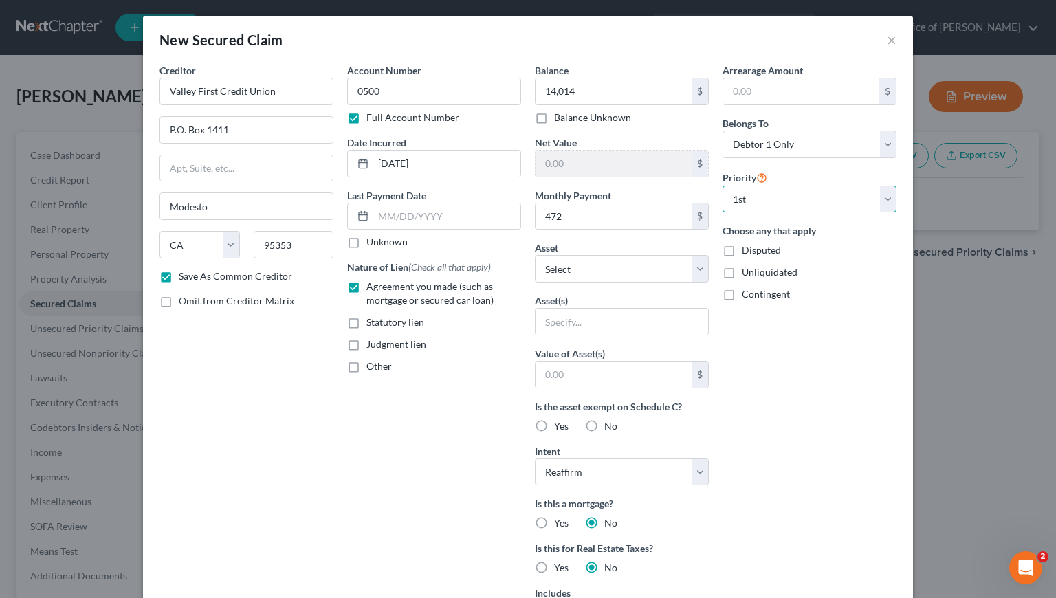
click at [723, 186] on select "Select 1st 2nd 3rd 4th 5th 6th 7th 8th 9th 10th 11th 12th 13th 14th 15th 16th 1…" at bounding box center [810, 200] width 174 height 28
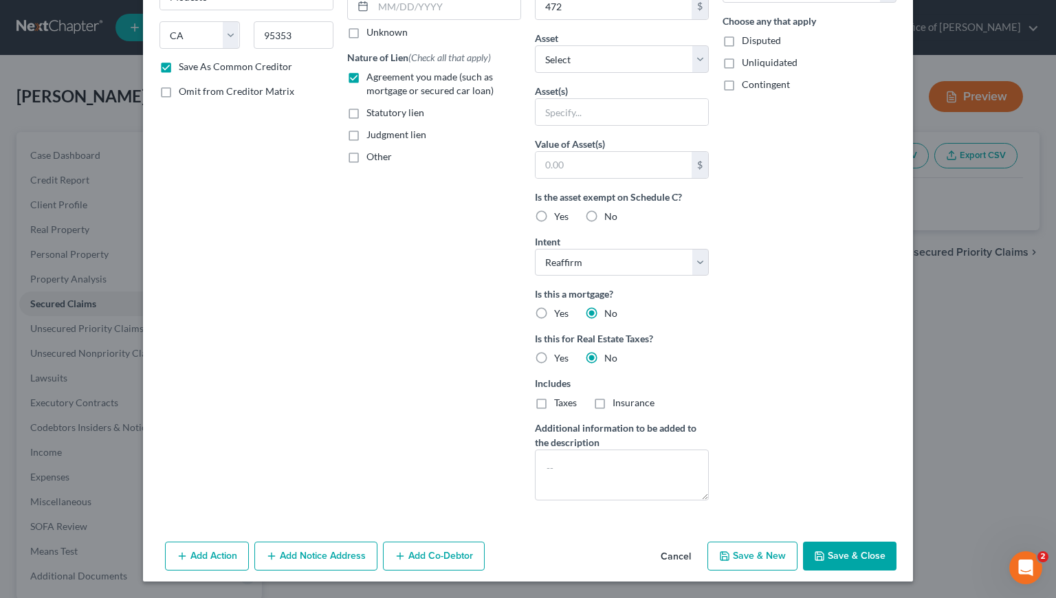
click at [860, 560] on button "Save & Close" at bounding box center [850, 556] width 94 height 29
checkbox input "false"
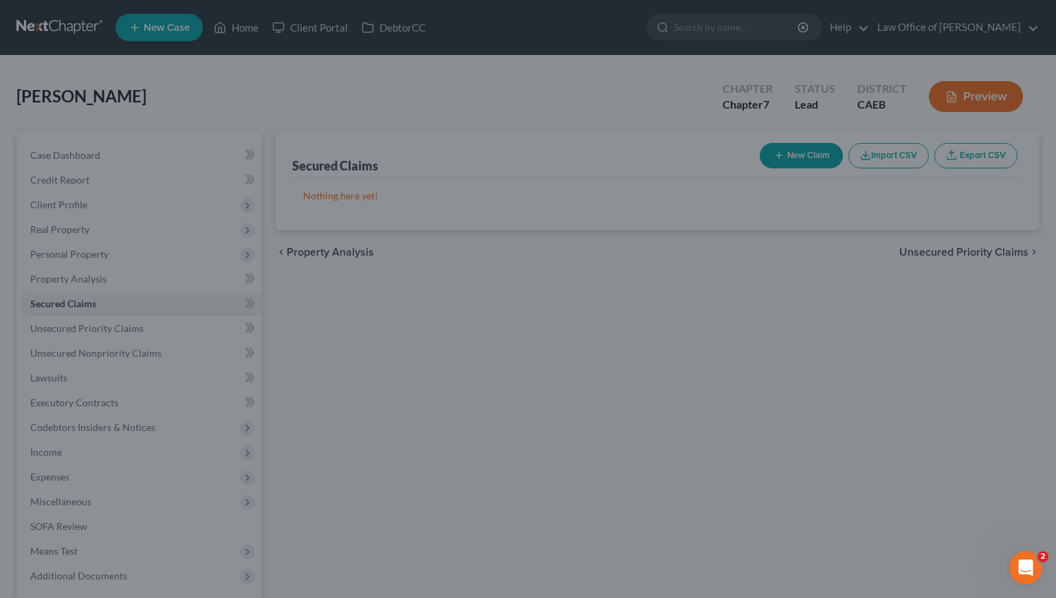
scroll to position [59, 0]
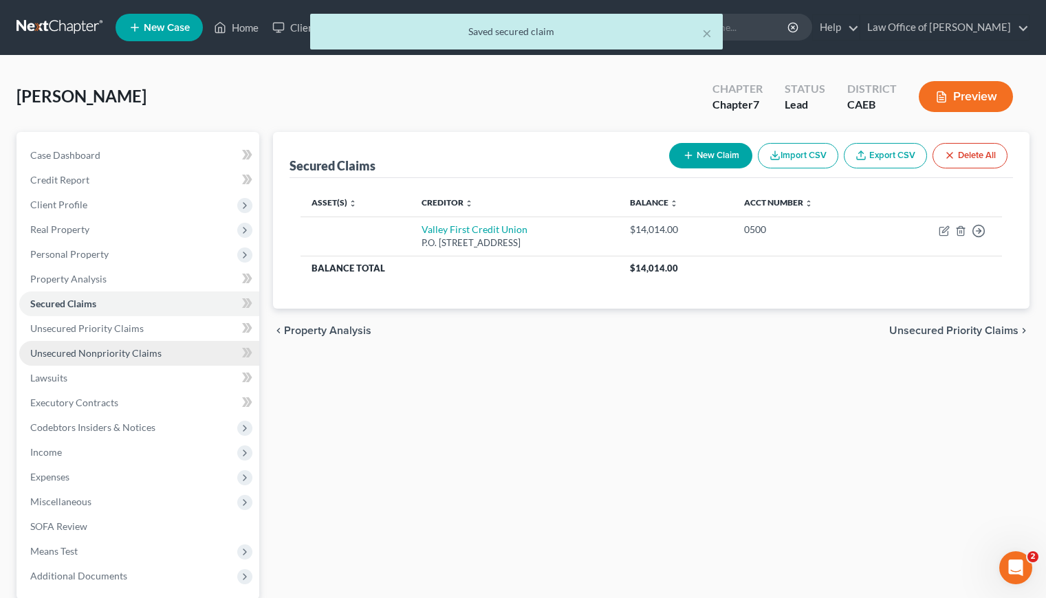
click at [116, 354] on span "Unsecured Nonpriority Claims" at bounding box center [95, 353] width 131 height 12
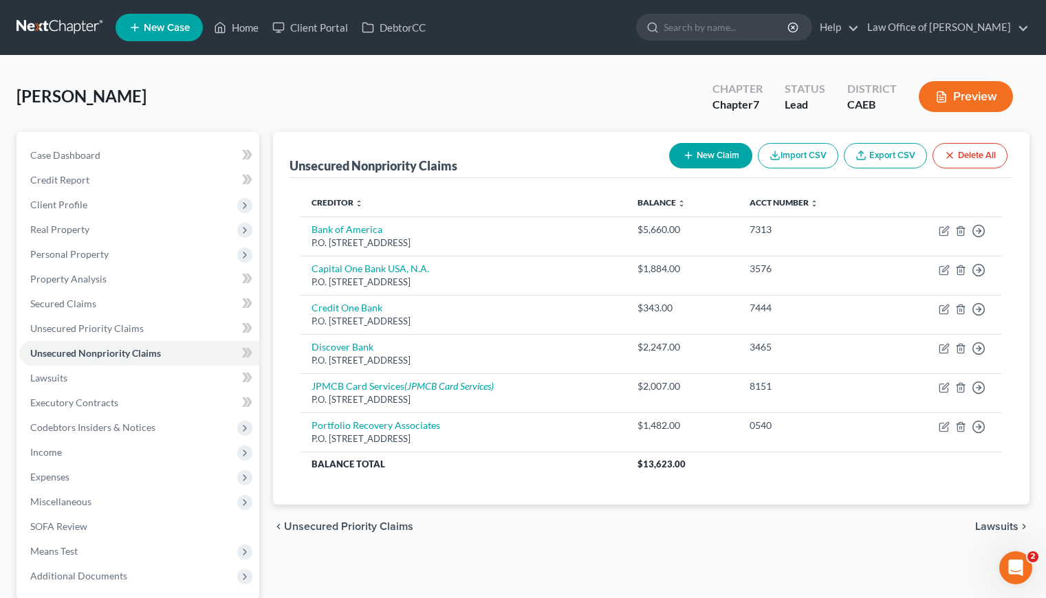
click at [711, 160] on button "New Claim" at bounding box center [710, 155] width 83 height 25
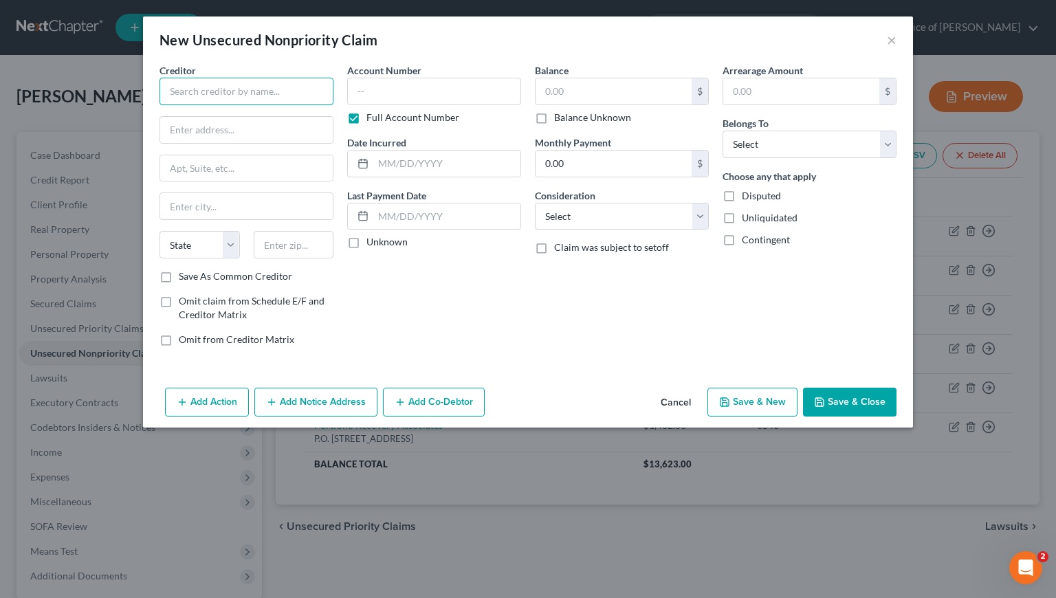
click at [241, 89] on input "text" at bounding box center [247, 92] width 174 height 28
type input "Social Security Administration SSI"
click at [248, 131] on input "text" at bounding box center [246, 130] width 173 height 26
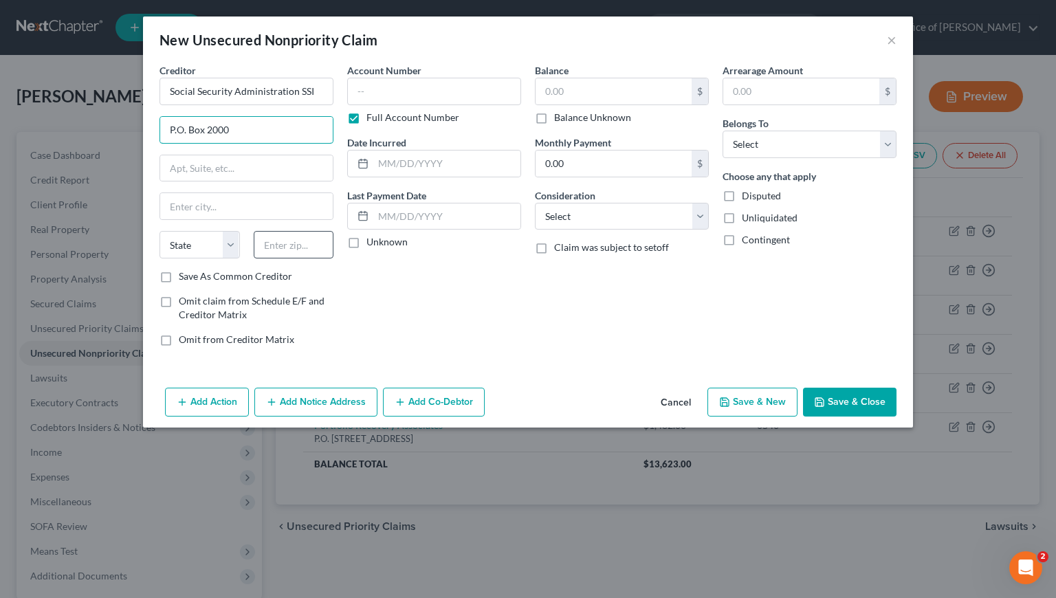
type input "P.O. Box 2000"
click at [288, 250] on input "text" at bounding box center [294, 245] width 80 height 28
type input "94802"
click at [412, 296] on div "Account Number Full Account Number Date Incurred Last Payment Date Unknown" at bounding box center [434, 210] width 188 height 294
type input "Richmond"
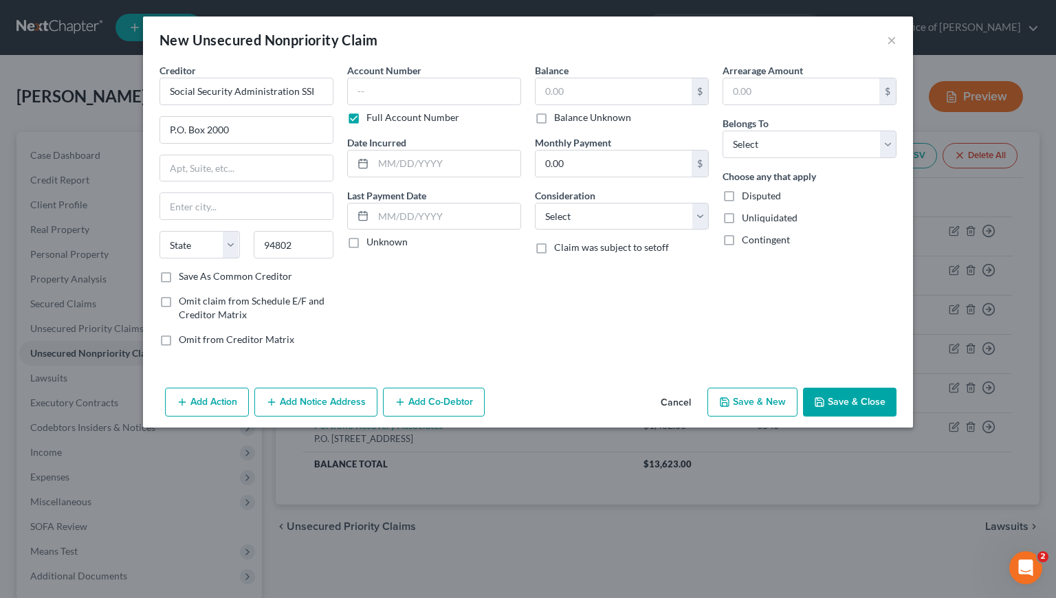
select select "4"
click at [179, 276] on label "Save As Common Creditor" at bounding box center [235, 277] width 113 height 14
click at [184, 276] on input "Save As Common Creditor" at bounding box center [188, 274] width 9 height 9
checkbox input "true"
click at [298, 90] on input "Social Security Administration SSI" at bounding box center [247, 92] width 174 height 28
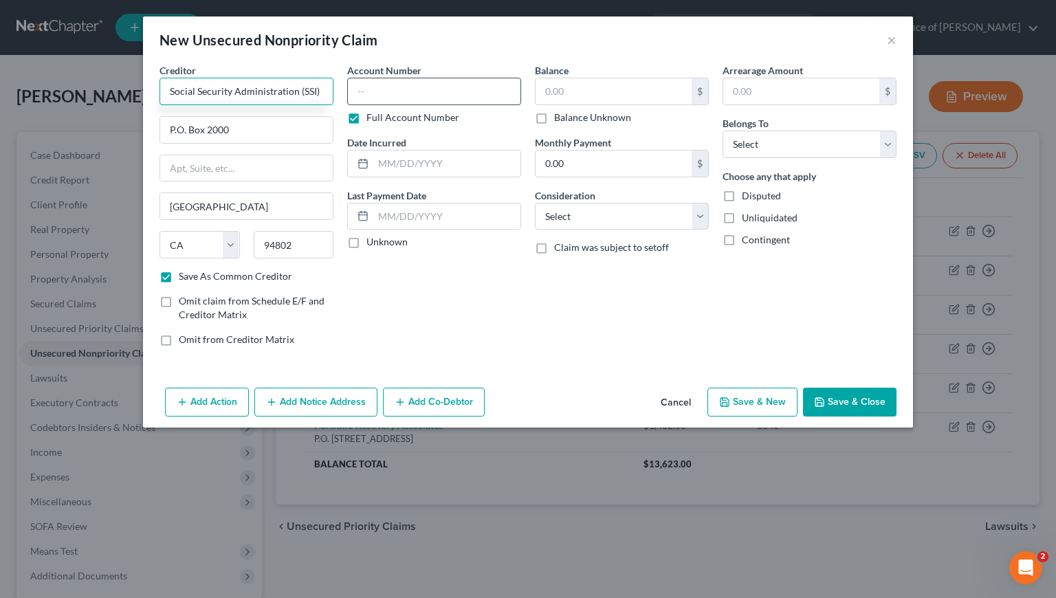
type input "Social Security Administration (SSI)"
click at [447, 91] on input "text" at bounding box center [434, 92] width 174 height 28
type input "4187"
click at [419, 160] on input "text" at bounding box center [446, 164] width 147 height 26
drag, startPoint x: 416, startPoint y: 165, endPoint x: 377, endPoint y: 164, distance: 38.5
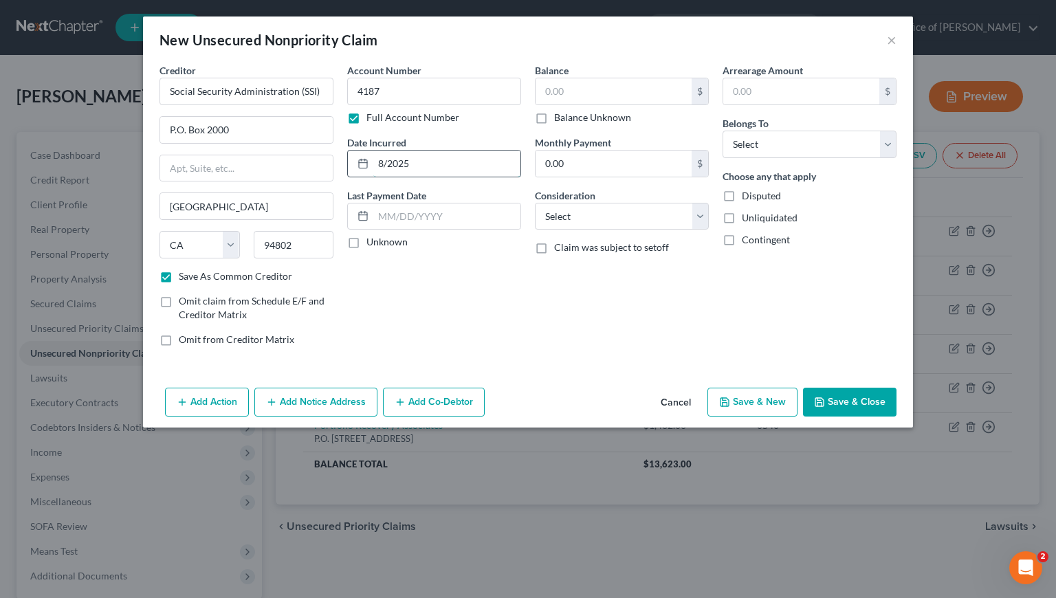
click at [377, 164] on input "8/2025" at bounding box center [446, 164] width 147 height 26
type input "2"
click at [582, 81] on input "text" at bounding box center [614, 91] width 156 height 26
type input "13,965.28"
click at [597, 215] on select "Select Cable / Satellite Services Collection Agency Credit Card Debt Debt Couns…" at bounding box center [622, 217] width 174 height 28
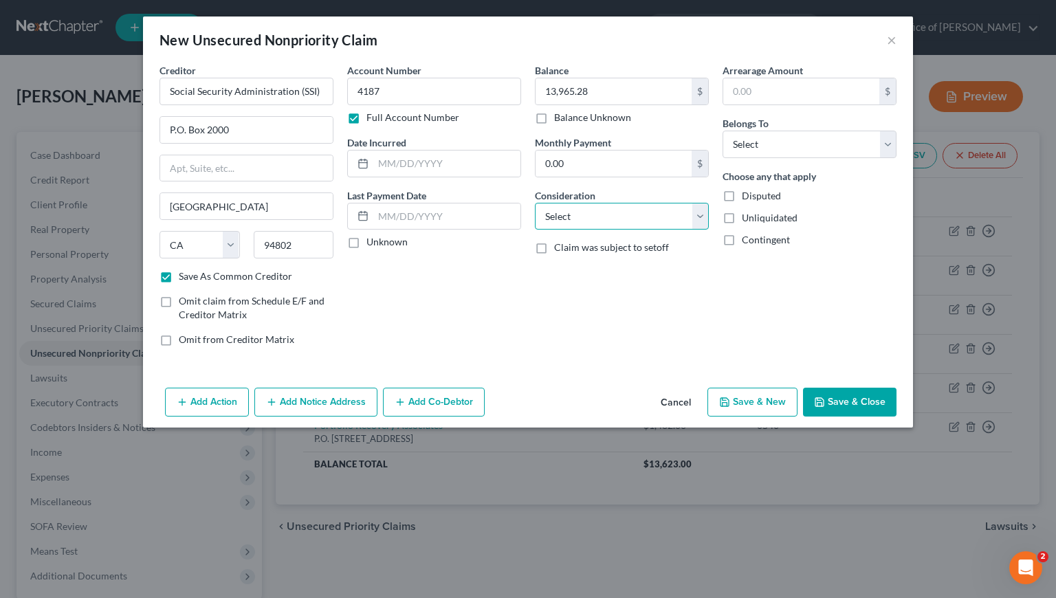
select select "14"
click at [535, 203] on select "Select Cable / Satellite Services Collection Agency Credit Card Debt Debt Couns…" at bounding box center [622, 217] width 174 height 28
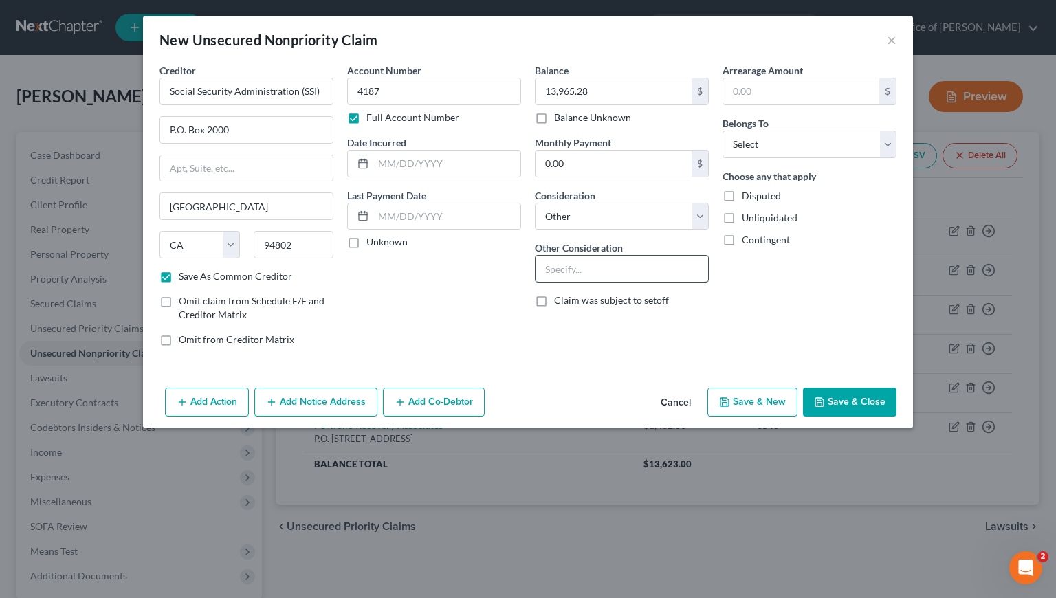
click at [592, 272] on input "text" at bounding box center [622, 269] width 173 height 26
type input "O"
type input "SSI Overpayment Request"
click at [793, 143] on select "Select Debtor 1 Only Debtor 2 Only Debtor 1 And Debtor 2 Only At Least One Of T…" at bounding box center [810, 145] width 174 height 28
select select "0"
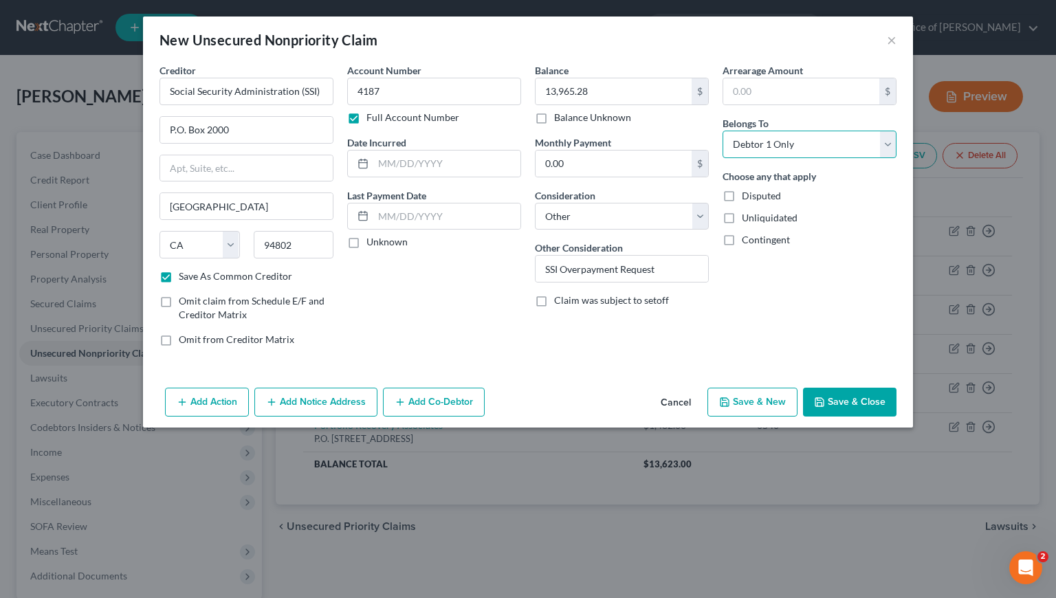
click at [723, 131] on select "Select Debtor 1 Only Debtor 2 Only Debtor 1 And Debtor 2 Only At Least One Of T…" at bounding box center [810, 145] width 174 height 28
click at [867, 397] on button "Save & Close" at bounding box center [850, 402] width 94 height 29
checkbox input "false"
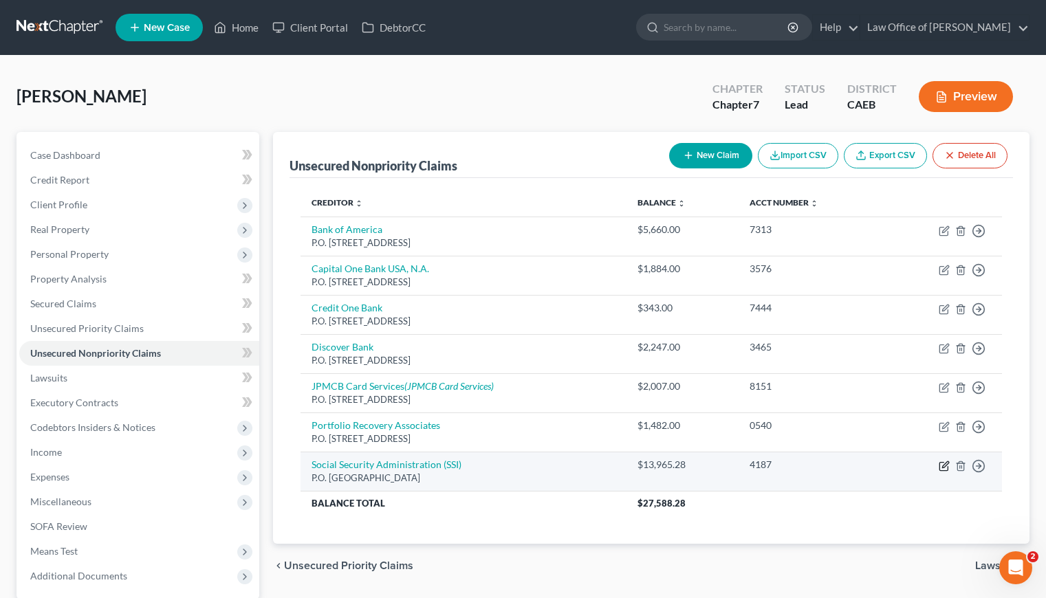
click at [941, 467] on icon "button" at bounding box center [944, 466] width 11 height 11
select select "4"
select select "14"
select select "0"
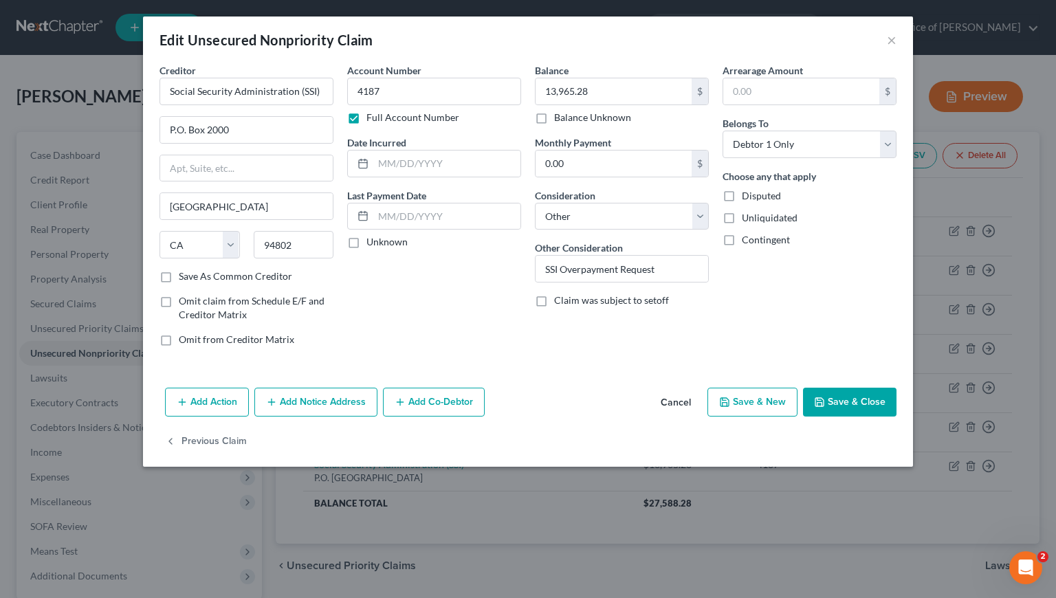
click at [349, 407] on button "Add Notice Address" at bounding box center [315, 402] width 123 height 29
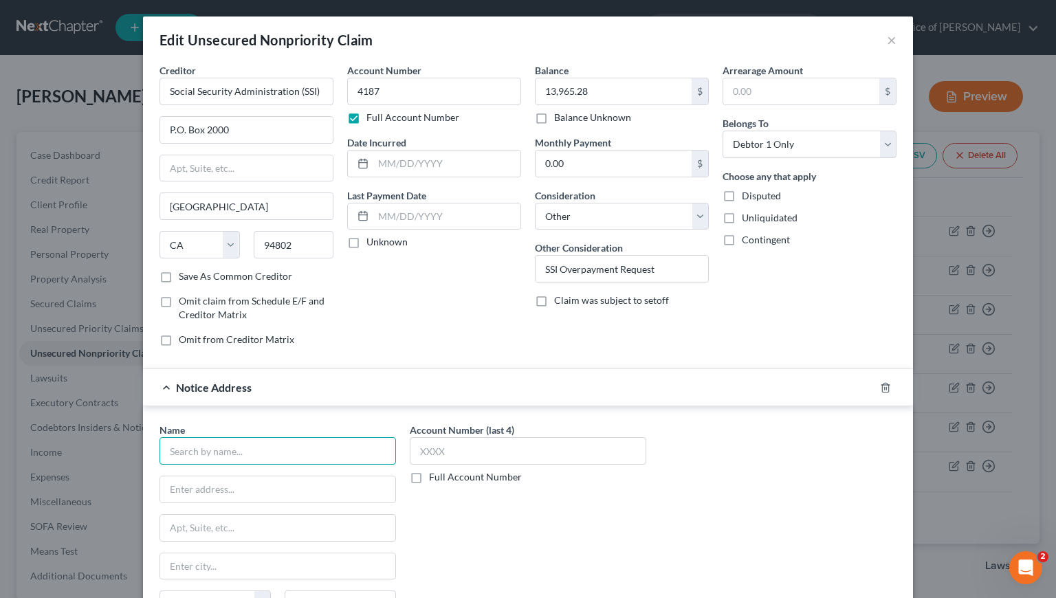
click at [208, 449] on input "text" at bounding box center [278, 451] width 237 height 28
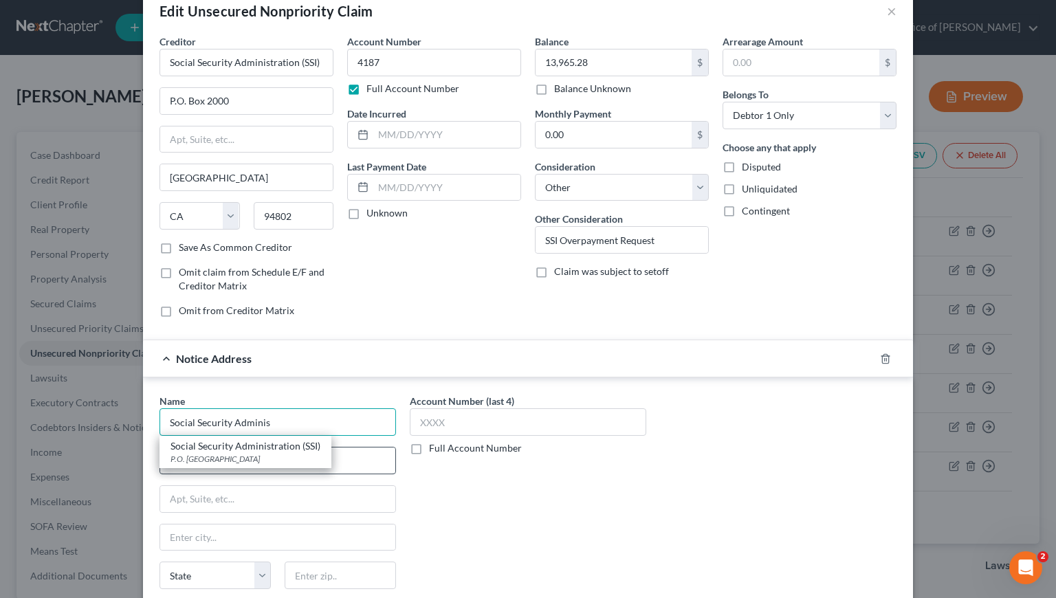
scroll to position [30, 0]
click at [261, 459] on div "P.O. Box 2000, Richmond, CA 94802" at bounding box center [246, 458] width 150 height 12
type input "Social Security Administration (SSI)"
type input "P.O. Box 2000"
type input "Richmond"
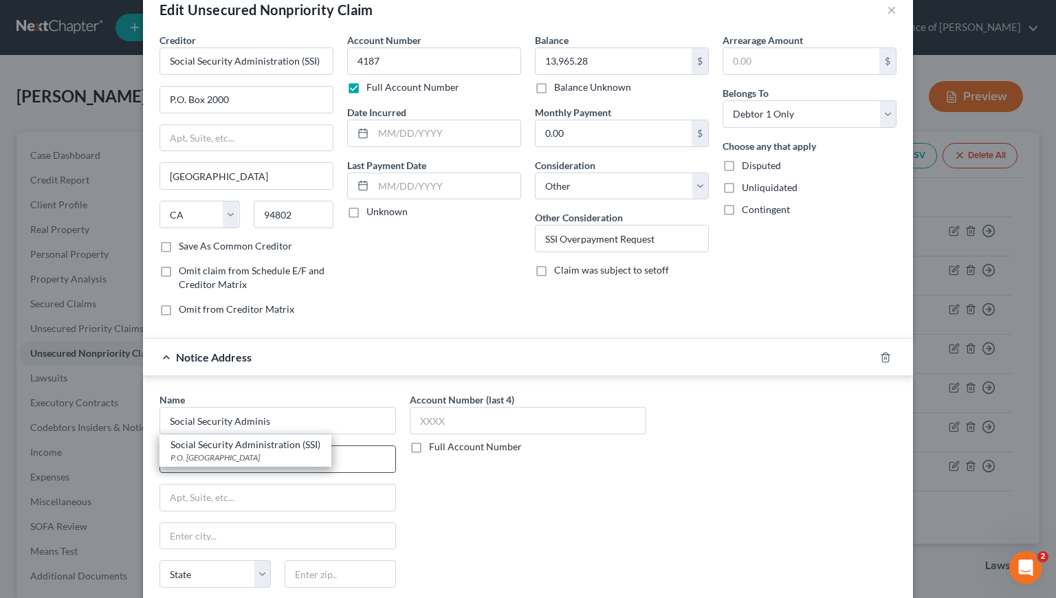
select select "4"
type input "94802"
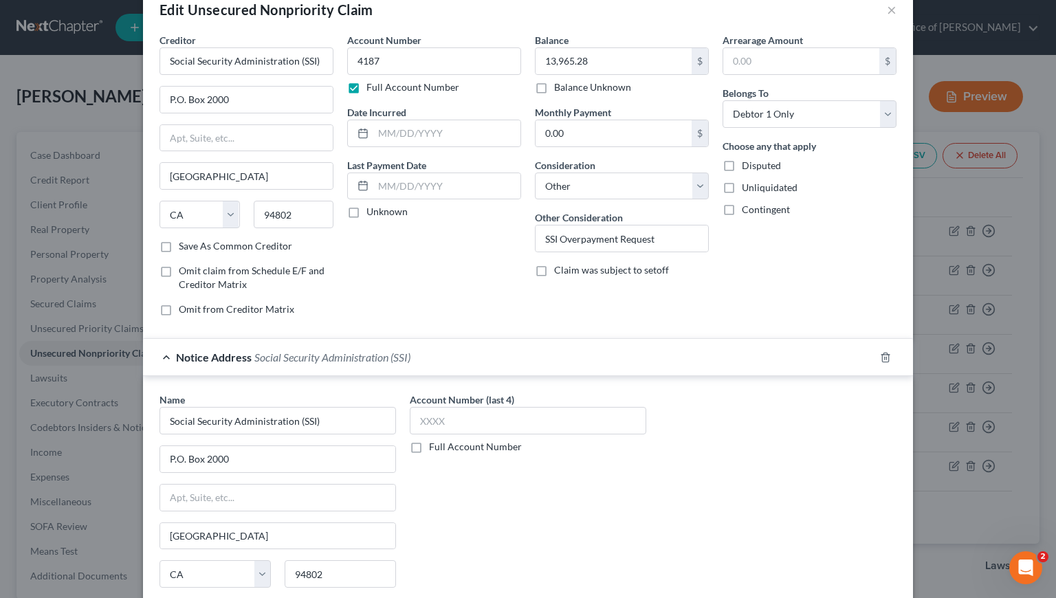
click at [429, 446] on label "Full Account Number" at bounding box center [475, 447] width 93 height 14
click at [435, 446] on input "Full Account Number" at bounding box center [439, 444] width 9 height 9
click at [442, 419] on input "text" at bounding box center [528, 421] width 237 height 28
type input "4187"
click at [314, 63] on input "Social Security Administration (SSI)" at bounding box center [247, 61] width 174 height 28
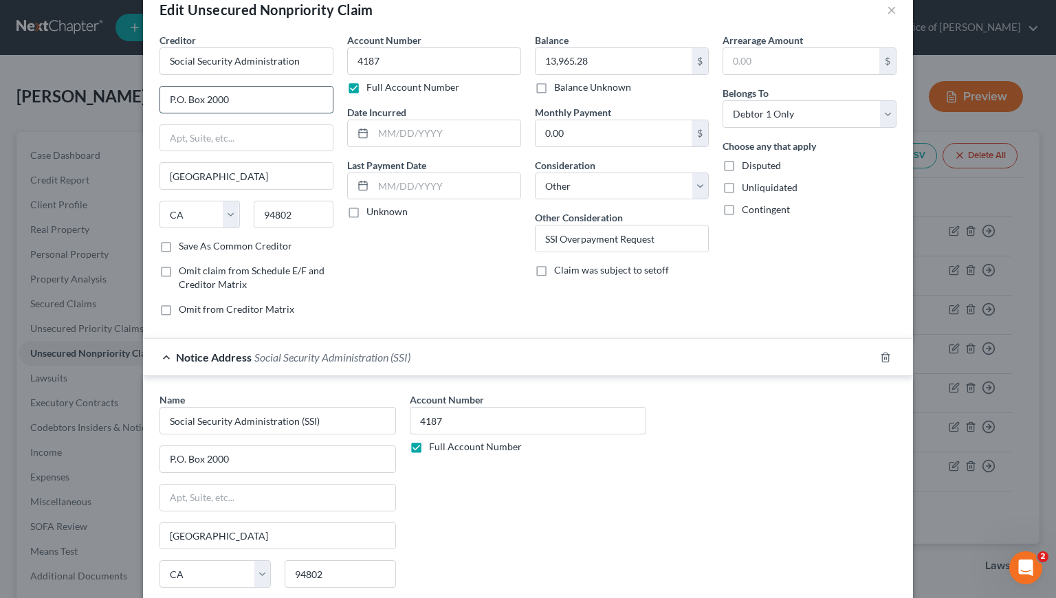
type input "Social Security Administration"
drag, startPoint x: 254, startPoint y: 94, endPoint x: 160, endPoint y: 94, distance: 94.2
click at [160, 94] on input "P.O. Box 2000" at bounding box center [246, 100] width 173 height 26
type input "Office of General Counsel Attn: Bankruptcy"
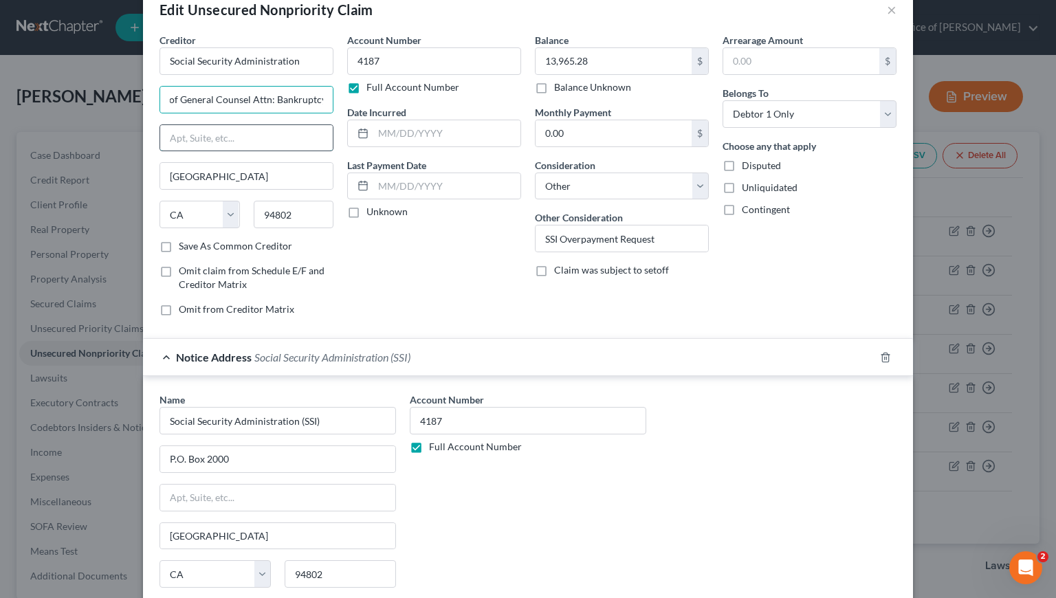
scroll to position [0, 0]
click at [292, 129] on input "text" at bounding box center [246, 138] width 173 height 26
type input "P"
type input "6401 Security Blvd"
drag, startPoint x: 310, startPoint y: 217, endPoint x: 255, endPoint y: 217, distance: 55.0
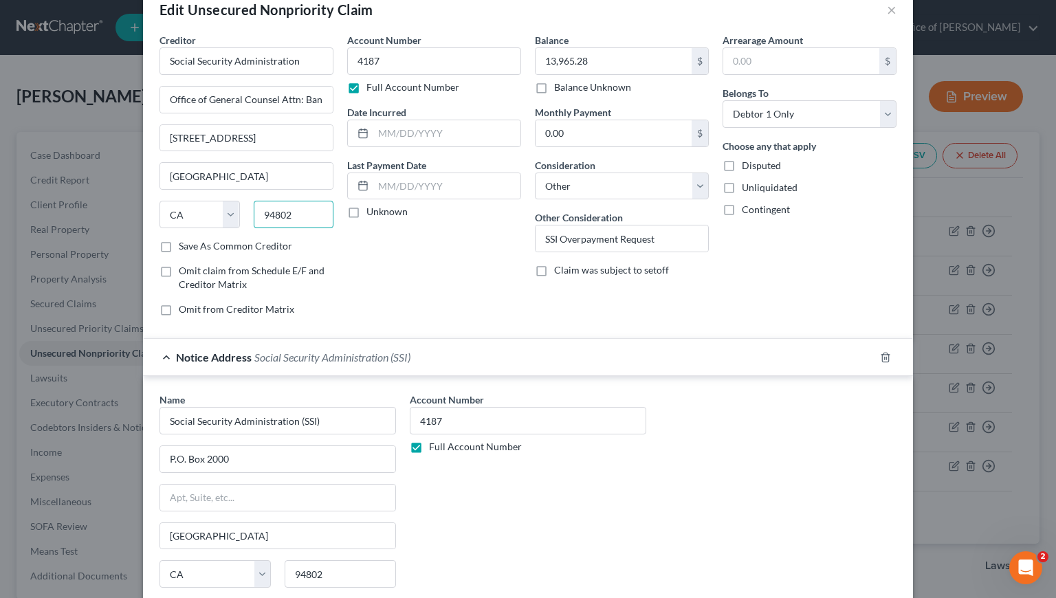
click at [256, 217] on input "94802" at bounding box center [294, 215] width 80 height 28
type input "21235"
click at [439, 278] on div "Account Number 4187 Full Account Number Date Incurred Last Payment Date Unknown" at bounding box center [434, 180] width 188 height 294
type input "Baltimore"
select select "21"
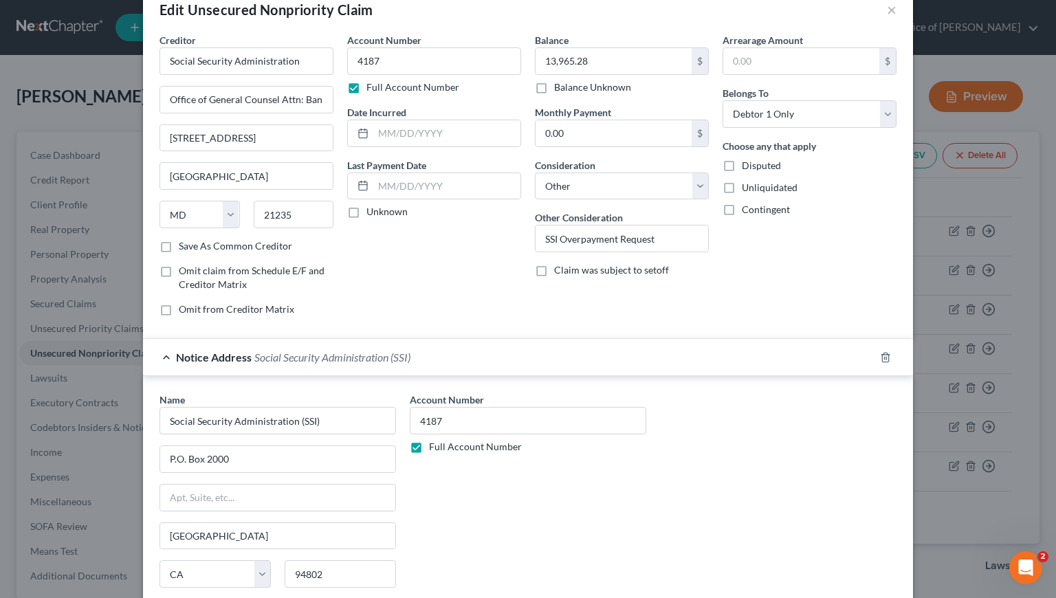
click at [179, 247] on label "Save As Common Creditor" at bounding box center [235, 246] width 113 height 14
click at [184, 247] on input "Save As Common Creditor" at bounding box center [188, 243] width 9 height 9
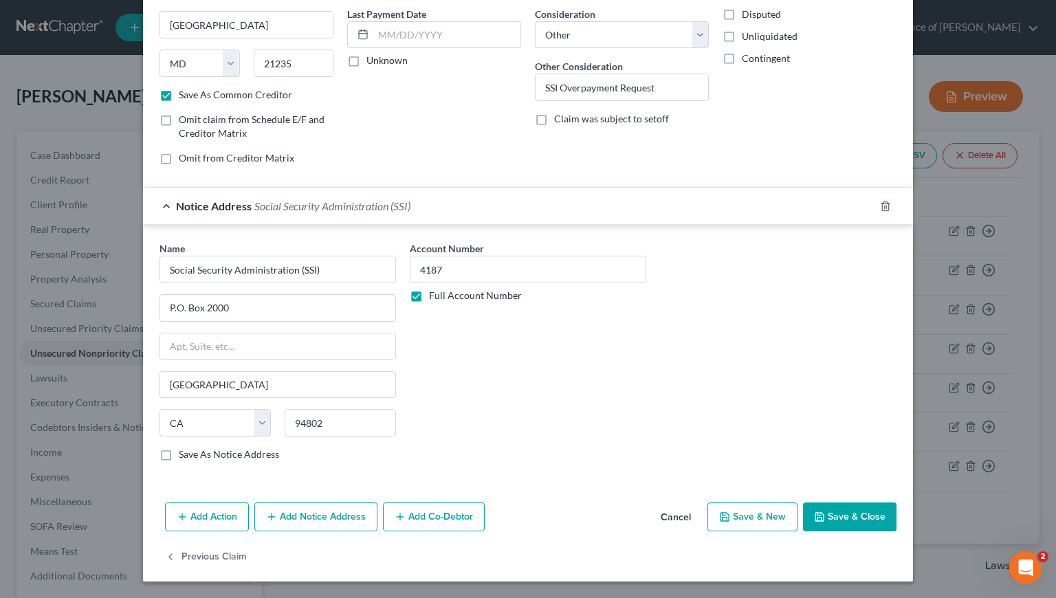
click at [851, 519] on button "Save & Close" at bounding box center [850, 517] width 94 height 29
checkbox input "false"
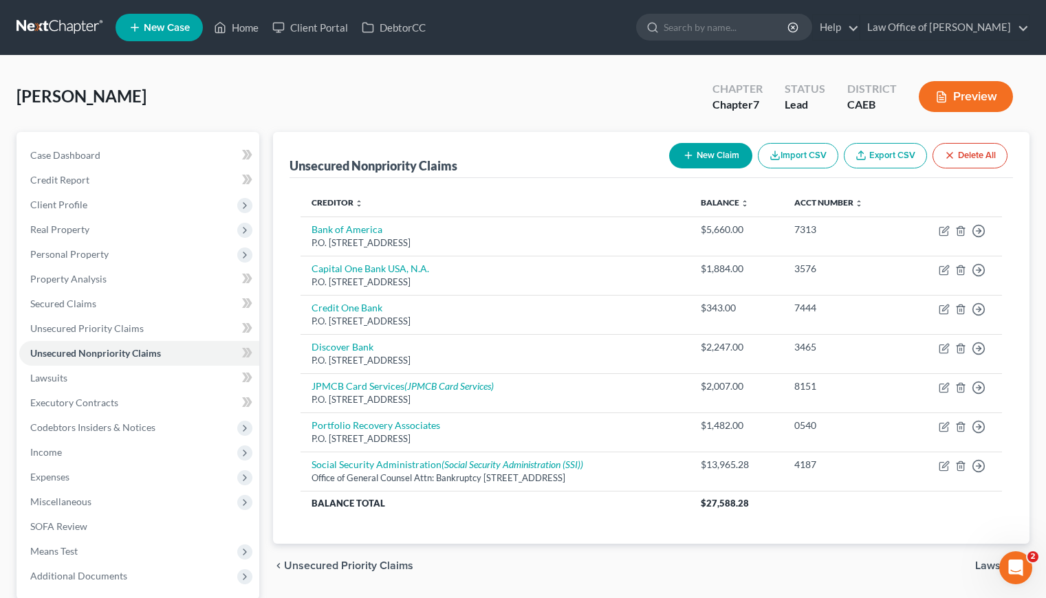
click at [304, 98] on div "Cervantes, Hugo Upgraded Chapter Chapter 7 Status Lead District CAEB Preview" at bounding box center [523, 102] width 1013 height 60
click at [423, 95] on div "Cervantes, Hugo Upgraded Chapter Chapter 7 Status Lead District CAEB Preview" at bounding box center [523, 102] width 1013 height 60
click at [586, 507] on th "Balance Total" at bounding box center [494, 503] width 389 height 25
click at [76, 255] on span "Personal Property" at bounding box center [69, 254] width 78 height 12
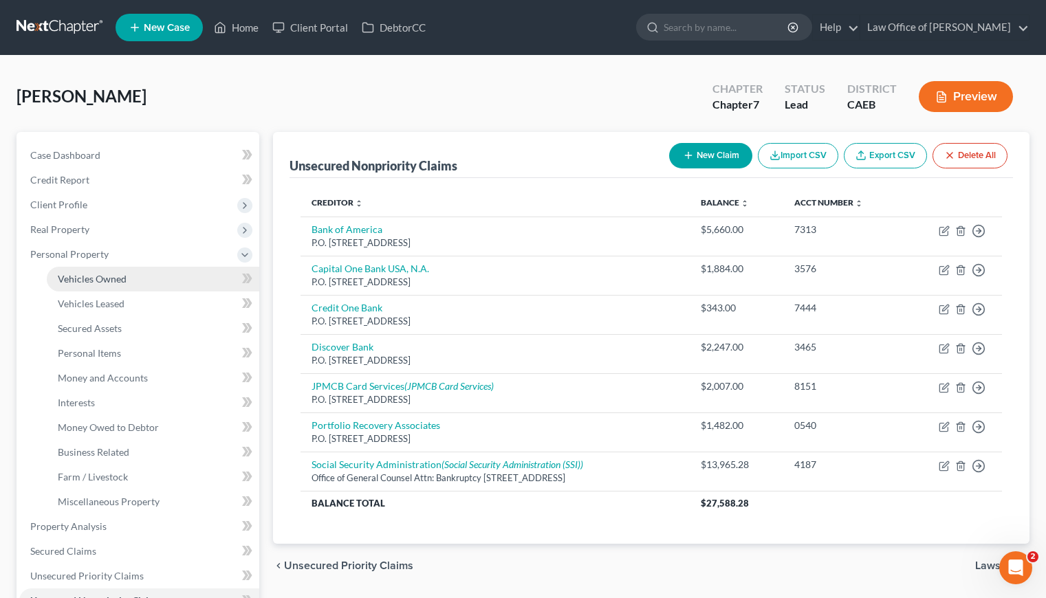
click at [109, 272] on link "Vehicles Owned" at bounding box center [153, 279] width 212 height 25
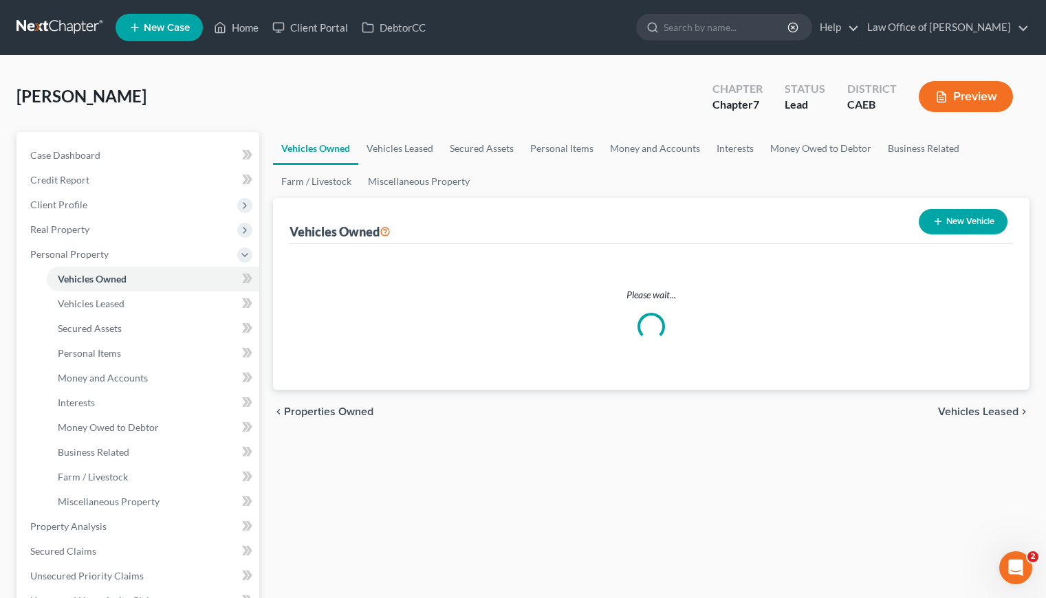
click at [958, 220] on button "New Vehicle" at bounding box center [963, 221] width 89 height 25
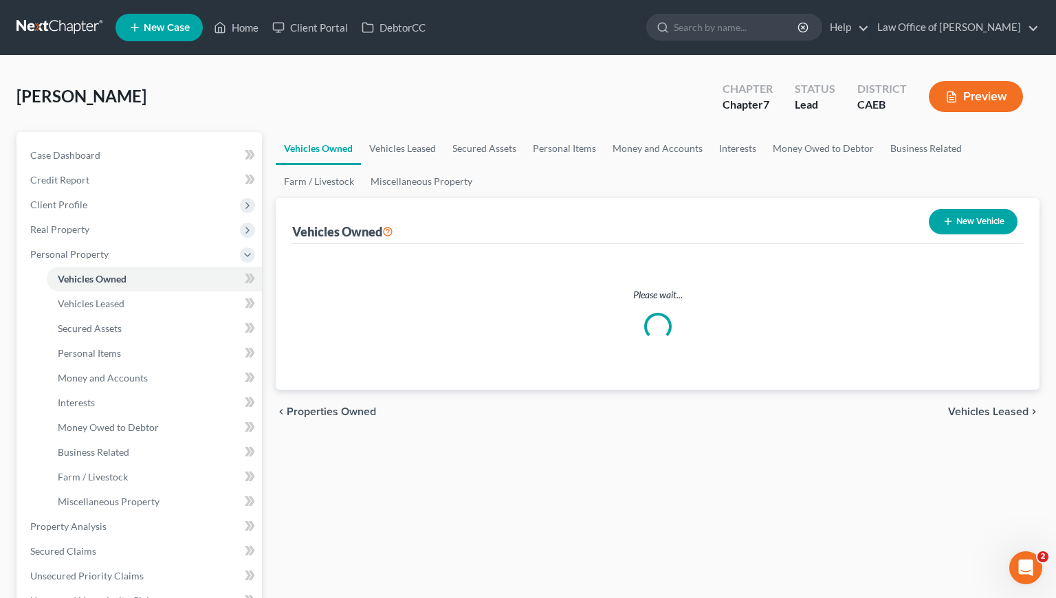
select select "0"
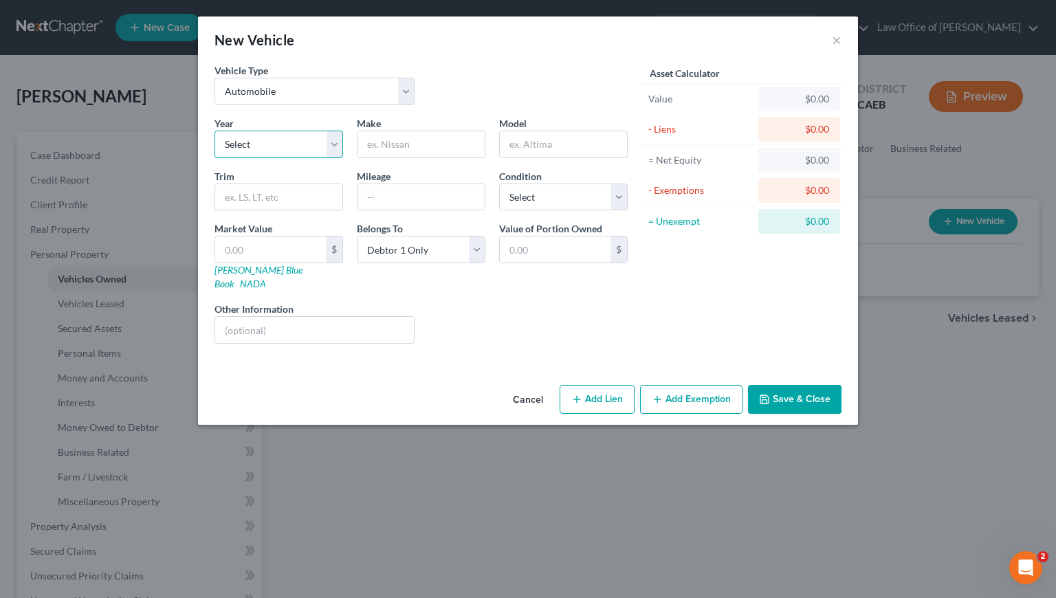
click at [291, 152] on select "Select 2026 2025 2024 2023 2022 2021 2020 2019 2018 2017 2016 2015 2014 2013 20…" at bounding box center [279, 145] width 129 height 28
select select "10"
click at [215, 131] on select "Select 2026 2025 2024 2023 2022 2021 2020 2019 2018 2017 2016 2015 2014 2013 20…" at bounding box center [279, 145] width 129 height 28
click at [413, 134] on input "text" at bounding box center [421, 144] width 127 height 26
type input "need info"
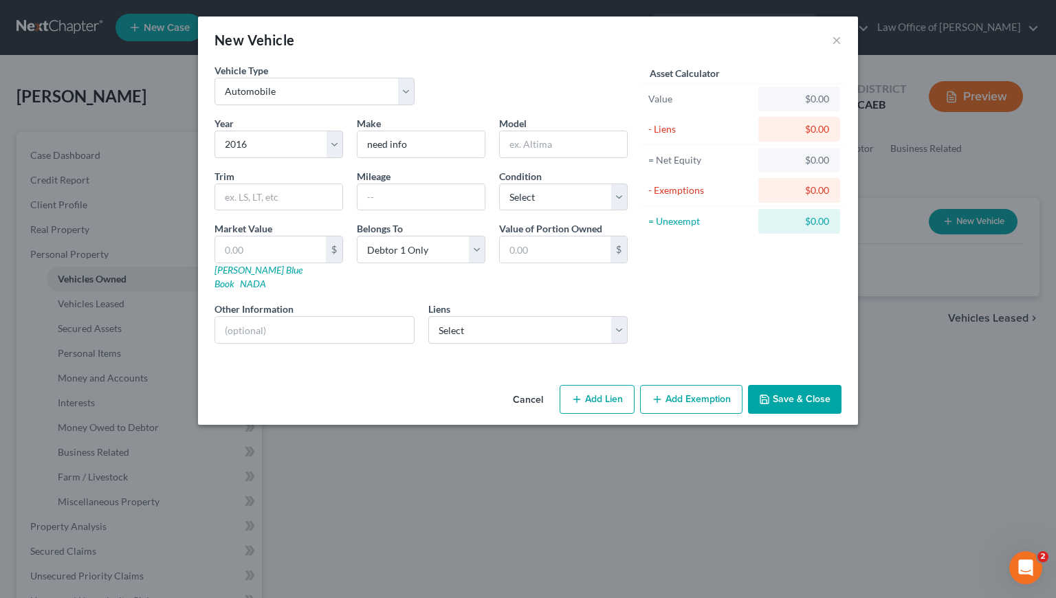
click at [728, 274] on div "Asset Calculator Value $0.00 - Liens $0.00 = Net Equity $0.00 - Exemptions $0.0…" at bounding box center [742, 209] width 214 height 292
click at [549, 323] on select "Select Valley First Credit Union - $14,014.00" at bounding box center [528, 330] width 200 height 28
click select "Select Valley First Credit Union - $14,014.00" at bounding box center [528, 330] width 200 height 28
select select "4"
select select "0"
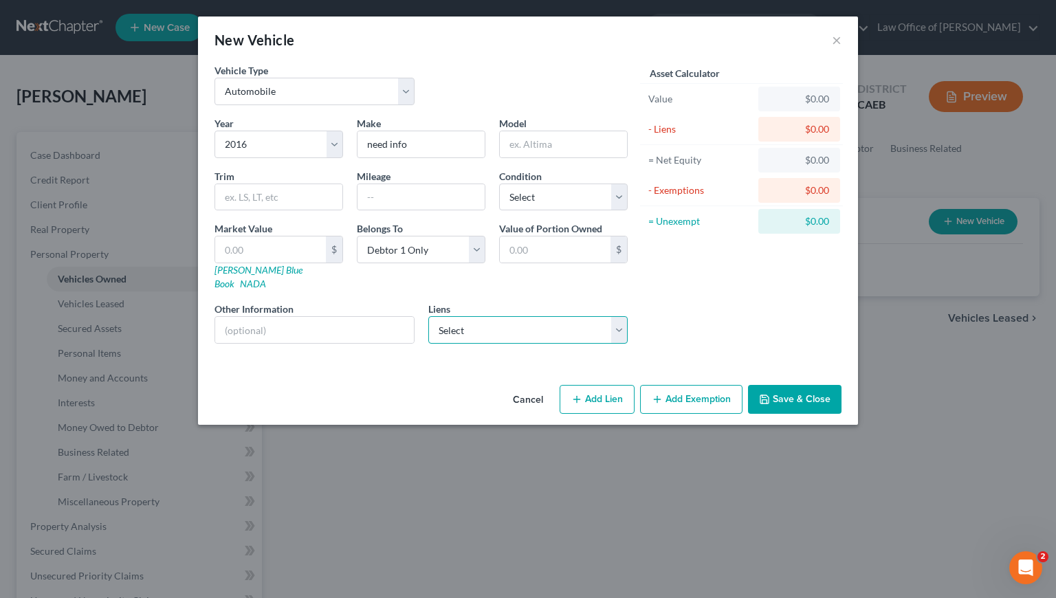
select select "0"
select select "2"
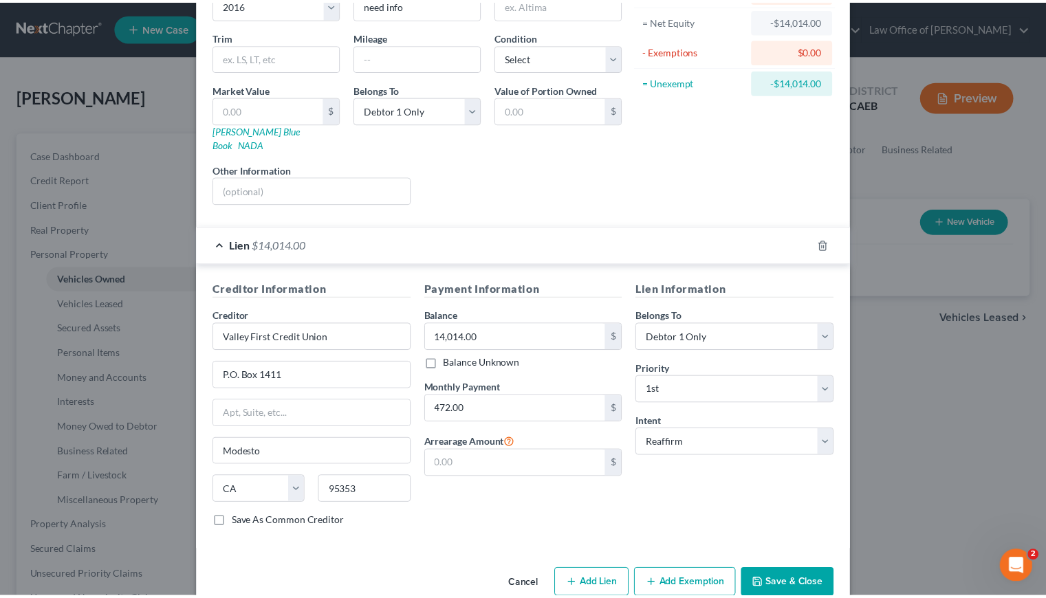
scroll to position [154, 0]
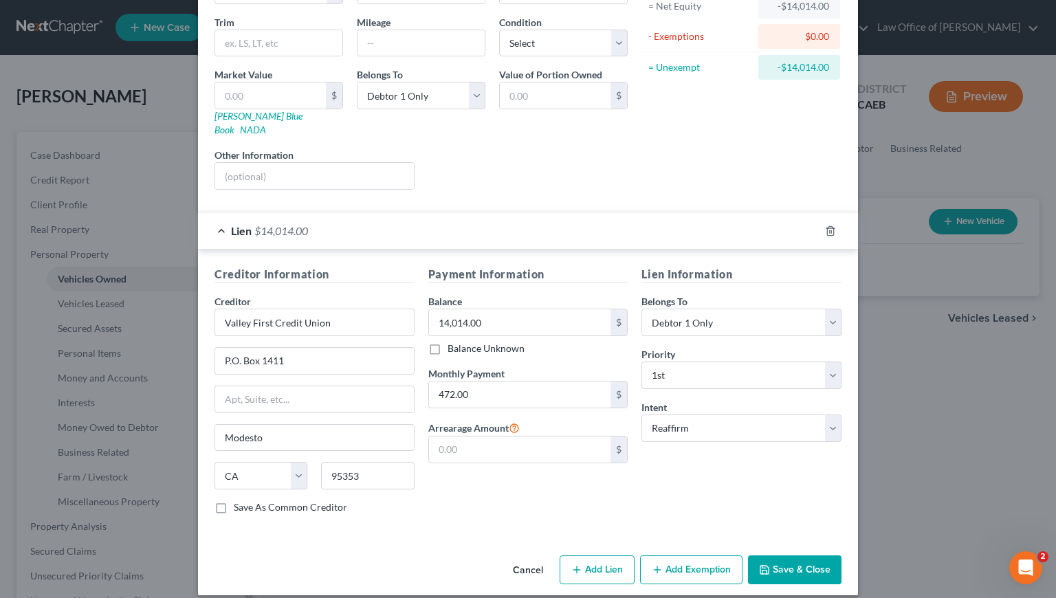
click at [811, 560] on button "Save & Close" at bounding box center [795, 570] width 94 height 29
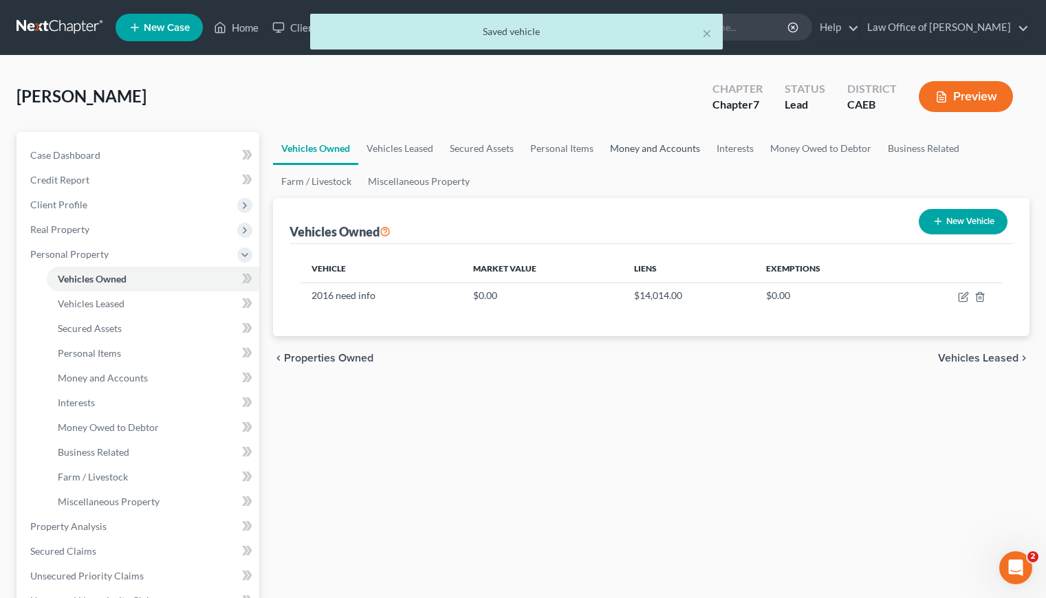
drag, startPoint x: 640, startPoint y: 135, endPoint x: 646, endPoint y: 151, distance: 16.1
click at [641, 136] on link "Money and Accounts" at bounding box center [655, 148] width 107 height 33
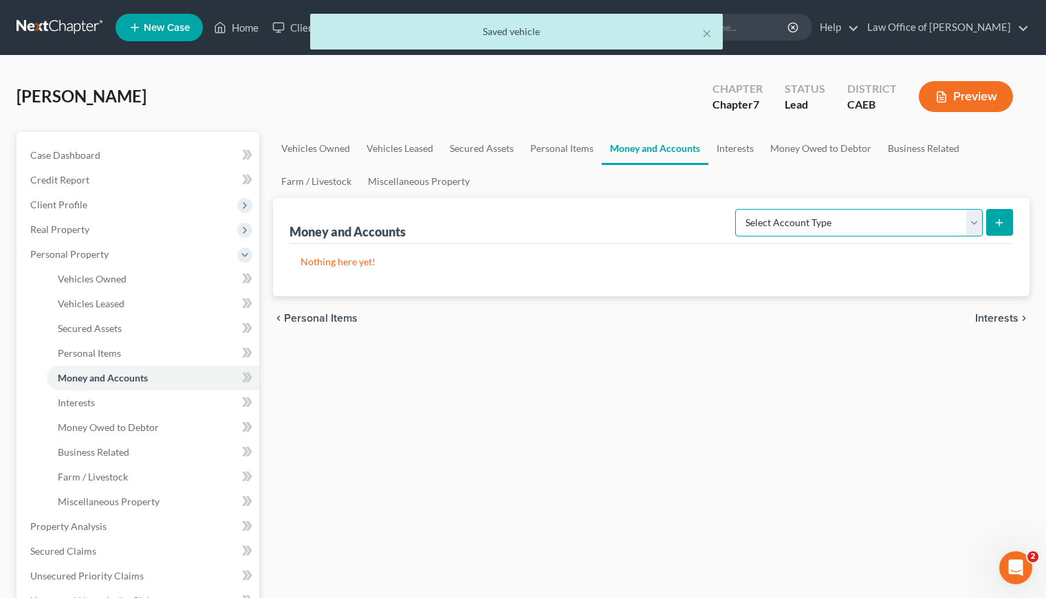
click at [777, 221] on select "Select Account Type Brokerage Cash on Hand Certificates of Deposit Checking Acc…" at bounding box center [859, 223] width 248 height 28
select select "checking"
click at [738, 209] on select "Select Account Type Brokerage Cash on Hand Certificates of Deposit Checking Acc…" at bounding box center [859, 223] width 248 height 28
click at [996, 218] on icon "submit" at bounding box center [999, 222] width 11 height 11
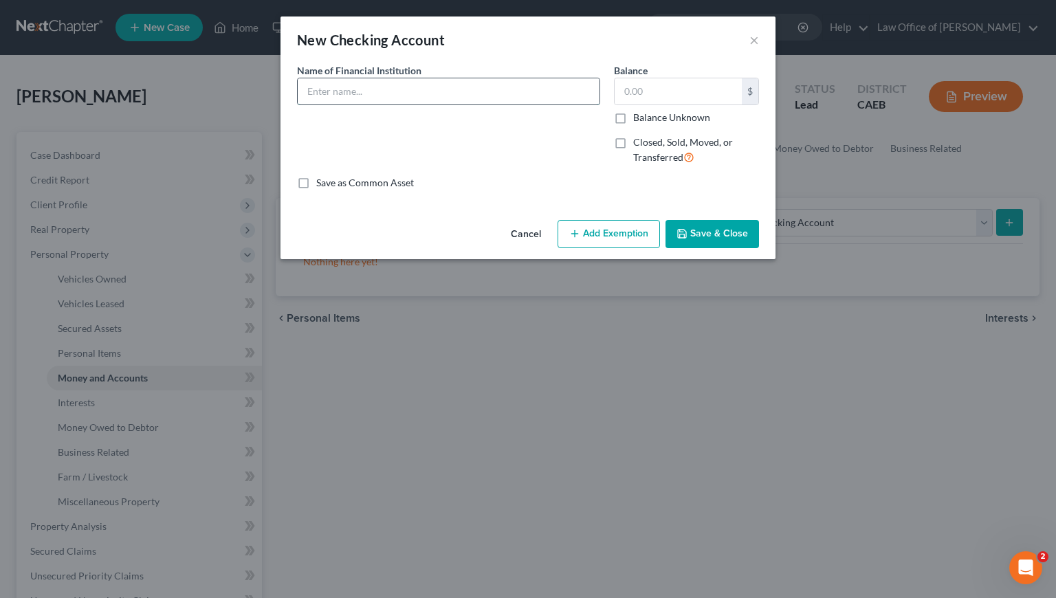
click at [352, 97] on input "text" at bounding box center [449, 91] width 302 height 26
type input "Valley First Credit Union"
click at [655, 86] on input "text" at bounding box center [678, 91] width 127 height 26
type input "0.00"
click at [419, 136] on div "Name of Financial Institution * Valley First Credit Union" at bounding box center [448, 119] width 317 height 113
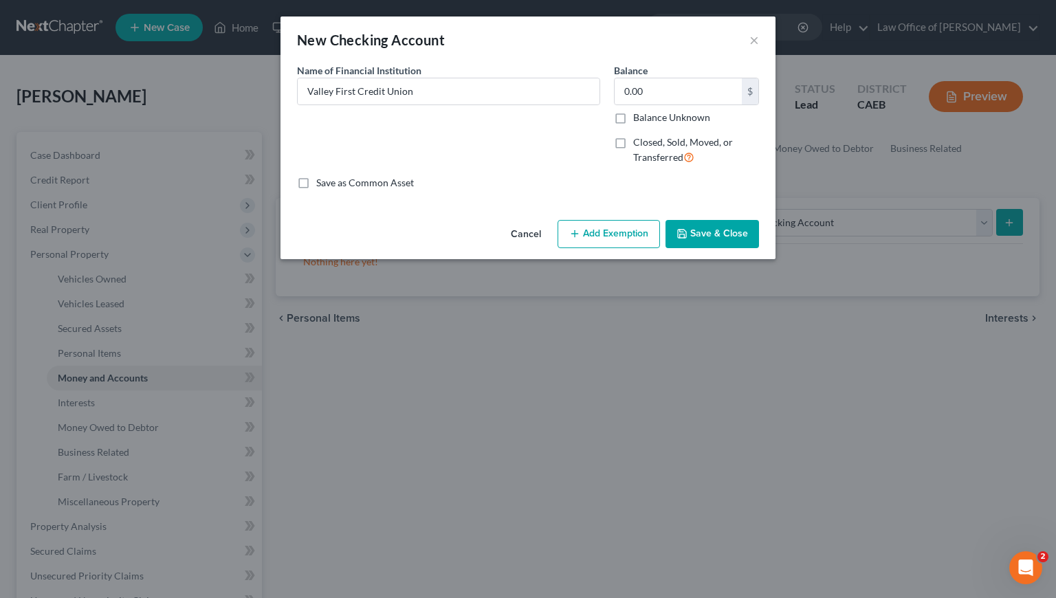
click at [736, 235] on button "Save & Close" at bounding box center [713, 234] width 94 height 29
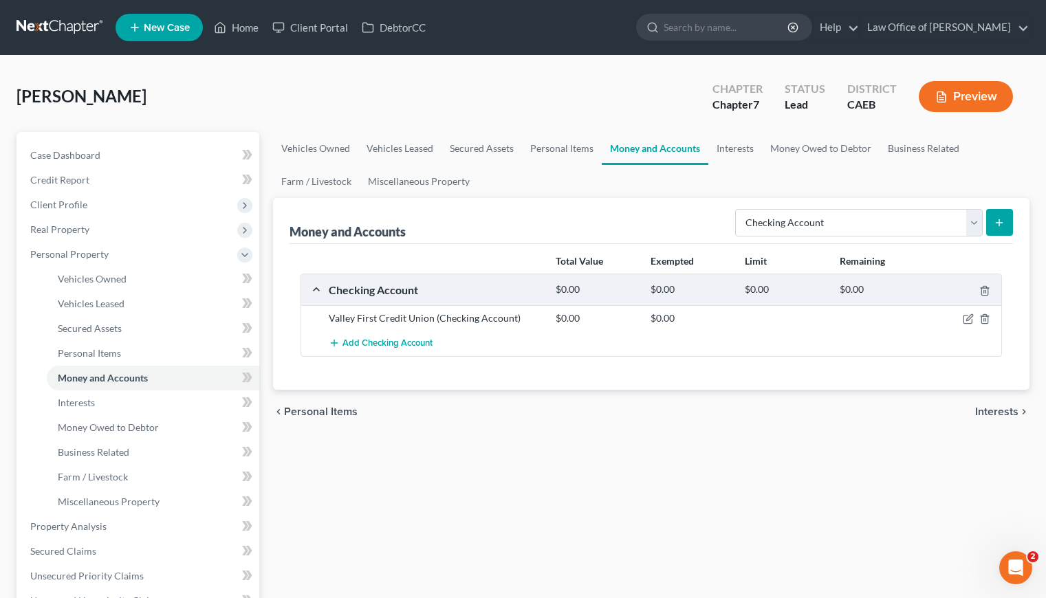
click at [552, 387] on div "Total Value Exempted Limit Remaining Checking Account $0.00 $0.00 $0.00 $0.00 V…" at bounding box center [650, 317] width 723 height 146
click at [547, 146] on link "Personal Items" at bounding box center [562, 148] width 80 height 33
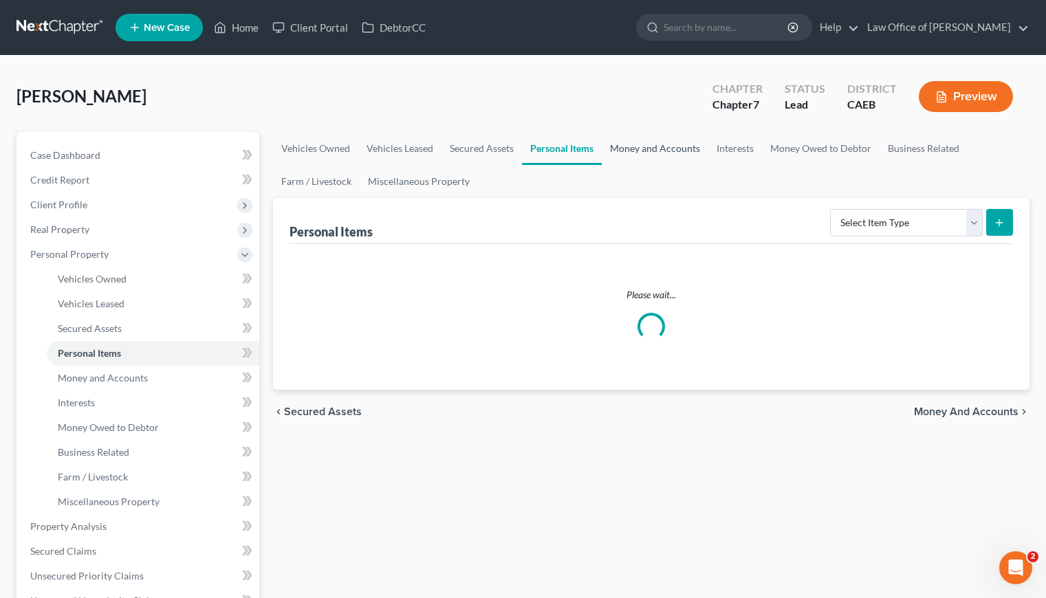
drag, startPoint x: 659, startPoint y: 146, endPoint x: 672, endPoint y: 149, distance: 13.4
click at [659, 146] on link "Money and Accounts" at bounding box center [655, 148] width 107 height 33
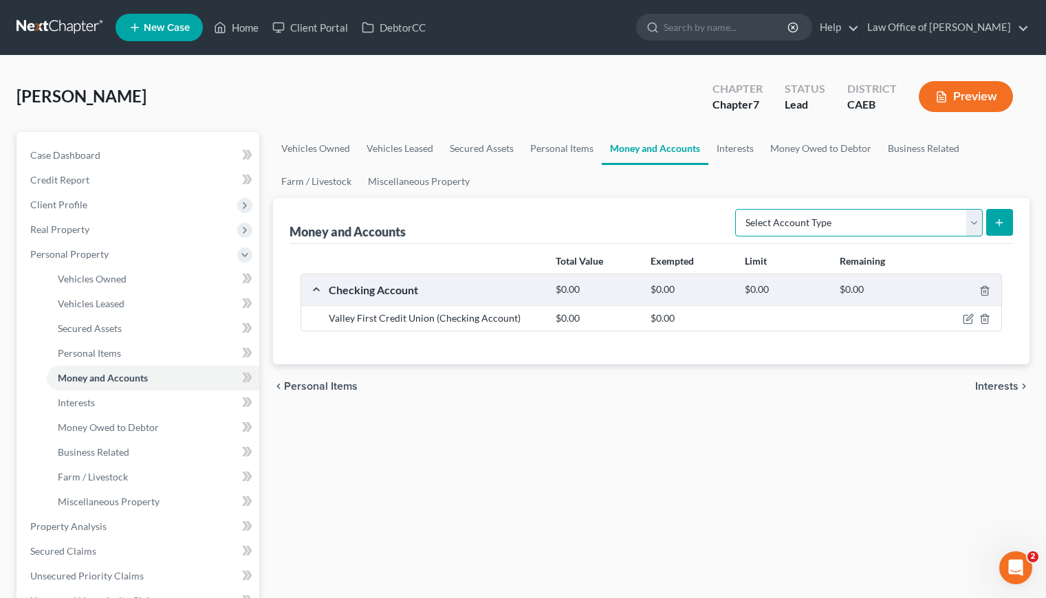
click at [866, 226] on select "Select Account Type Brokerage Cash on Hand Certificates of Deposit Checking Acc…" at bounding box center [859, 223] width 248 height 28
select select "savings"
click at [738, 209] on select "Select Account Type Brokerage Cash on Hand Certificates of Deposit Checking Acc…" at bounding box center [859, 223] width 248 height 28
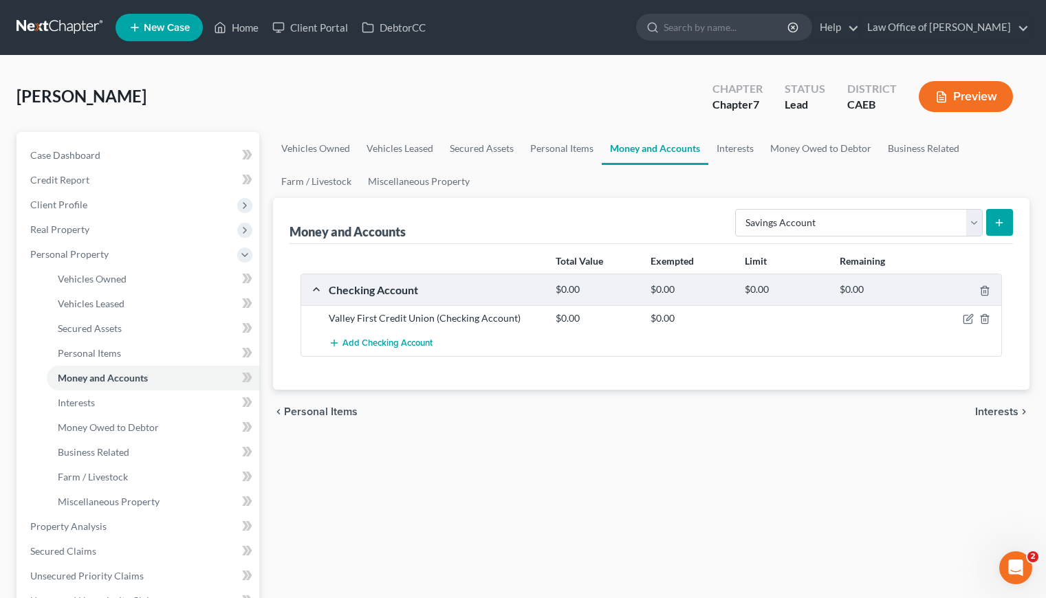
click at [1002, 226] on icon "submit" at bounding box center [999, 222] width 11 height 11
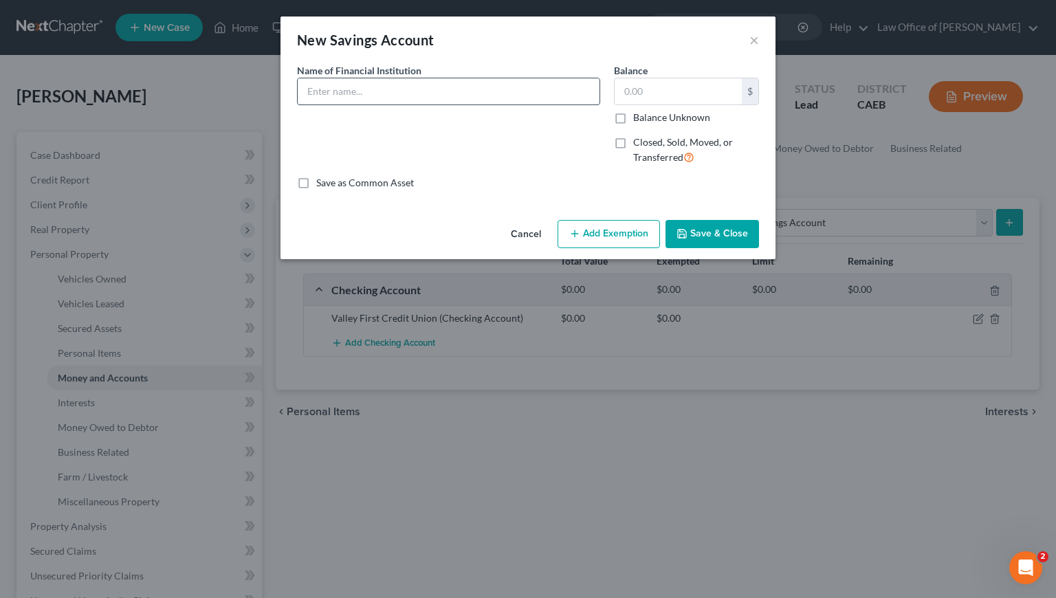
click at [492, 96] on input "text" at bounding box center [449, 91] width 302 height 26
type input "Valley First Credit Union"
click at [647, 93] on input "text" at bounding box center [678, 91] width 127 height 26
type input "25"
click at [707, 232] on button "Save & Close" at bounding box center [713, 234] width 94 height 29
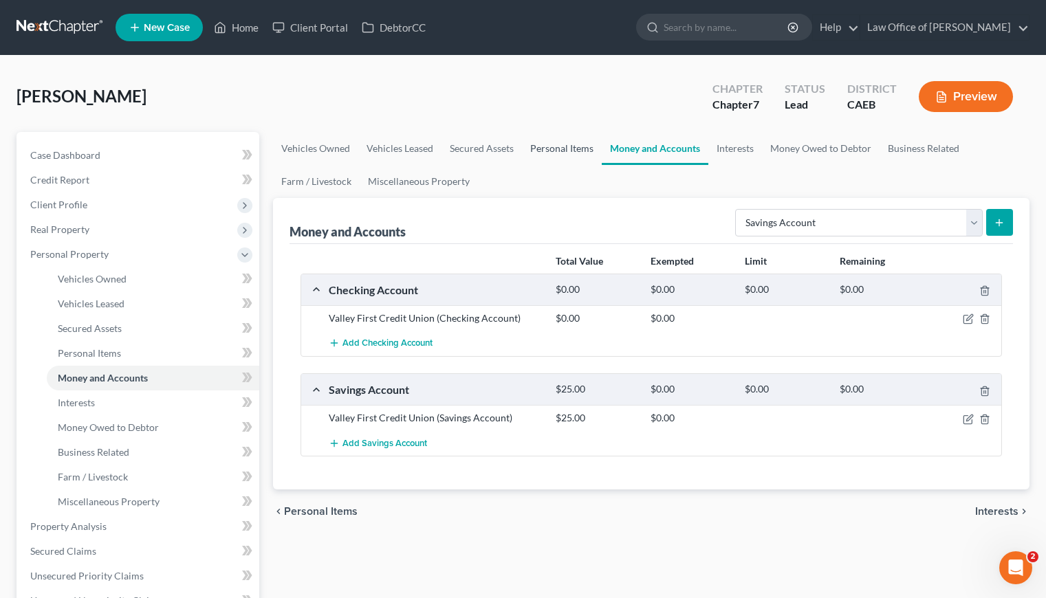
click at [551, 149] on link "Personal Items" at bounding box center [562, 148] width 80 height 33
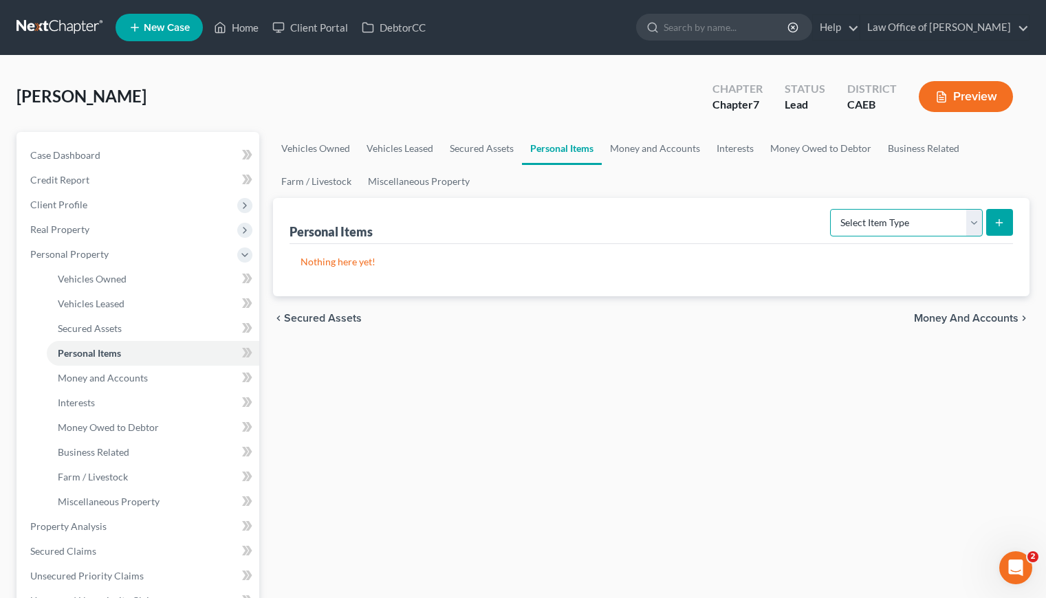
click at [869, 223] on select "Select Item Type Clothing Collectibles Of Value Electronics Firearms Household …" at bounding box center [906, 223] width 153 height 28
select select "clothing"
click at [831, 209] on select "Select Item Type Clothing Collectibles Of Value Electronics Firearms Household …" at bounding box center [906, 223] width 153 height 28
click at [1000, 219] on icon "submit" at bounding box center [999, 222] width 11 height 11
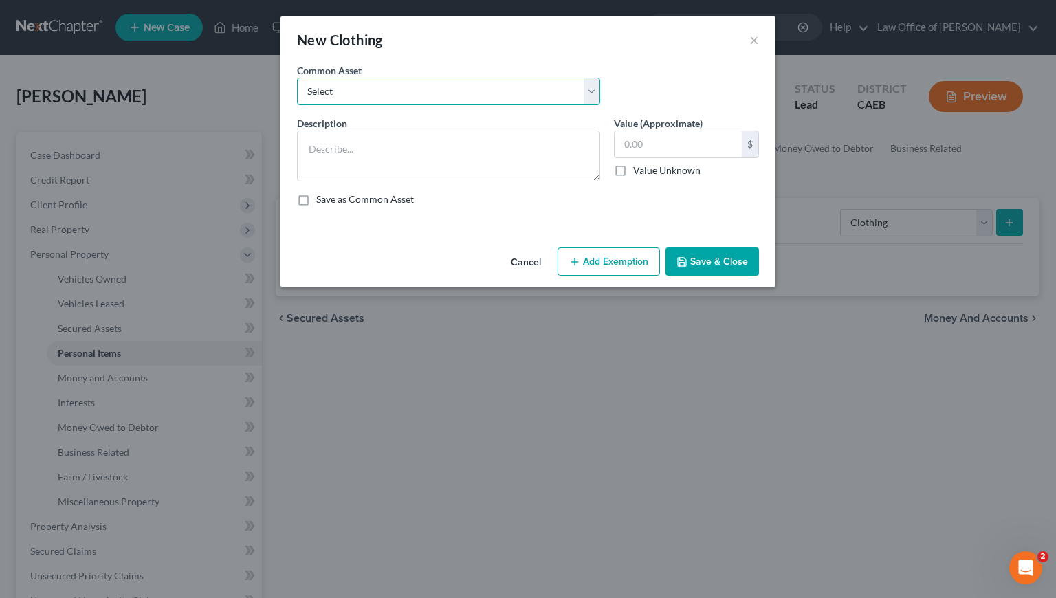
click at [412, 98] on select "Select Wardrobe and clothing" at bounding box center [448, 92] width 303 height 28
select select "0"
click at [297, 78] on select "Select Wardrobe and clothing" at bounding box center [448, 92] width 303 height 28
type textarea "Wardrobe and clothing"
type input "2,000.00"
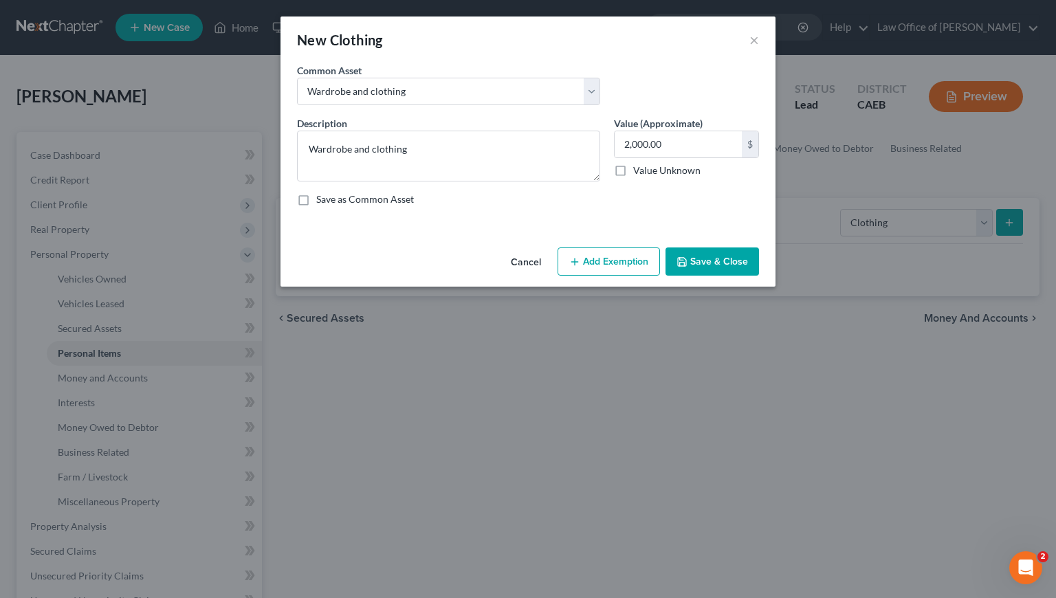
click at [714, 265] on button "Save & Close" at bounding box center [713, 262] width 94 height 29
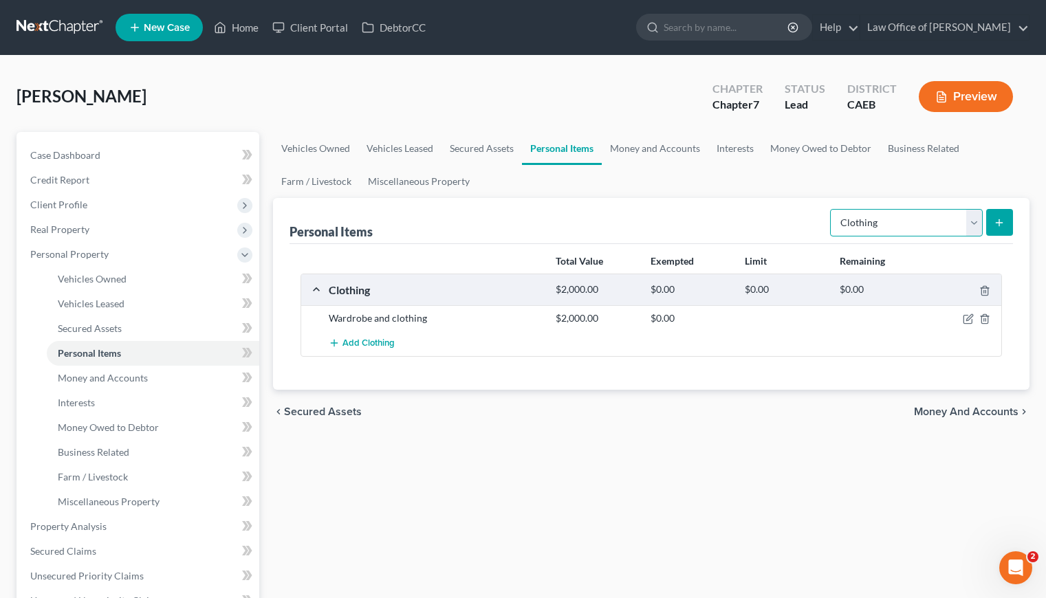
click at [908, 230] on select "Select Item Type Clothing Collectibles Of Value Electronics Firearms Household …" at bounding box center [906, 223] width 153 height 28
select select "electronics"
click at [831, 209] on select "Select Item Type Clothing Collectibles Of Value Electronics Firearms Household …" at bounding box center [906, 223] width 153 height 28
click at [998, 219] on icon "submit" at bounding box center [999, 222] width 11 height 11
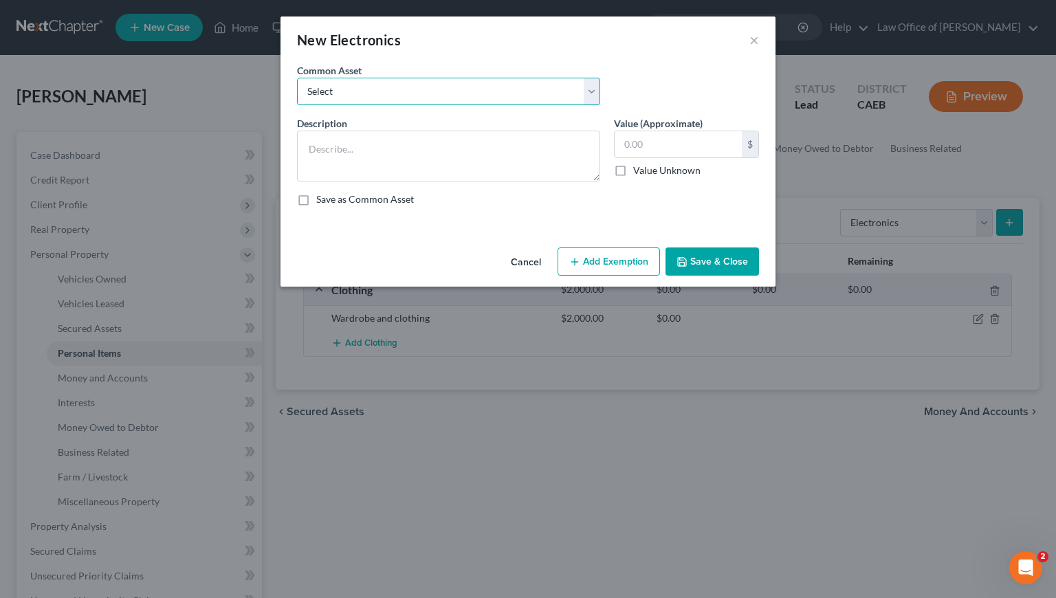
click at [448, 94] on select "Select General electronics, equipment and recreational personal property." at bounding box center [448, 92] width 303 height 28
select select "0"
click at [297, 78] on select "Select General electronics, equipment and recreational personal property." at bounding box center [448, 92] width 303 height 28
type textarea "General electronics, equipment and recreational personal property."
type input "2,000.00"
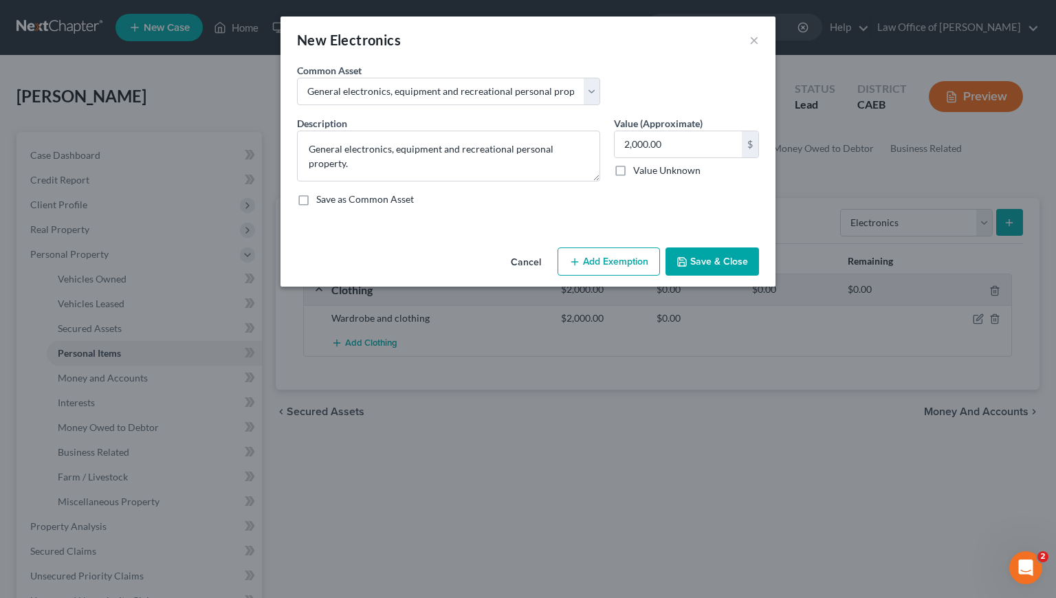
click at [709, 263] on button "Save & Close" at bounding box center [713, 262] width 94 height 29
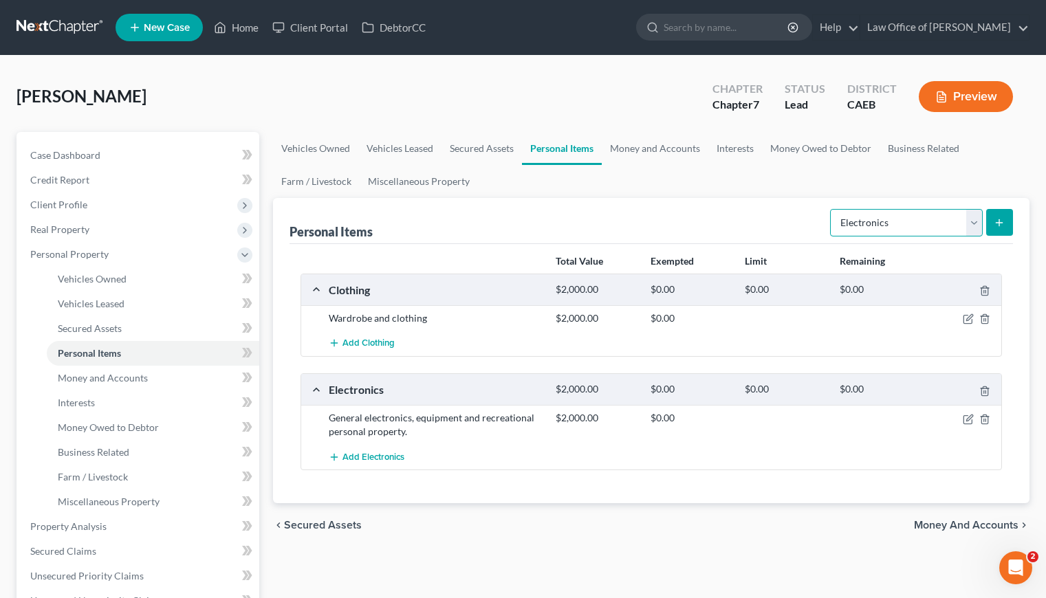
click at [908, 228] on select "Select Item Type Clothing Collectibles Of Value Electronics Firearms Household …" at bounding box center [906, 223] width 153 height 28
select select "household_goods"
click at [831, 209] on select "Select Item Type Clothing Collectibles Of Value Electronics Firearms Household …" at bounding box center [906, 223] width 153 height 28
click at [1001, 220] on icon "submit" at bounding box center [999, 222] width 11 height 11
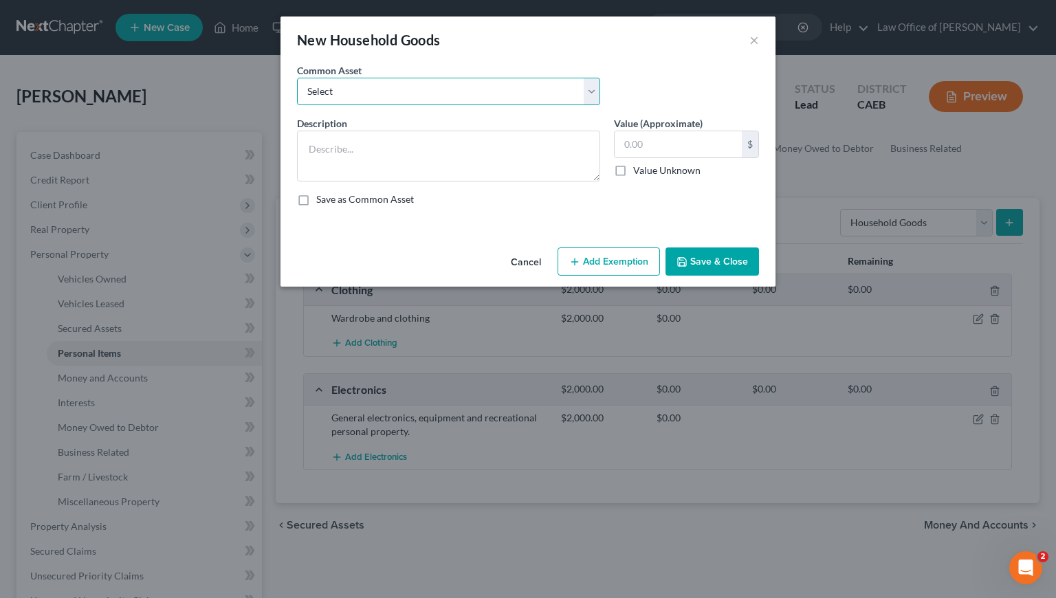
click at [493, 100] on select "Select Household Goods, Furnishings and Appliances." at bounding box center [448, 92] width 303 height 28
select select "0"
click at [297, 78] on select "Select Household Goods, Furnishings and Appliances." at bounding box center [448, 92] width 303 height 28
type textarea "Household Goods, Furnishings and Appliances."
type input "3,000.00"
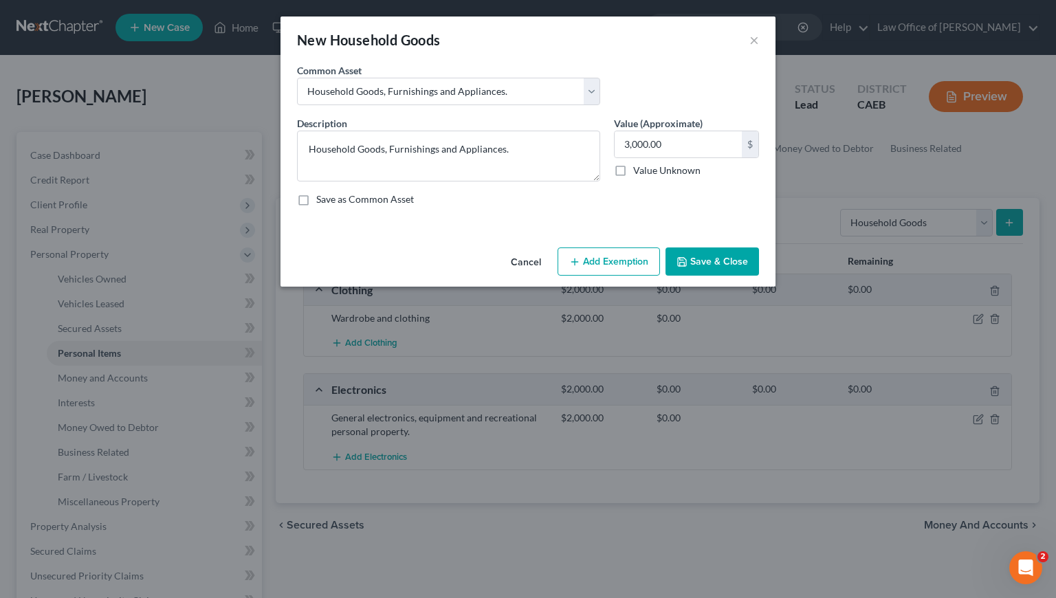
click at [721, 261] on button "Save & Close" at bounding box center [713, 262] width 94 height 29
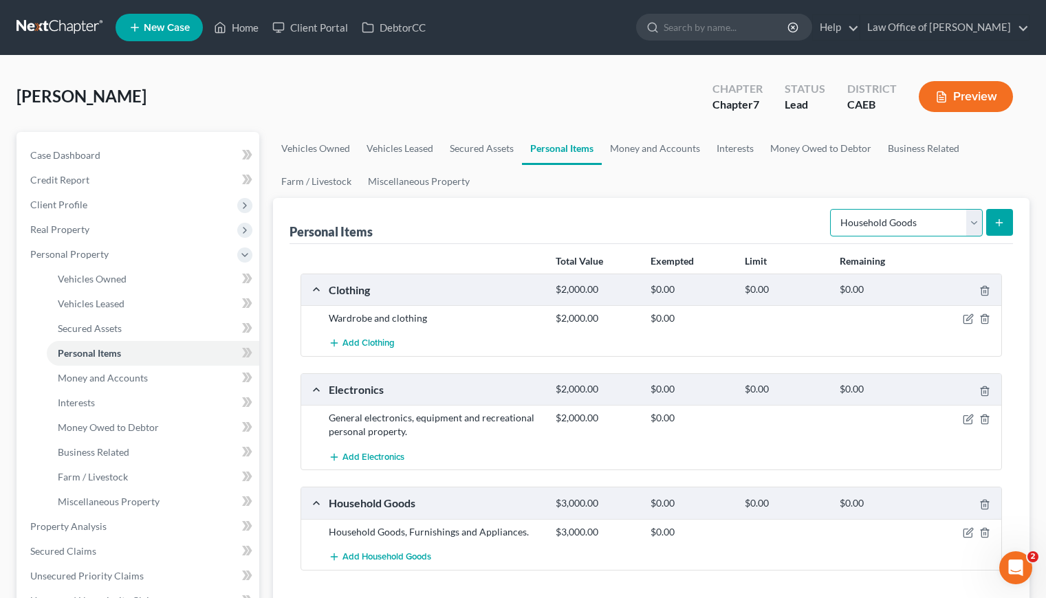
click at [876, 217] on select "Select Item Type Clothing Collectibles Of Value Electronics Firearms Household …" at bounding box center [906, 223] width 153 height 28
select select "jewelry"
click at [831, 209] on select "Select Item Type Clothing Collectibles Of Value Electronics Firearms Household …" at bounding box center [906, 223] width 153 height 28
click at [1002, 219] on icon "submit" at bounding box center [999, 222] width 11 height 11
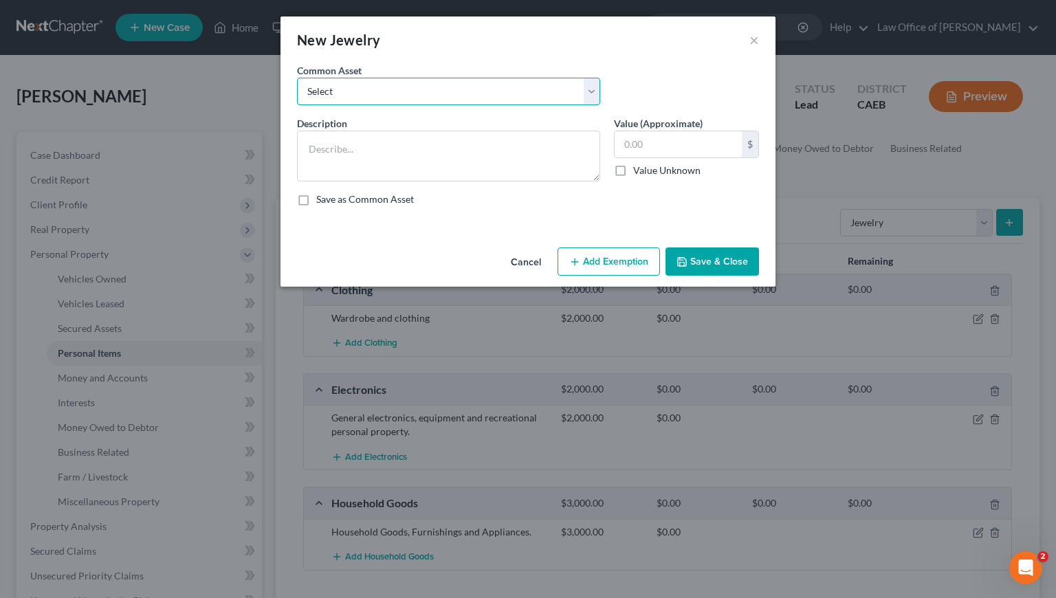
click at [492, 91] on select "Select Jewelry and personal valuable items (i.e. costume jewelry), includes non…" at bounding box center [448, 92] width 303 height 28
select select "0"
click at [297, 78] on select "Select Jewelry and personal valuable items (i.e. costume jewelry), includes non…" at bounding box center [448, 92] width 303 height 28
type textarea "Jewelry and personal valuable items (i.e. costume jewelry), includes non-debtor…"
type input "1,500.00"
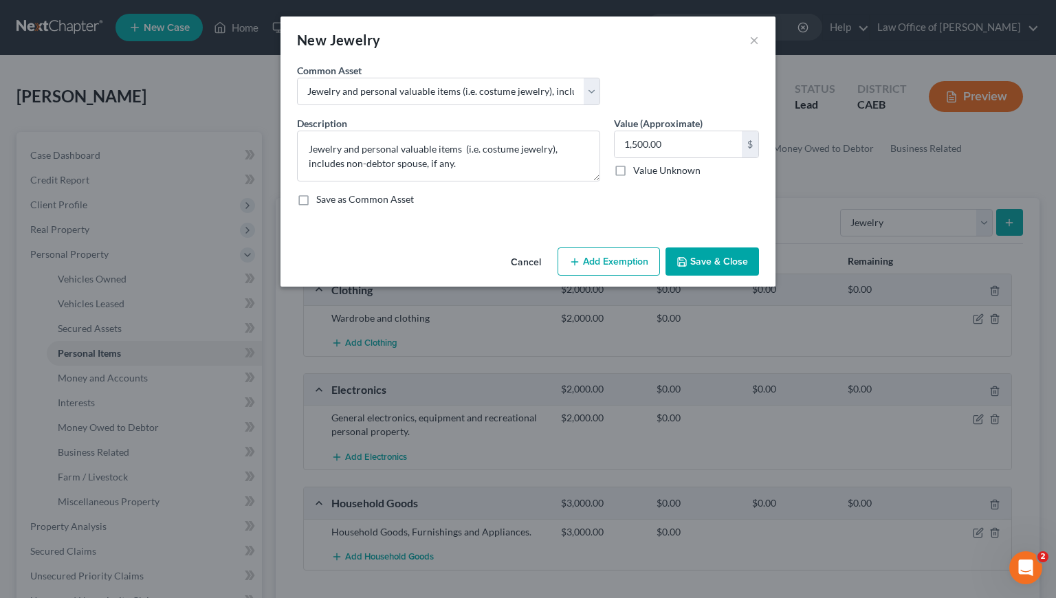
click at [732, 259] on button "Save & Close" at bounding box center [713, 262] width 94 height 29
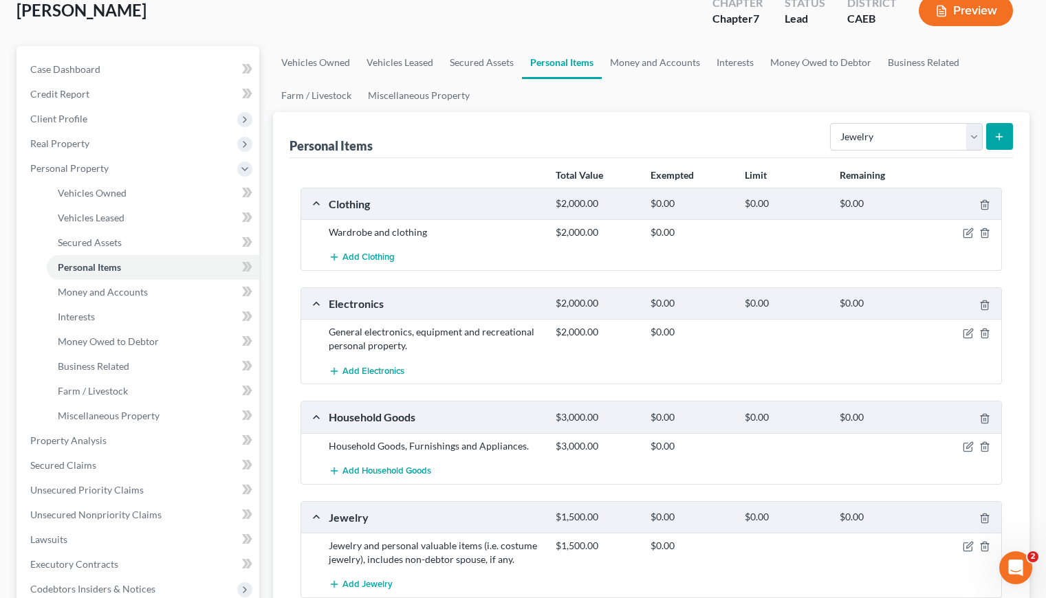
scroll to position [86, 0]
click at [870, 144] on select "Select Item Type Clothing Collectibles Of Value Electronics Firearms Household …" at bounding box center [906, 137] width 153 height 28
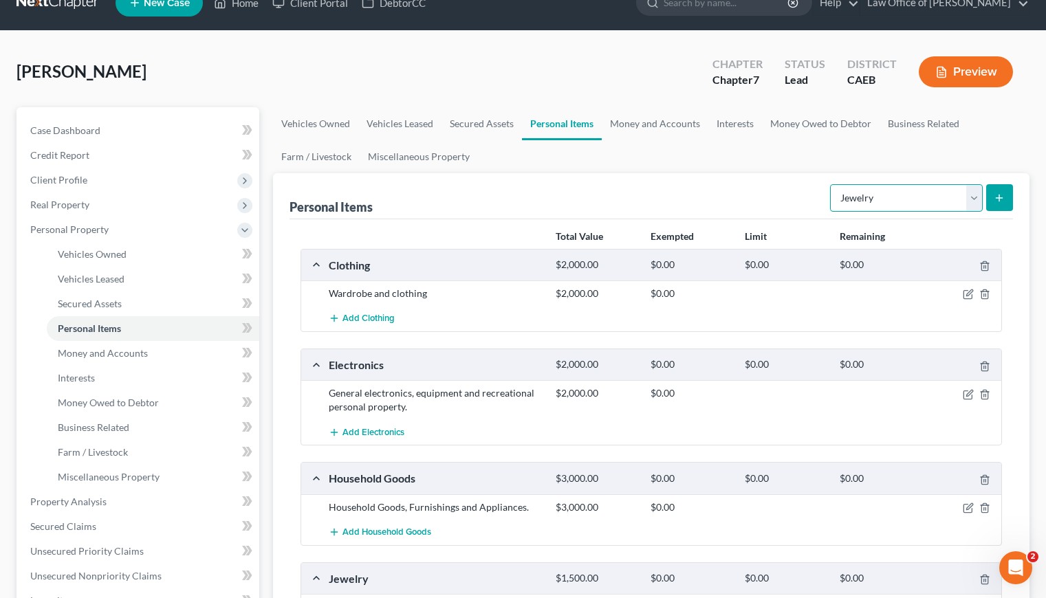
scroll to position [0, 0]
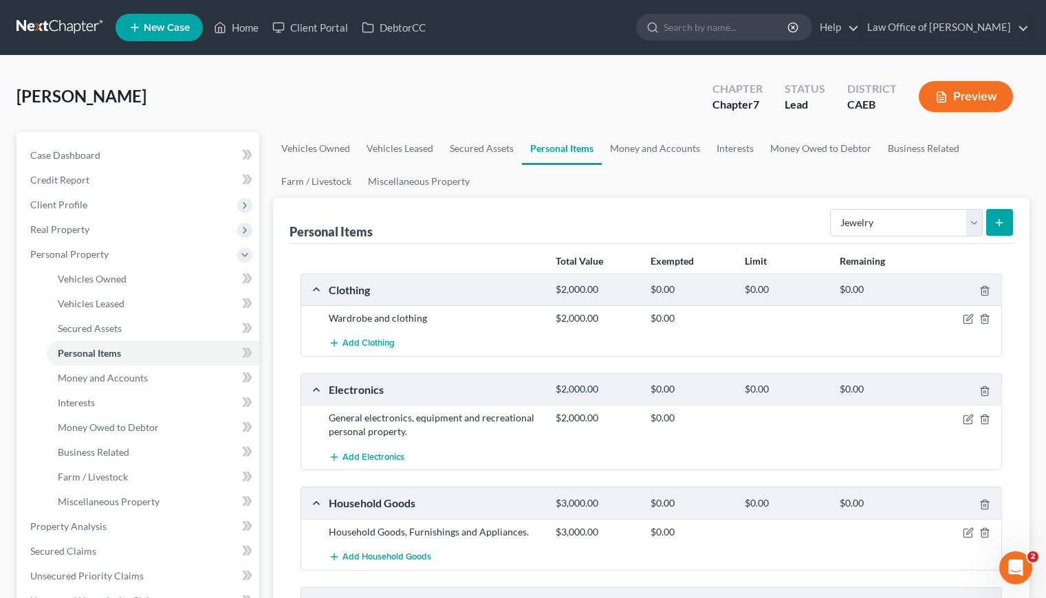
click at [332, 118] on div "Cervantes, Hugo Upgraded Chapter Chapter 7 Status Lead District CAEB Preview" at bounding box center [523, 102] width 1013 height 60
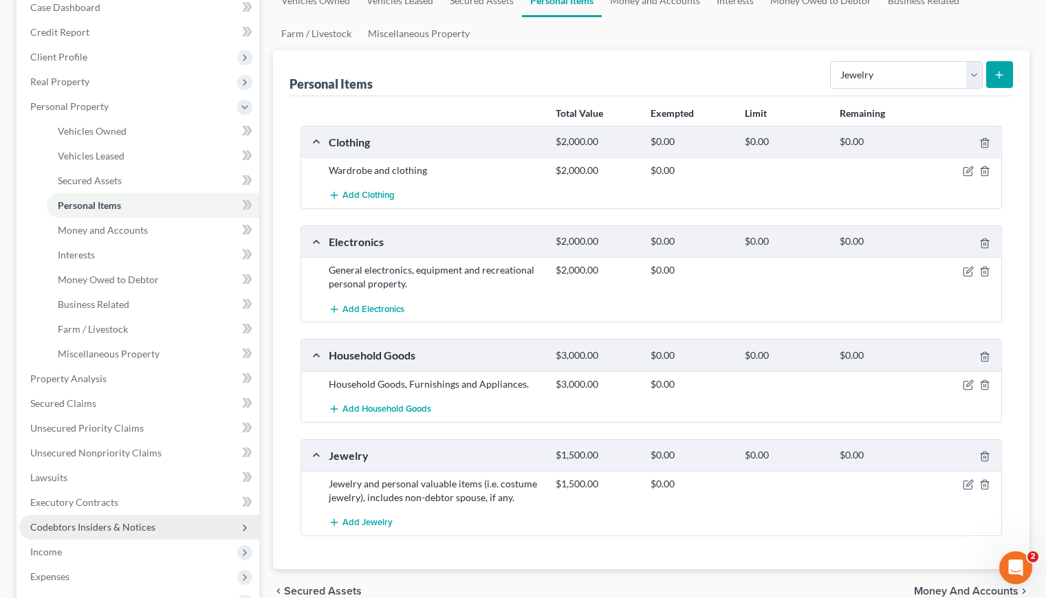
scroll to position [149, 0]
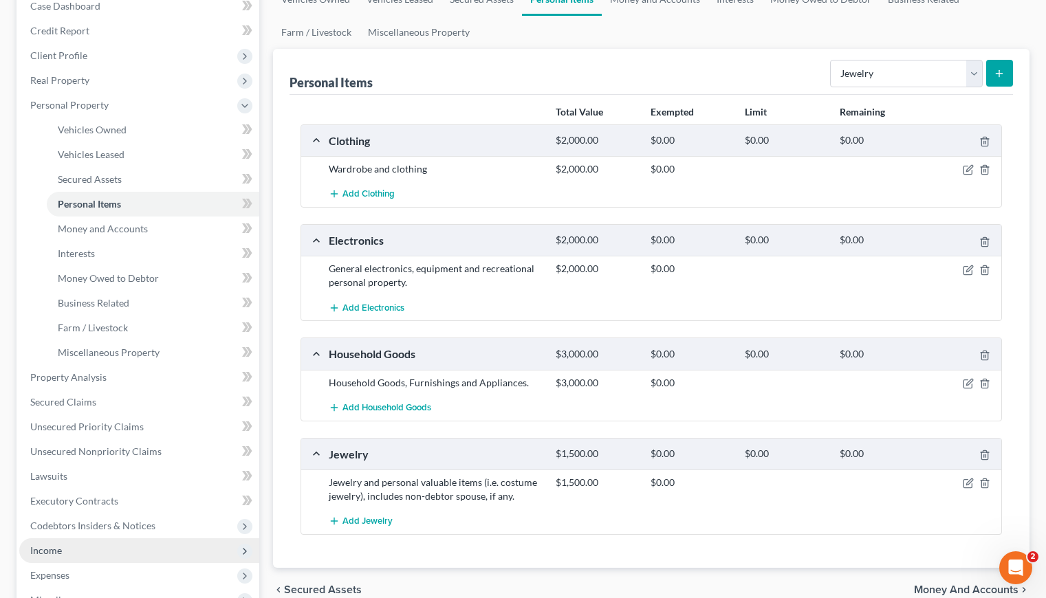
click at [52, 547] on span "Income" at bounding box center [46, 551] width 32 height 12
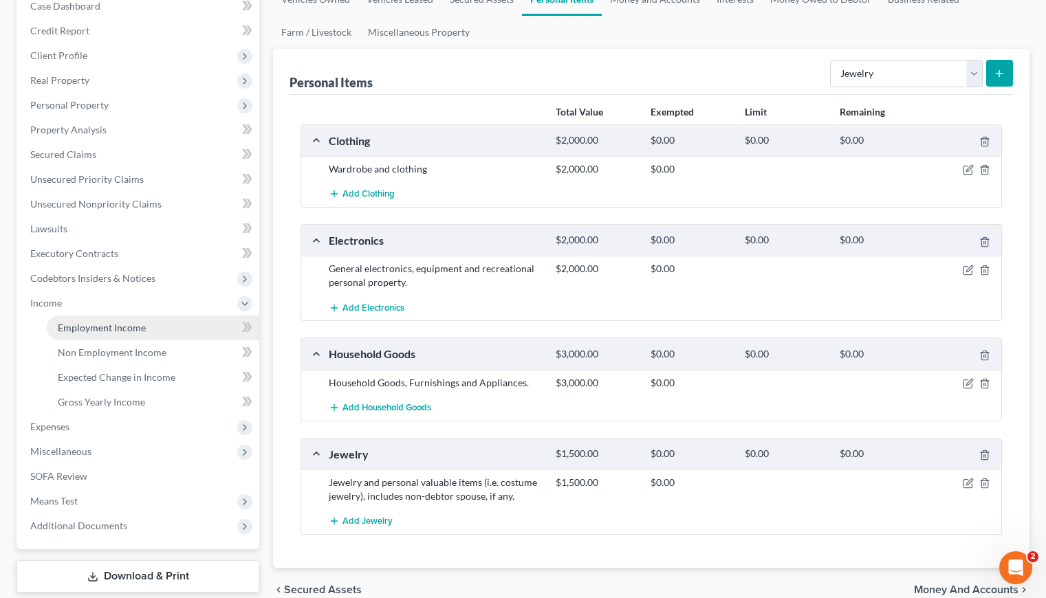
click at [101, 330] on span "Employment Income" at bounding box center [102, 328] width 88 height 12
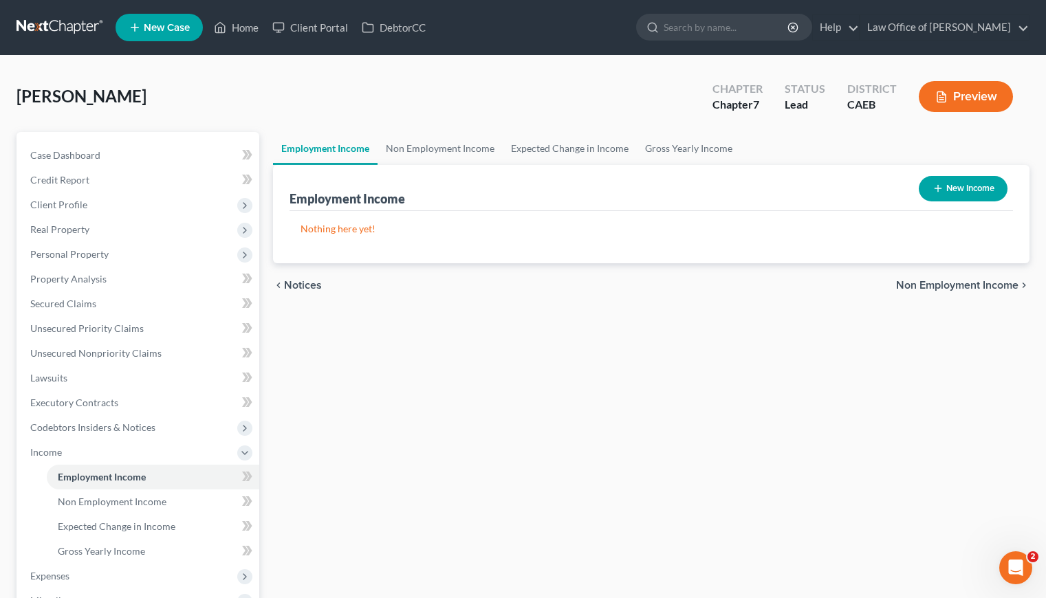
click at [954, 192] on button "New Income" at bounding box center [963, 188] width 89 height 25
select select "0"
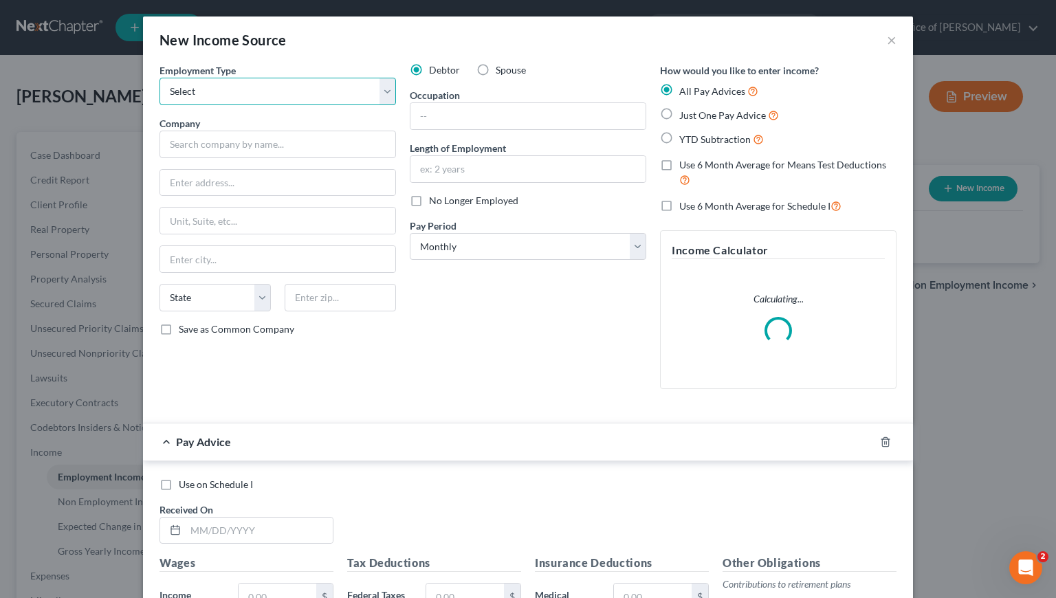
click at [244, 85] on select "Select Full or Part Time Employment Self Employment" at bounding box center [278, 92] width 237 height 28
select select "0"
click at [160, 78] on select "Select Full or Part Time Employment Self Employment" at bounding box center [278, 92] width 237 height 28
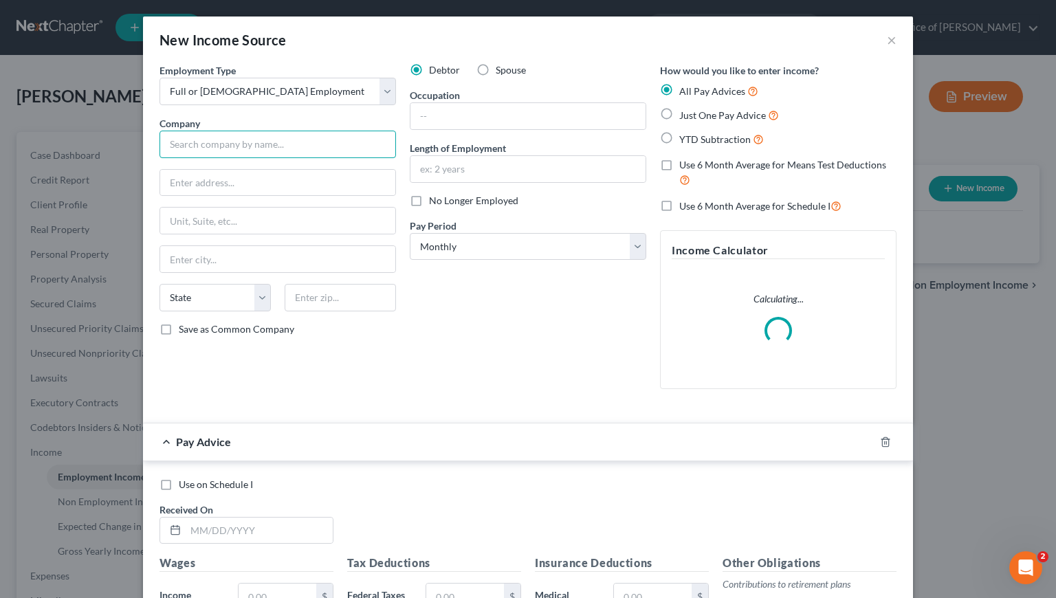
click at [222, 141] on input "text" at bounding box center [278, 145] width 237 height 28
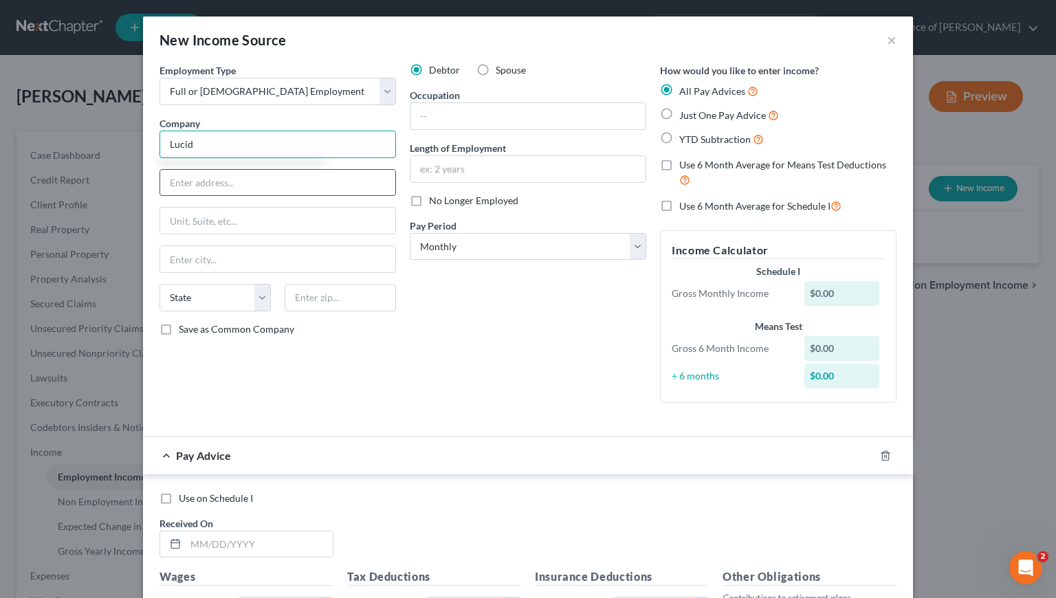
type input "Lucid"
click at [235, 176] on input "text" at bounding box center [277, 183] width 235 height 26
type input "2801 Mitchell Rd."
click at [322, 302] on input "text" at bounding box center [340, 298] width 111 height 28
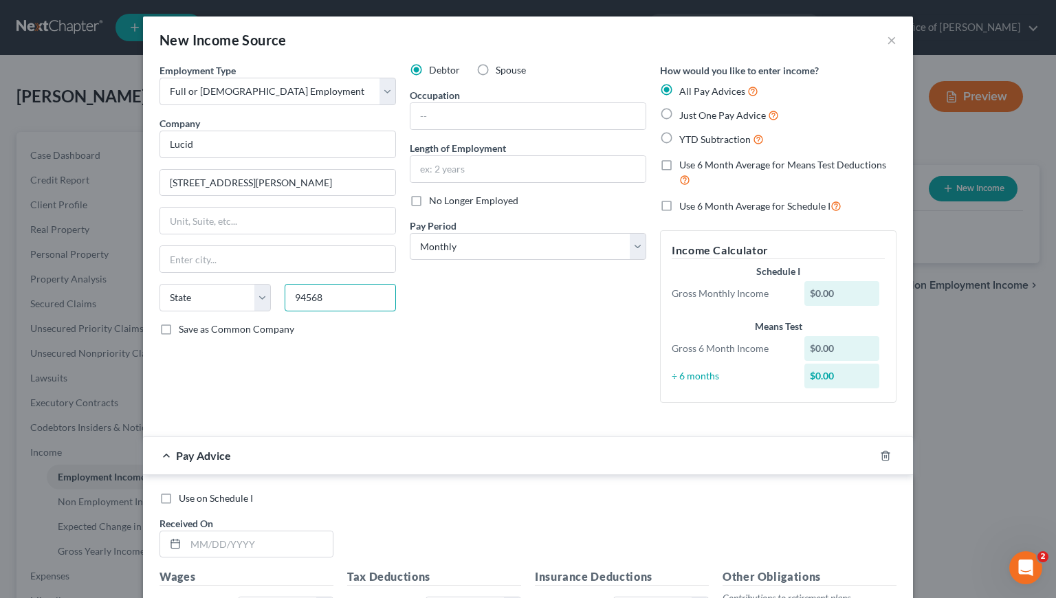
type input "94568"
click at [483, 377] on div "Debtor Spouse Occupation Length of Employment No Longer Employed Pay Period * S…" at bounding box center [528, 238] width 250 height 351
type input "Dublin"
select select "4"
click at [679, 113] on label "Just One Pay Advice" at bounding box center [729, 115] width 100 height 16
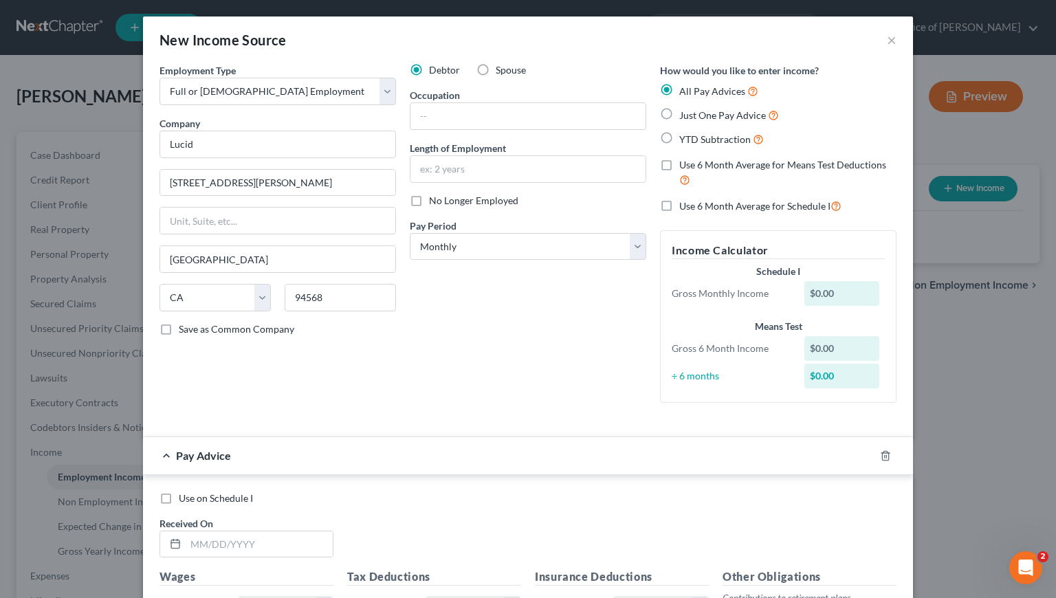
click at [685, 113] on input "Just One Pay Advice" at bounding box center [689, 111] width 9 height 9
radio input "true"
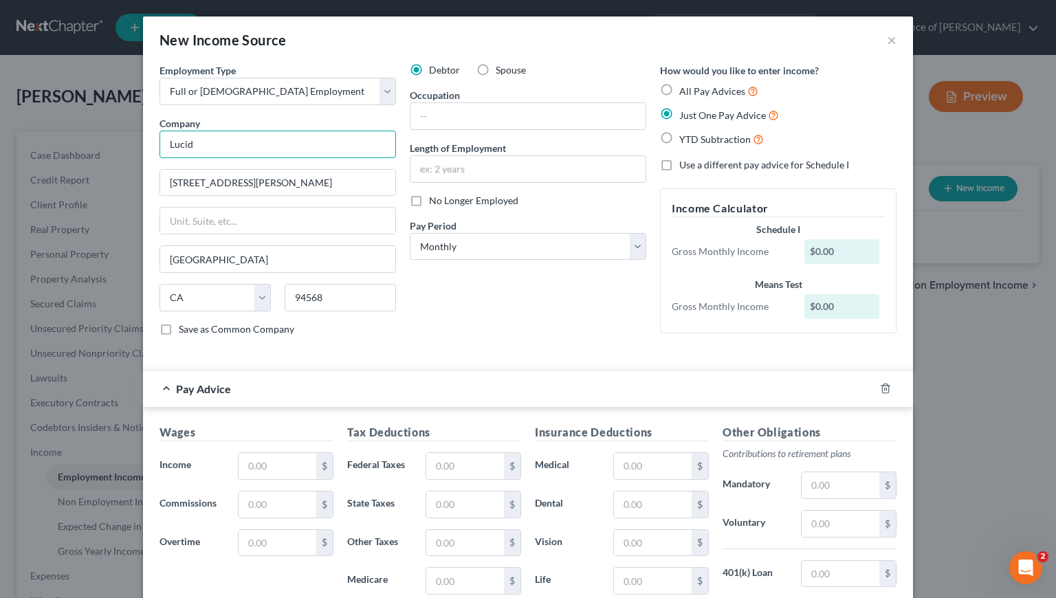
click at [241, 147] on input "Lucid" at bounding box center [278, 145] width 237 height 28
type input "Lucid Group USA, Inc."
drag, startPoint x: 263, startPoint y: 181, endPoint x: 162, endPoint y: 181, distance: 101.1
click at [162, 181] on input "2801 Mitchell Rd." at bounding box center [277, 183] width 235 height 26
type input "7373 Gateway Blvd."
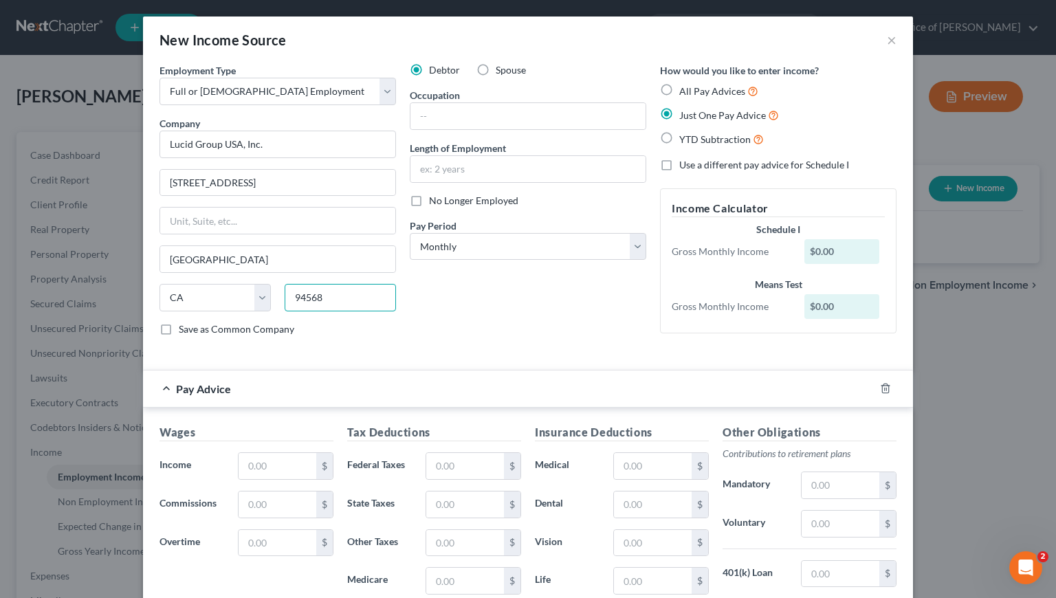
drag, startPoint x: 334, startPoint y: 296, endPoint x: 285, endPoint y: 299, distance: 48.9
click at [285, 299] on input "94568" at bounding box center [340, 298] width 111 height 28
type input "94560"
click at [574, 318] on div "Debtor Spouse Occupation Length of Employment No Longer Employed Pay Period * S…" at bounding box center [528, 205] width 250 height 284
type input "Newark"
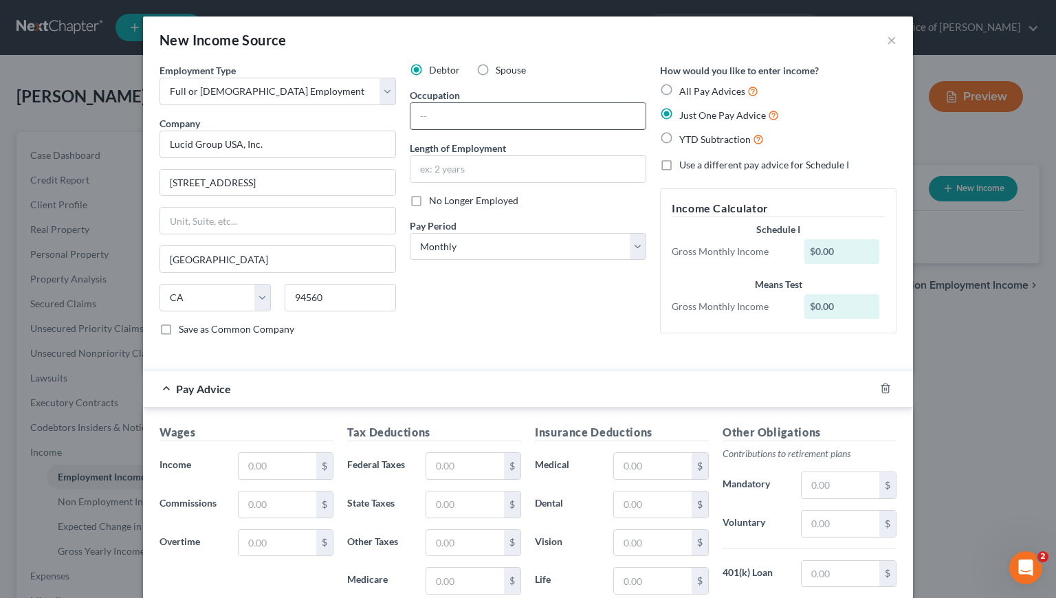
click at [501, 115] on input "text" at bounding box center [527, 116] width 235 height 26
click at [454, 327] on div "Debtor Spouse Occupation Length of Employment No Longer Employed Pay Period * S…" at bounding box center [528, 205] width 250 height 284
click at [248, 473] on input "text" at bounding box center [278, 466] width 78 height 26
type input "3,384.97"
click at [450, 544] on input "text" at bounding box center [465, 543] width 78 height 26
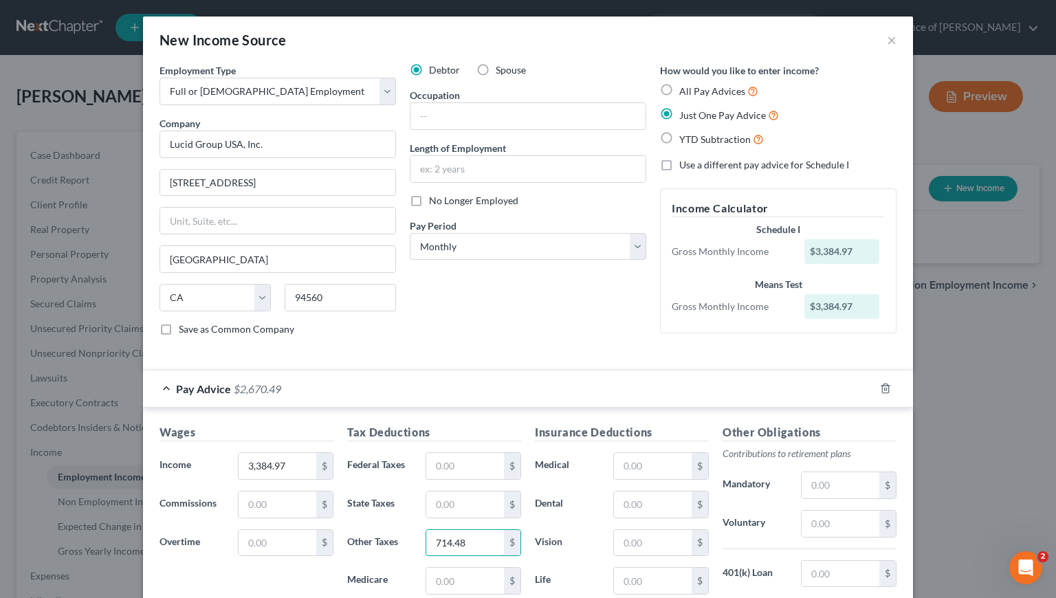
type input "714.48"
click at [507, 320] on div "Debtor Spouse Occupation Length of Employment No Longer Employed Pay Period * S…" at bounding box center [528, 205] width 250 height 284
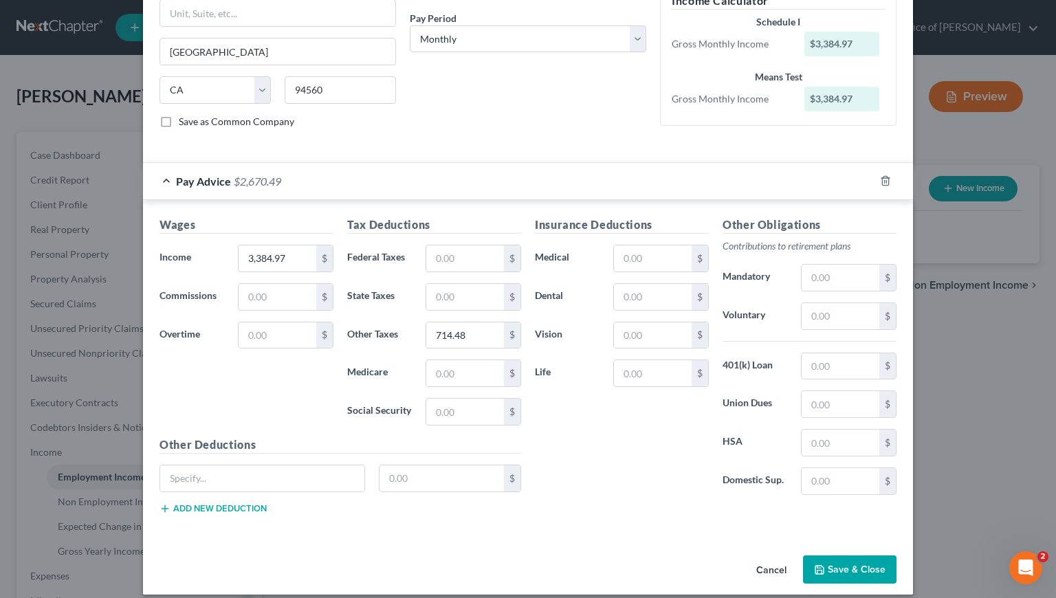
scroll to position [221, 0]
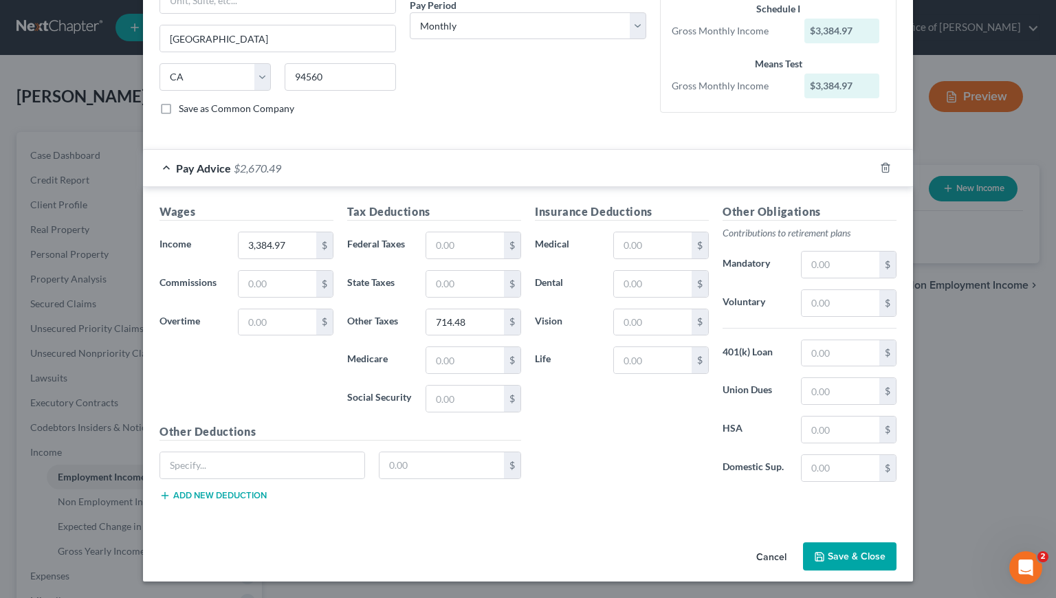
click at [859, 560] on button "Save & Close" at bounding box center [850, 556] width 94 height 29
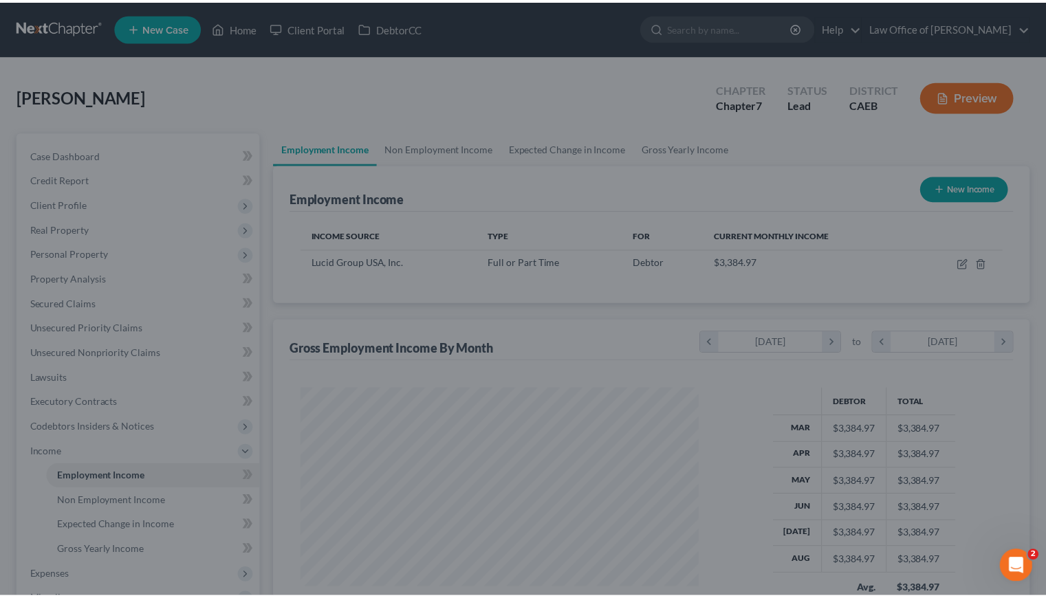
scroll to position [246, 425]
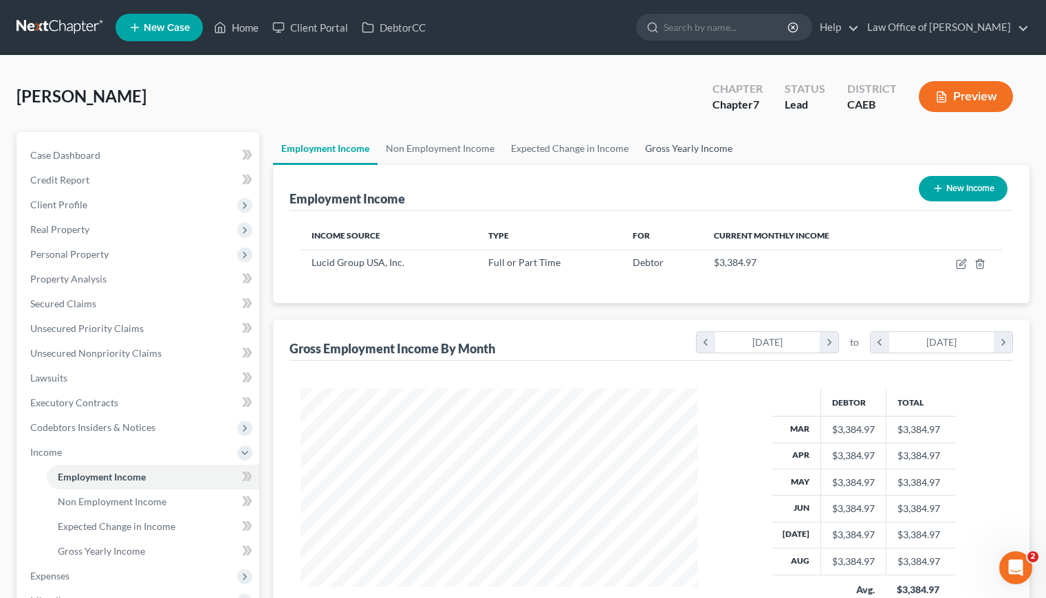
click at [673, 155] on link "Gross Yearly Income" at bounding box center [689, 148] width 104 height 33
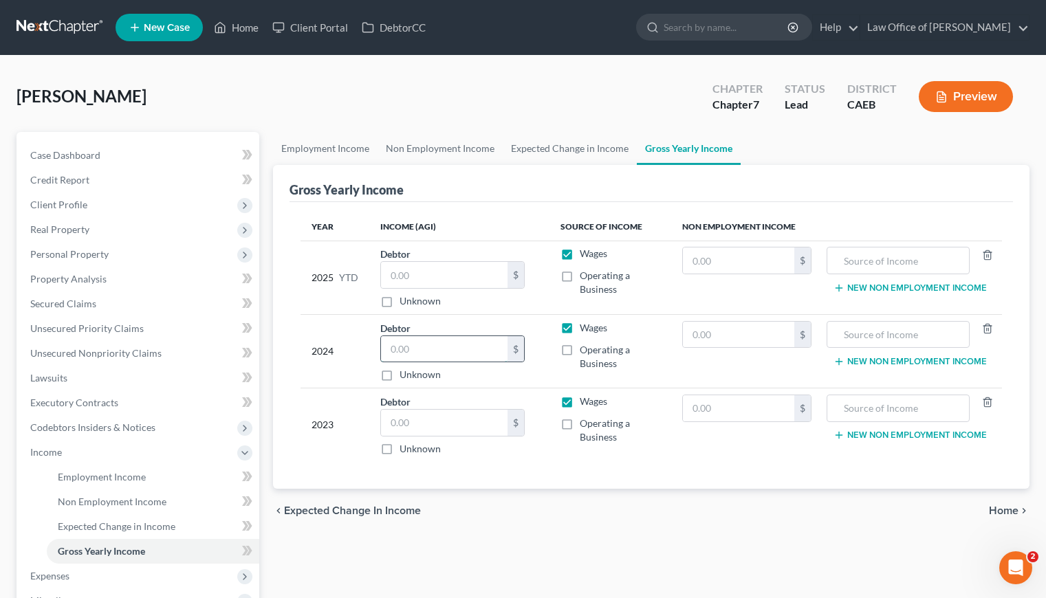
click at [425, 347] on input "text" at bounding box center [444, 349] width 127 height 26
type input "16,068"
click at [443, 416] on input "text" at bounding box center [444, 423] width 127 height 26
click at [516, 483] on div "Year Income (AGI) Source of Income Non Employment Income 2025 YTD Debtor $ Unkn…" at bounding box center [650, 345] width 723 height 287
click at [473, 432] on input "text" at bounding box center [444, 423] width 127 height 26
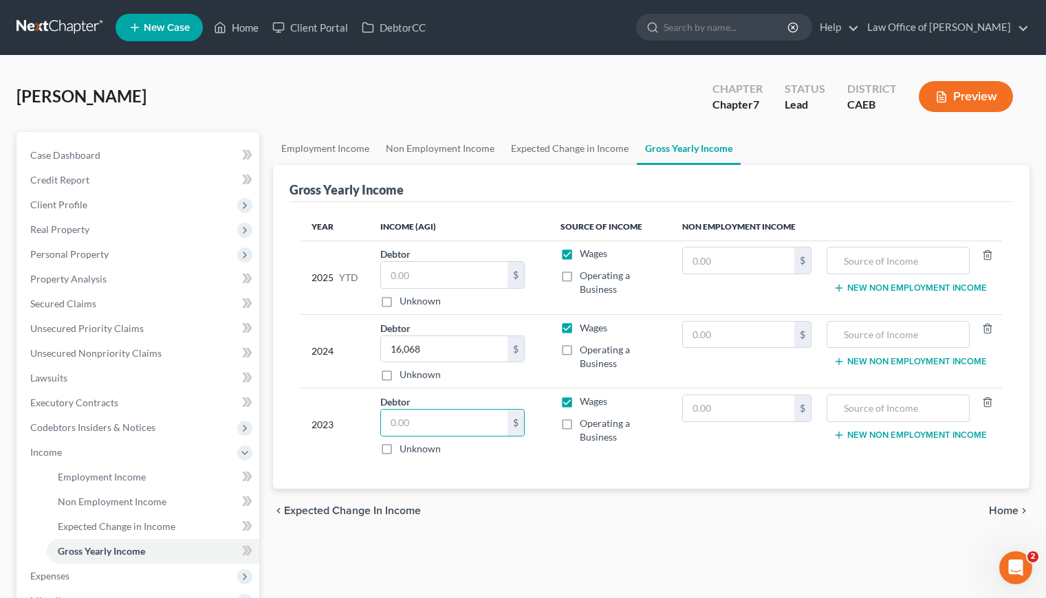
click at [534, 483] on div "Year Income (AGI) Source of Income Non Employment Income 2025 YTD Debtor $ Unkn…" at bounding box center [650, 345] width 723 height 287
click at [752, 335] on input "text" at bounding box center [739, 335] width 112 height 26
click at [327, 88] on div "Cervantes, Hugo Upgraded Chapter Chapter 7 Status Lead District CAEB Preview" at bounding box center [523, 102] width 1013 height 60
click at [434, 421] on input "text" at bounding box center [444, 423] width 127 height 26
click at [459, 87] on div "Cervantes, Hugo Upgraded Chapter Chapter 7 Status Lead District CAEB Preview" at bounding box center [523, 102] width 1013 height 60
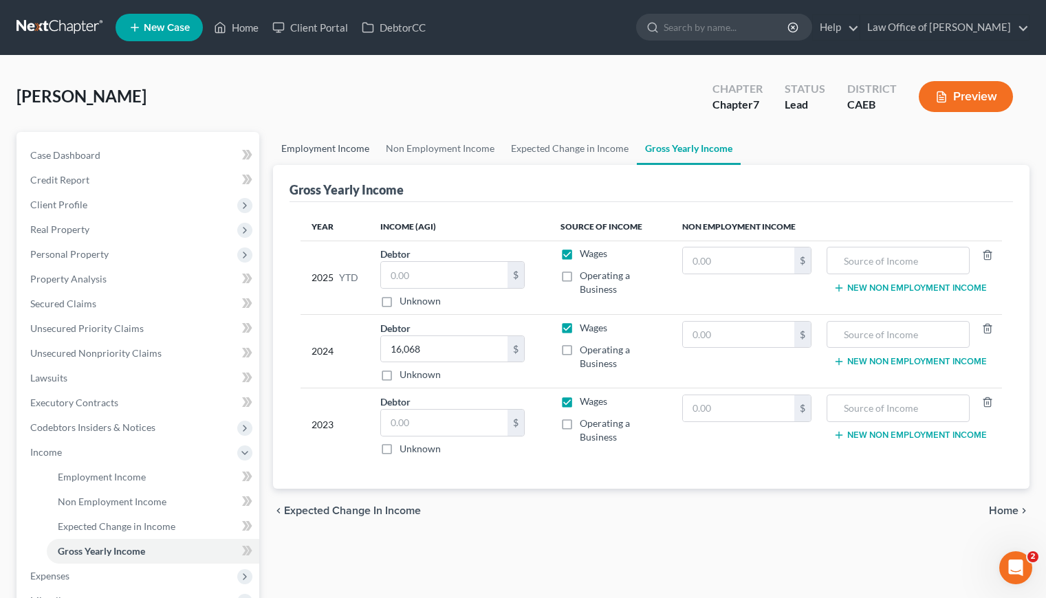
click at [313, 149] on link "Employment Income" at bounding box center [325, 148] width 105 height 33
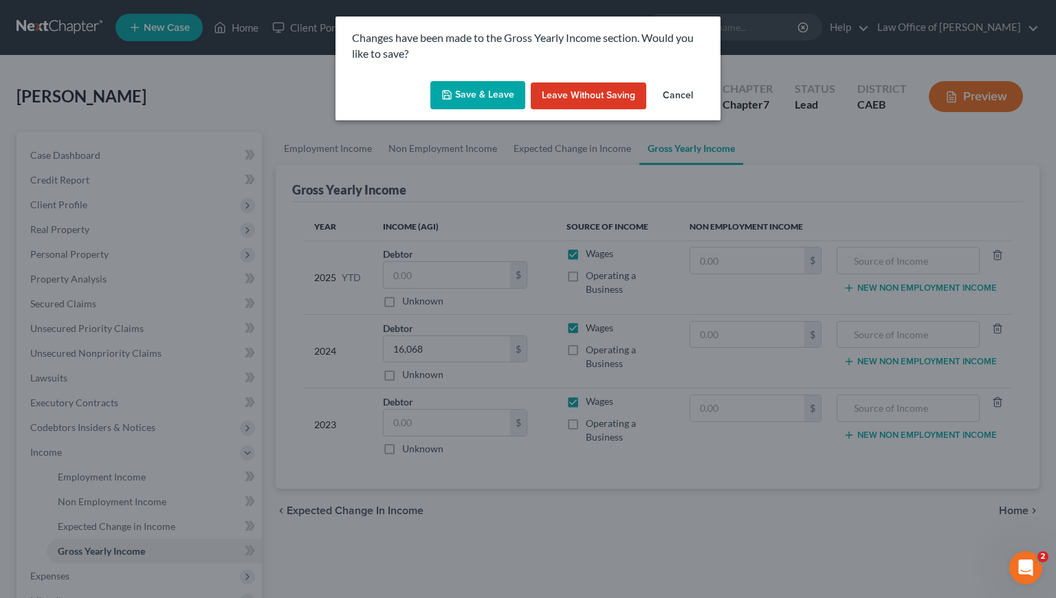
click at [489, 89] on button "Save & Leave" at bounding box center [477, 95] width 95 height 29
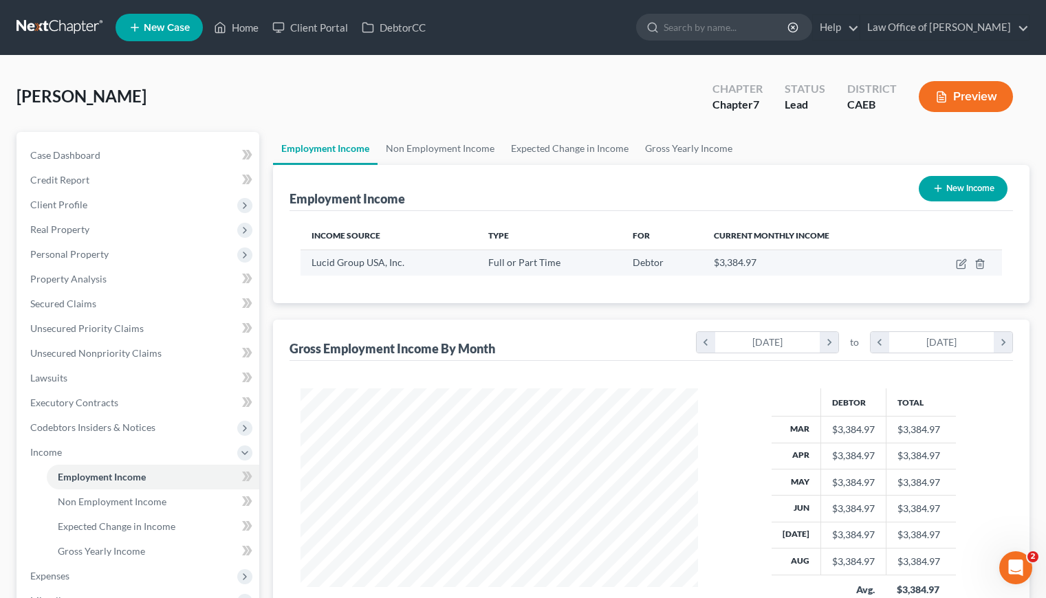
scroll to position [246, 425]
click at [670, 145] on link "Gross Yearly Income" at bounding box center [689, 148] width 104 height 33
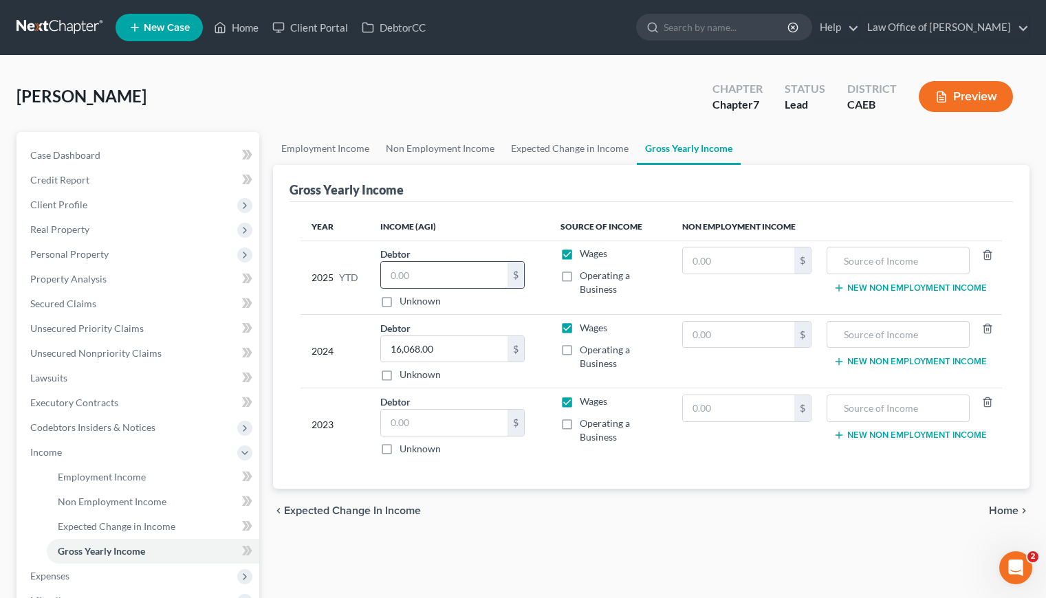
click at [425, 282] on input "text" at bounding box center [444, 275] width 127 height 26
type input "27,079.79"
click at [527, 499] on div "chevron_left Expected Change in Income Home chevron_right" at bounding box center [651, 511] width 756 height 44
click at [523, 494] on div "chevron_left Expected Change in Income Home chevron_right" at bounding box center [651, 511] width 756 height 44
click at [453, 425] on input "text" at bounding box center [444, 423] width 127 height 26
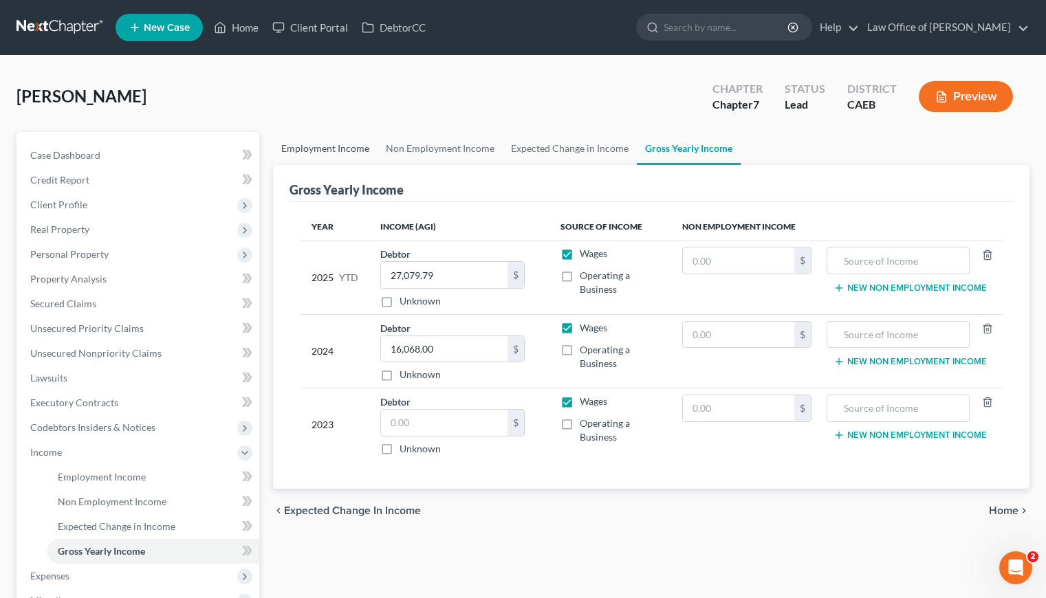
click at [342, 151] on link "Employment Income" at bounding box center [325, 148] width 105 height 33
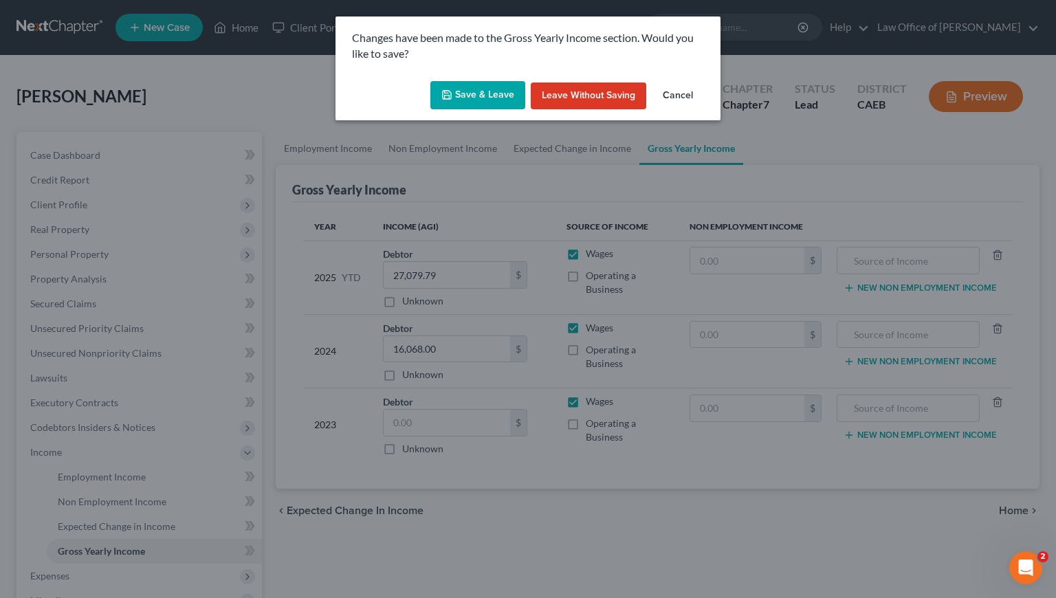
click at [491, 85] on button "Save & Leave" at bounding box center [477, 95] width 95 height 29
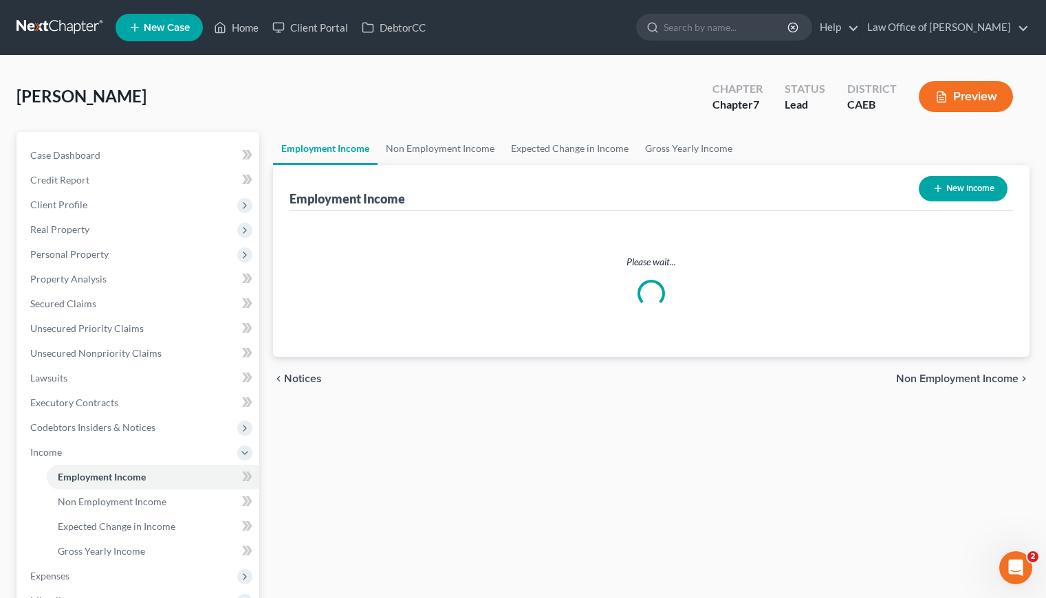
click at [65, 151] on span "Case Dashboard" at bounding box center [65, 155] width 70 height 12
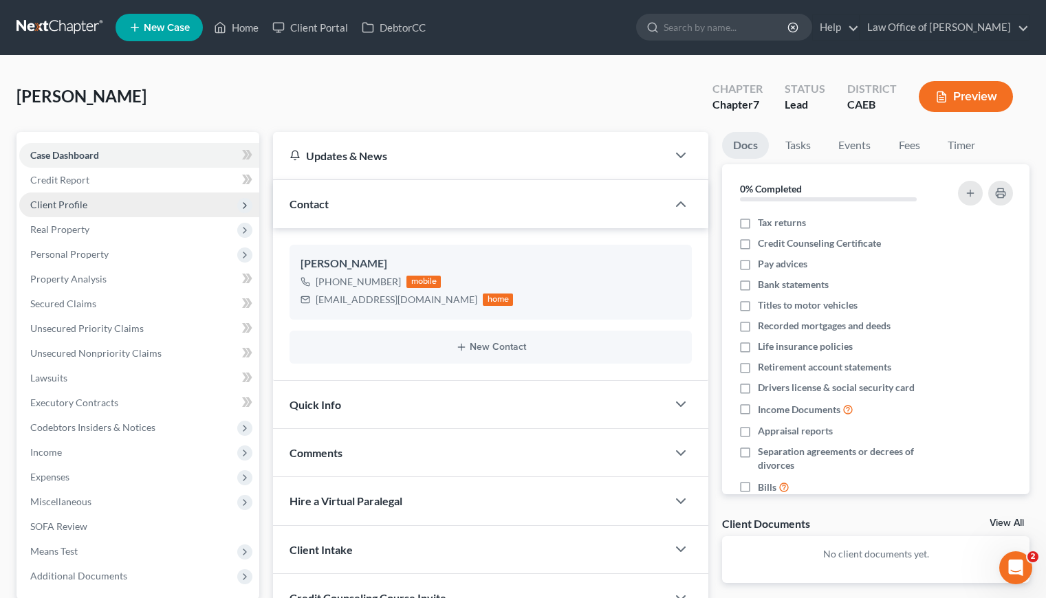
click at [80, 203] on span "Client Profile" at bounding box center [58, 205] width 57 height 12
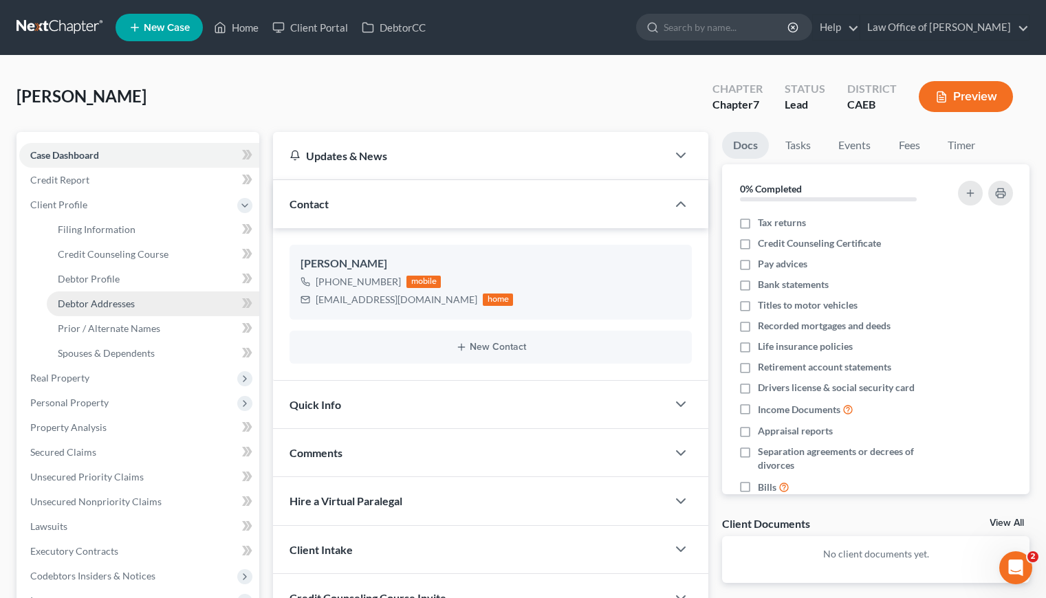
click at [106, 302] on span "Debtor Addresses" at bounding box center [96, 304] width 77 height 12
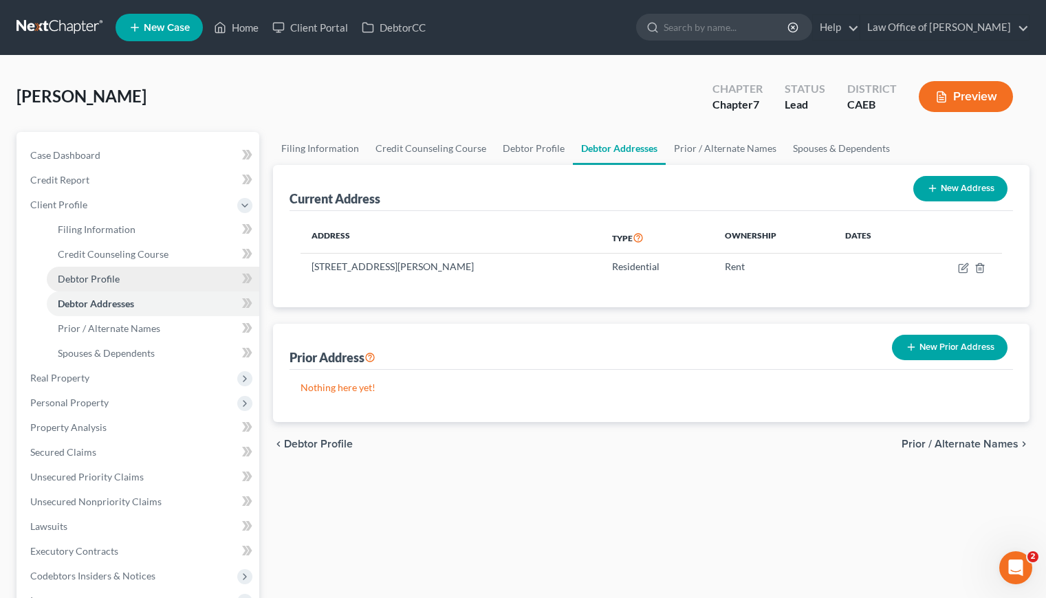
click at [106, 279] on span "Debtor Profile" at bounding box center [89, 279] width 62 height 12
select select "0"
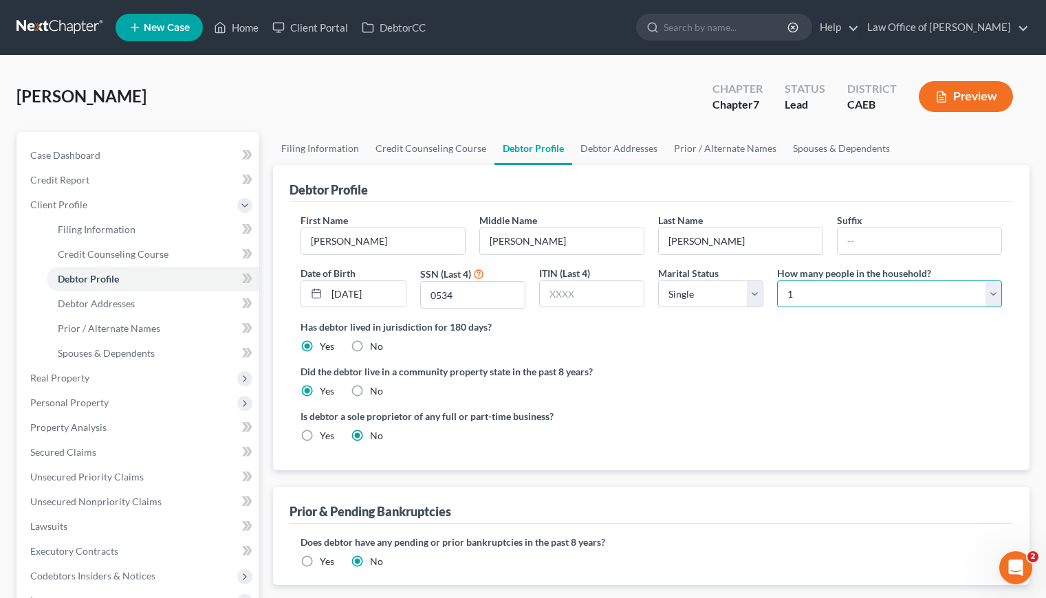
click at [856, 298] on select "Select 1 2 3 4 5 6 7 8 9 10 11 12 13 14 15 16 17 18 19 20" at bounding box center [889, 295] width 225 height 28
select select "1"
click at [777, 281] on select "Select 1 2 3 4 5 6 7 8 9 10 11 12 13 14 15 16 17 18 19 20" at bounding box center [889, 295] width 225 height 28
click at [843, 139] on link "Spouses & Dependents" at bounding box center [841, 148] width 113 height 33
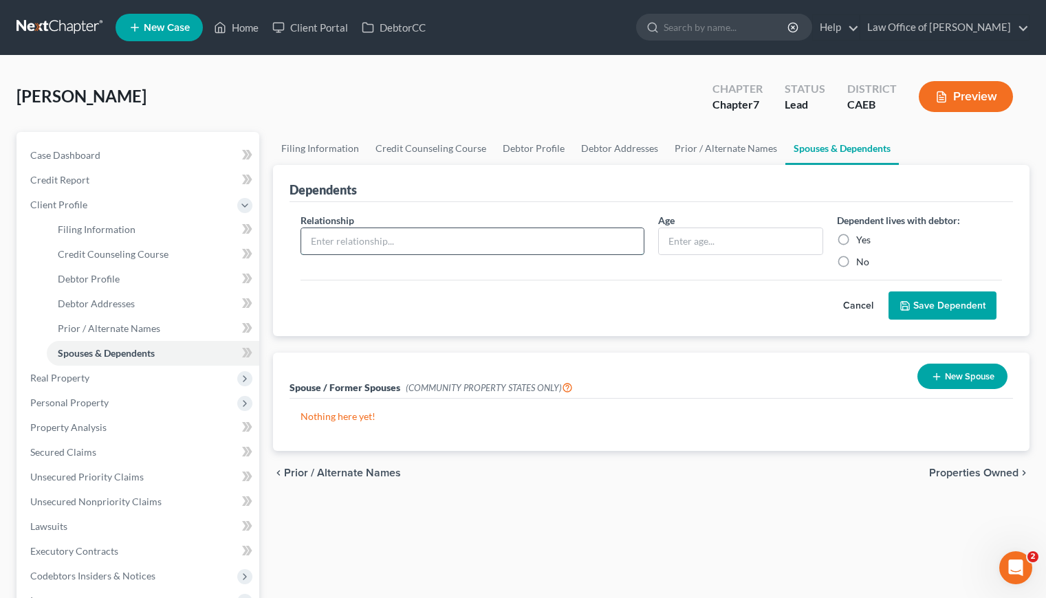
click at [431, 241] on input "text" at bounding box center [472, 241] width 342 height 26
type input "Daughter"
click at [710, 245] on input "text" at bounding box center [741, 241] width 164 height 26
click at [856, 240] on label "Yes" at bounding box center [863, 240] width 14 height 14
click at [862, 240] on input "Yes" at bounding box center [866, 237] width 9 height 9
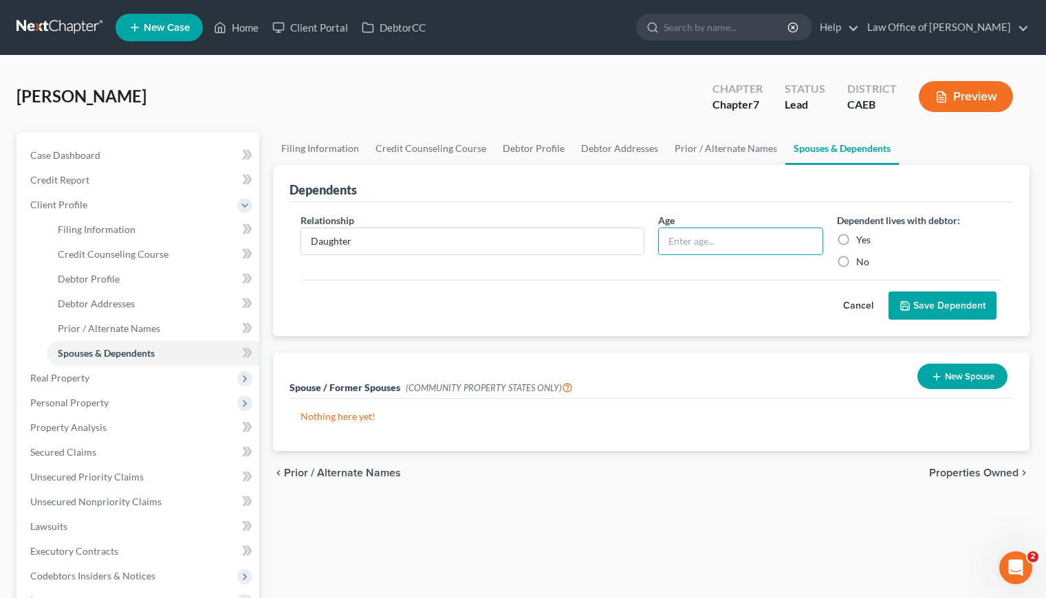
radio input "true"
click at [934, 307] on button "Save Dependent" at bounding box center [942, 306] width 108 height 29
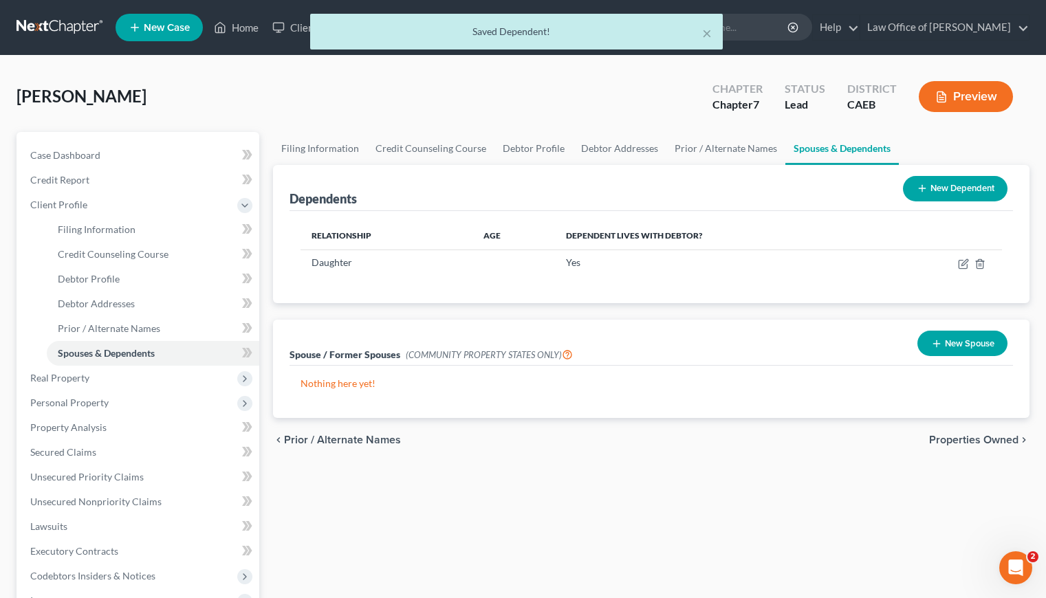
click at [647, 469] on div "Filing Information Credit Counseling Course Debtor Profile Debtor Addresses Pri…" at bounding box center [651, 479] width 770 height 695
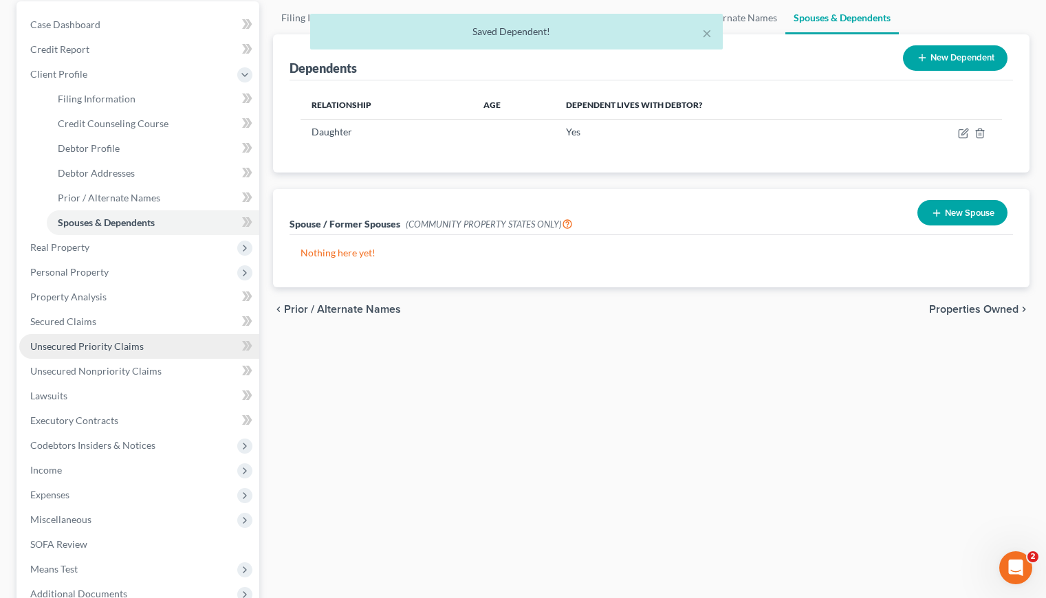
scroll to position [149, 0]
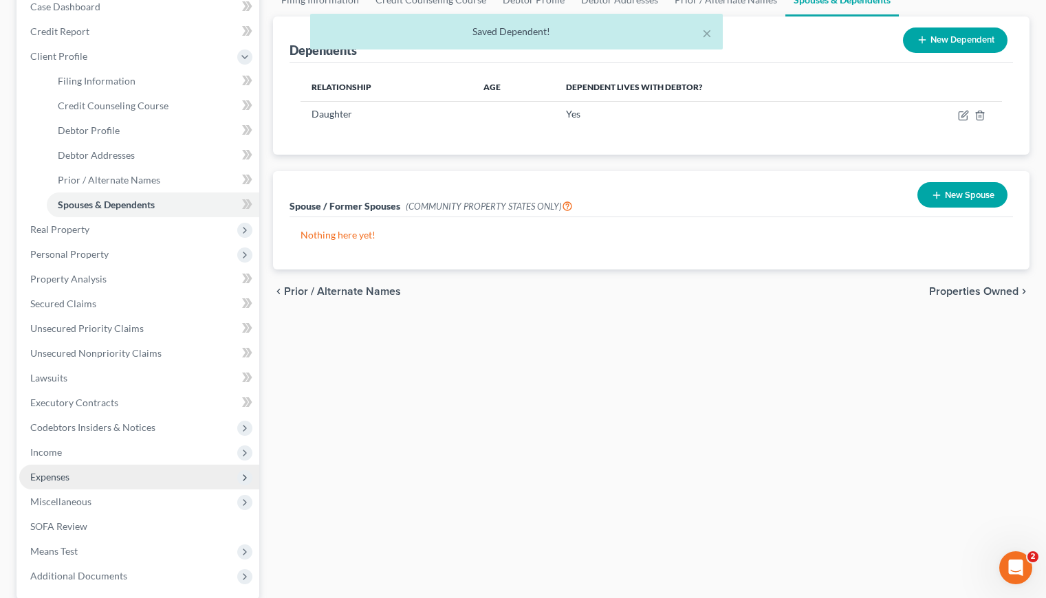
click at [55, 481] on span "Expenses" at bounding box center [49, 477] width 39 height 12
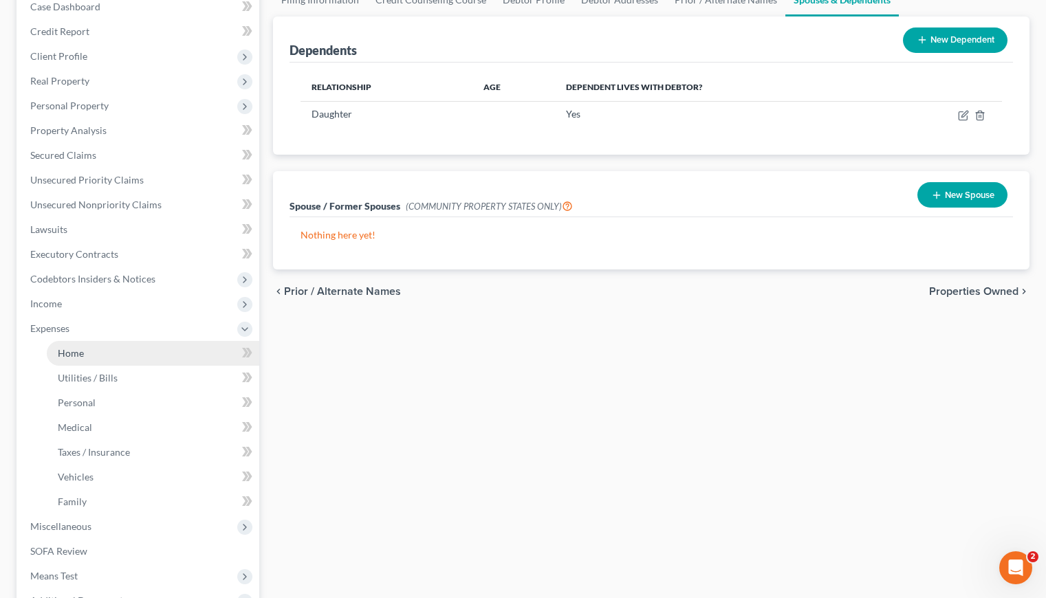
click at [74, 354] on span "Home" at bounding box center [71, 353] width 26 height 12
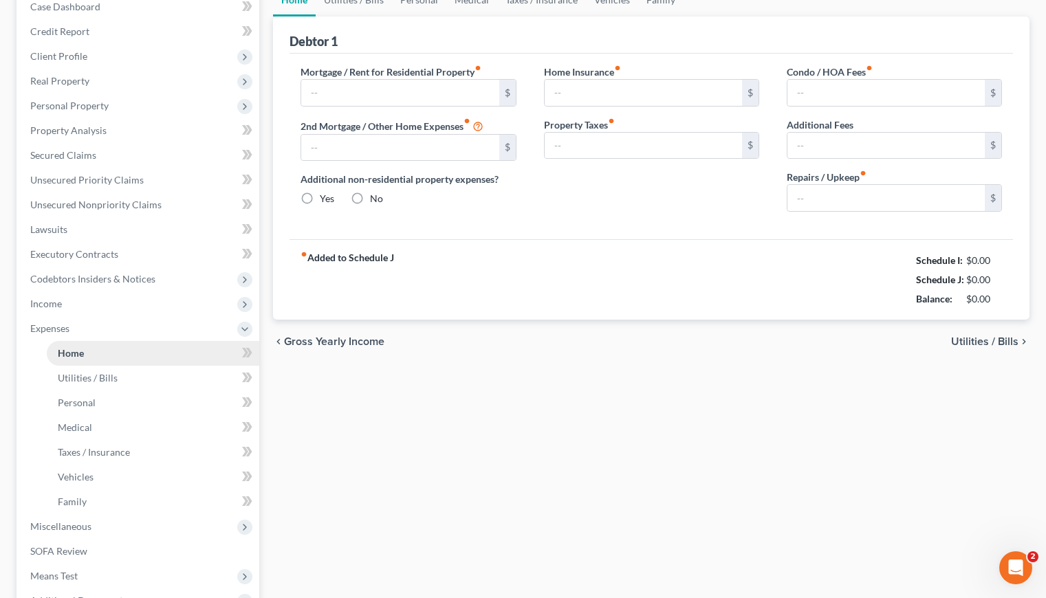
scroll to position [113, 0]
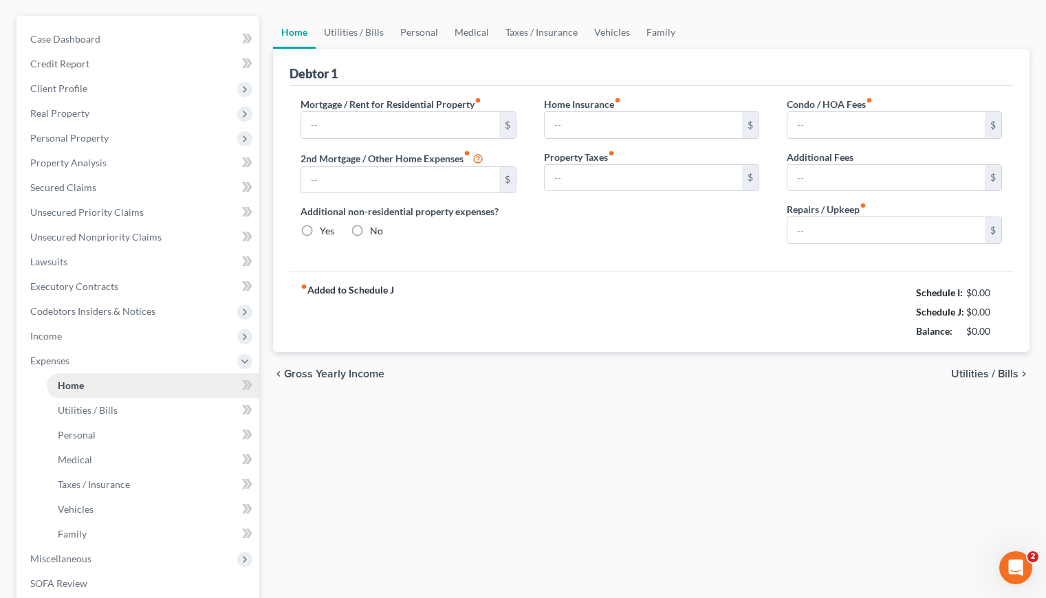
type input "0.00"
radio input "true"
type input "0.00"
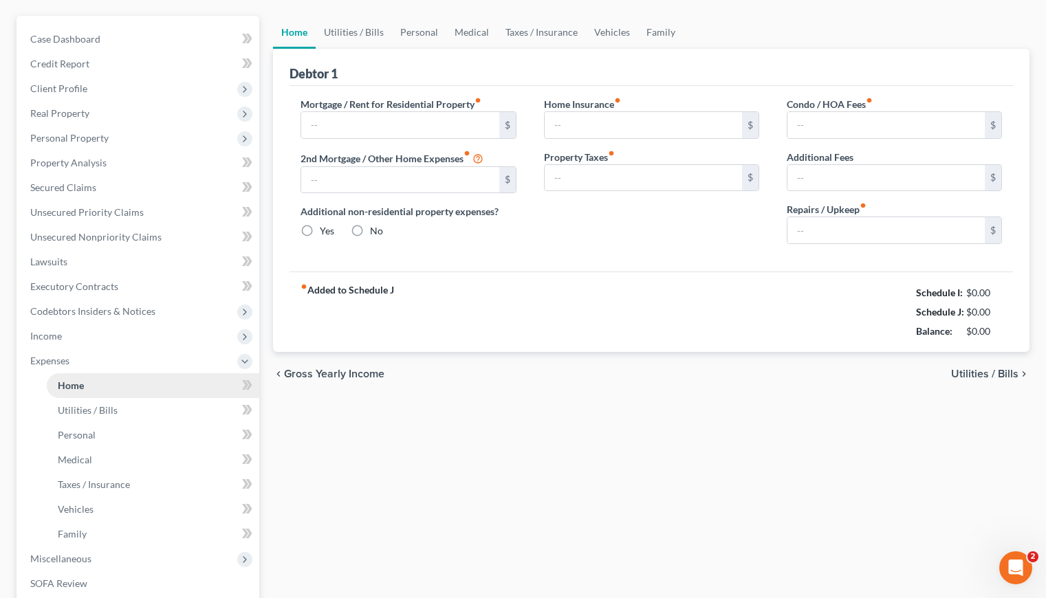
type input "0.00"
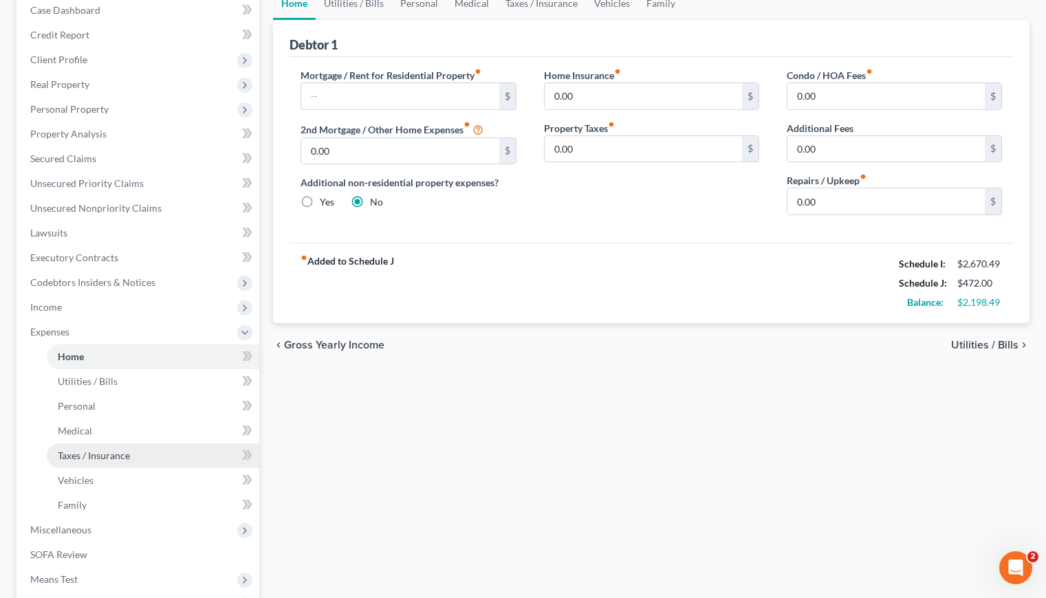
scroll to position [145, 0]
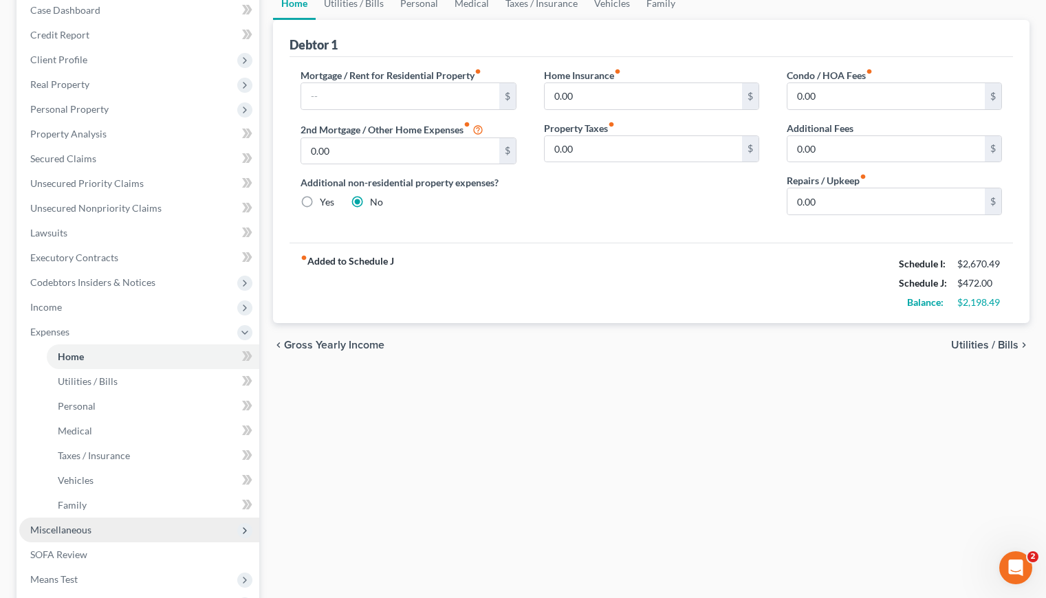
click at [75, 526] on span "Miscellaneous" at bounding box center [60, 530] width 61 height 12
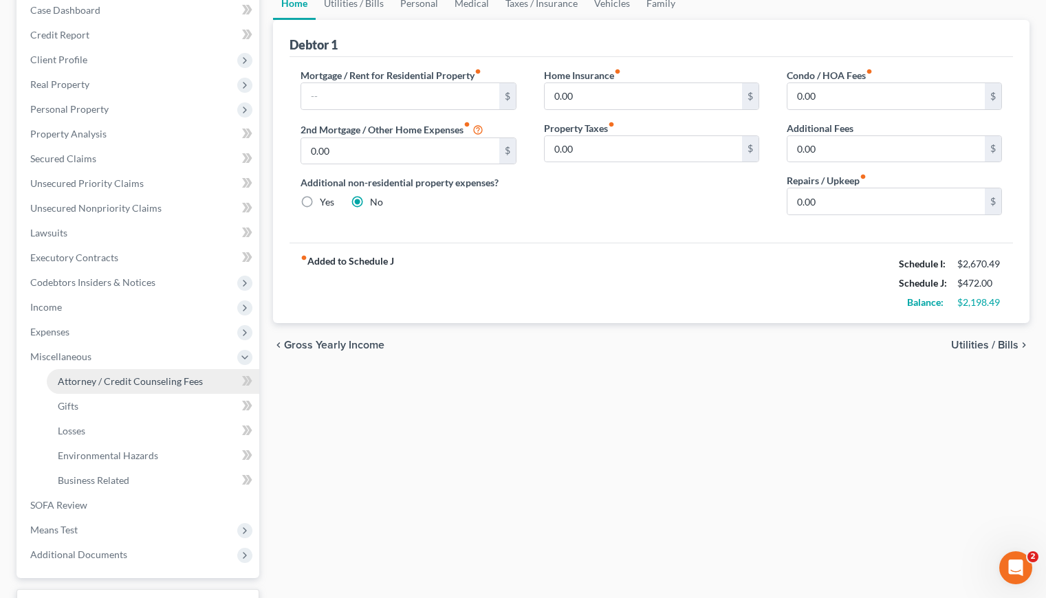
click at [155, 387] on link "Attorney / Credit Counseling Fees" at bounding box center [153, 381] width 212 height 25
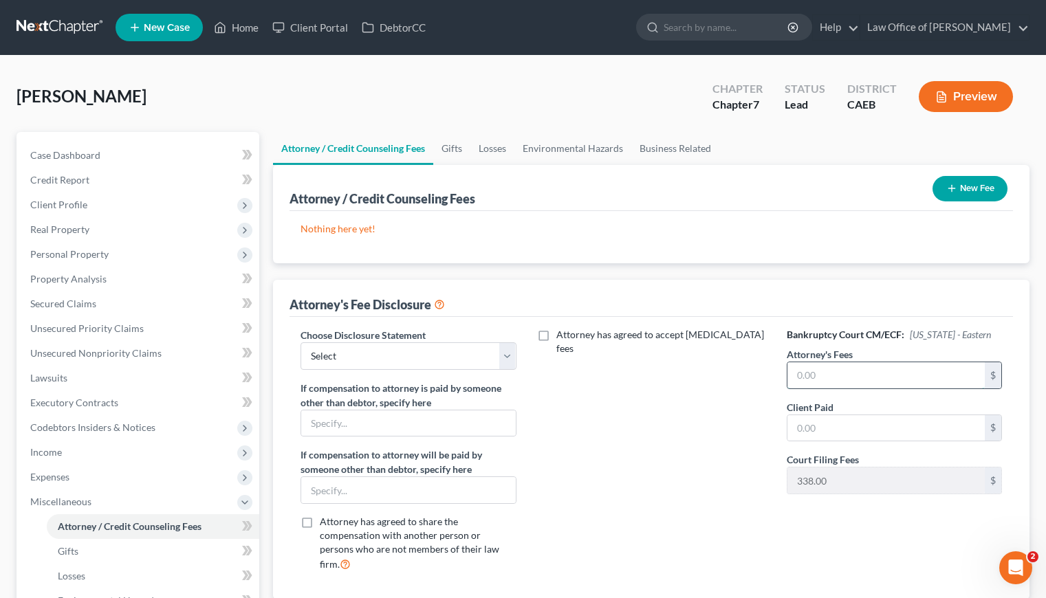
click at [879, 375] on input "text" at bounding box center [885, 375] width 197 height 26
type input "2,000"
click at [875, 426] on input "text" at bounding box center [885, 428] width 197 height 26
type input "2,000"
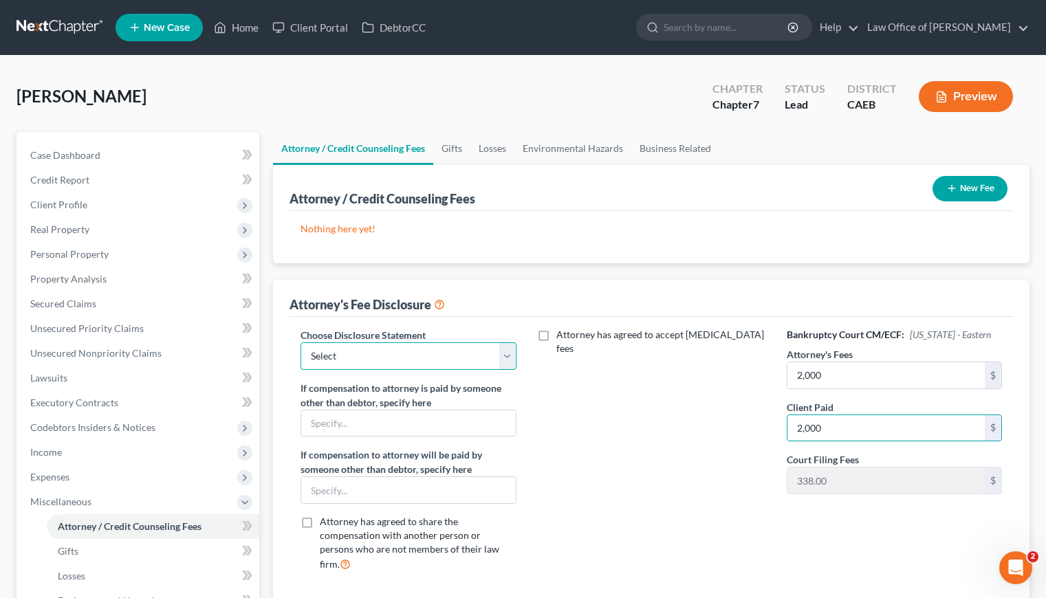
click at [419, 352] on select "Select Disclosure of Attorney Compensation" at bounding box center [407, 356] width 215 height 28
select select "0"
click at [300, 342] on select "Select Disclosure of Attorney Compensation" at bounding box center [407, 356] width 215 height 28
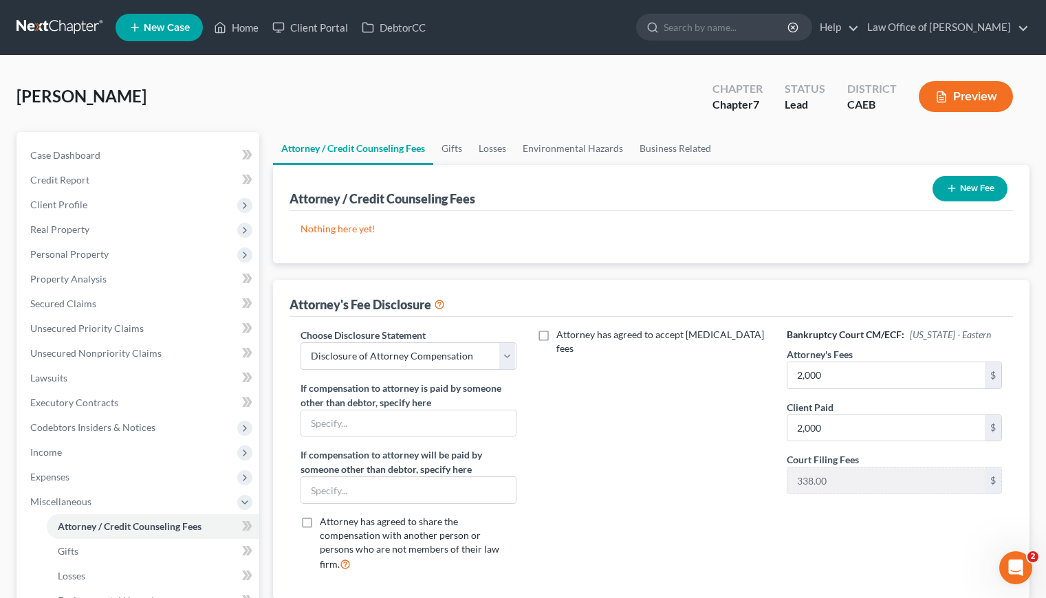
click at [969, 192] on button "New Fee" at bounding box center [969, 188] width 75 height 25
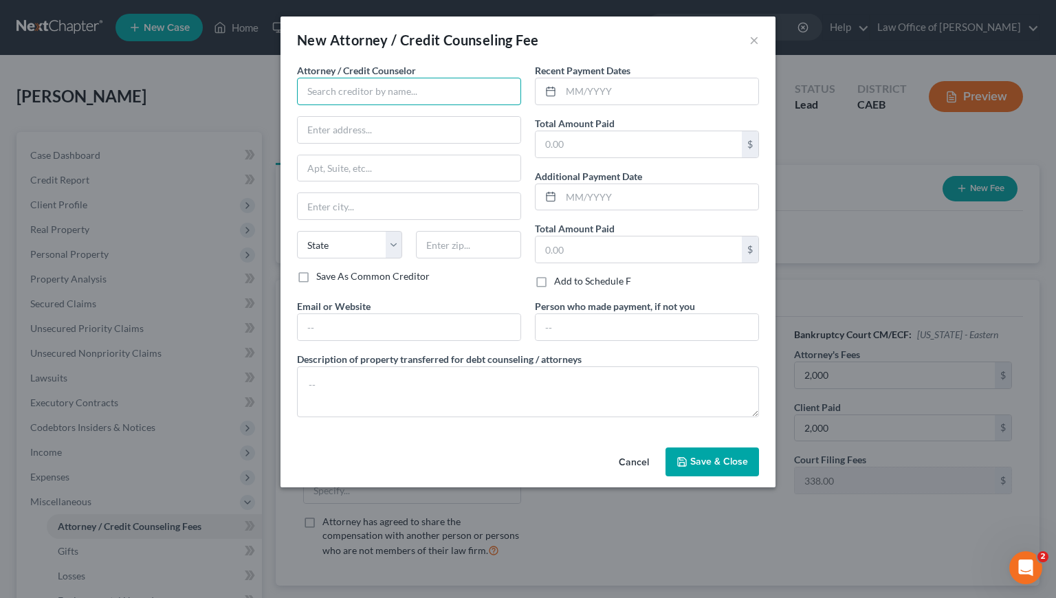
click at [404, 92] on input "text" at bounding box center [409, 92] width 224 height 28
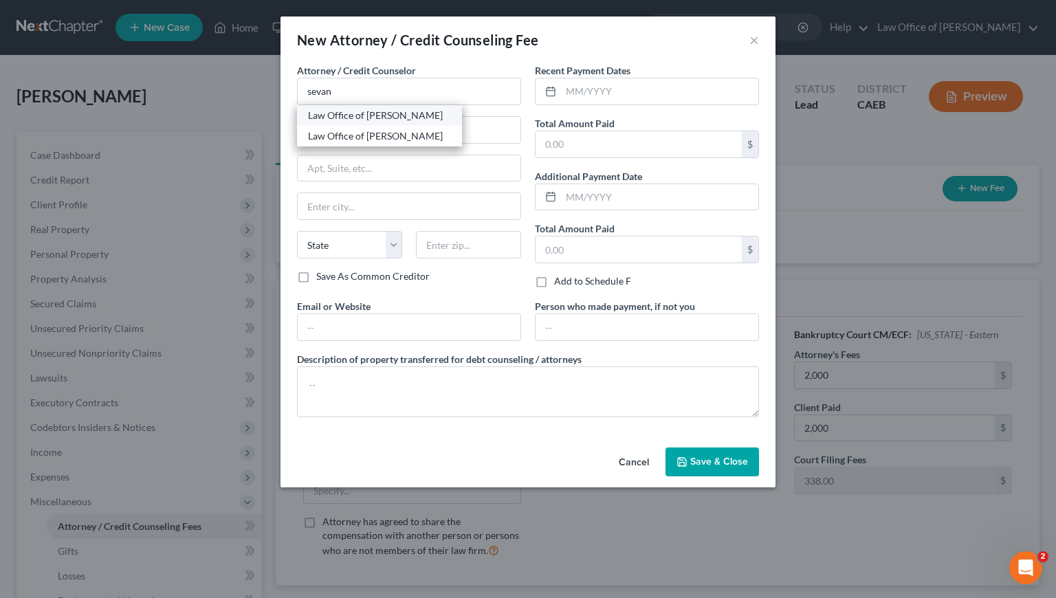
click at [388, 118] on div "Law Office of [PERSON_NAME]" at bounding box center [379, 116] width 143 height 14
type input "Law Office of [PERSON_NAME]"
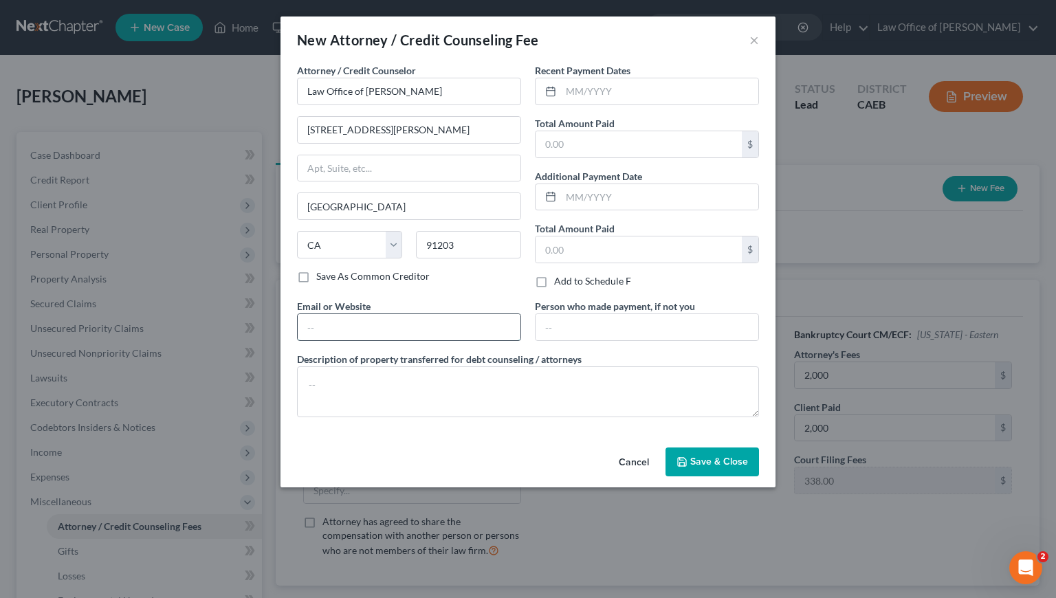
click at [398, 319] on input "text" at bounding box center [409, 327] width 223 height 26
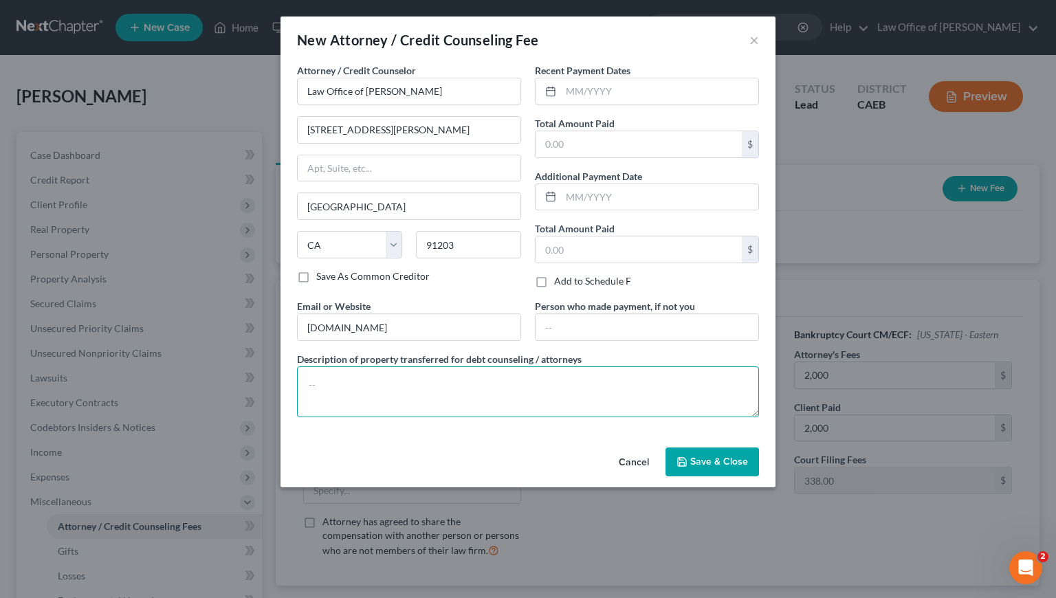
click at [402, 400] on textarea at bounding box center [528, 391] width 462 height 51
click at [626, 73] on label "Recent Payment Dates" at bounding box center [583, 70] width 96 height 14
click at [626, 89] on input "text" at bounding box center [659, 91] width 197 height 26
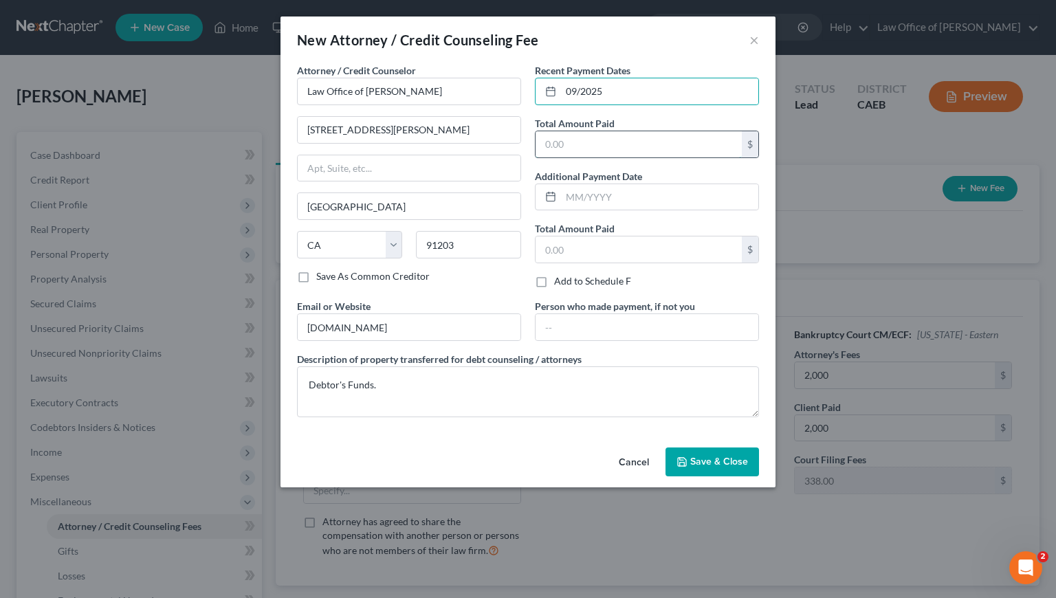
click at [628, 145] on input "text" at bounding box center [639, 144] width 206 height 26
click at [730, 464] on span "Save & Close" at bounding box center [719, 462] width 58 height 12
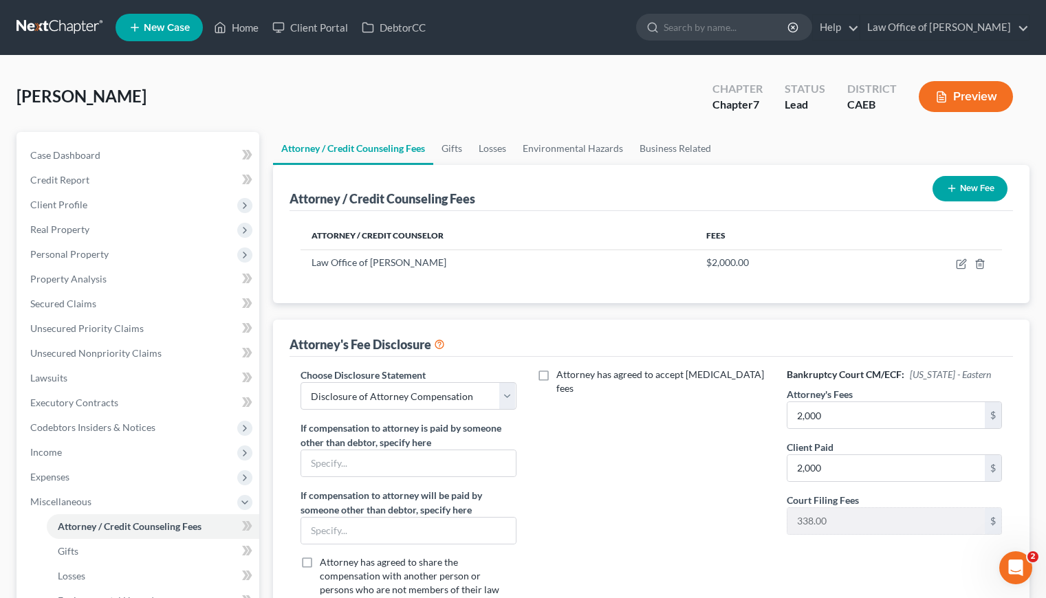
click at [967, 186] on button "New Fee" at bounding box center [969, 188] width 75 height 25
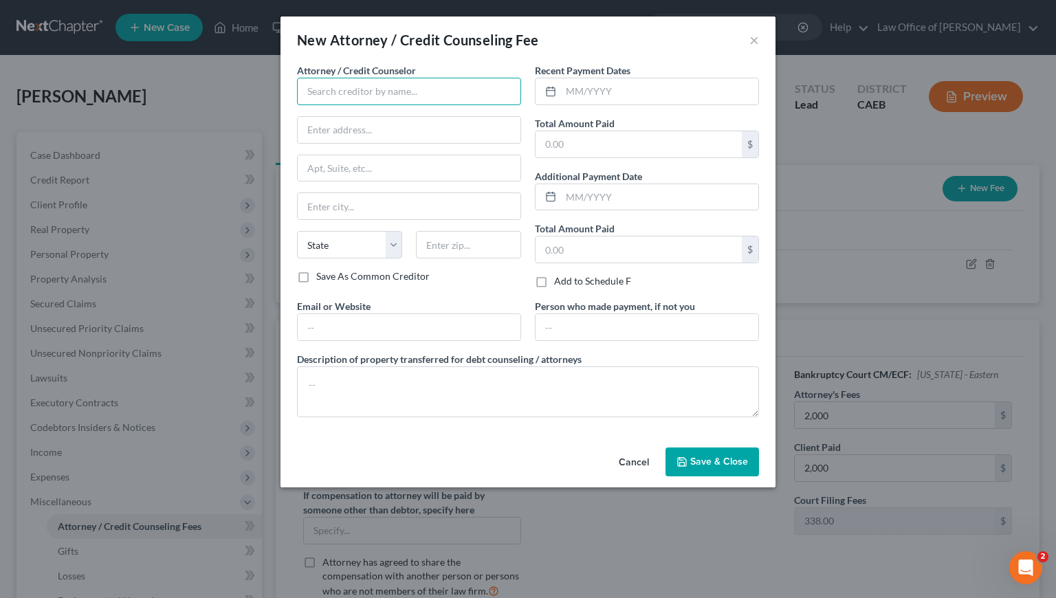
click at [366, 85] on input "text" at bounding box center [409, 92] width 224 height 28
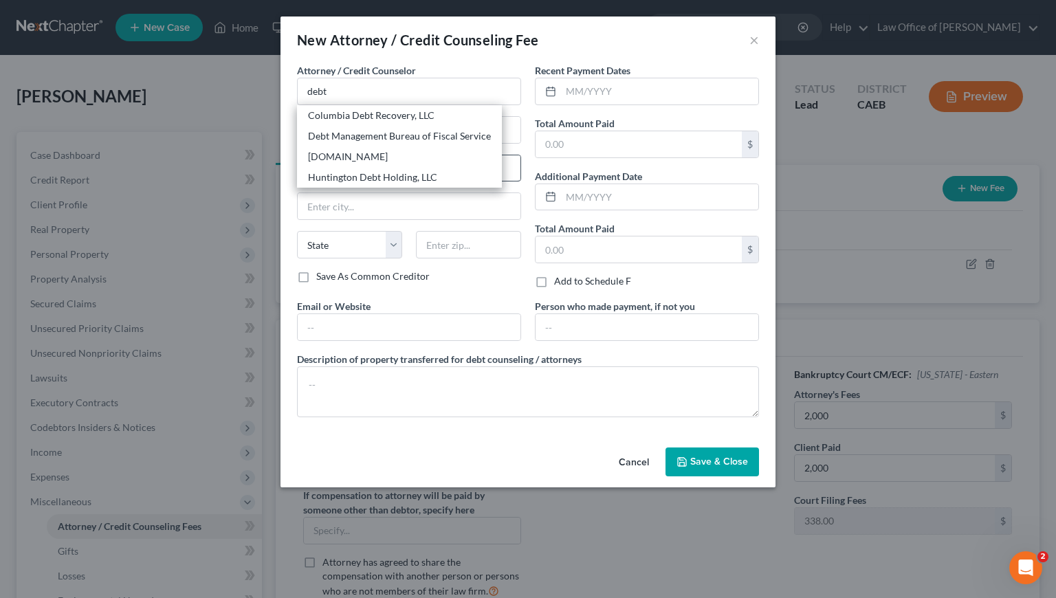
click at [356, 158] on div "DebtorCC.org" at bounding box center [399, 157] width 183 height 14
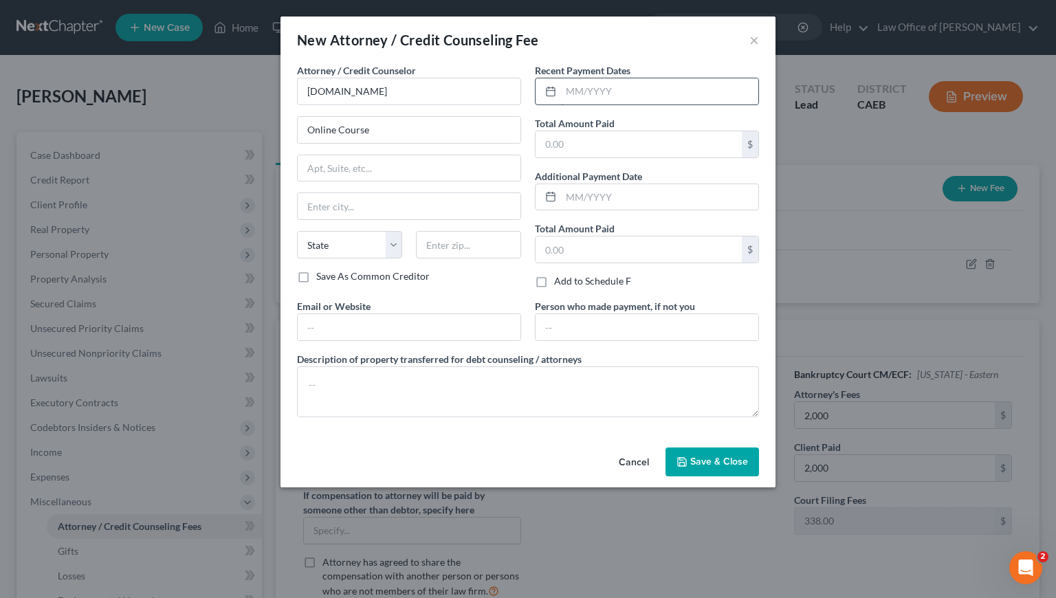
click at [587, 95] on input "text" at bounding box center [659, 91] width 197 height 26
click at [614, 146] on input "text" at bounding box center [639, 144] width 206 height 26
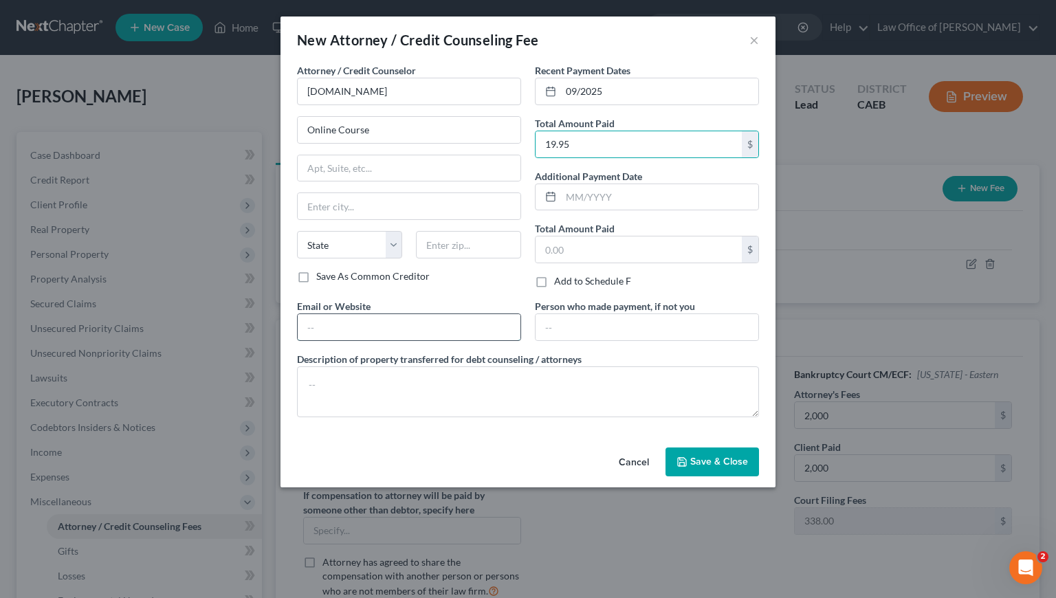
click at [369, 322] on input "text" at bounding box center [409, 327] width 223 height 26
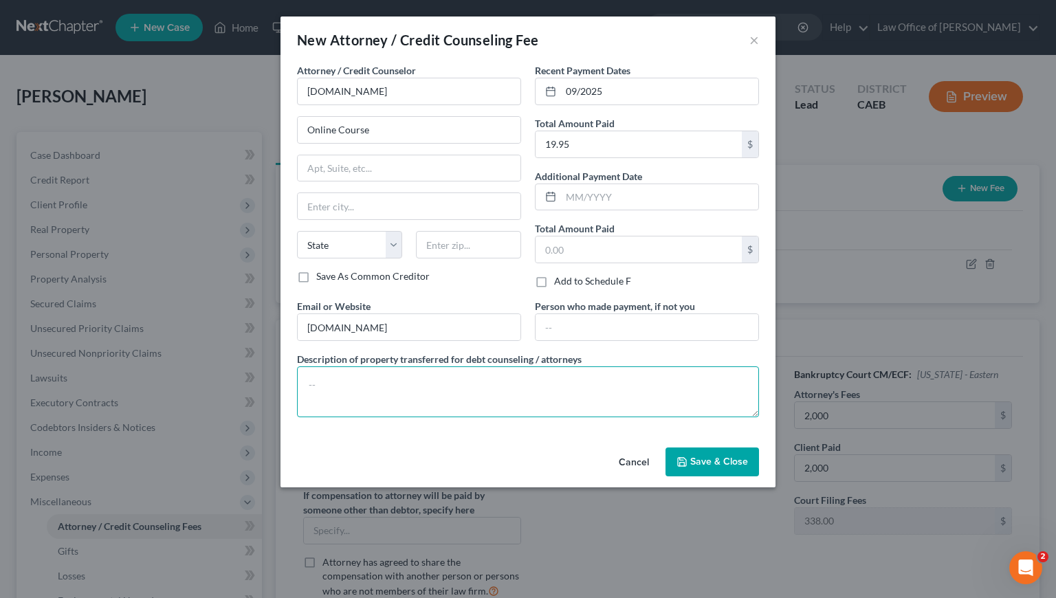
click at [399, 384] on textarea at bounding box center [528, 391] width 462 height 51
paste textarea "Debtor's Funds."
click at [727, 462] on span "Save & Close" at bounding box center [719, 462] width 58 height 12
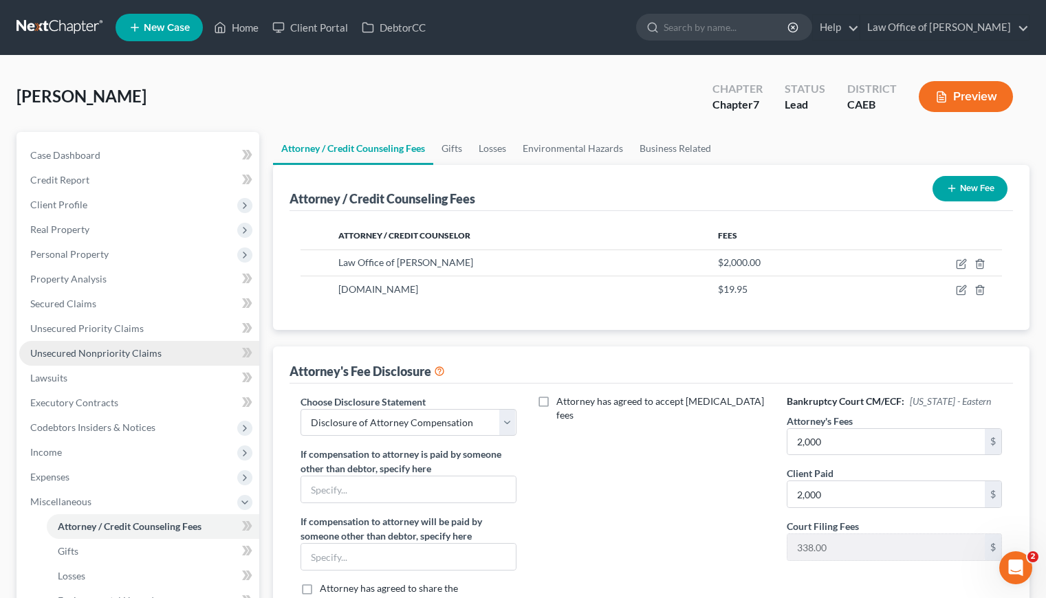
click at [80, 351] on span "Unsecured Nonpriority Claims" at bounding box center [95, 353] width 131 height 12
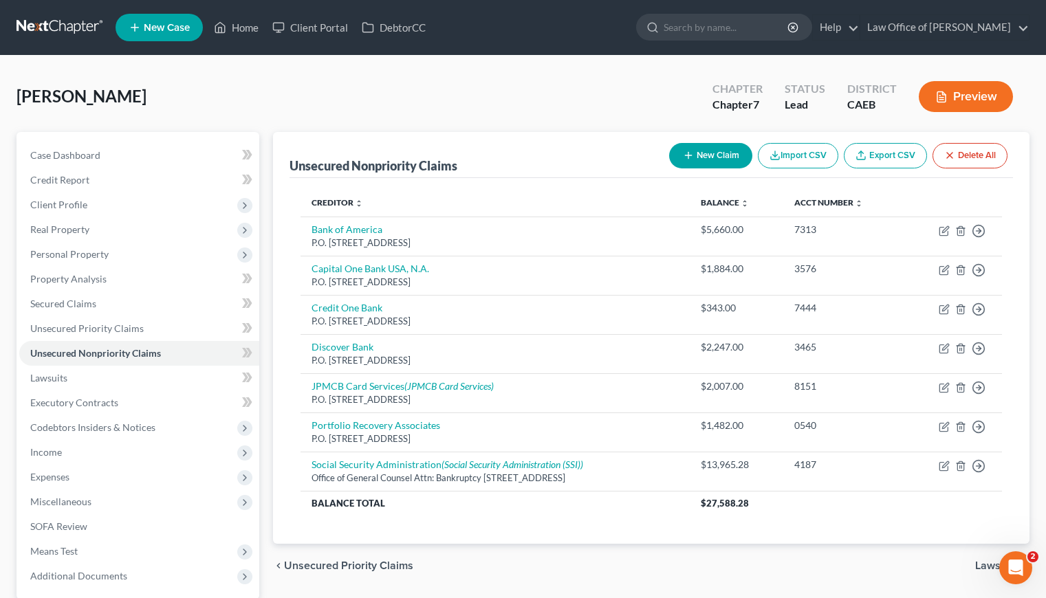
click at [64, 28] on link at bounding box center [61, 27] width 88 height 25
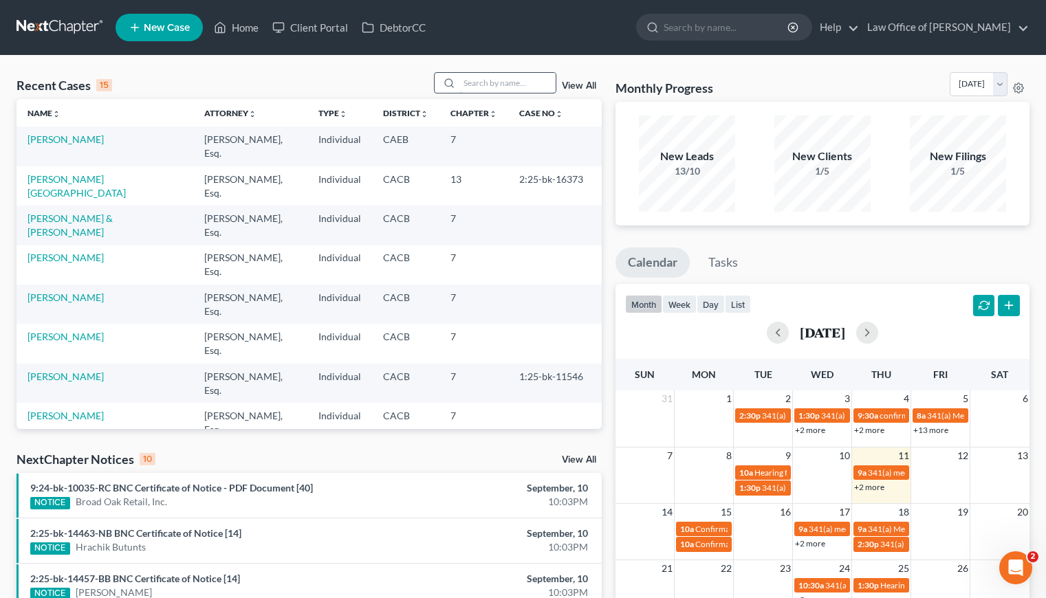
click at [505, 87] on input "search" at bounding box center [507, 83] width 96 height 20
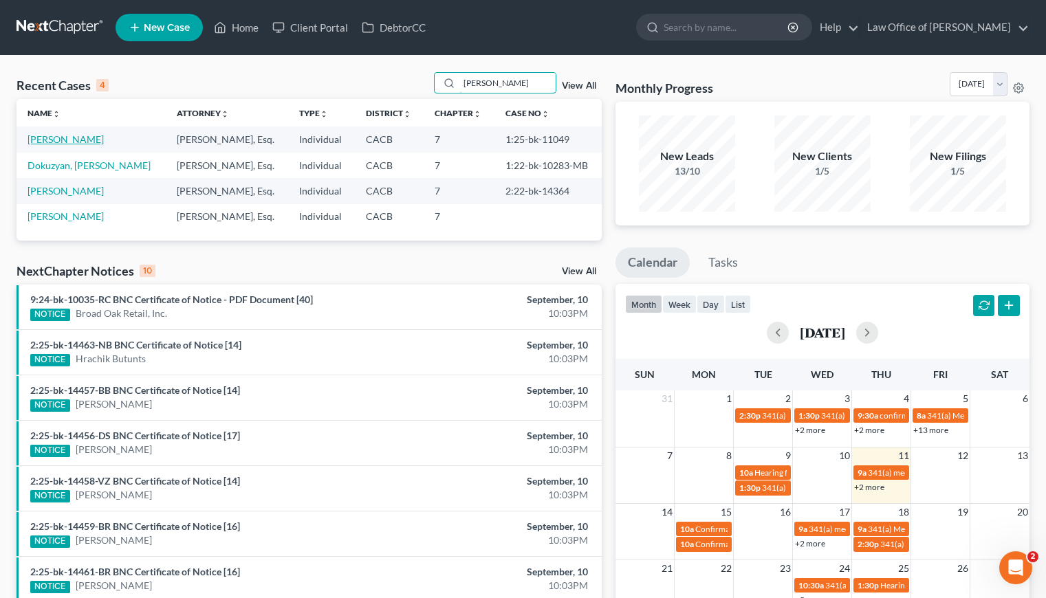
type input "[PERSON_NAME]"
click at [62, 140] on link "[PERSON_NAME]" at bounding box center [66, 139] width 76 height 12
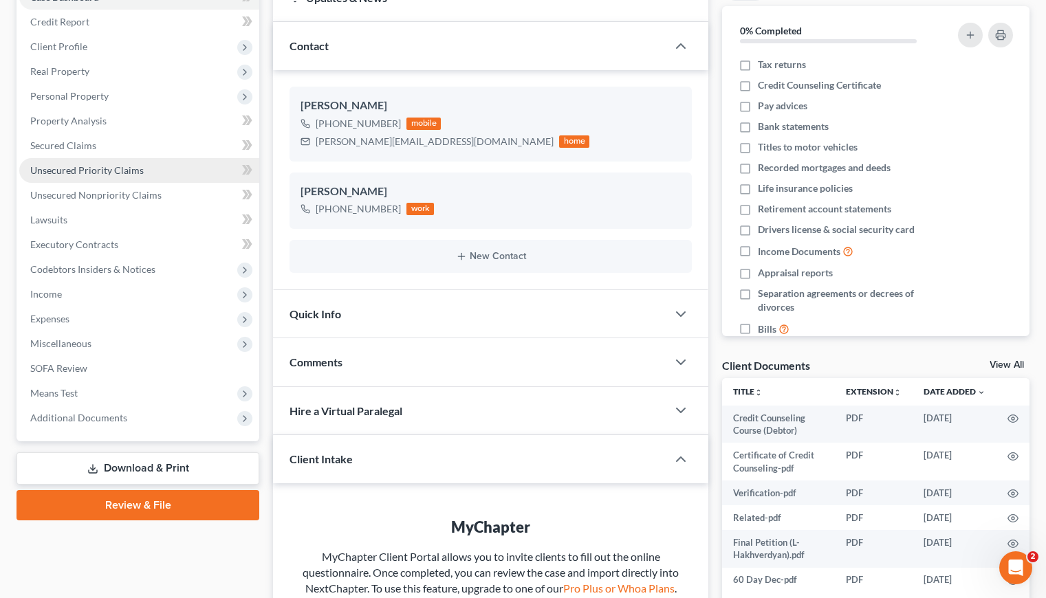
scroll to position [100, 0]
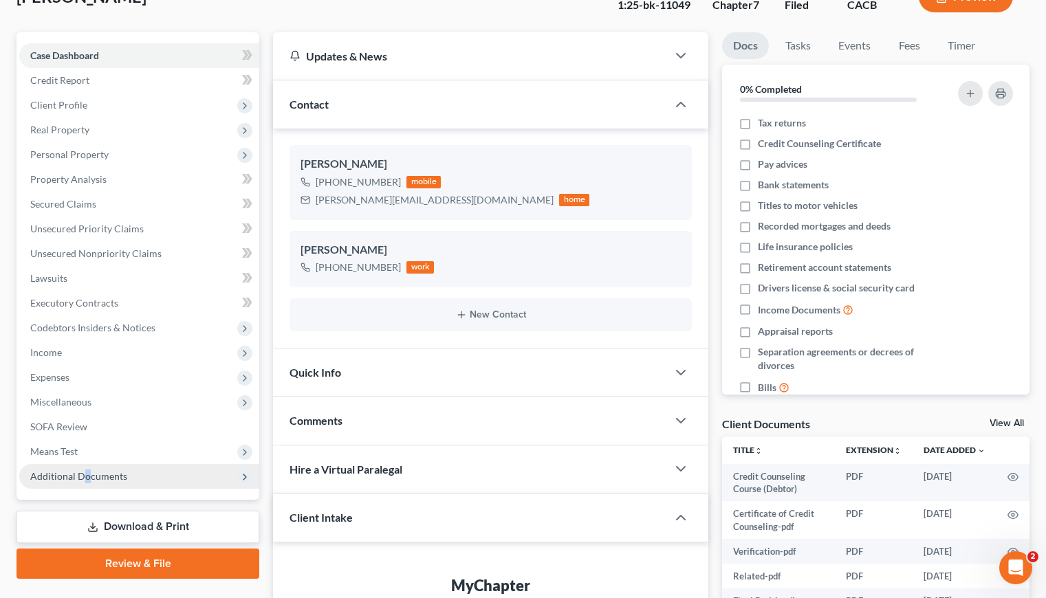
click at [86, 472] on span "Additional Documents" at bounding box center [78, 476] width 97 height 12
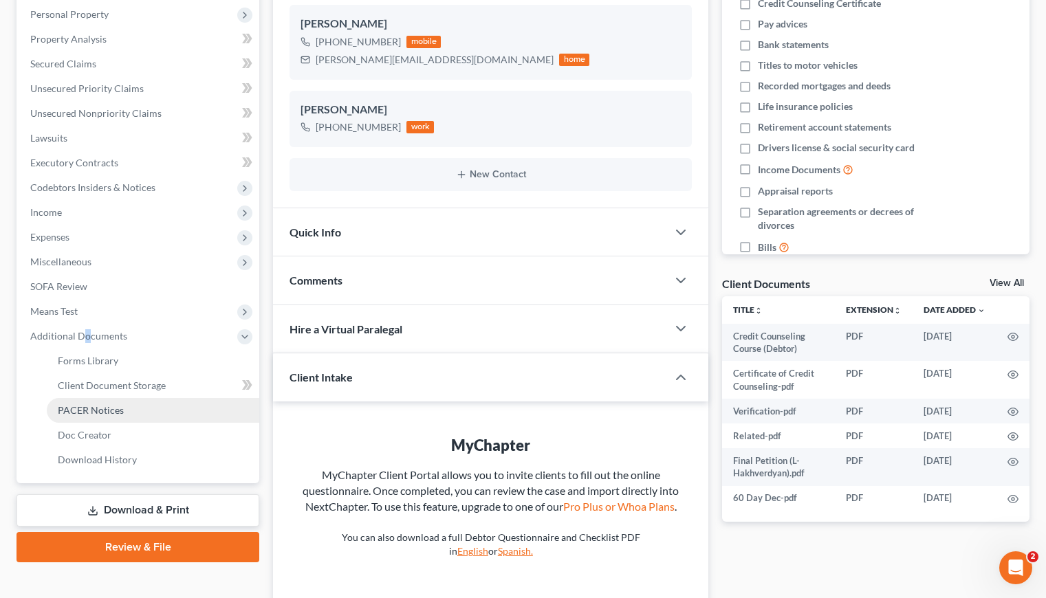
click at [97, 414] on span "PACER Notices" at bounding box center [91, 410] width 66 height 12
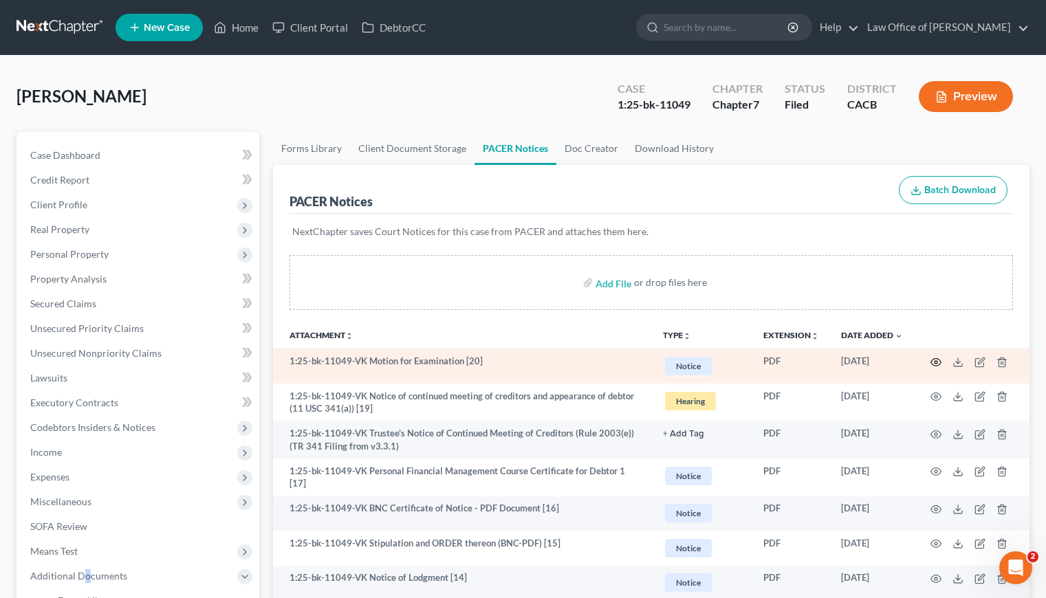
click at [934, 361] on circle "button" at bounding box center [935, 362] width 3 height 3
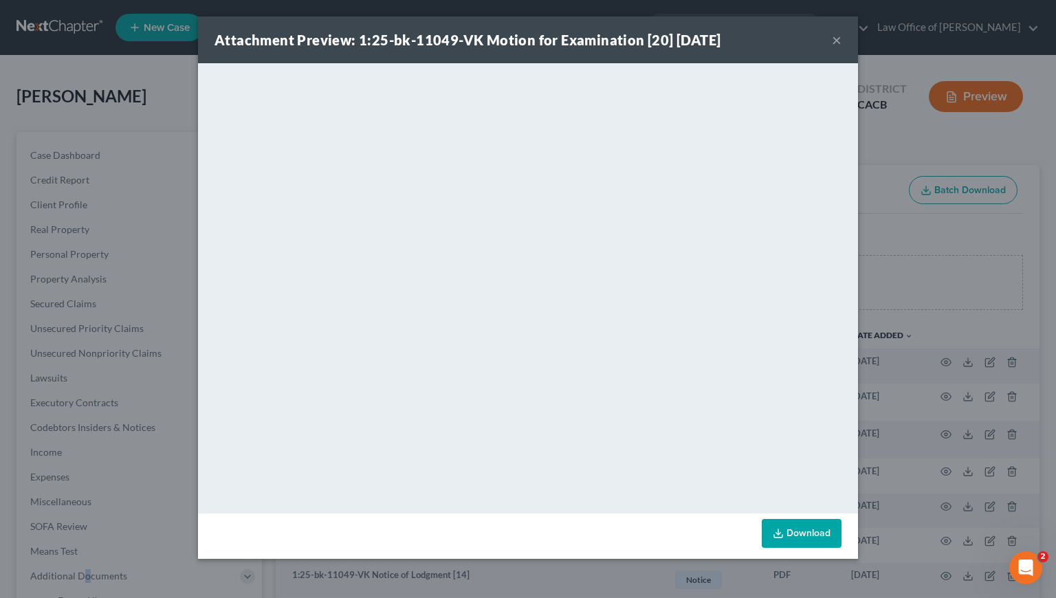
click at [840, 44] on button "×" at bounding box center [837, 40] width 10 height 17
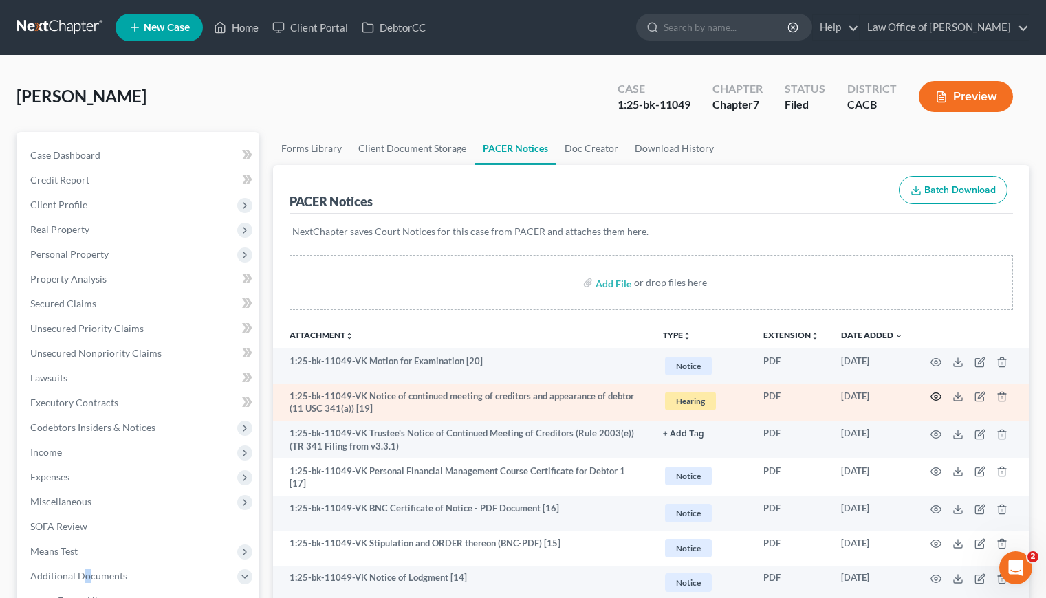
click at [932, 396] on icon "button" at bounding box center [935, 396] width 11 height 11
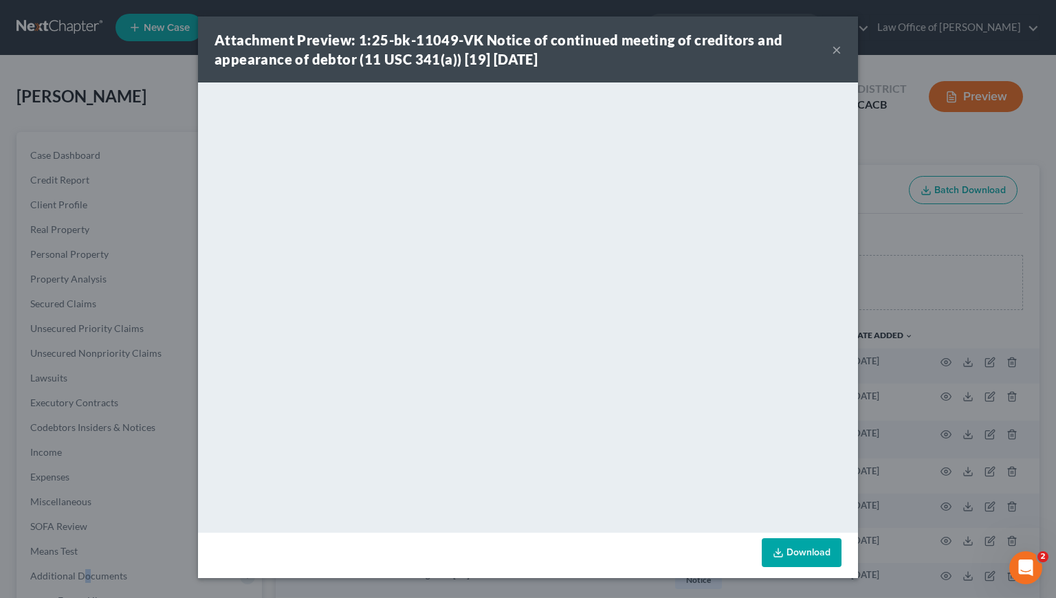
click at [837, 52] on button "×" at bounding box center [837, 49] width 10 height 17
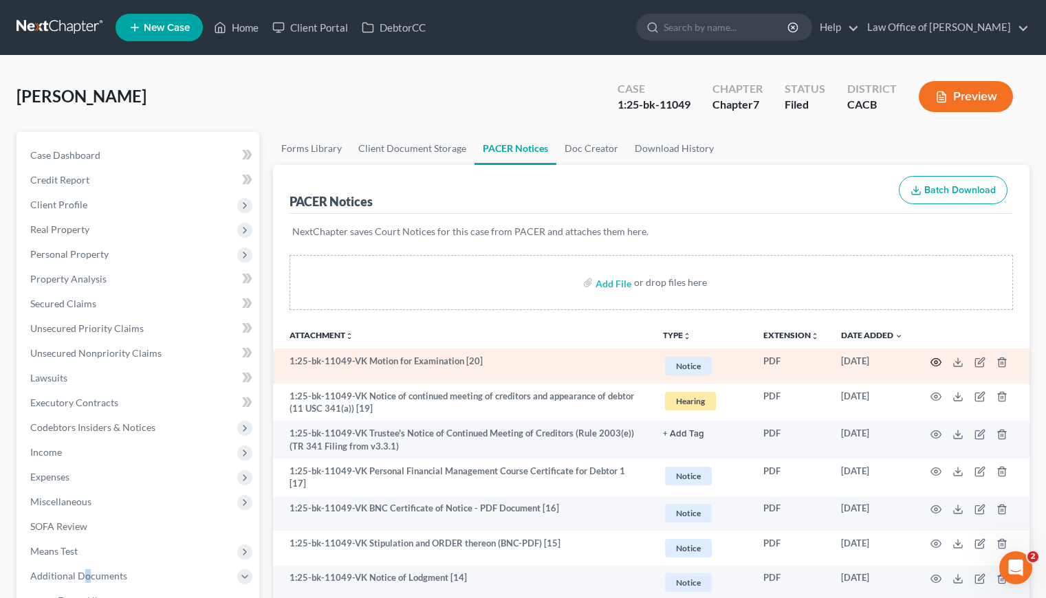
click at [933, 362] on icon "button" at bounding box center [935, 362] width 11 height 11
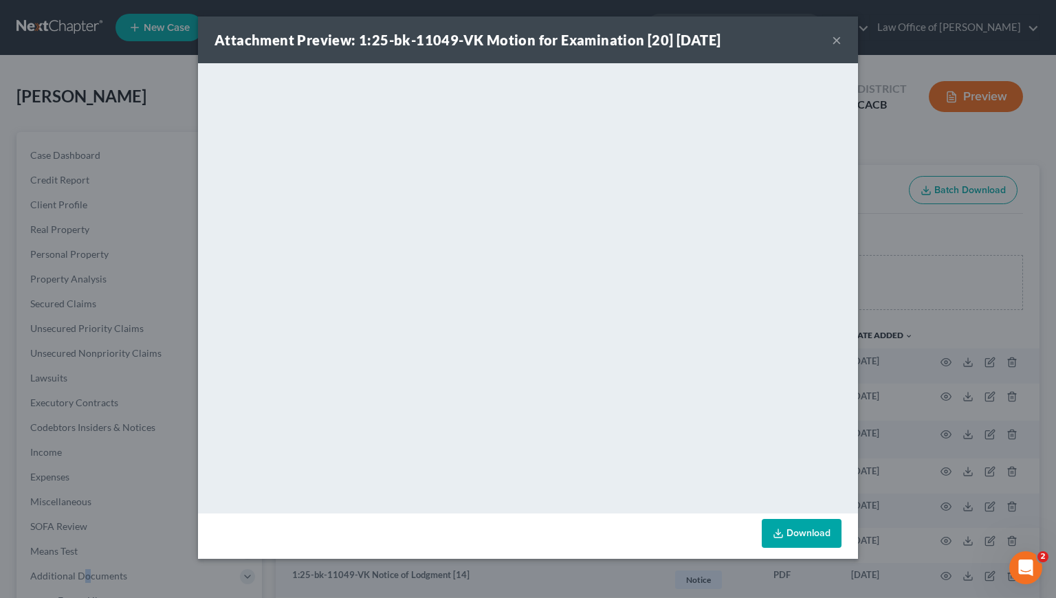
click at [838, 41] on button "×" at bounding box center [837, 40] width 10 height 17
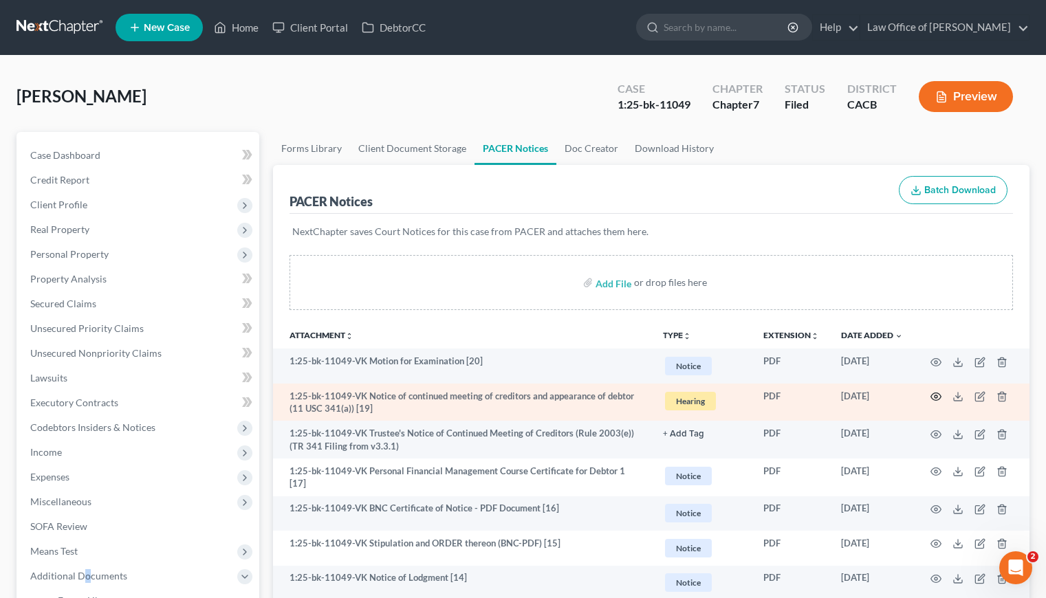
click at [934, 397] on icon "button" at bounding box center [935, 396] width 11 height 11
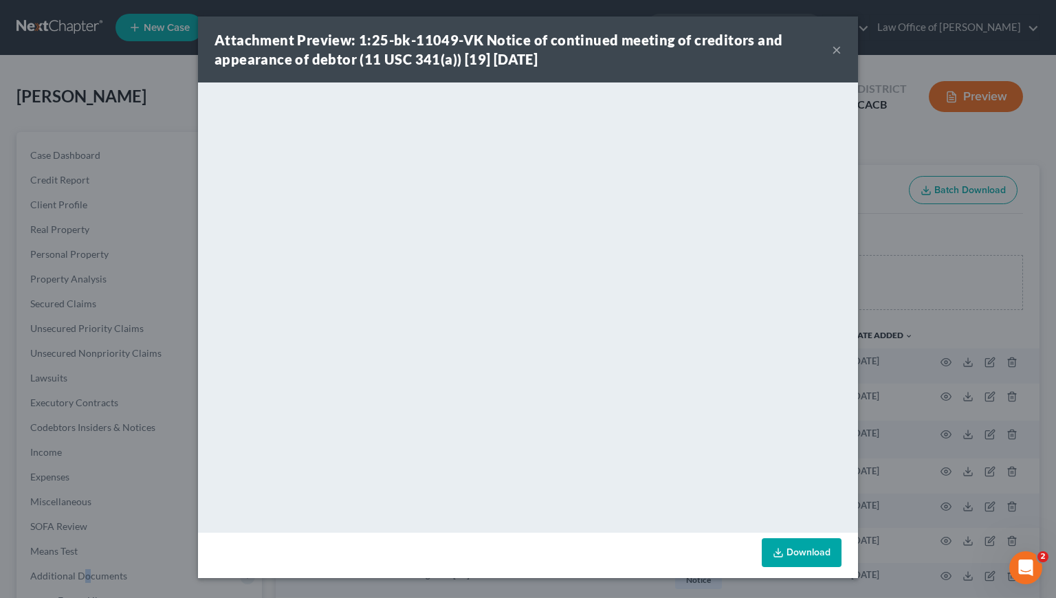
click at [839, 52] on button "×" at bounding box center [837, 49] width 10 height 17
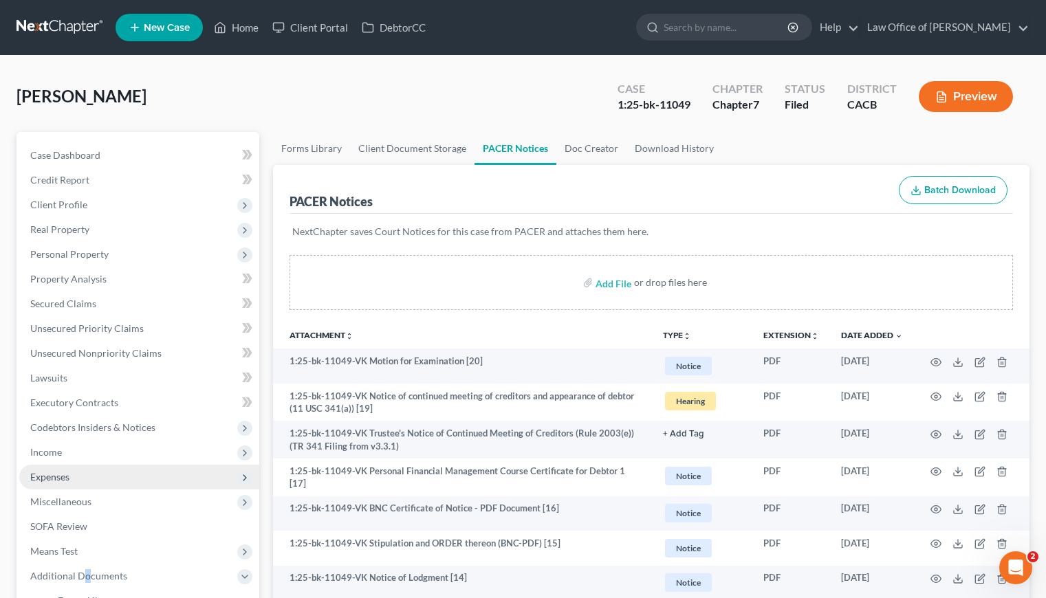
scroll to position [309, 0]
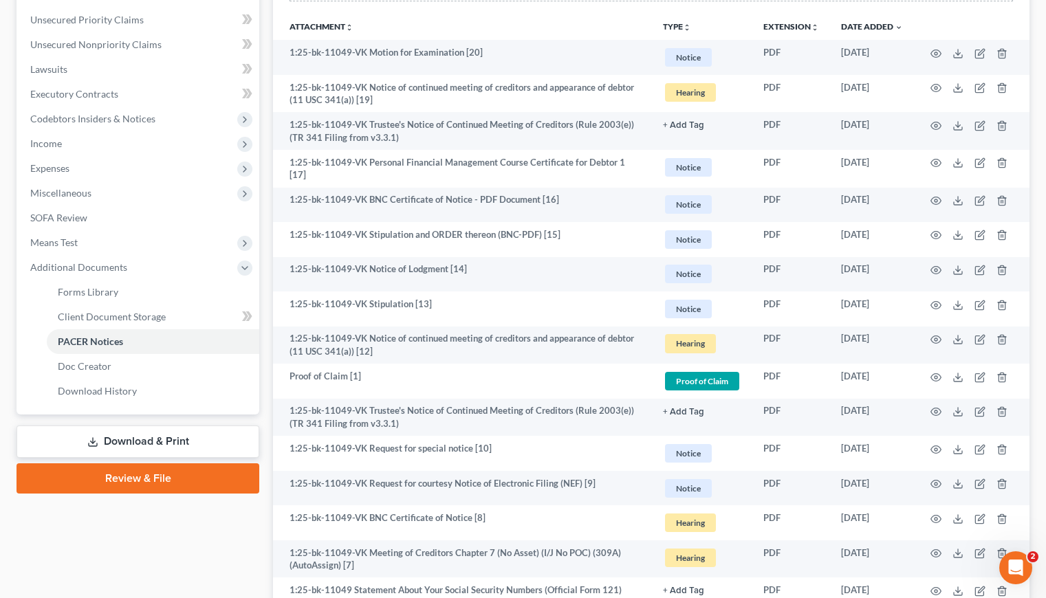
click at [164, 560] on div "Case Dashboard Payments Invoices Payments Payments Credit Report Client Profile" at bounding box center [138, 328] width 256 height 1011
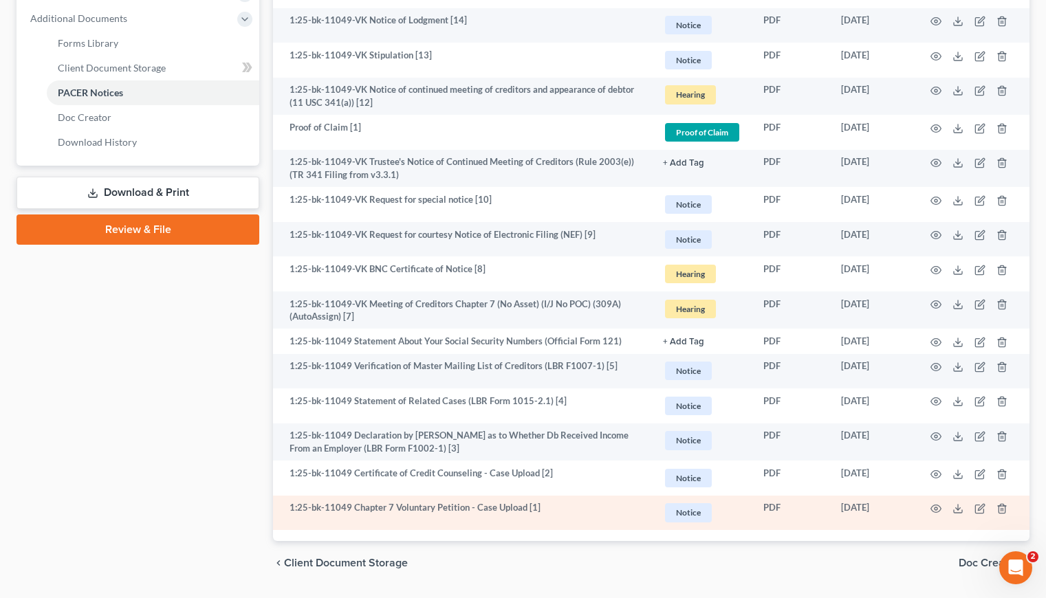
scroll to position [593, 0]
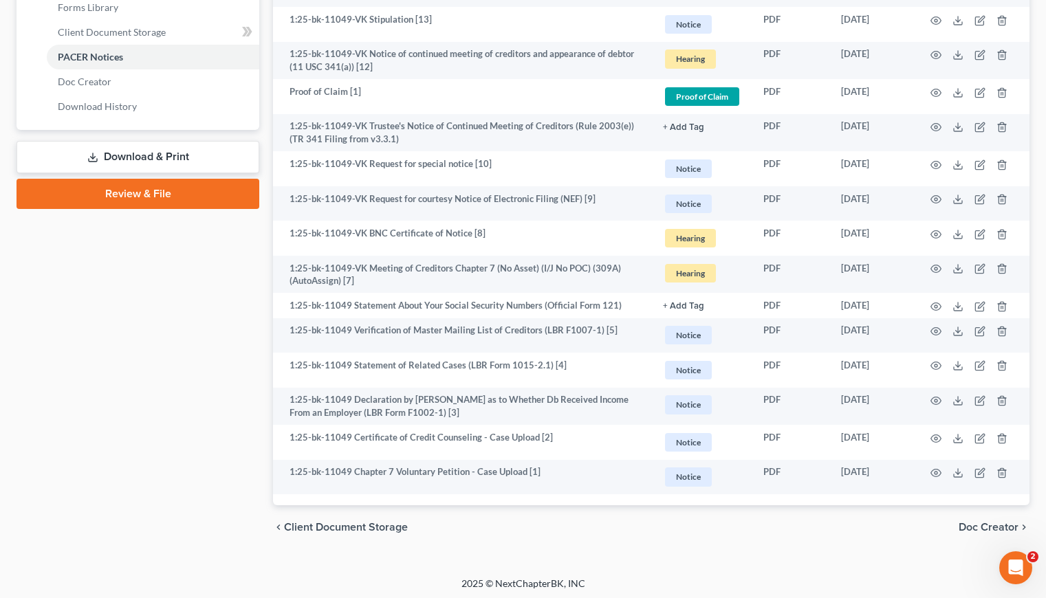
click at [188, 412] on div "Case Dashboard Payments Invoices Payments Payments Credit Report Client Profile" at bounding box center [138, 44] width 256 height 1011
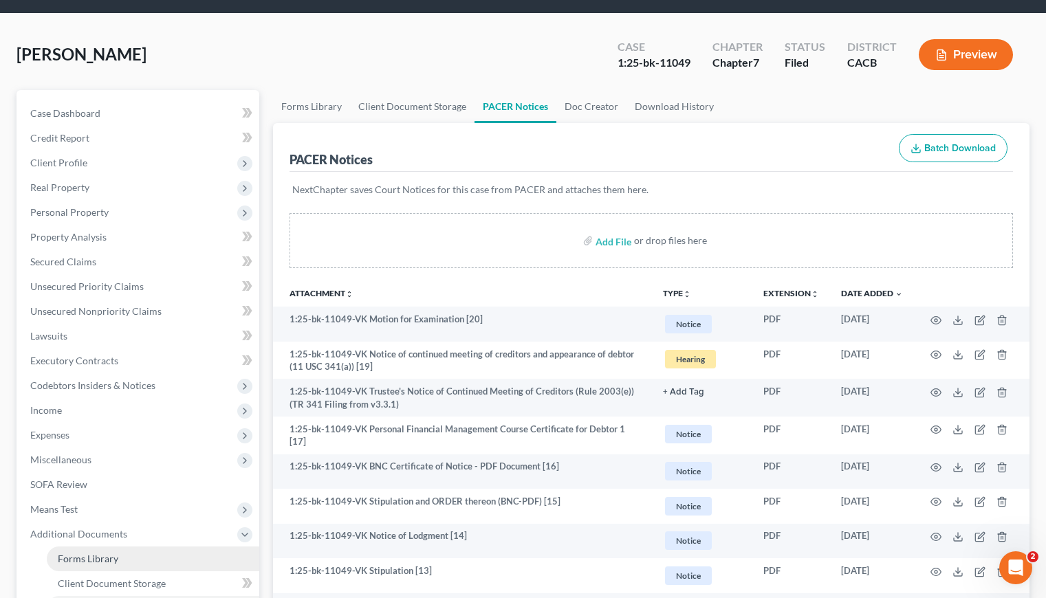
scroll to position [0, 0]
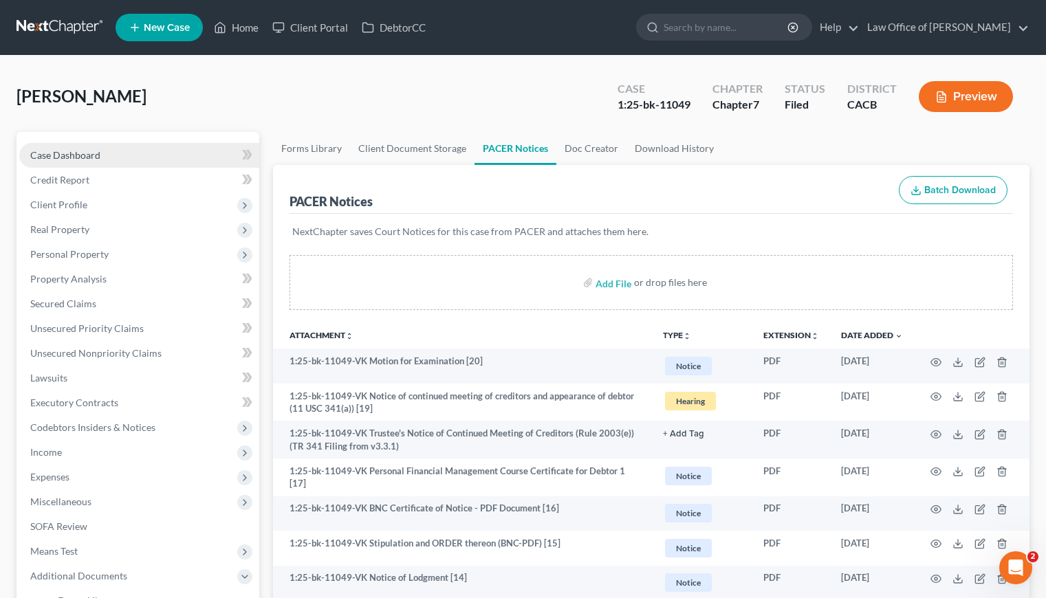
click at [78, 153] on span "Case Dashboard" at bounding box center [65, 155] width 70 height 12
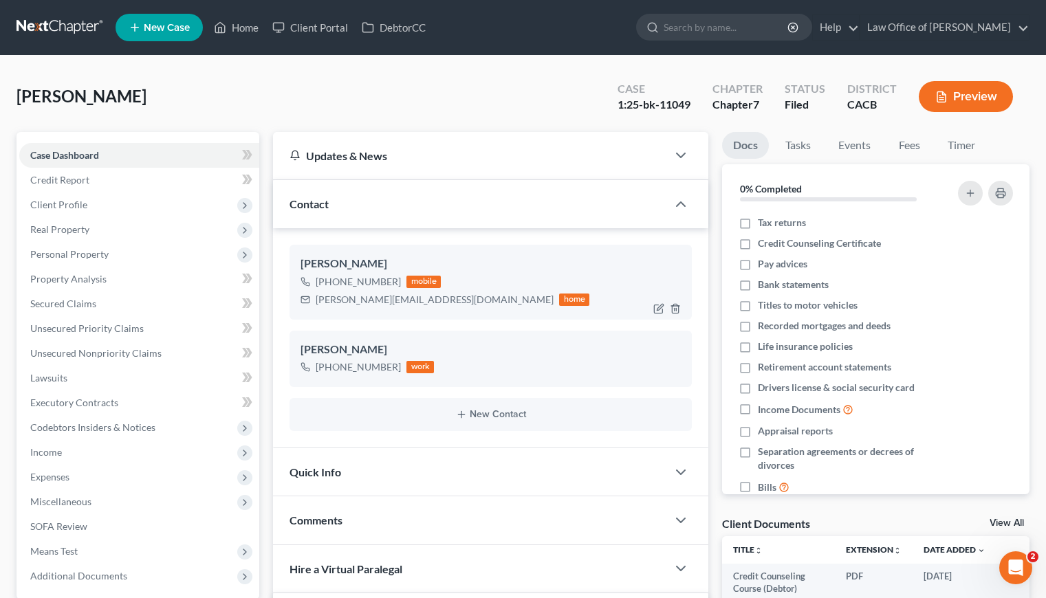
drag, startPoint x: 397, startPoint y: 281, endPoint x: 329, endPoint y: 281, distance: 68.1
click at [329, 281] on div "[PHONE_NUMBER] mobile" at bounding box center [444, 282] width 289 height 18
copy div "[PHONE_NUMBER]"
click at [417, 118] on div "[PERSON_NAME] Upgraded Case 1:25-bk-11049 Chapter Chapter 7 Status Filed Distri…" at bounding box center [523, 102] width 1013 height 60
click at [66, 27] on link at bounding box center [61, 27] width 88 height 25
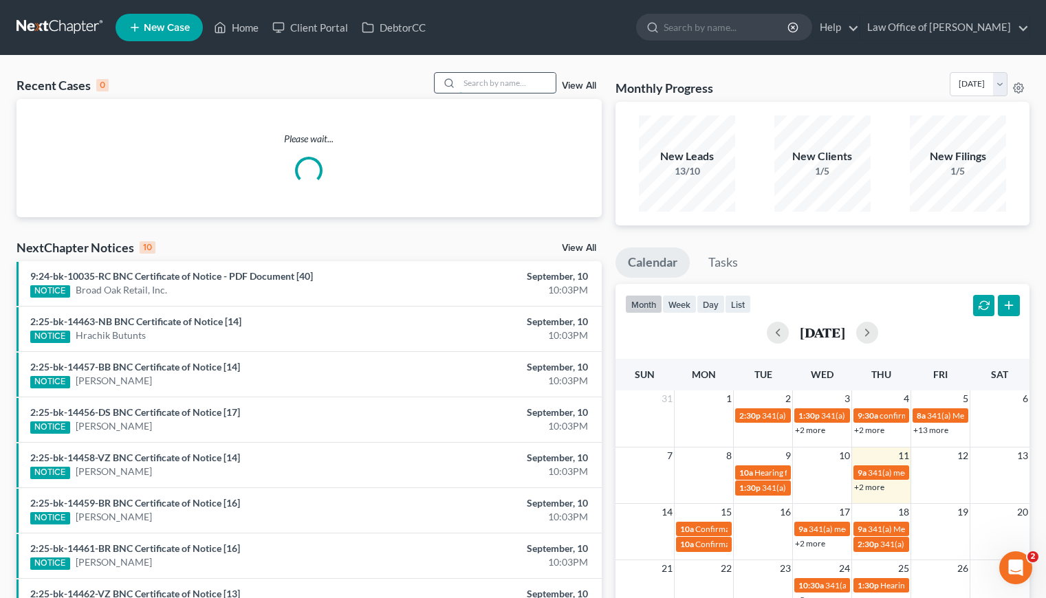
click at [485, 84] on input "search" at bounding box center [507, 83] width 96 height 20
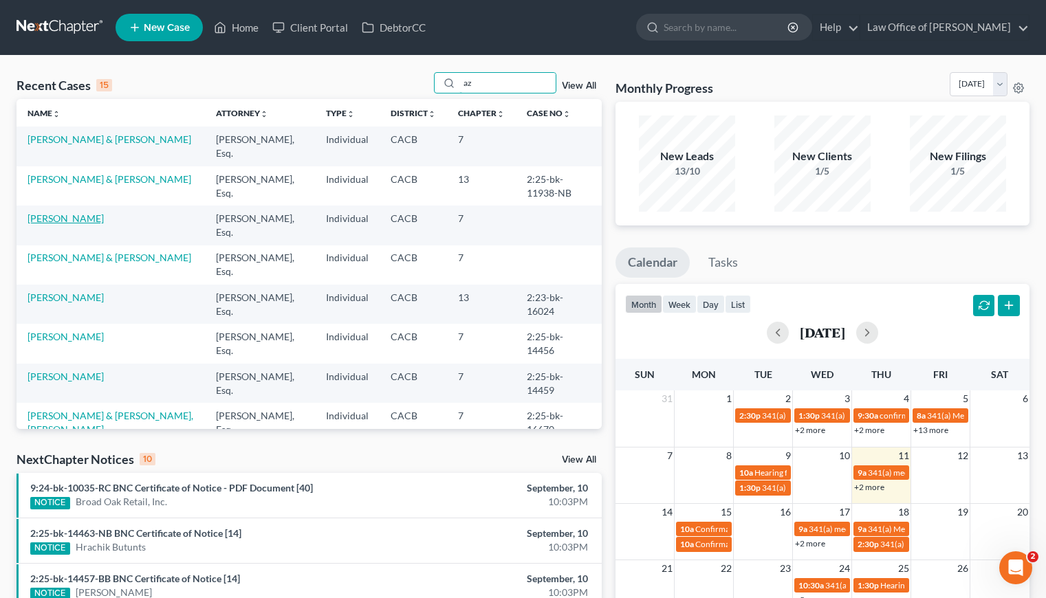
type input "az"
click at [66, 217] on link "[PERSON_NAME]" at bounding box center [66, 218] width 76 height 12
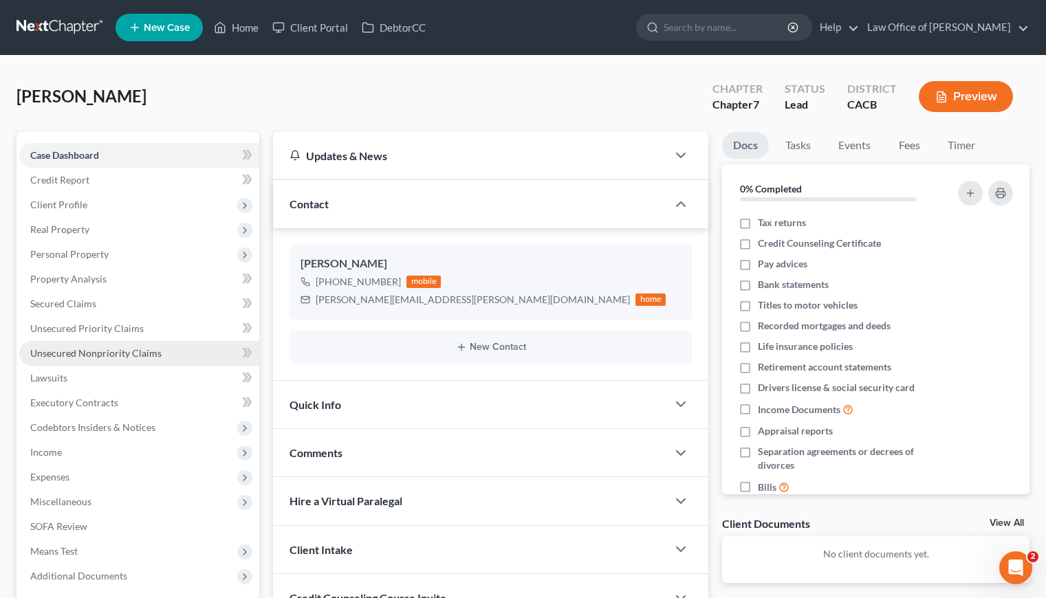
click at [112, 352] on span "Unsecured Nonpriority Claims" at bounding box center [95, 353] width 131 height 12
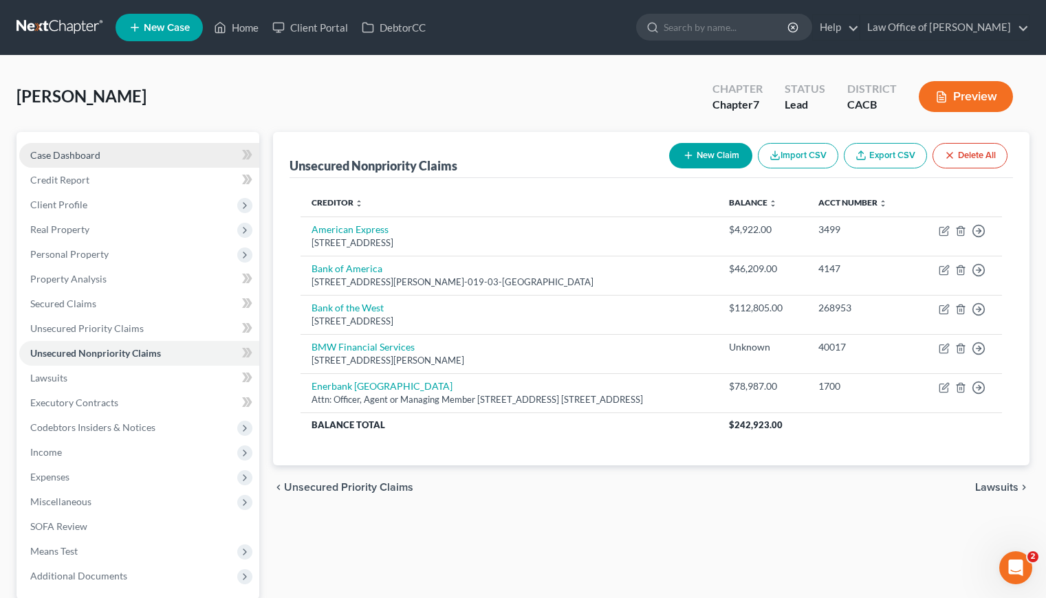
click at [73, 151] on span "Case Dashboard" at bounding box center [65, 155] width 70 height 12
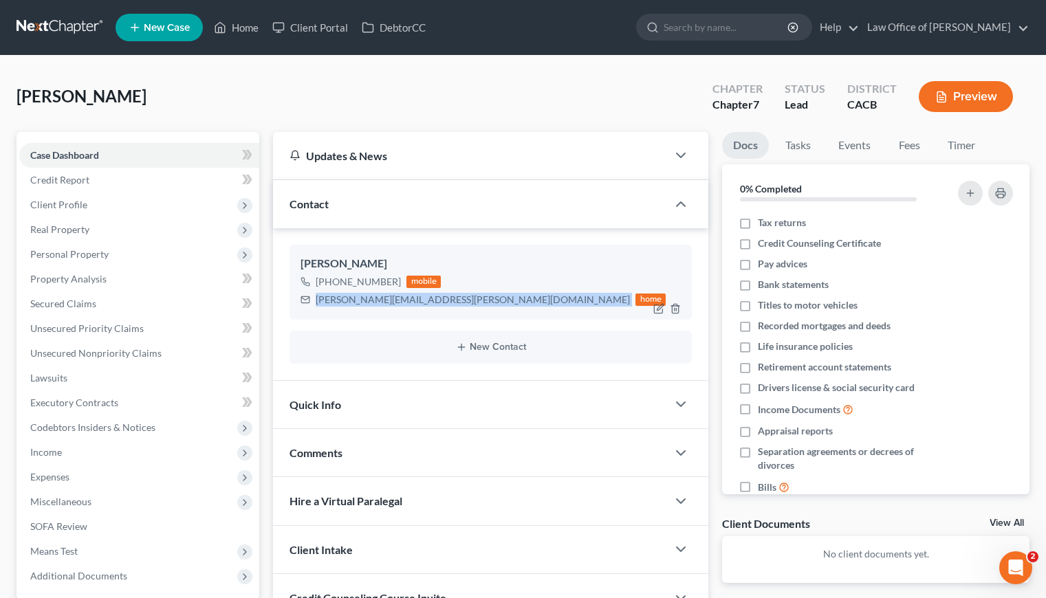
drag, startPoint x: 459, startPoint y: 302, endPoint x: 316, endPoint y: 298, distance: 143.1
click at [316, 298] on div "[PERSON_NAME][EMAIL_ADDRESS][PERSON_NAME][DOMAIN_NAME] home" at bounding box center [482, 300] width 365 height 18
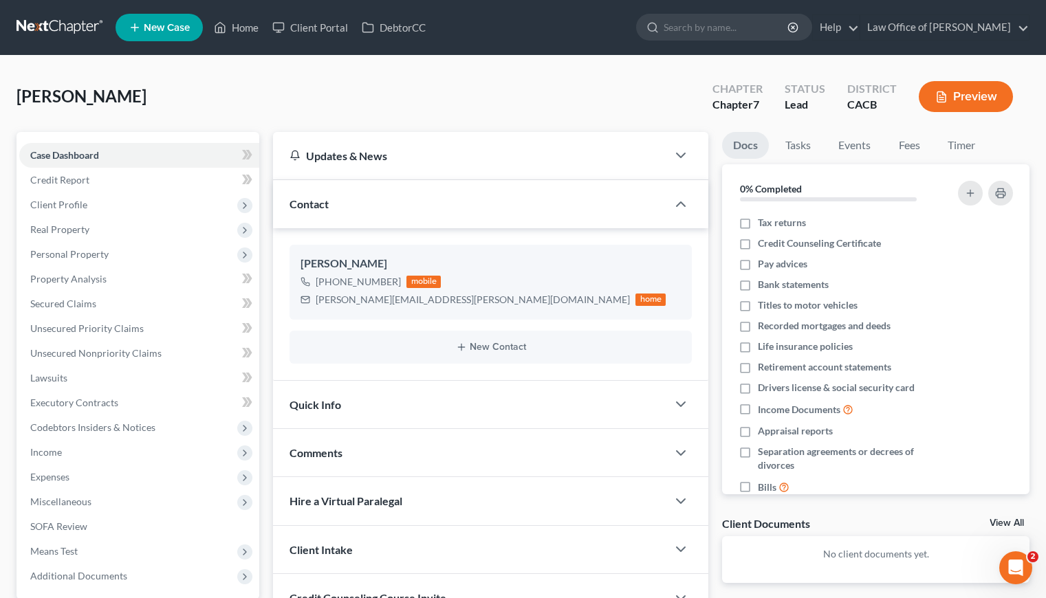
click at [461, 52] on nav "Home New Case Client Portal DebtorCC Law Office of [PERSON_NAME] [PERSON_NAME][…" at bounding box center [523, 27] width 1046 height 55
click at [420, 97] on div "[PERSON_NAME] Upgraded Chapter Chapter 7 Status Lead District CACB Preview" at bounding box center [523, 102] width 1013 height 60
drag, startPoint x: 457, startPoint y: 302, endPoint x: 318, endPoint y: 304, distance: 139.6
click at [318, 304] on div "svetlana.khachatryan@gmail.com home" at bounding box center [482, 300] width 365 height 18
click at [47, 24] on link at bounding box center [61, 27] width 88 height 25
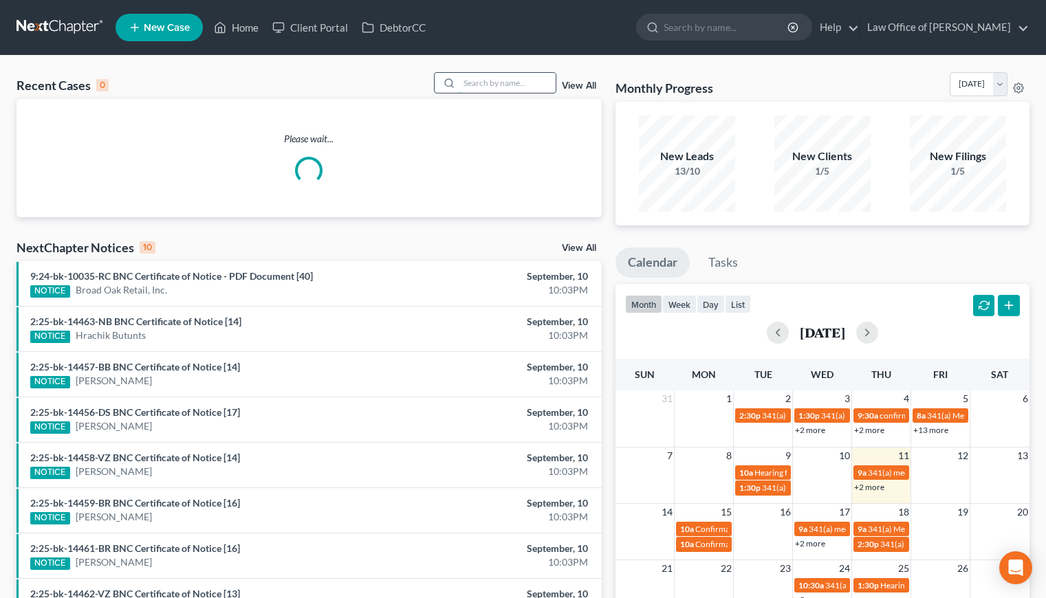
click at [502, 84] on input "search" at bounding box center [507, 83] width 96 height 20
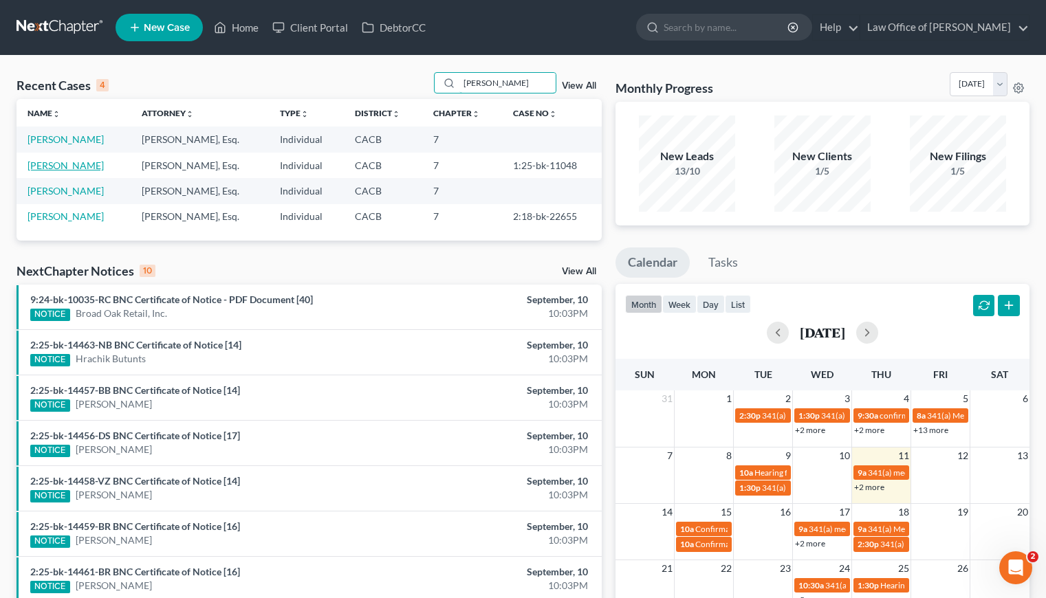
type input "[PERSON_NAME]"
click at [63, 164] on link "[PERSON_NAME]" at bounding box center [66, 166] width 76 height 12
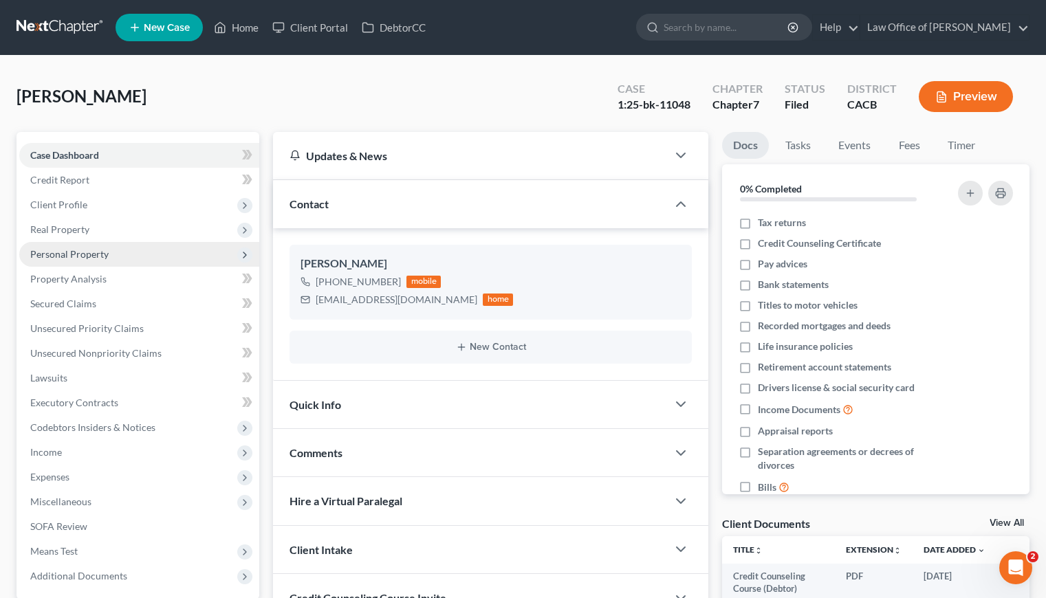
click at [81, 249] on span "Personal Property" at bounding box center [69, 254] width 78 height 12
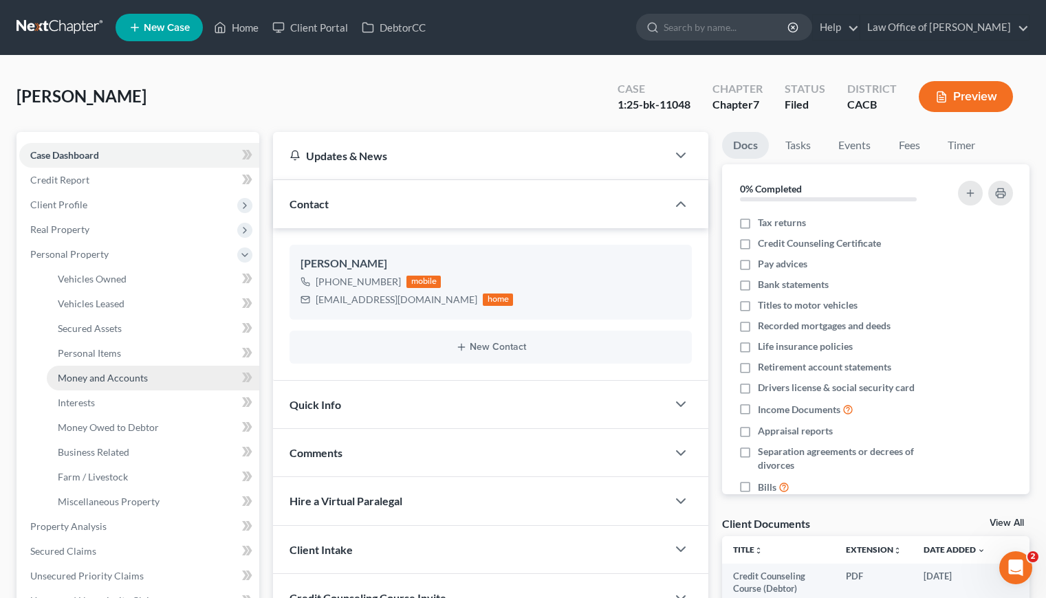
click at [117, 378] on span "Money and Accounts" at bounding box center [103, 378] width 90 height 12
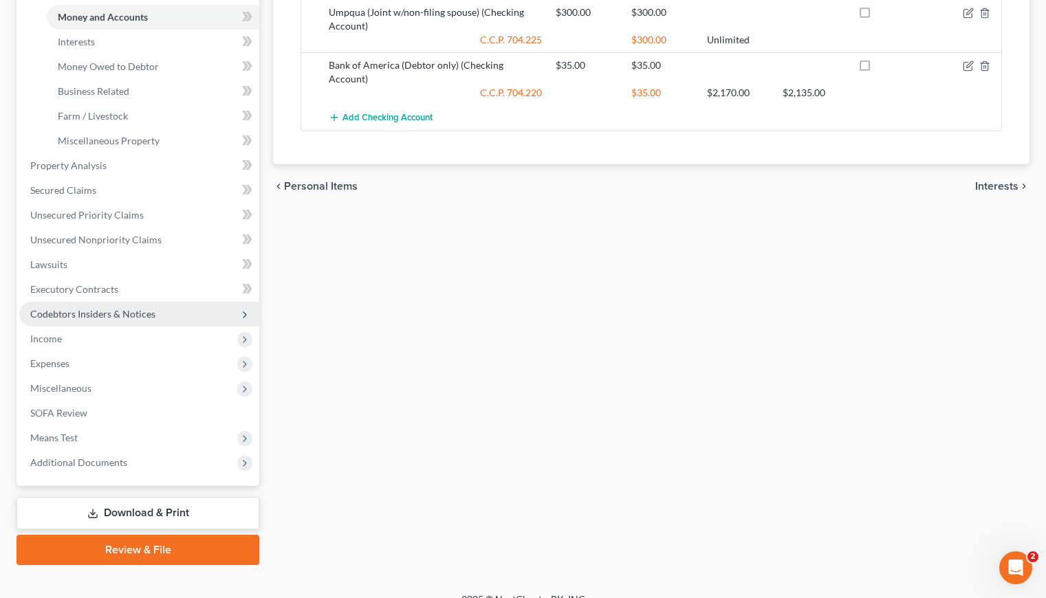
scroll to position [379, 0]
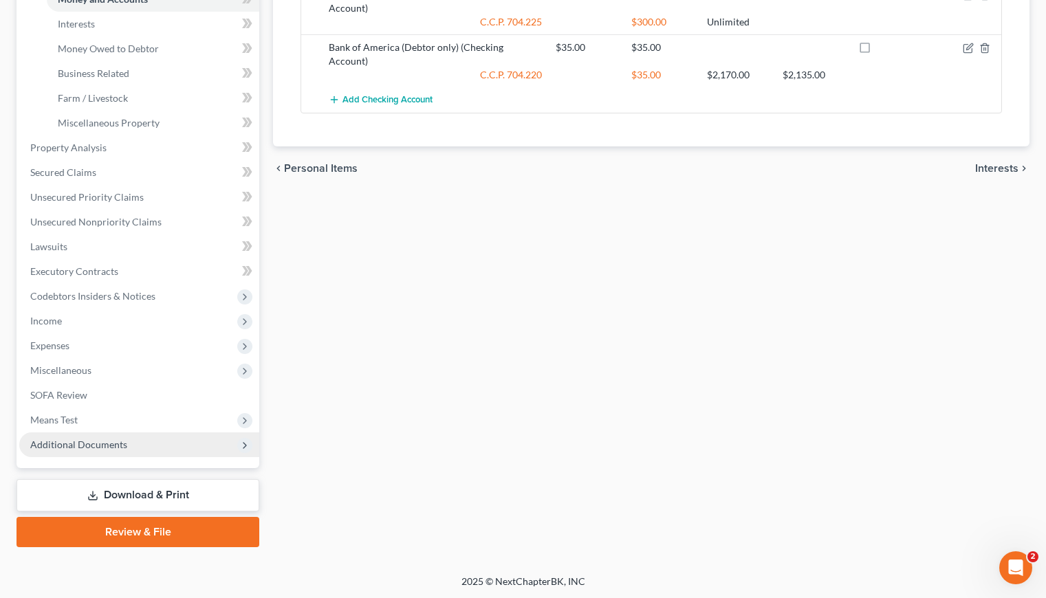
click at [100, 445] on span "Additional Documents" at bounding box center [78, 445] width 97 height 12
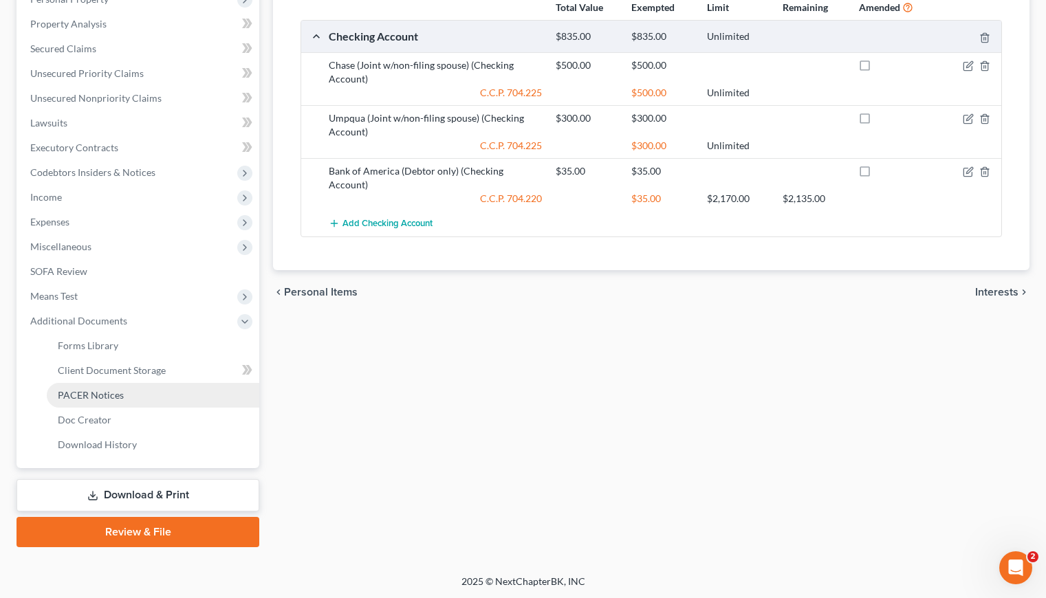
click at [107, 394] on span "PACER Notices" at bounding box center [91, 395] width 66 height 12
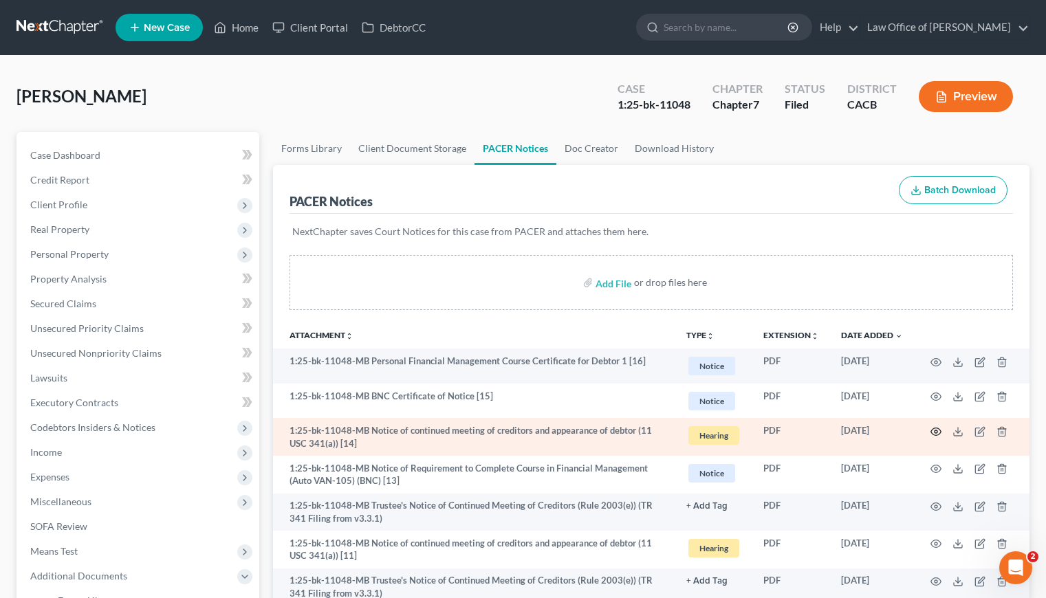
click at [939, 431] on icon "button" at bounding box center [935, 431] width 11 height 11
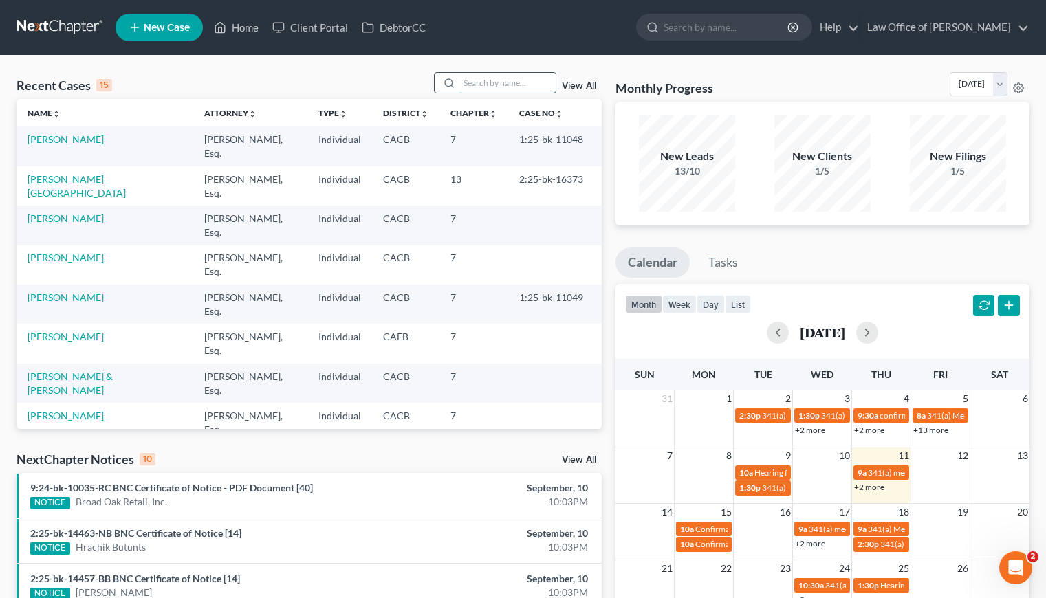
click at [497, 86] on input "search" at bounding box center [507, 83] width 96 height 20
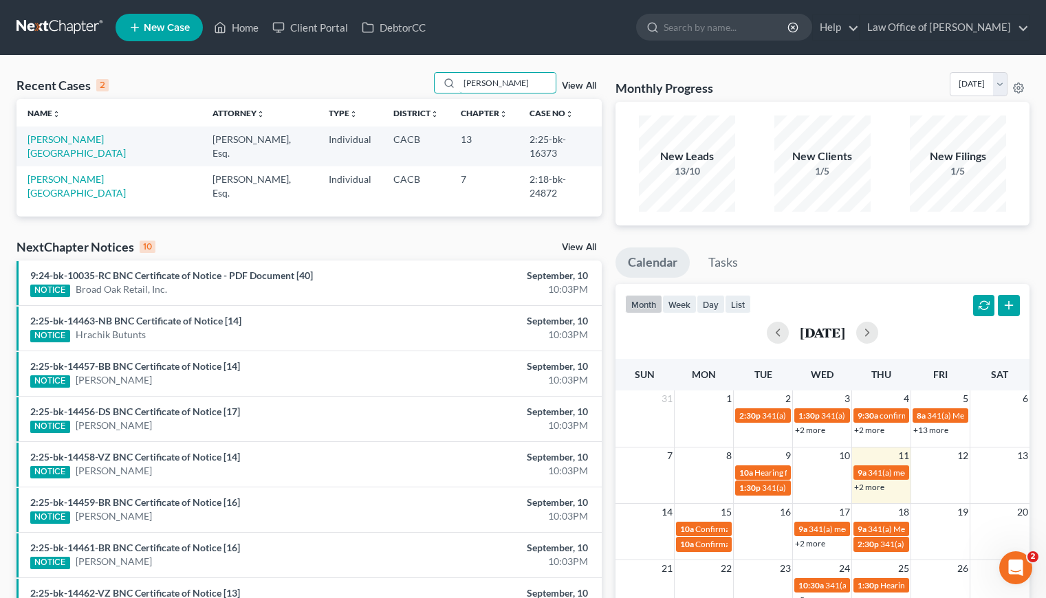
type input "[PERSON_NAME]"
drag, startPoint x: 581, startPoint y: 136, endPoint x: 551, endPoint y: 143, distance: 31.0
click at [551, 142] on td "2:25-bk-16373" at bounding box center [559, 146] width 83 height 39
copy td "16373"
